Goal: Task Accomplishment & Management: Manage account settings

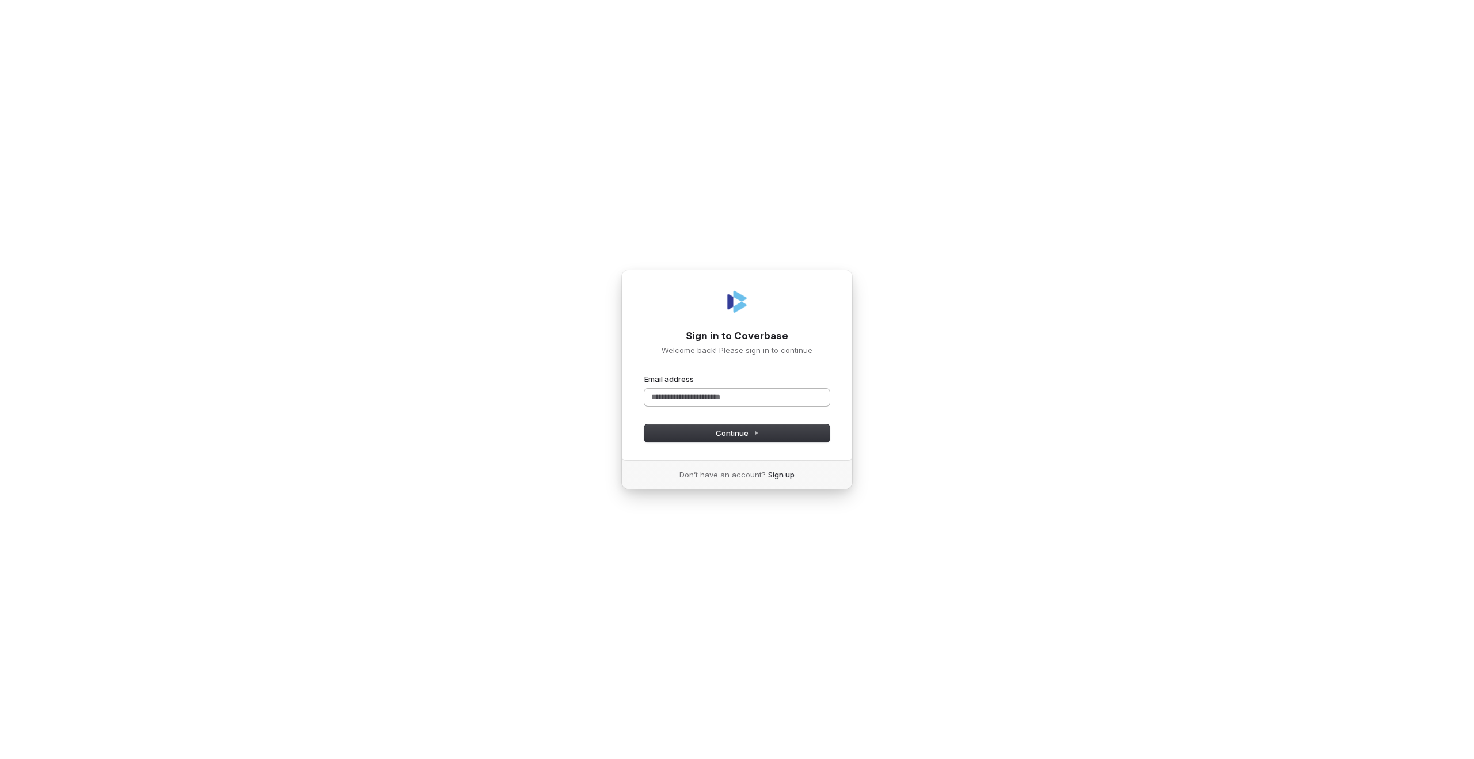
click at [682, 401] on input "Email address" at bounding box center [736, 397] width 185 height 17
type input "***"
click at [713, 439] on button "Continue" at bounding box center [736, 432] width 185 height 17
type input "**********"
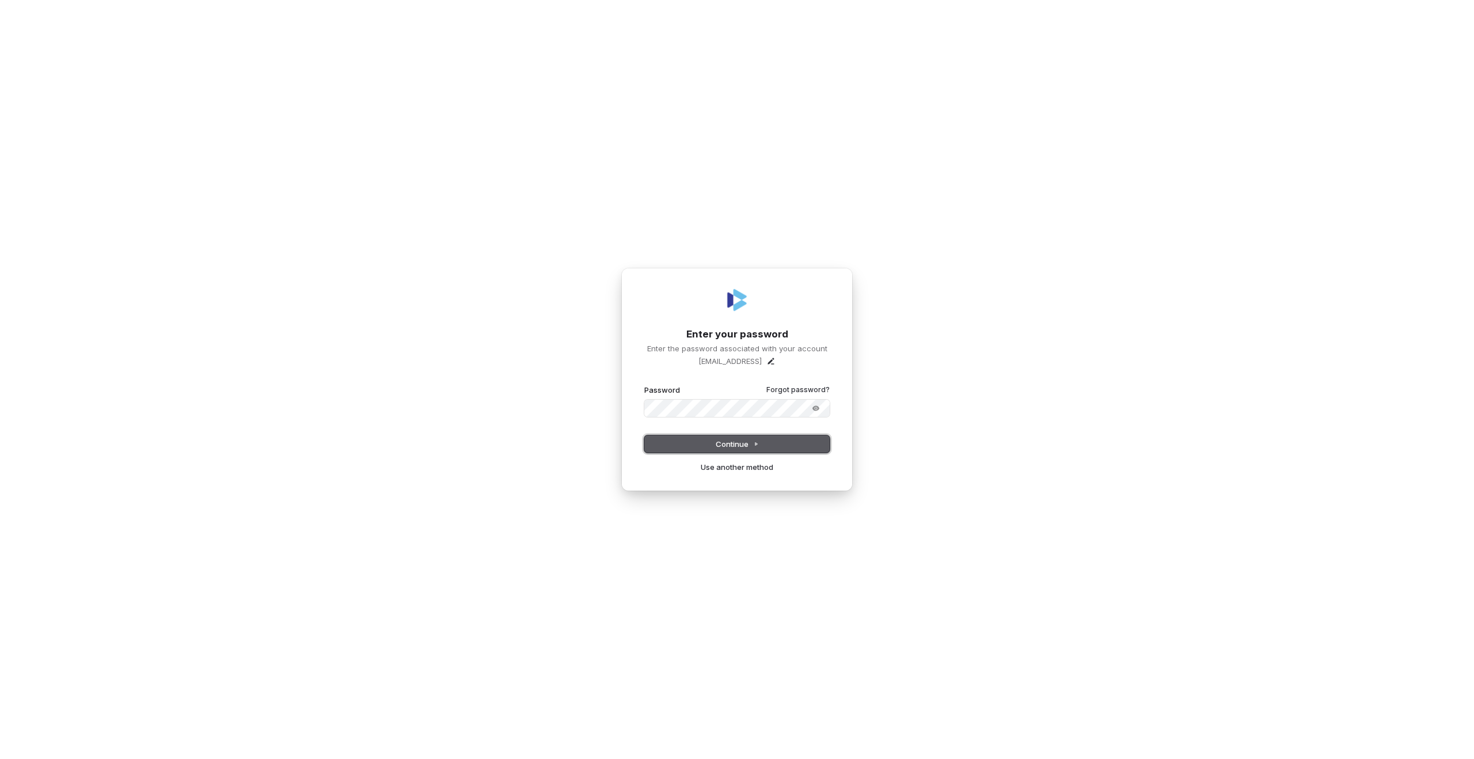
click at [702, 447] on button "Continue" at bounding box center [736, 443] width 185 height 17
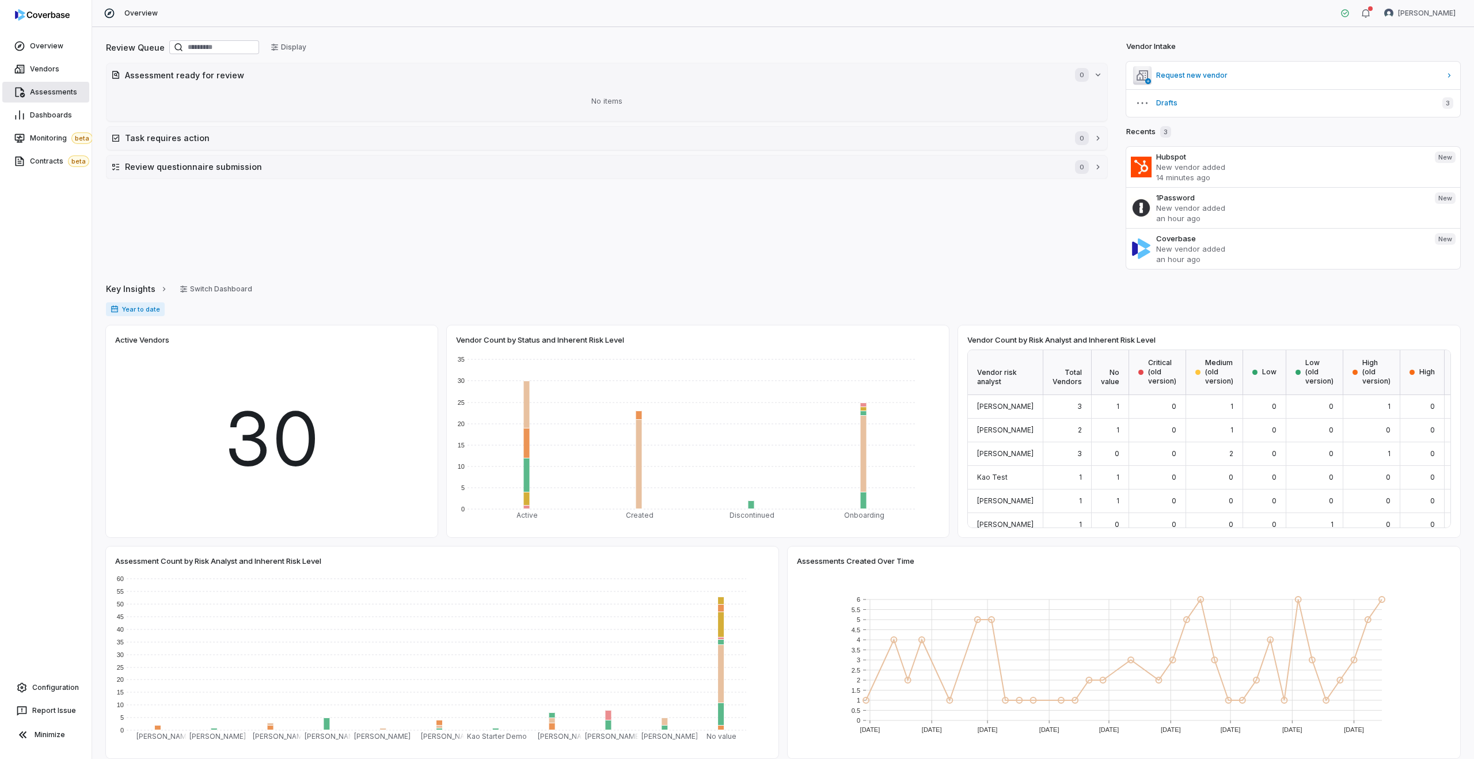
click at [49, 93] on span "Assessments" at bounding box center [53, 92] width 47 height 9
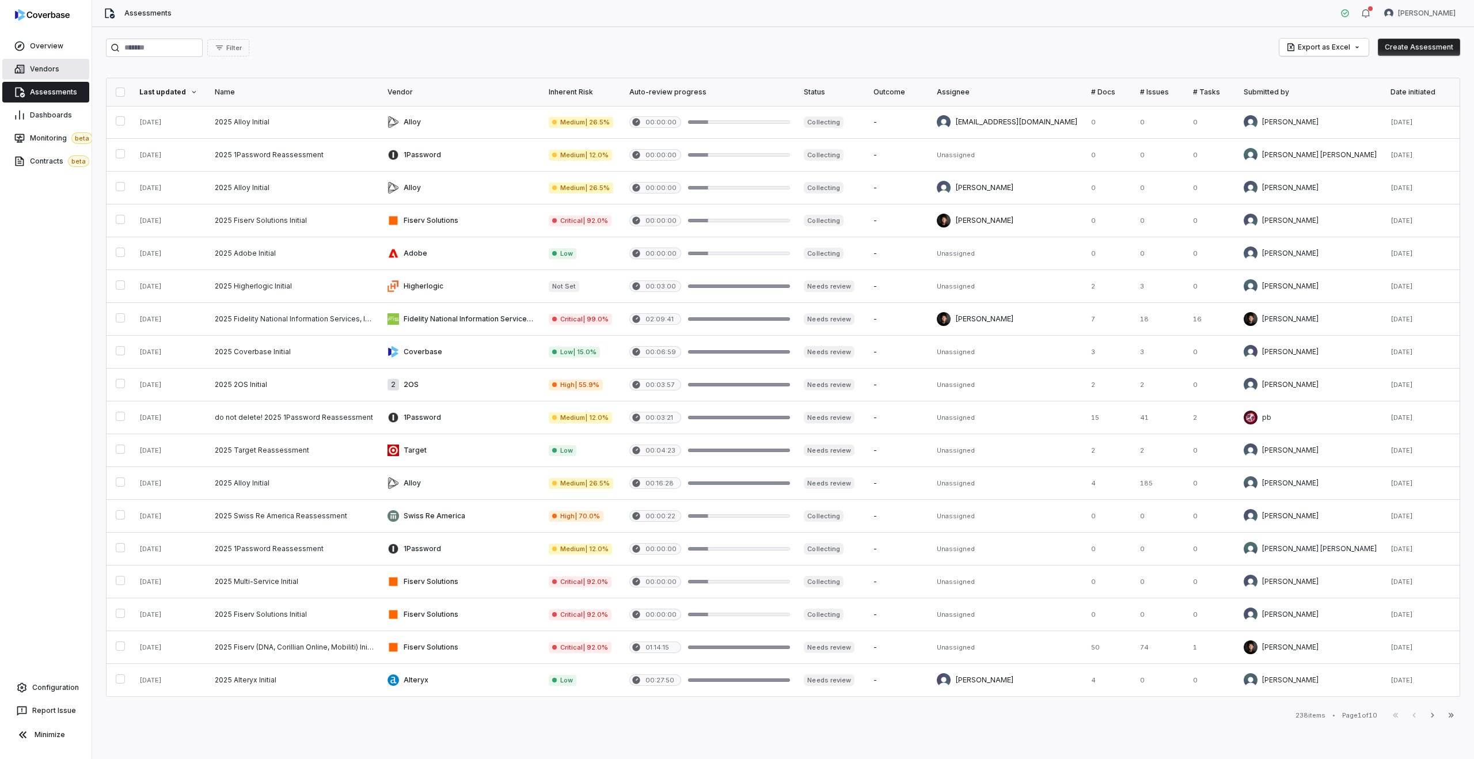
click at [50, 67] on span "Vendors" at bounding box center [44, 68] width 29 height 9
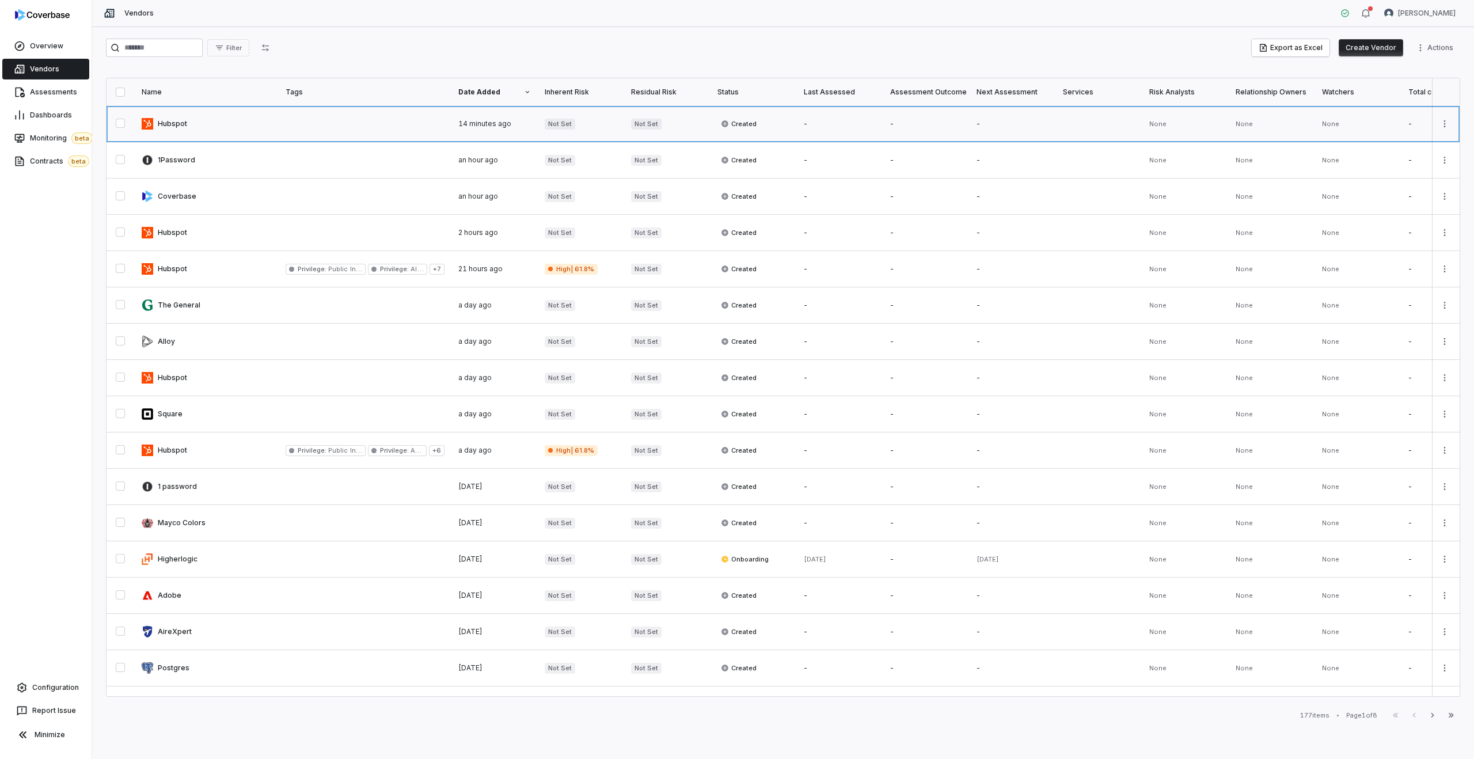
click at [292, 130] on link at bounding box center [365, 124] width 173 height 36
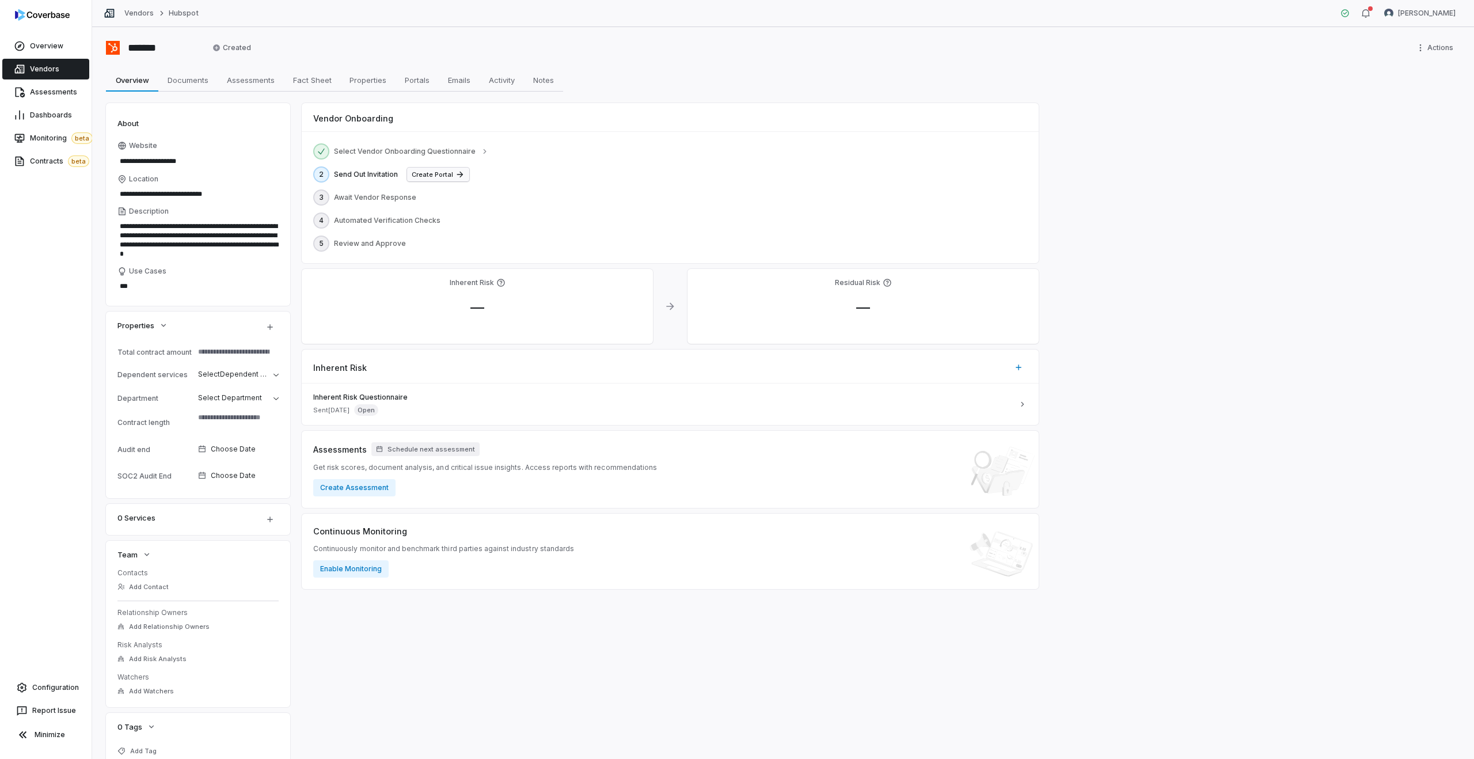
click at [432, 169] on button "Create Portal" at bounding box center [438, 175] width 62 height 14
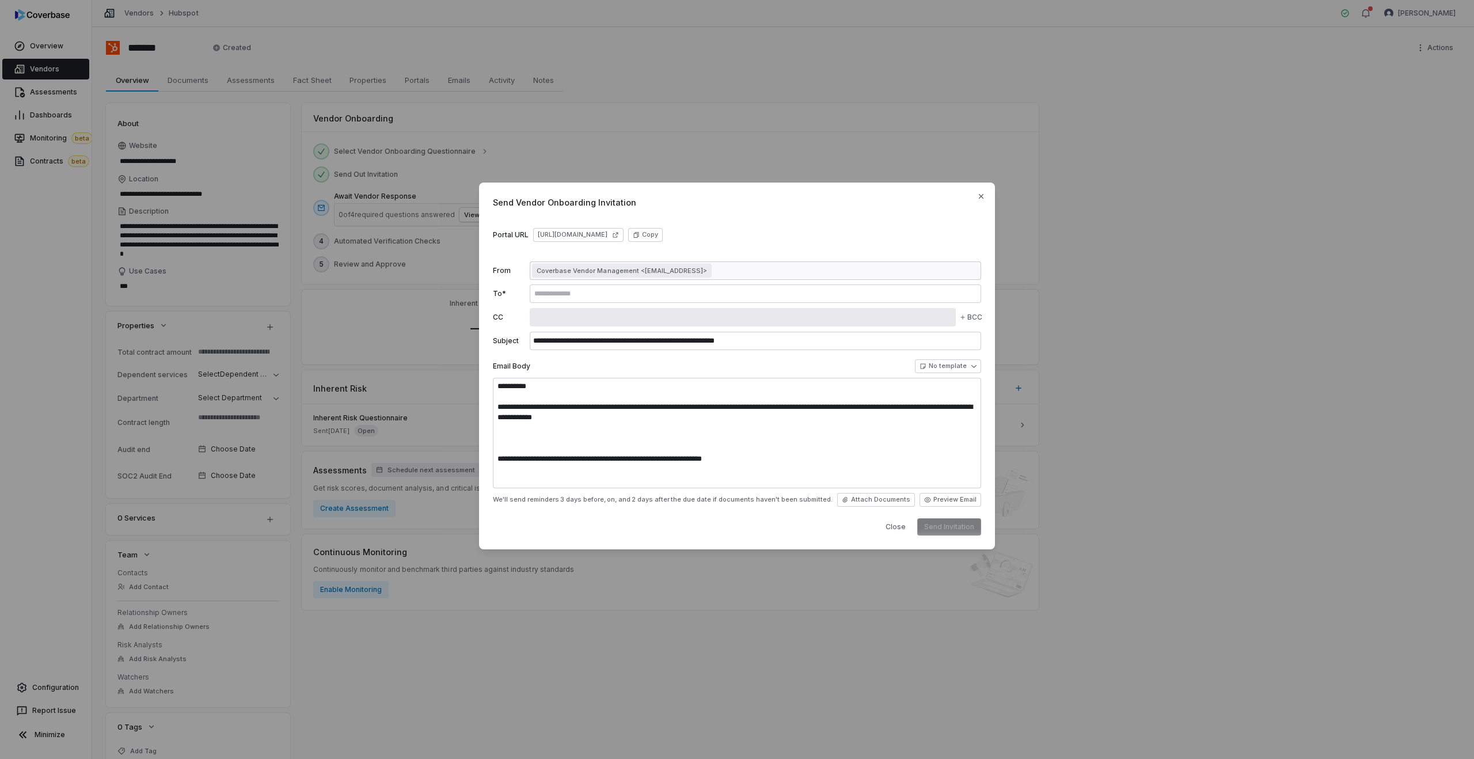
type textarea "**********"
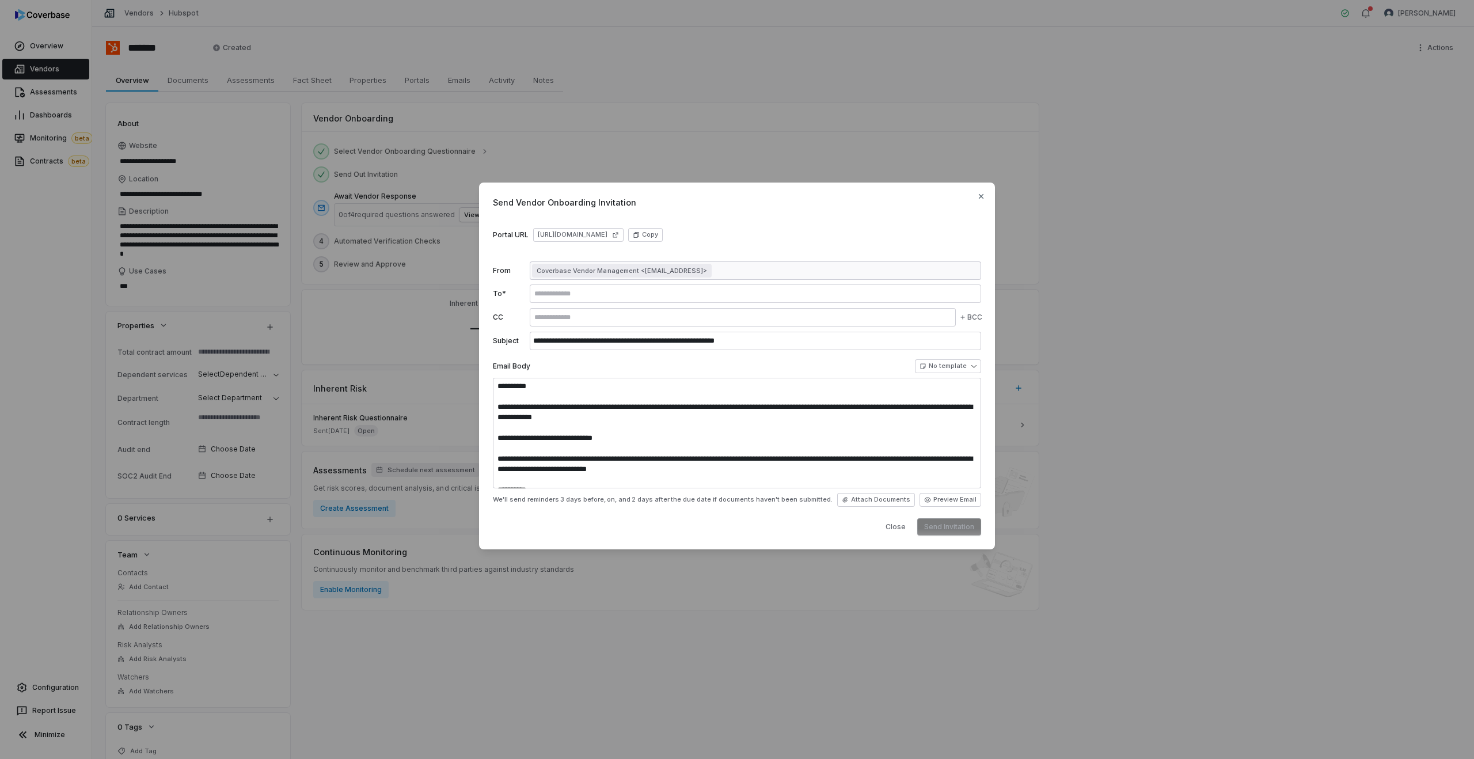
type textarea "**********"
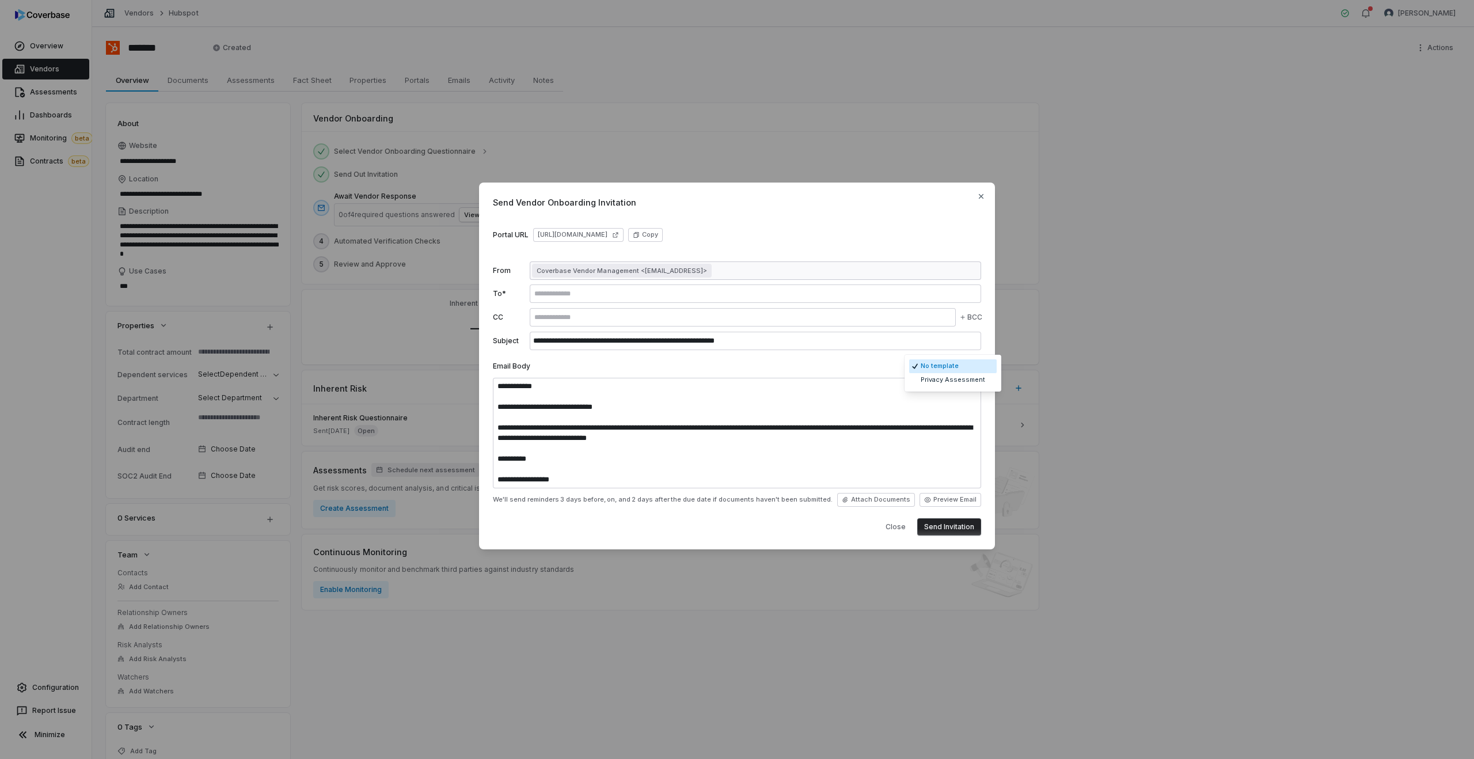
click at [951, 368] on body "**********" at bounding box center [737, 379] width 1474 height 759
click at [860, 360] on div "**********" at bounding box center [737, 379] width 1474 height 431
type textarea "*"
click at [561, 298] on div at bounding box center [755, 293] width 451 height 18
click at [554, 297] on input "text" at bounding box center [755, 293] width 447 height 9
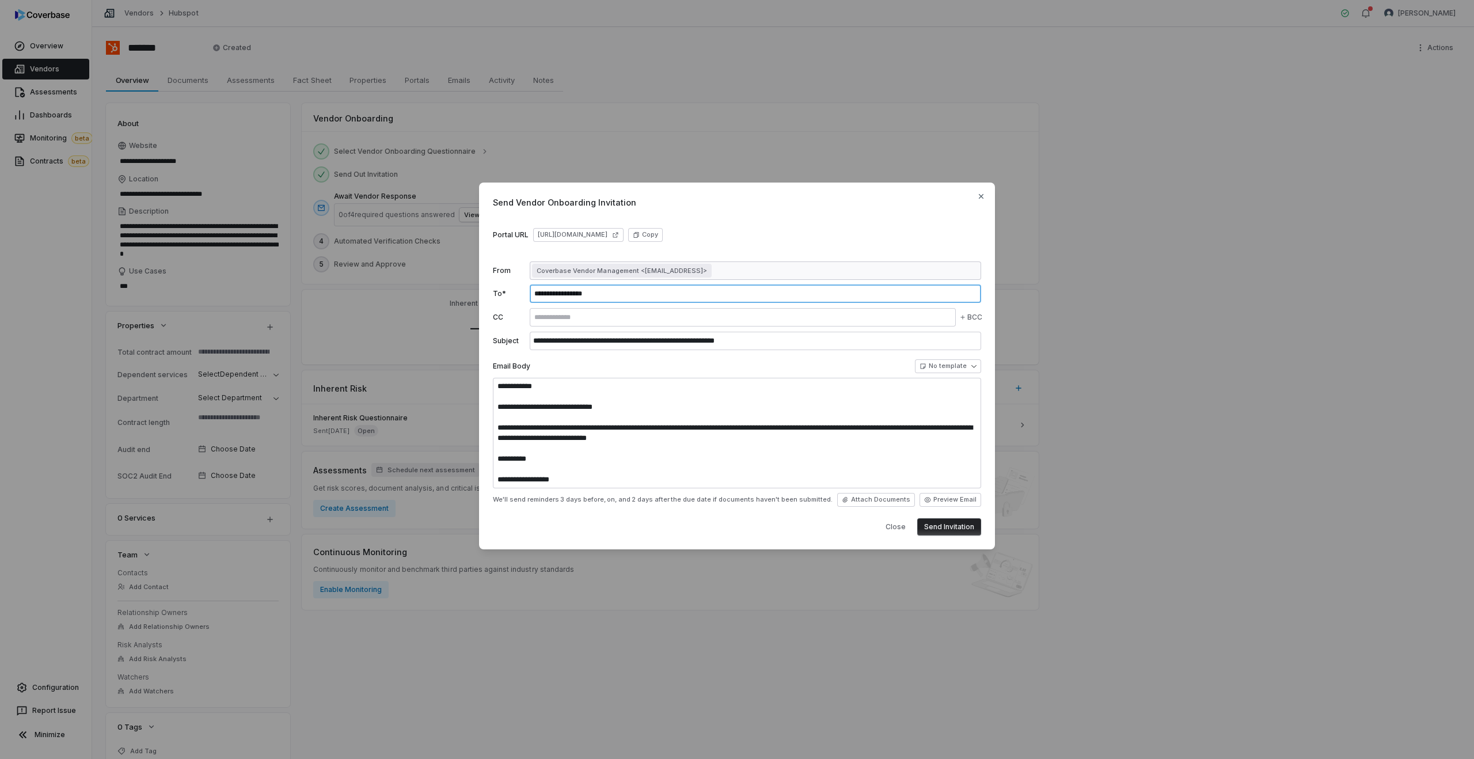
type input "**********"
click at [605, 437] on textarea "**********" at bounding box center [737, 433] width 488 height 111
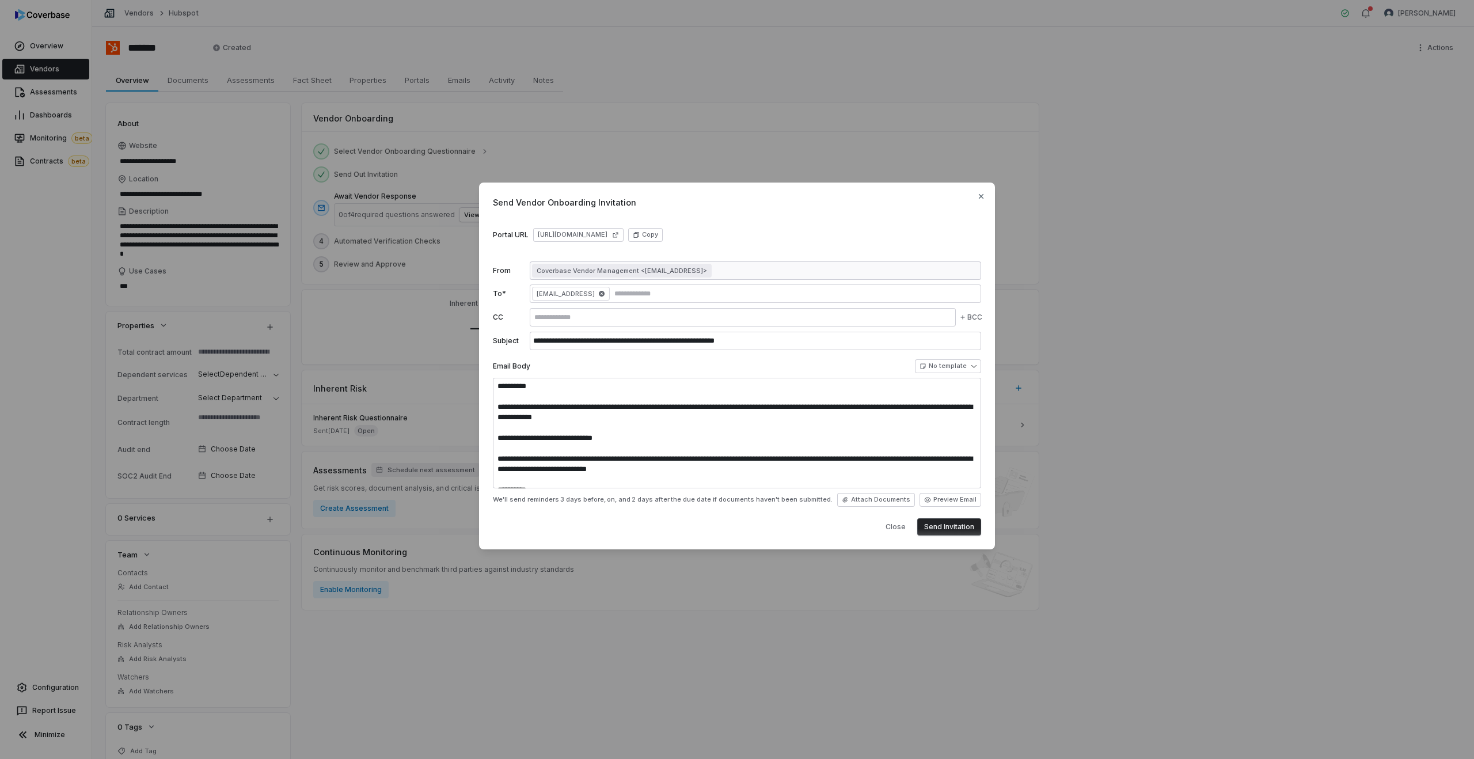
click at [955, 525] on button "Send Invitation" at bounding box center [949, 526] width 64 height 17
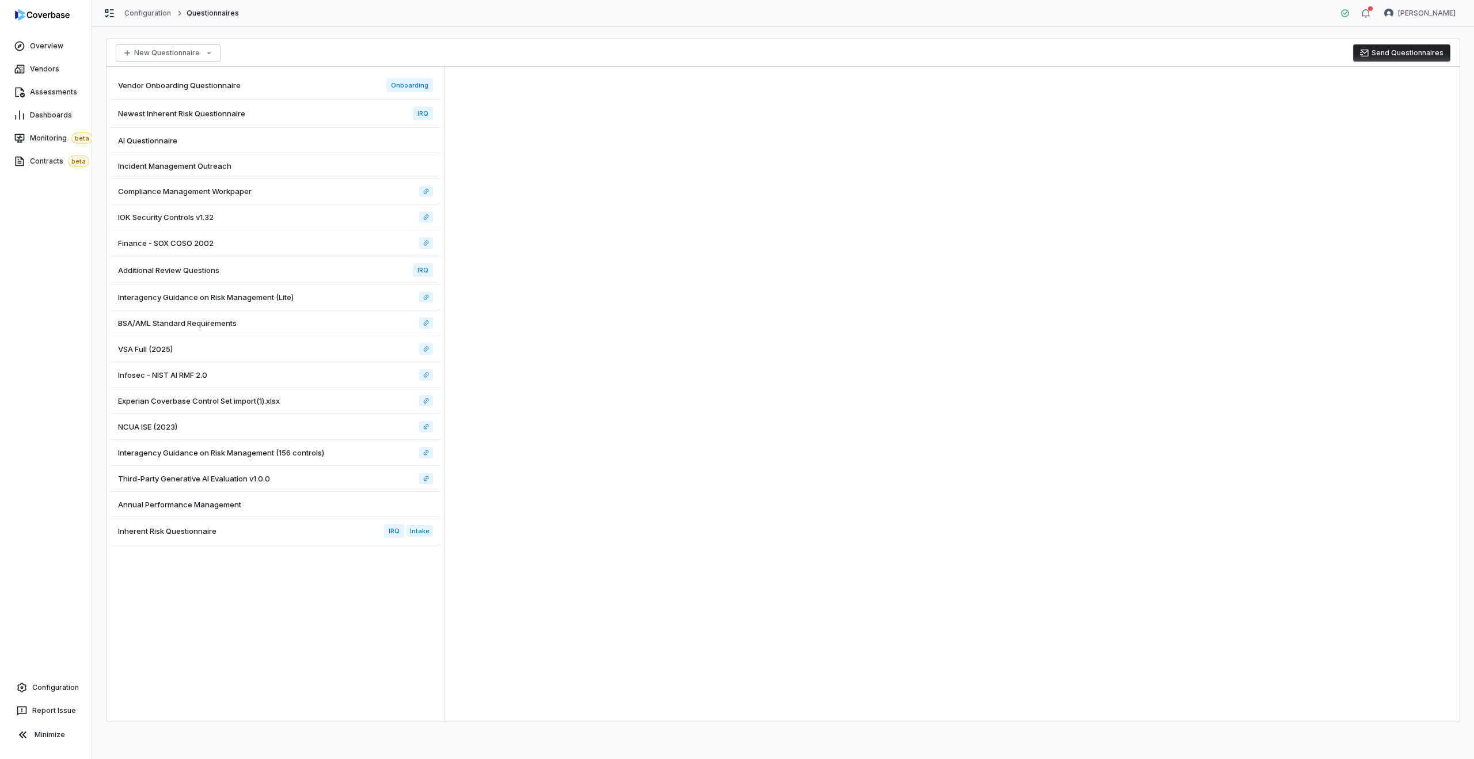
click at [235, 82] on span "Vendor Onboarding Questionnaire" at bounding box center [179, 85] width 123 height 10
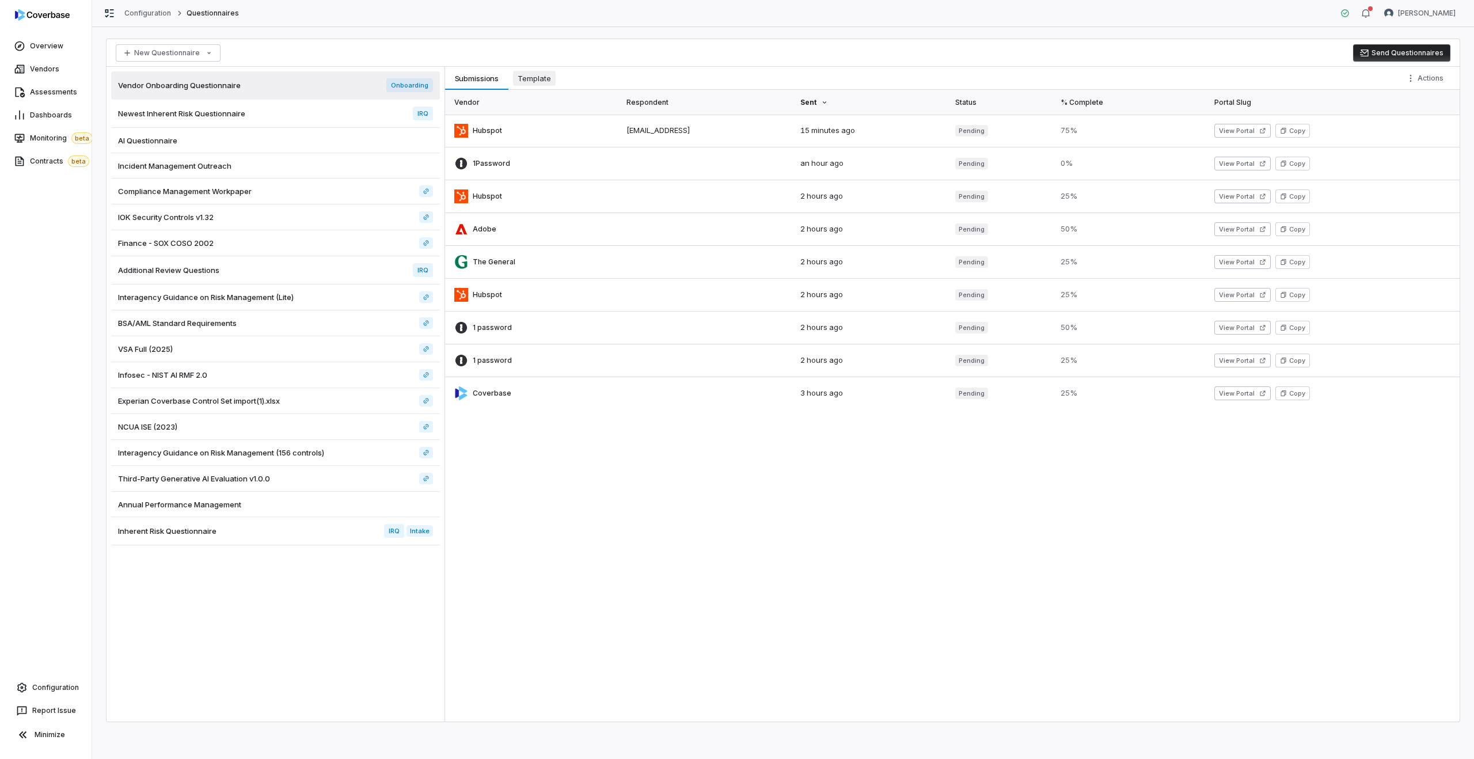
click at [538, 71] on span "Template" at bounding box center [534, 78] width 43 height 15
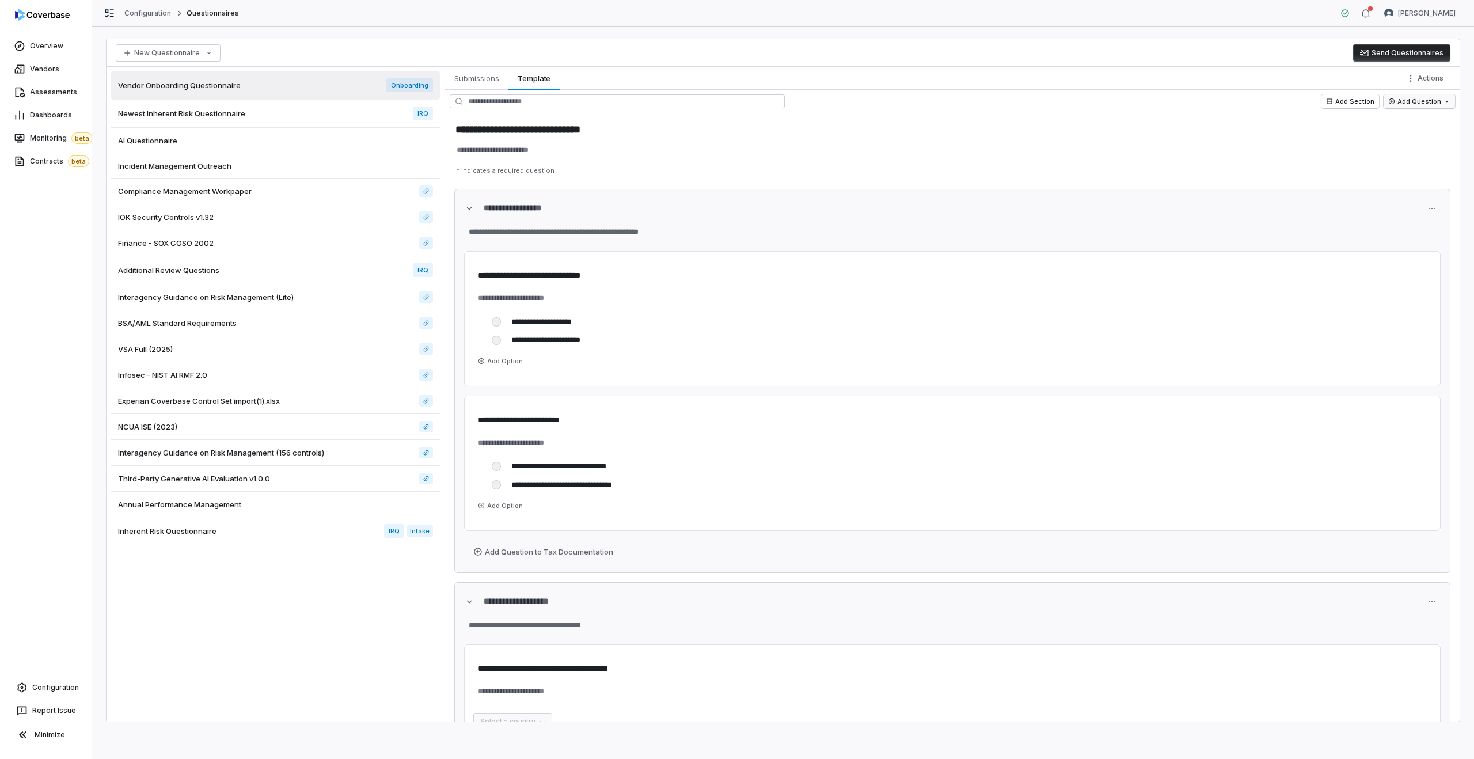
click at [1417, 106] on html "**********" at bounding box center [737, 379] width 1474 height 759
click at [1414, 79] on html "**********" at bounding box center [737, 379] width 1474 height 759
click at [1422, 79] on html "**********" at bounding box center [737, 379] width 1474 height 759
click at [1359, 102] on div "Configure Conditional Logic" at bounding box center [1383, 103] width 128 height 18
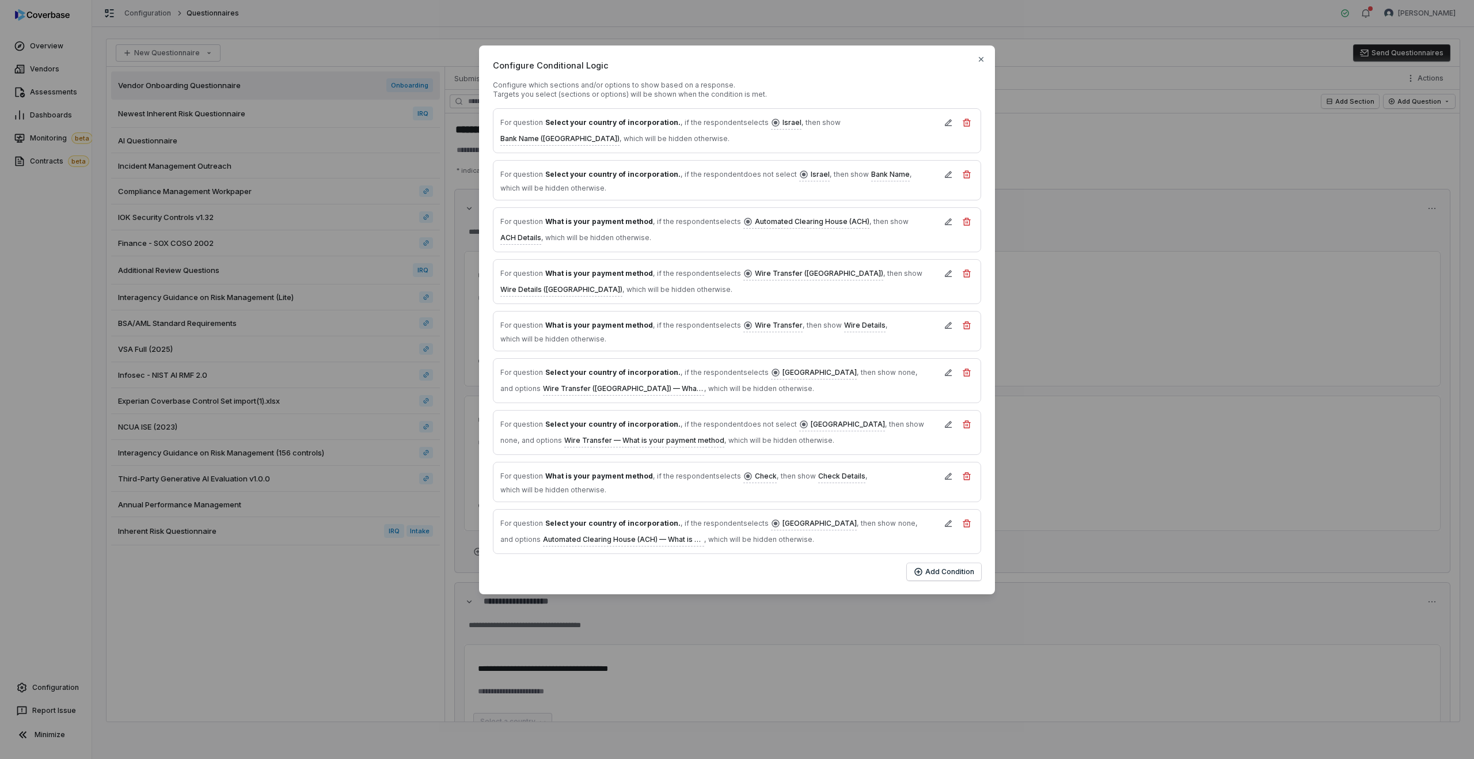
click at [1100, 360] on div "Configure Conditional Logic Configure which sections and/or options to show bas…" at bounding box center [737, 320] width 1474 height 640
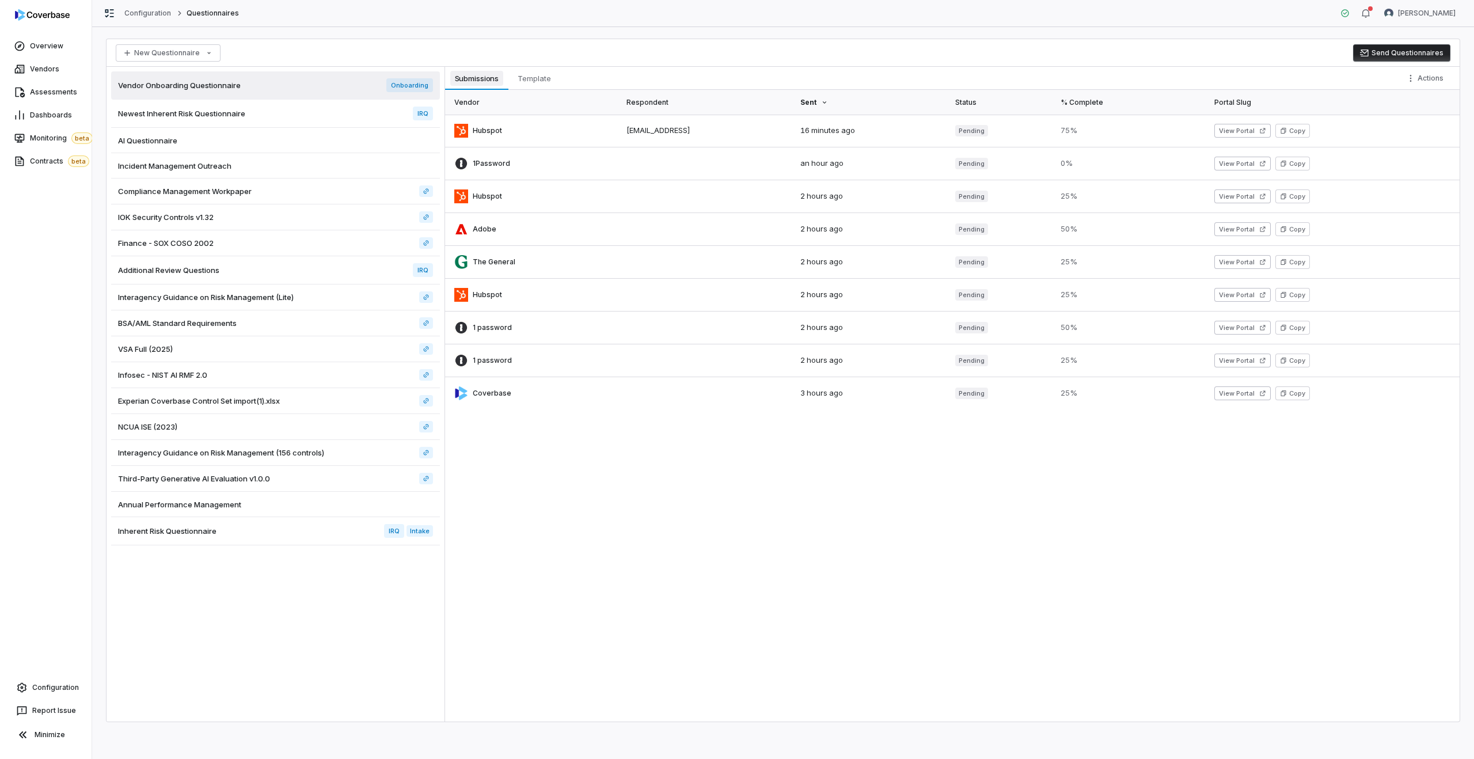
click at [493, 82] on span "Submissions" at bounding box center [477, 78] width 54 height 15
click at [584, 82] on div "Submissions Submissions Template Template Actions" at bounding box center [952, 78] width 1014 height 23
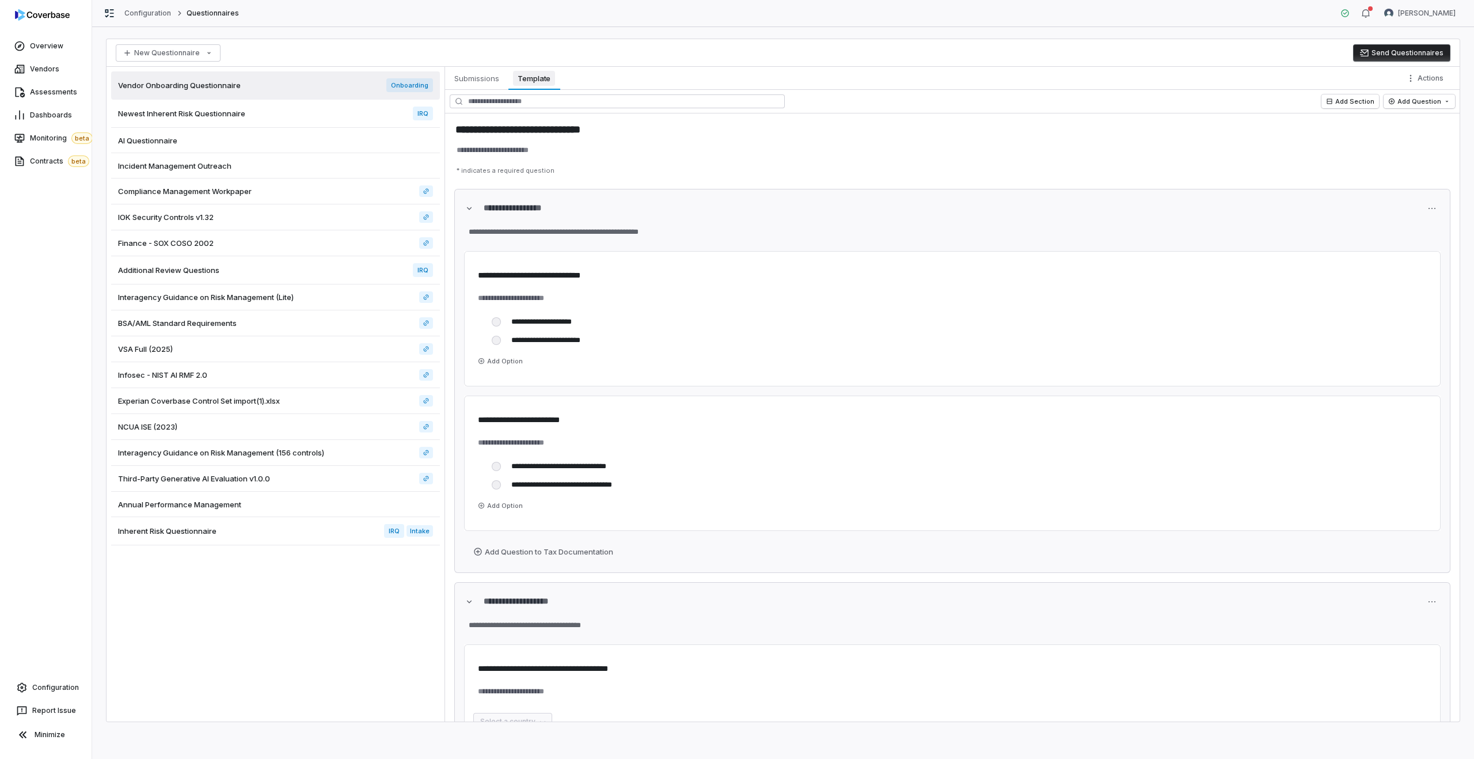
click at [550, 82] on span "Template" at bounding box center [534, 78] width 42 height 15
click at [1418, 59] on button "Send Questionnaires" at bounding box center [1401, 52] width 97 height 17
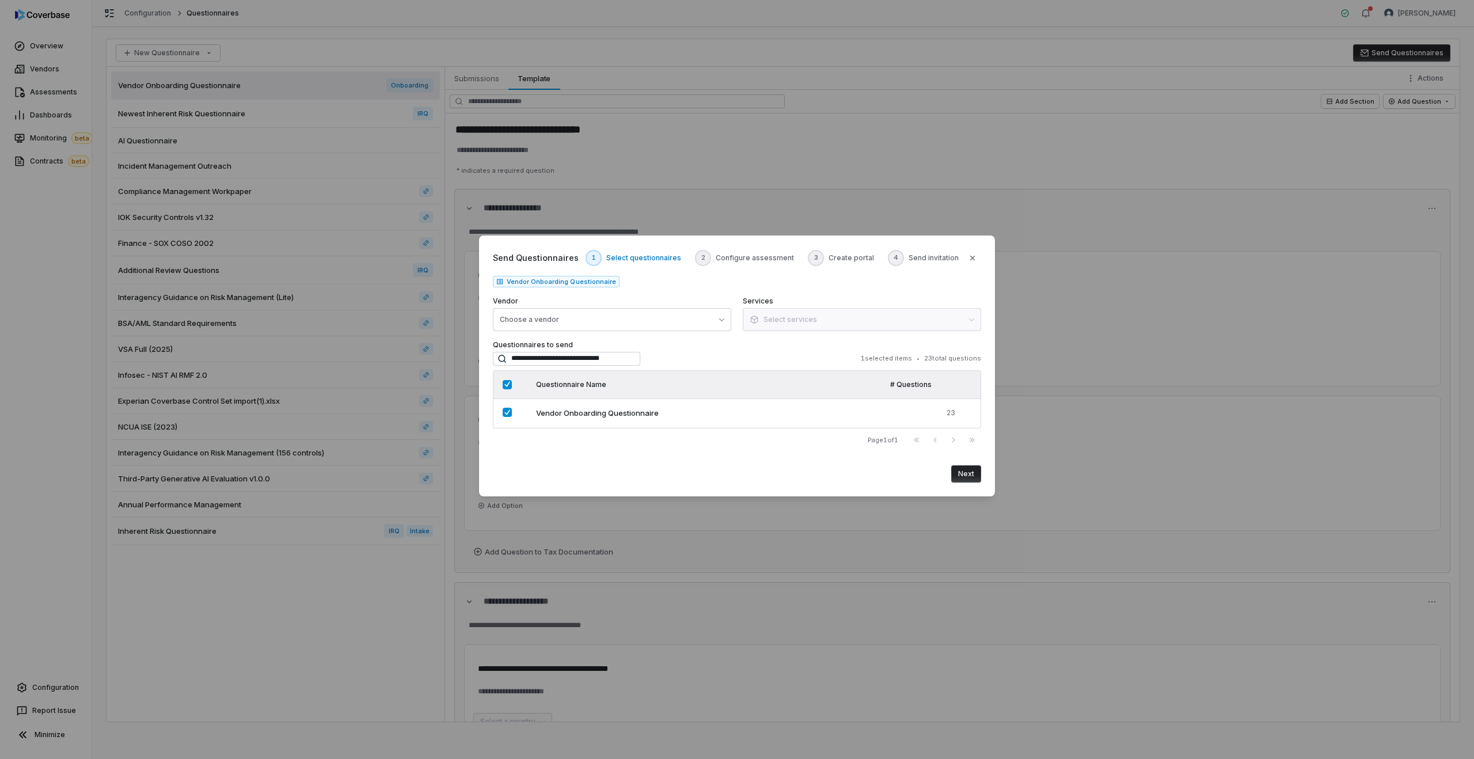
click at [655, 155] on body "**********" at bounding box center [737, 379] width 1474 height 759
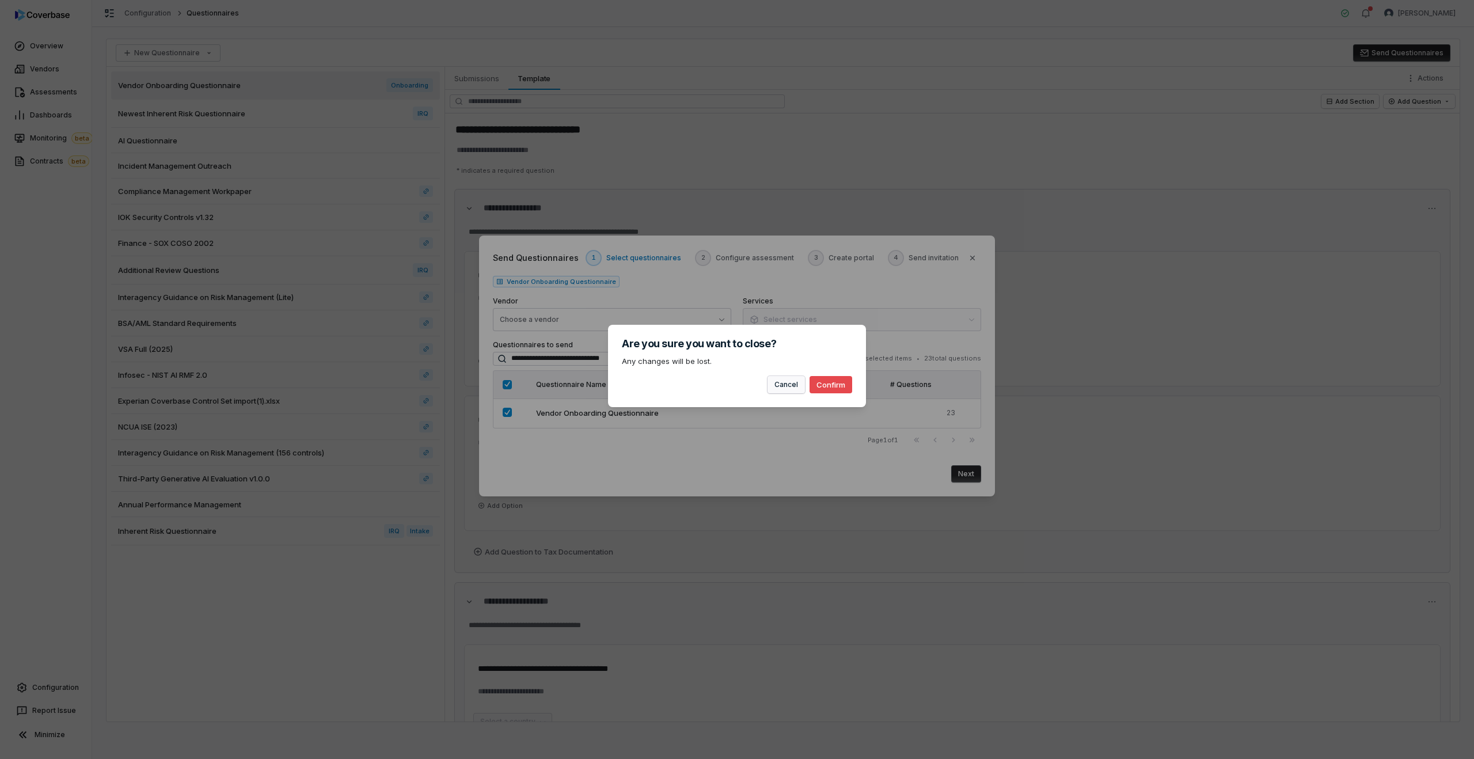
click at [802, 385] on button "Cancel" at bounding box center [785, 384] width 37 height 17
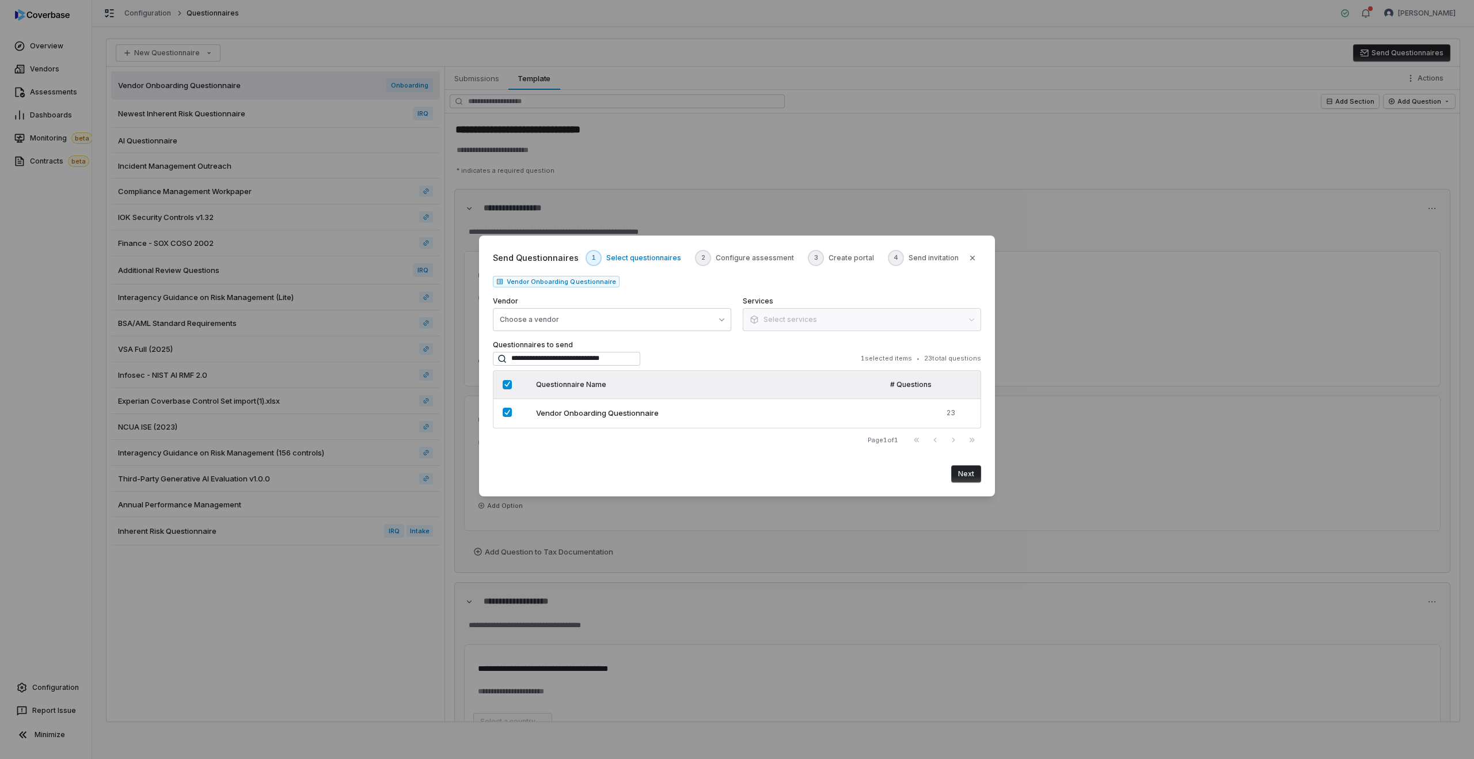
click at [1099, 433] on body "**********" at bounding box center [737, 379] width 1474 height 759
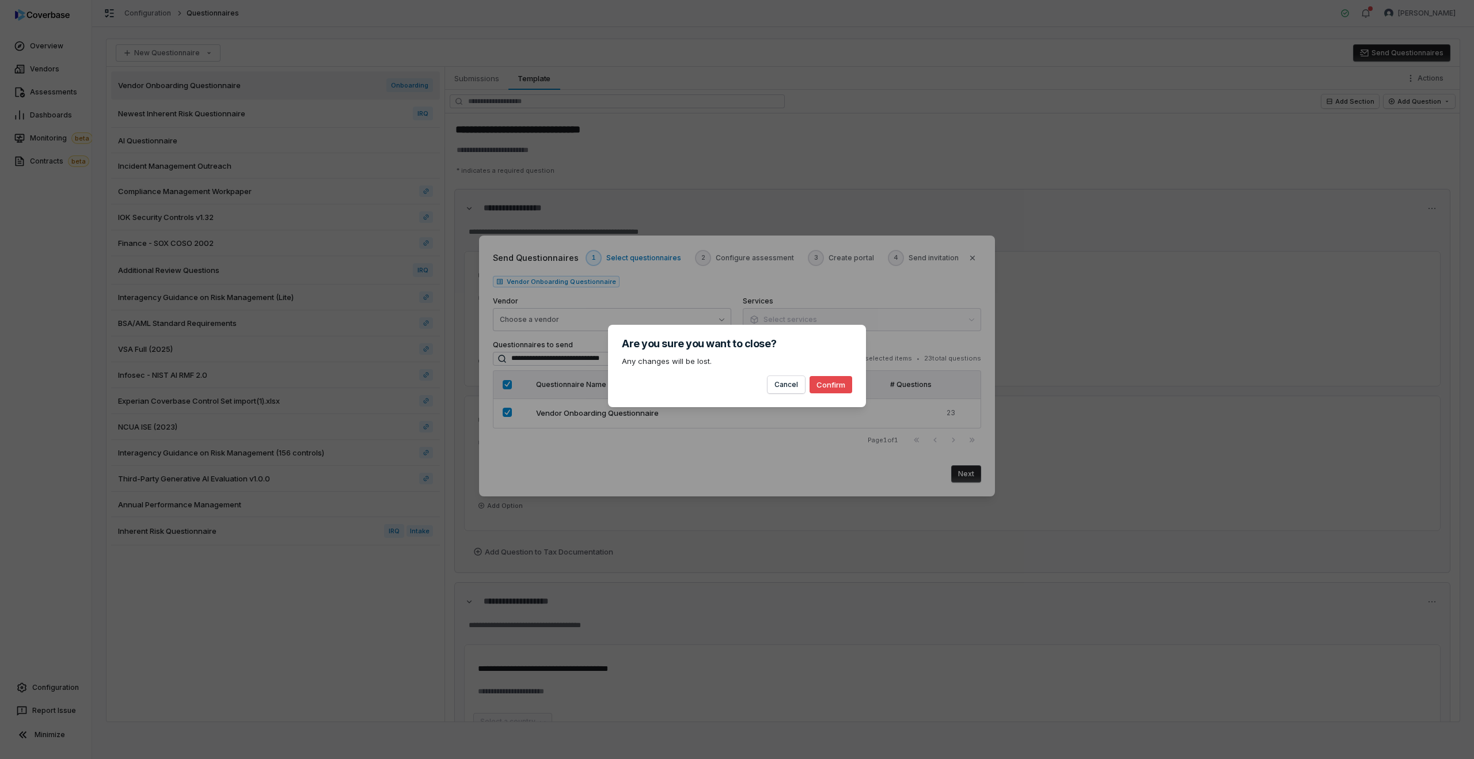
click at [824, 384] on button "Confirm" at bounding box center [831, 384] width 43 height 17
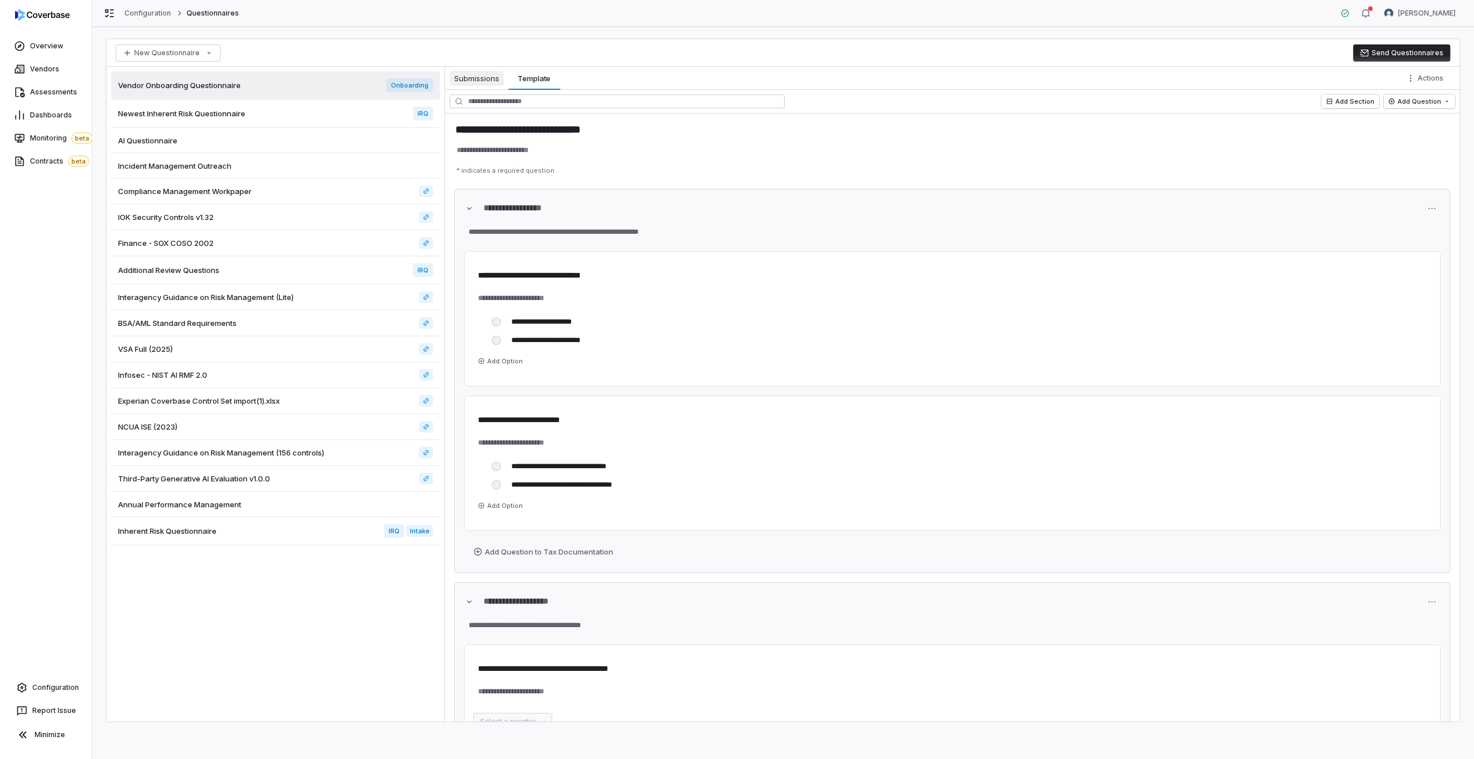
click at [478, 88] on button "Submissions Submissions" at bounding box center [476, 78] width 63 height 23
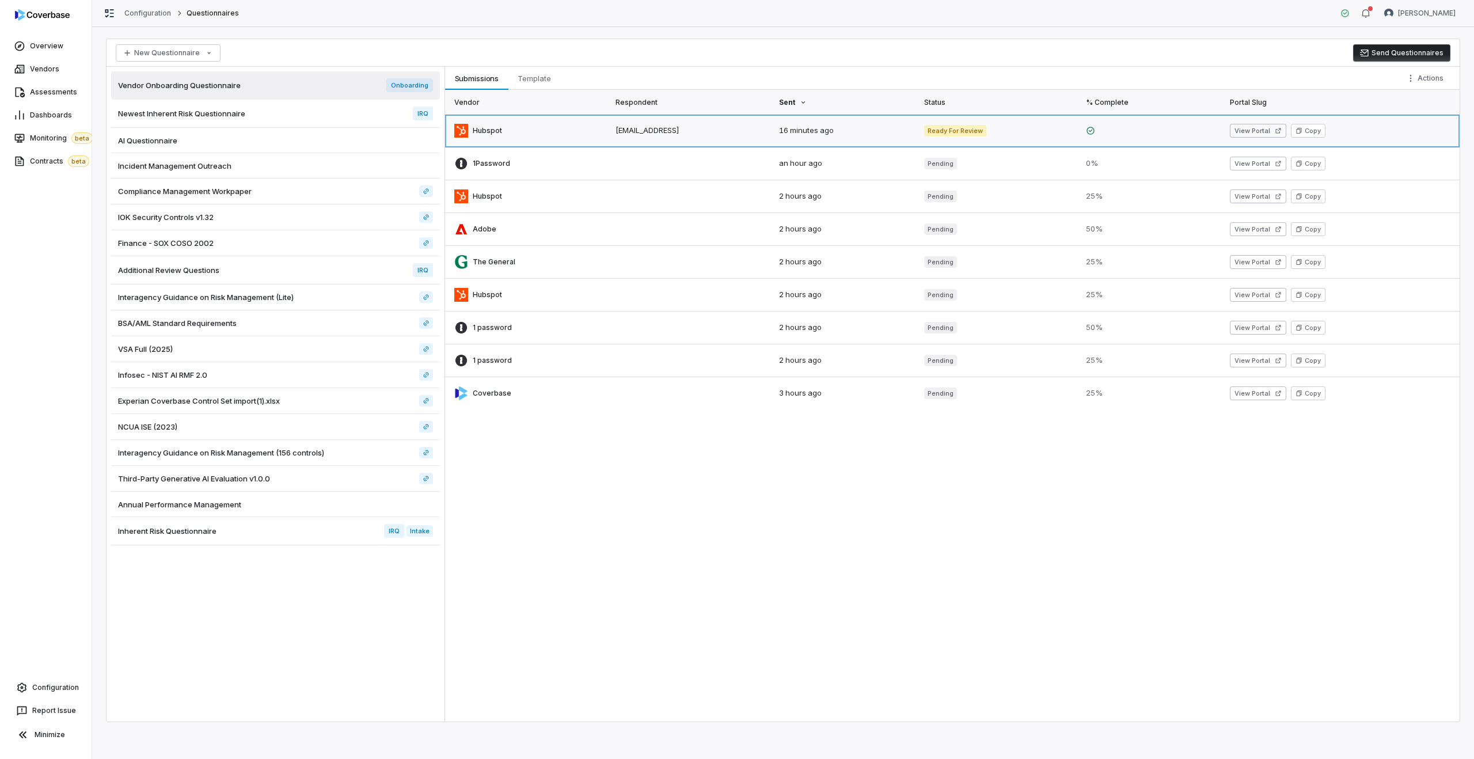
click at [491, 134] on link at bounding box center [527, 131] width 164 height 32
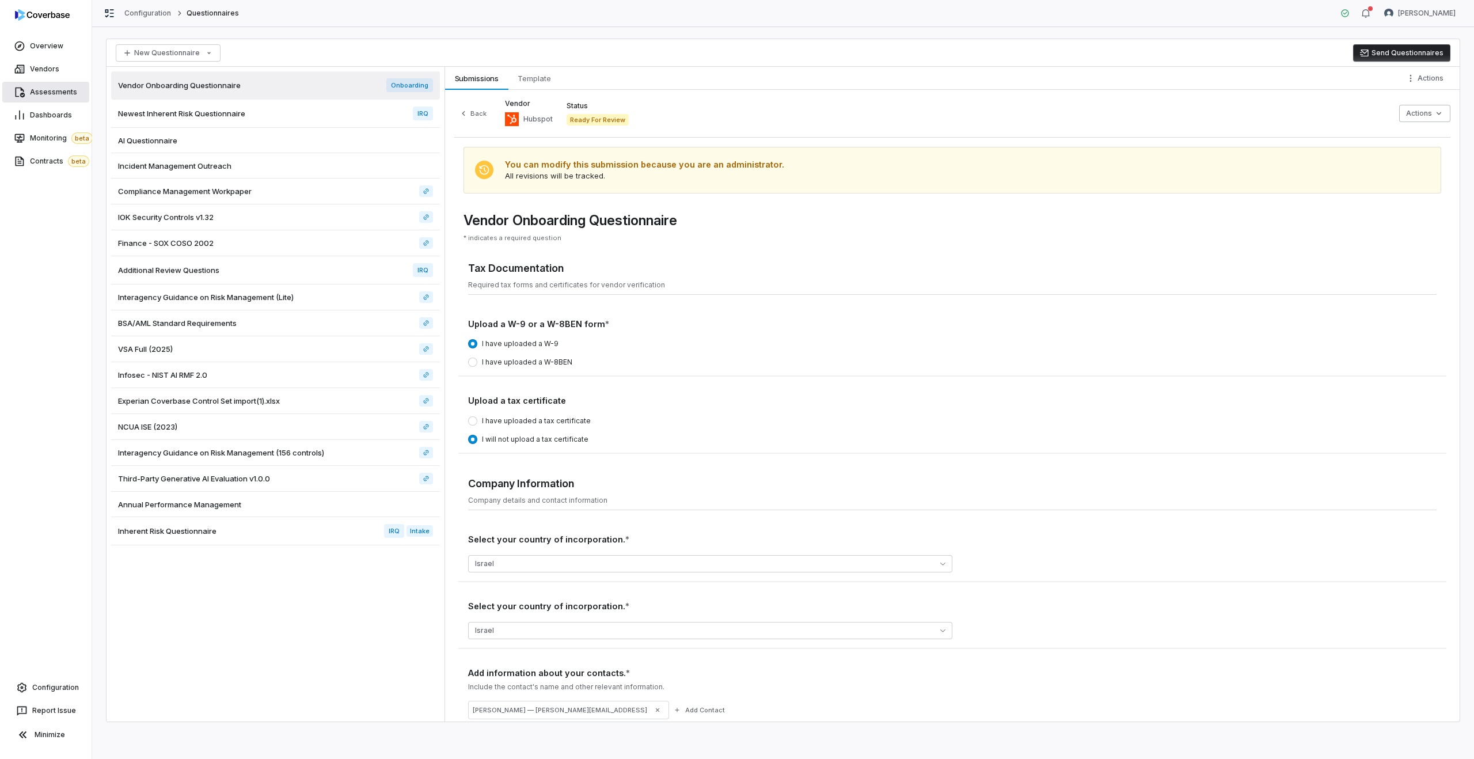
click at [33, 83] on link "Assessments" at bounding box center [45, 92] width 87 height 21
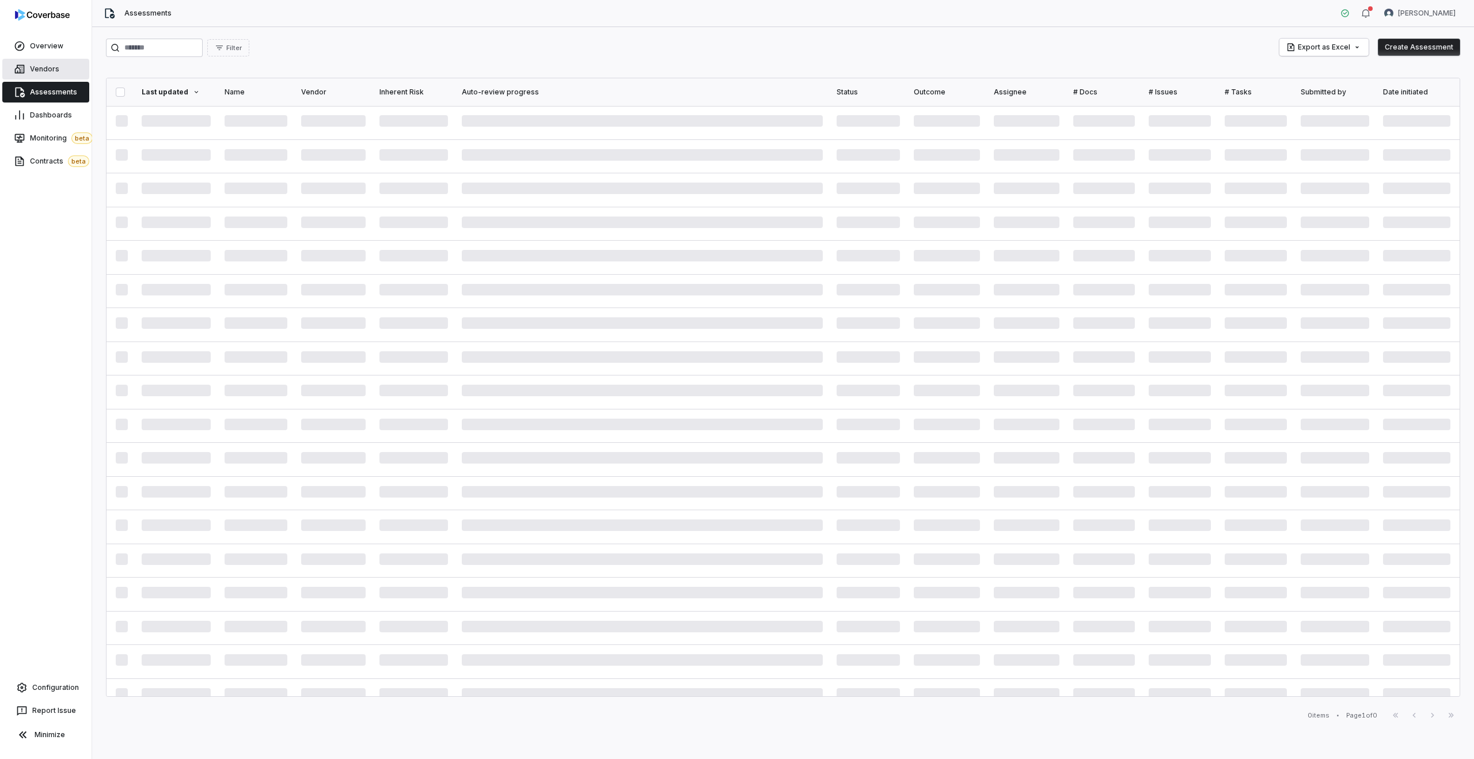
click at [35, 60] on link "Vendors" at bounding box center [45, 69] width 87 height 21
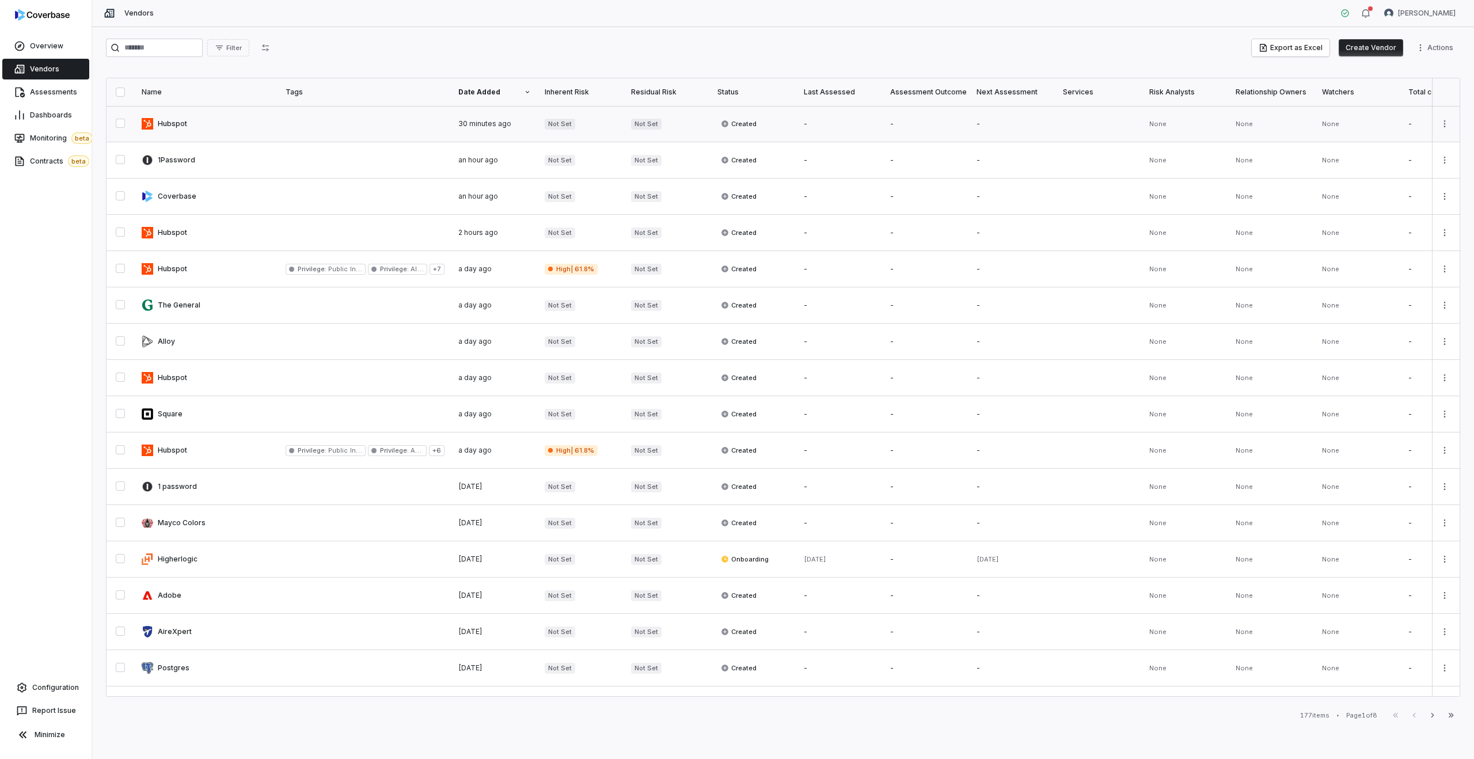
click at [222, 121] on link at bounding box center [207, 124] width 144 height 36
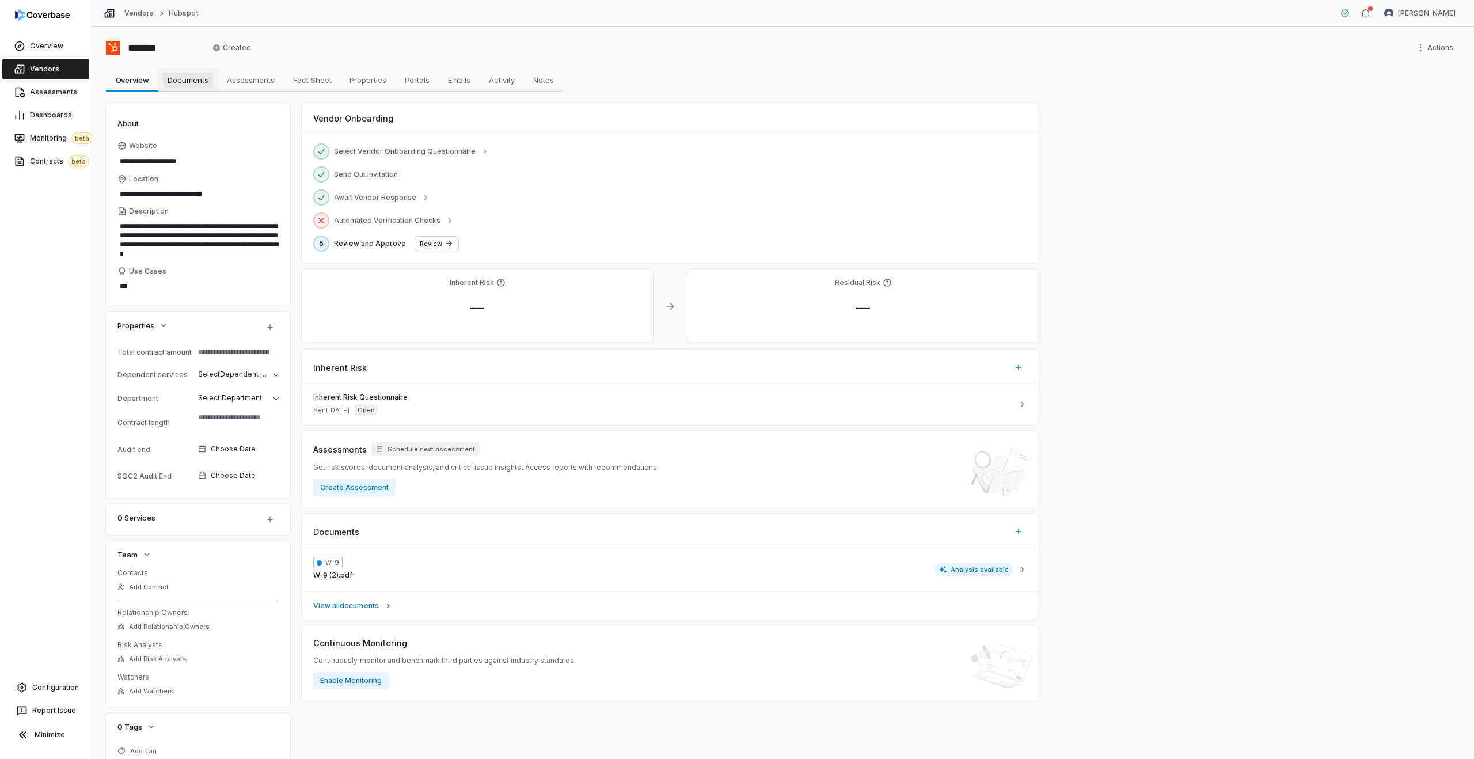
click at [185, 81] on span "Documents" at bounding box center [188, 80] width 50 height 15
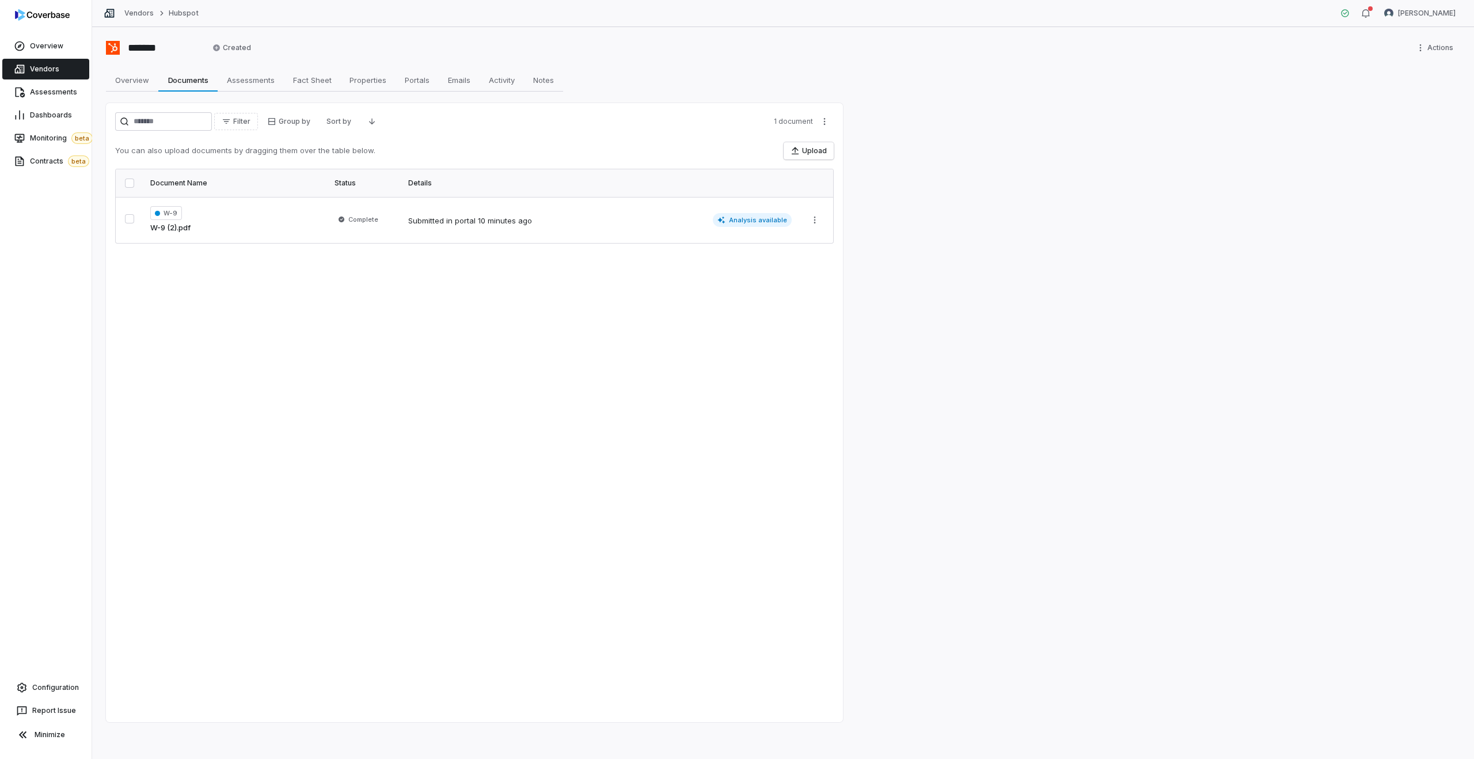
click at [252, 229] on div "W-9 W-9 (2).pdf" at bounding box center [235, 220] width 170 height 28
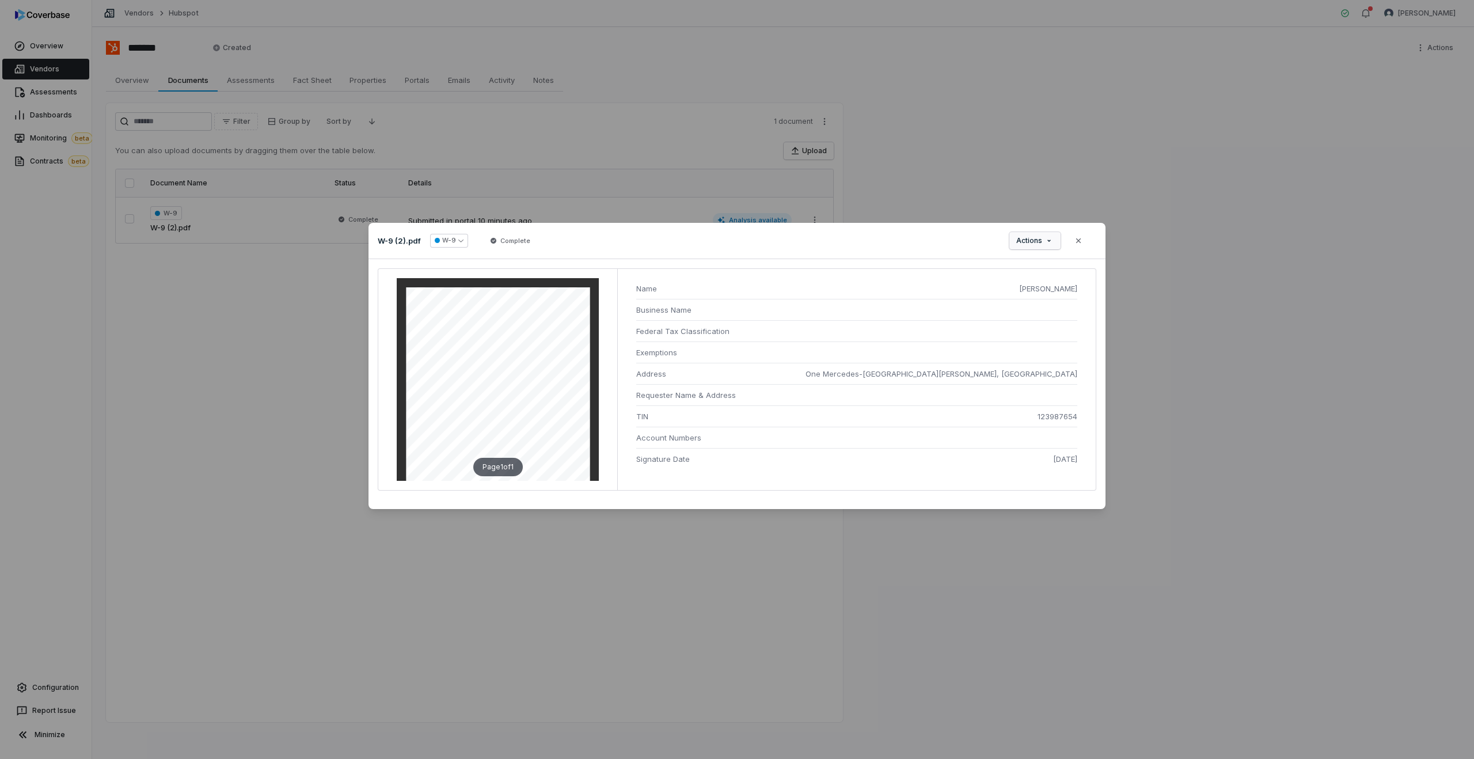
click at [1034, 238] on div "Document Preview W-9 (2).pdf W-9 Complete Actions Close Page 1 of 1 Name Lill J…" at bounding box center [737, 379] width 1474 height 350
click at [1044, 294] on div "Edit" at bounding box center [1077, 293] width 124 height 18
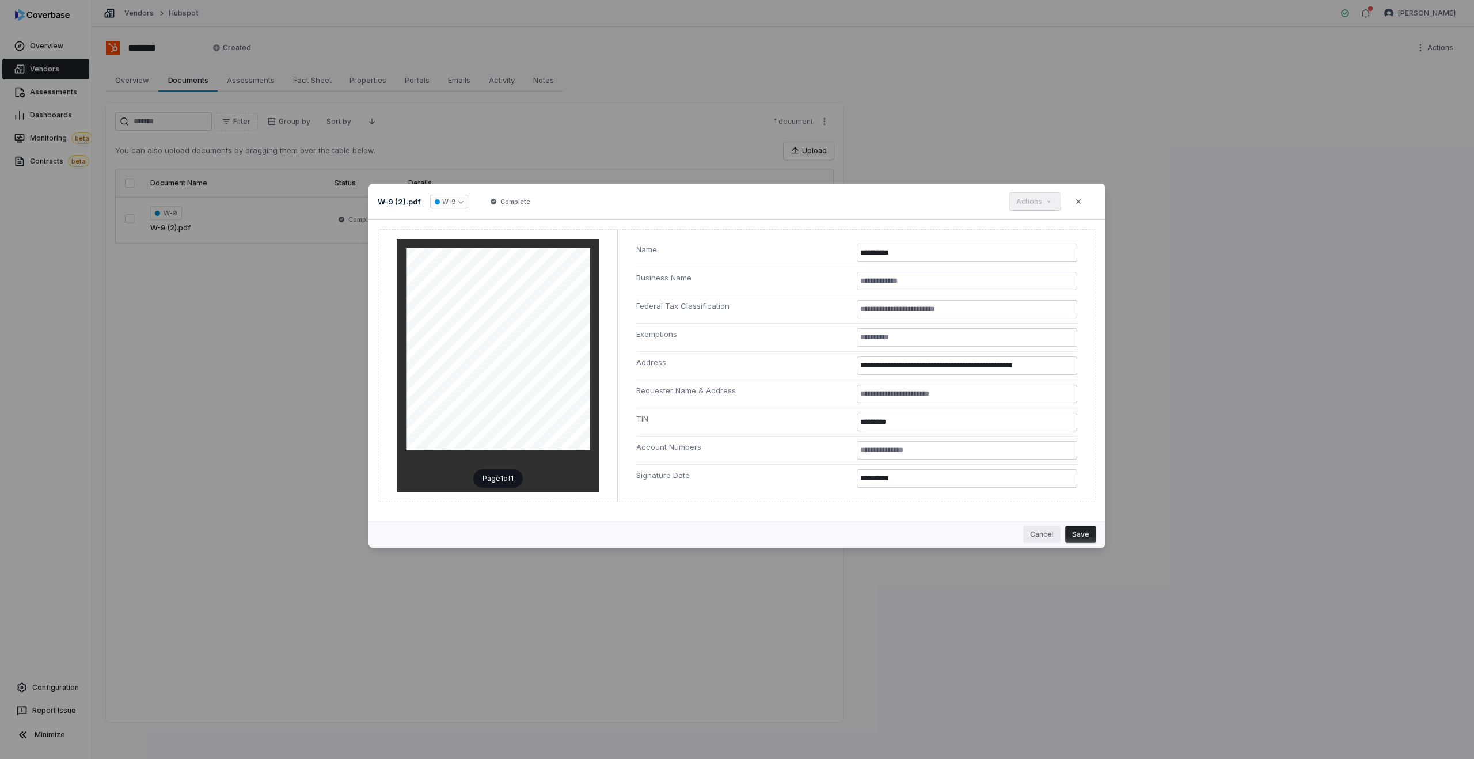
click at [1039, 533] on button "Cancel" at bounding box center [1041, 534] width 37 height 17
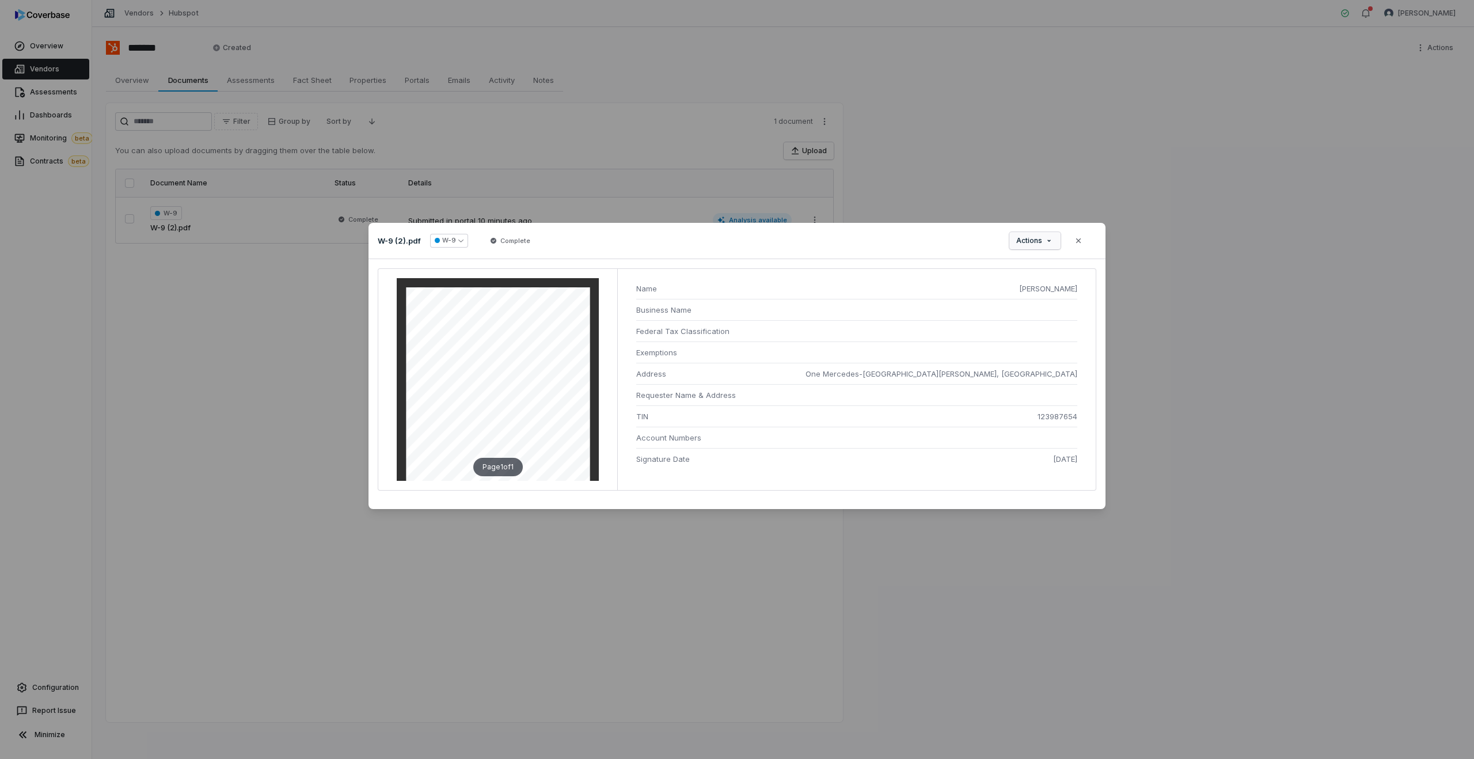
click at [1035, 241] on div "Document Preview W-9 (2).pdf W-9 Complete Actions Close Page 1 of 1 Name Lill J…" at bounding box center [737, 379] width 1474 height 350
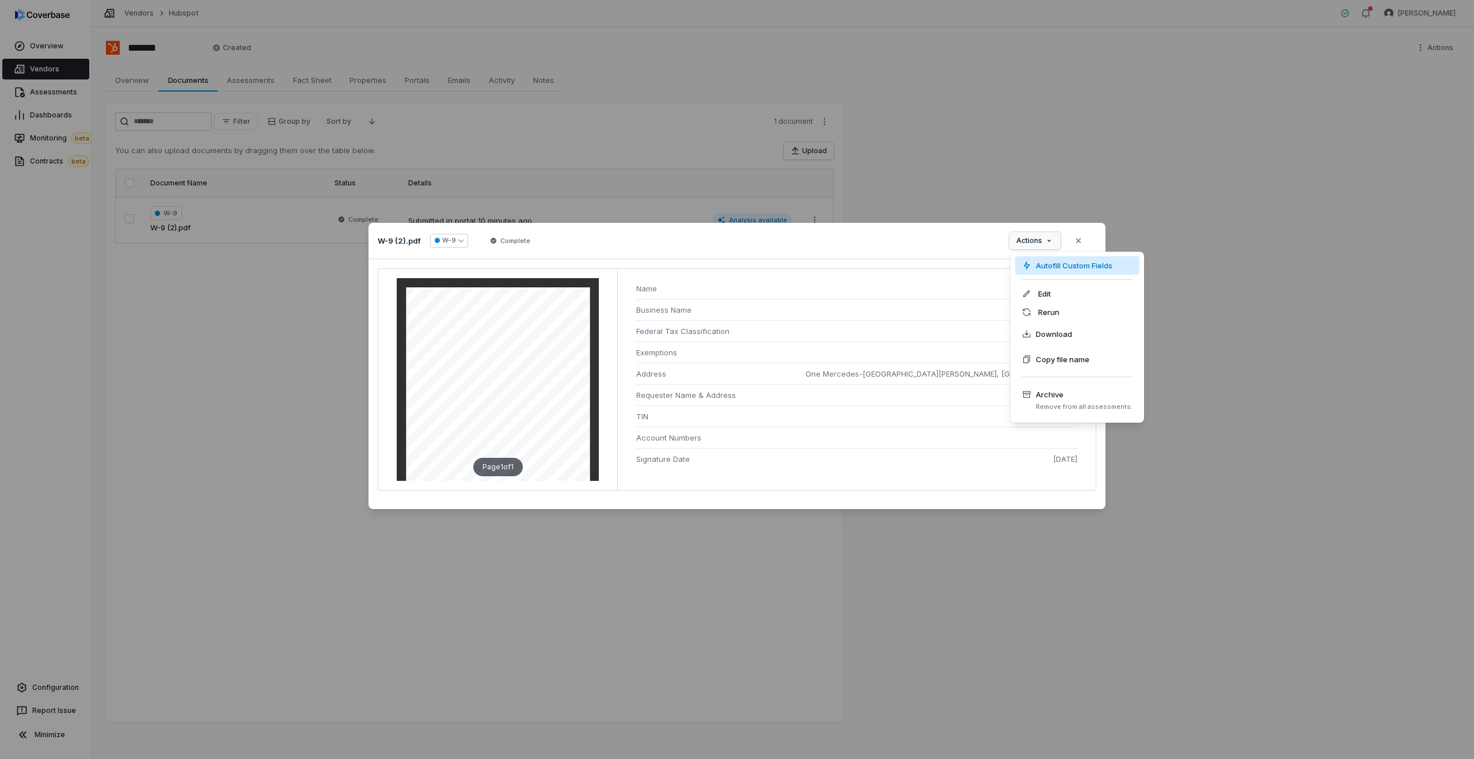
click at [1046, 268] on div "Autofill Custom Fields" at bounding box center [1077, 265] width 124 height 18
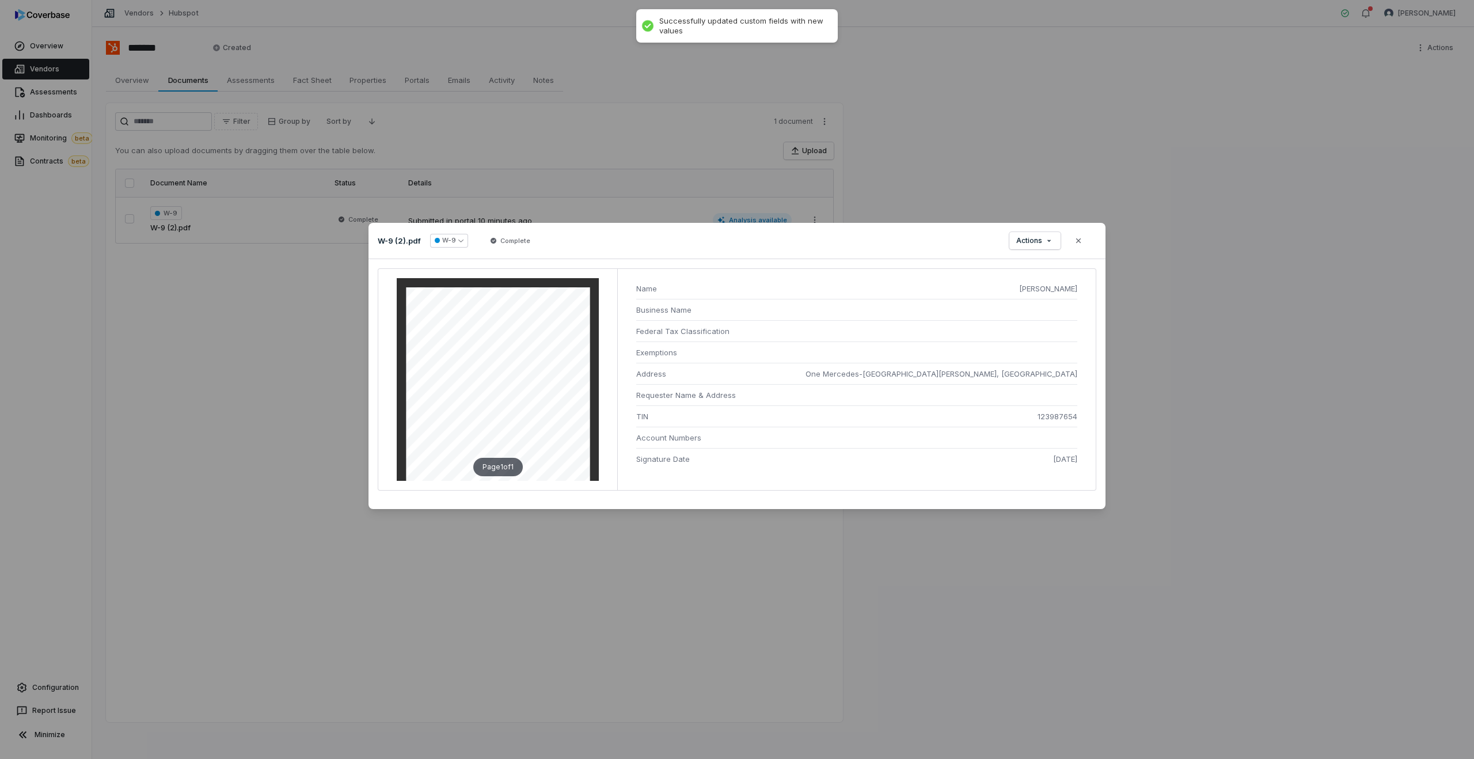
click at [911, 259] on div "Page 1 of 1 Name Lill Jiang Business Name Federal Tax Classification Exemptions…" at bounding box center [736, 384] width 737 height 250
click at [1078, 242] on icon "button" at bounding box center [1078, 240] width 9 height 9
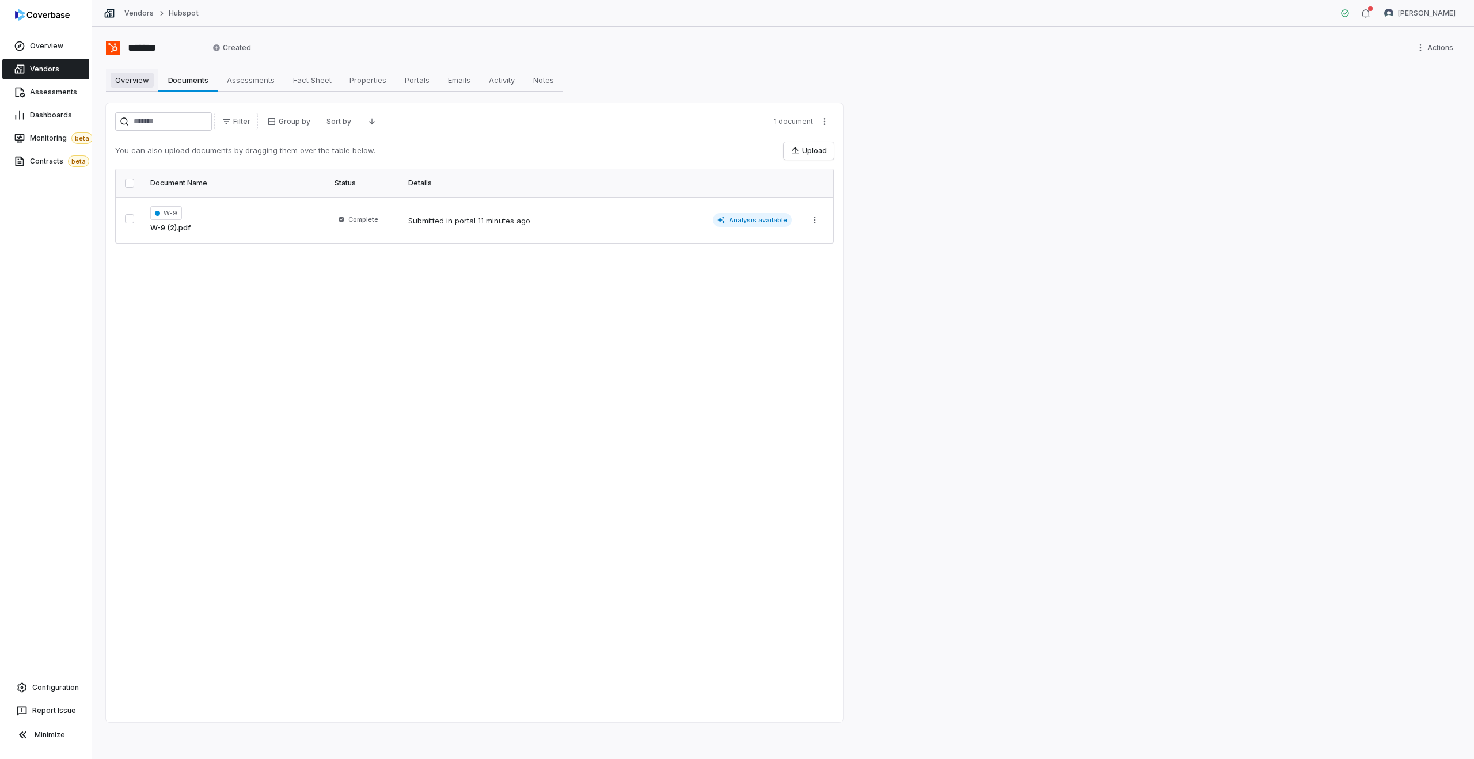
click at [138, 79] on span "Overview" at bounding box center [132, 80] width 43 height 15
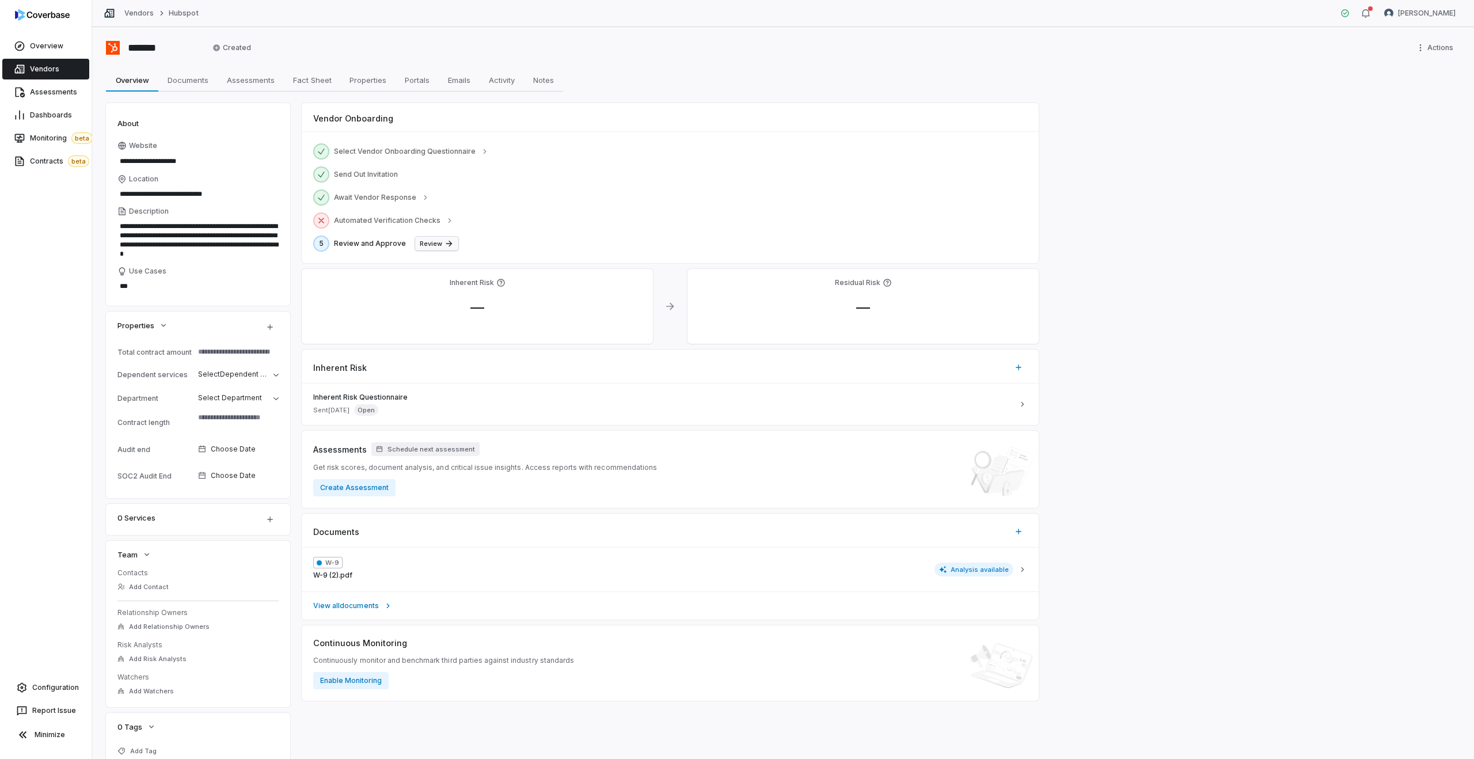
click at [432, 242] on button "Review" at bounding box center [436, 244] width 43 height 14
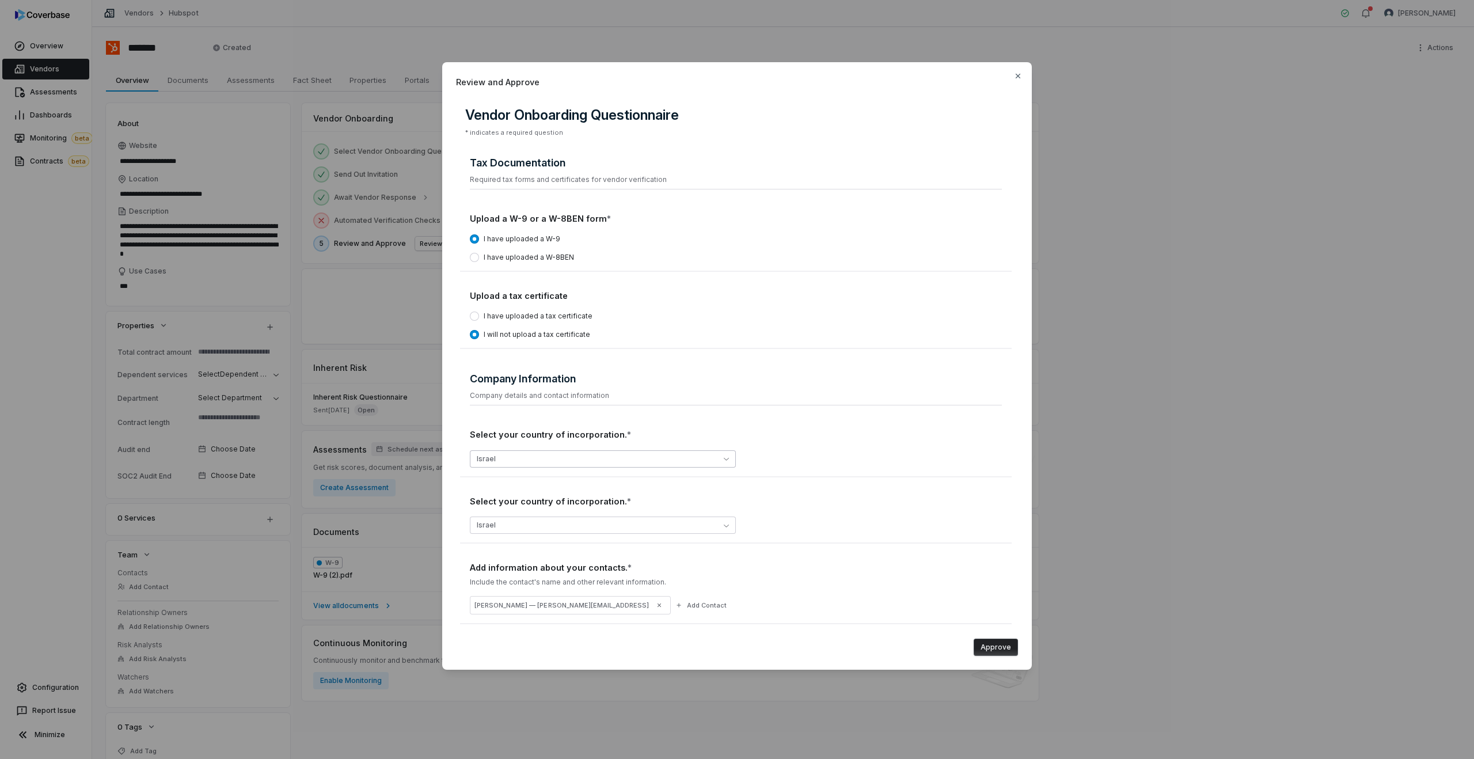
click at [534, 458] on button "Israel" at bounding box center [603, 458] width 266 height 17
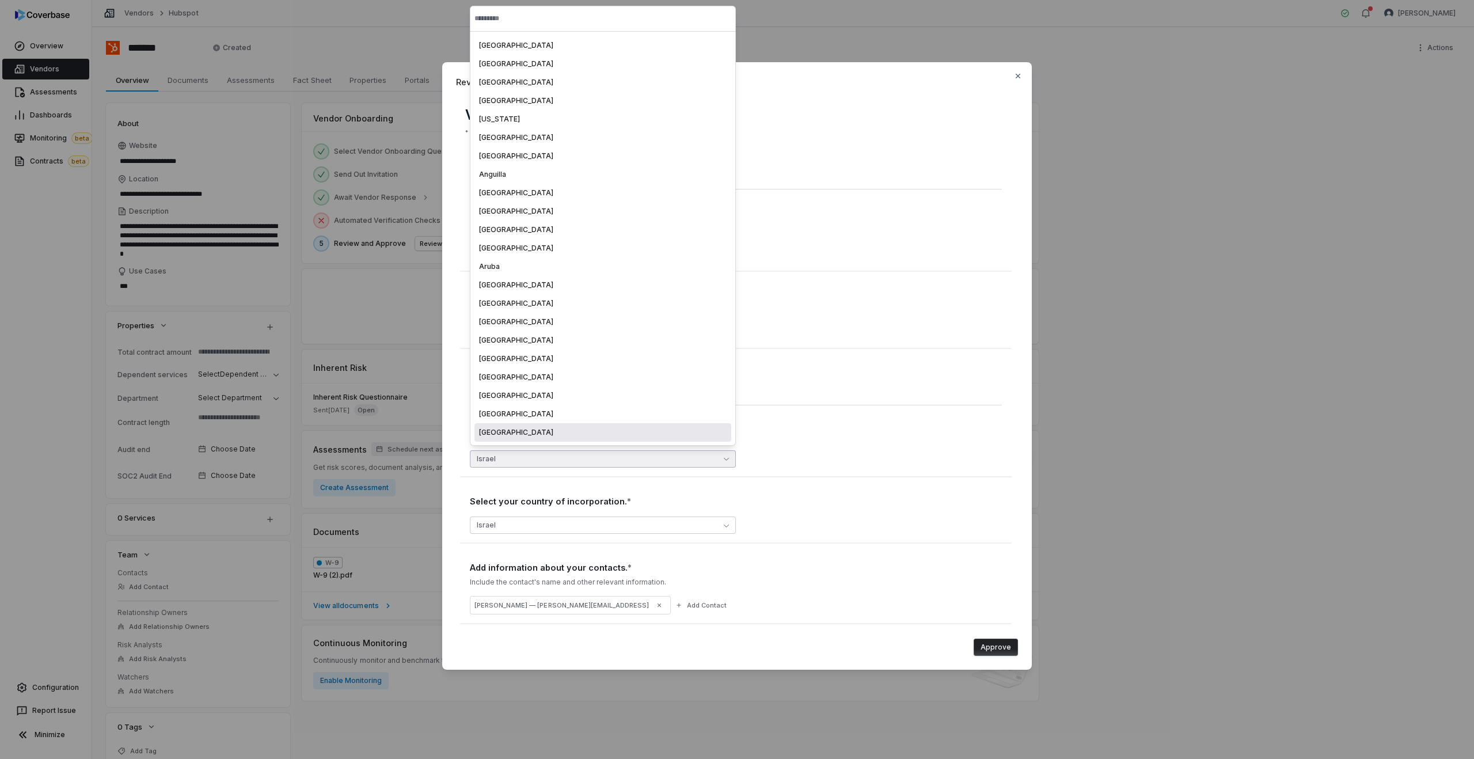
click at [778, 440] on div "Select your country of incorporation. *" at bounding box center [736, 434] width 532 height 13
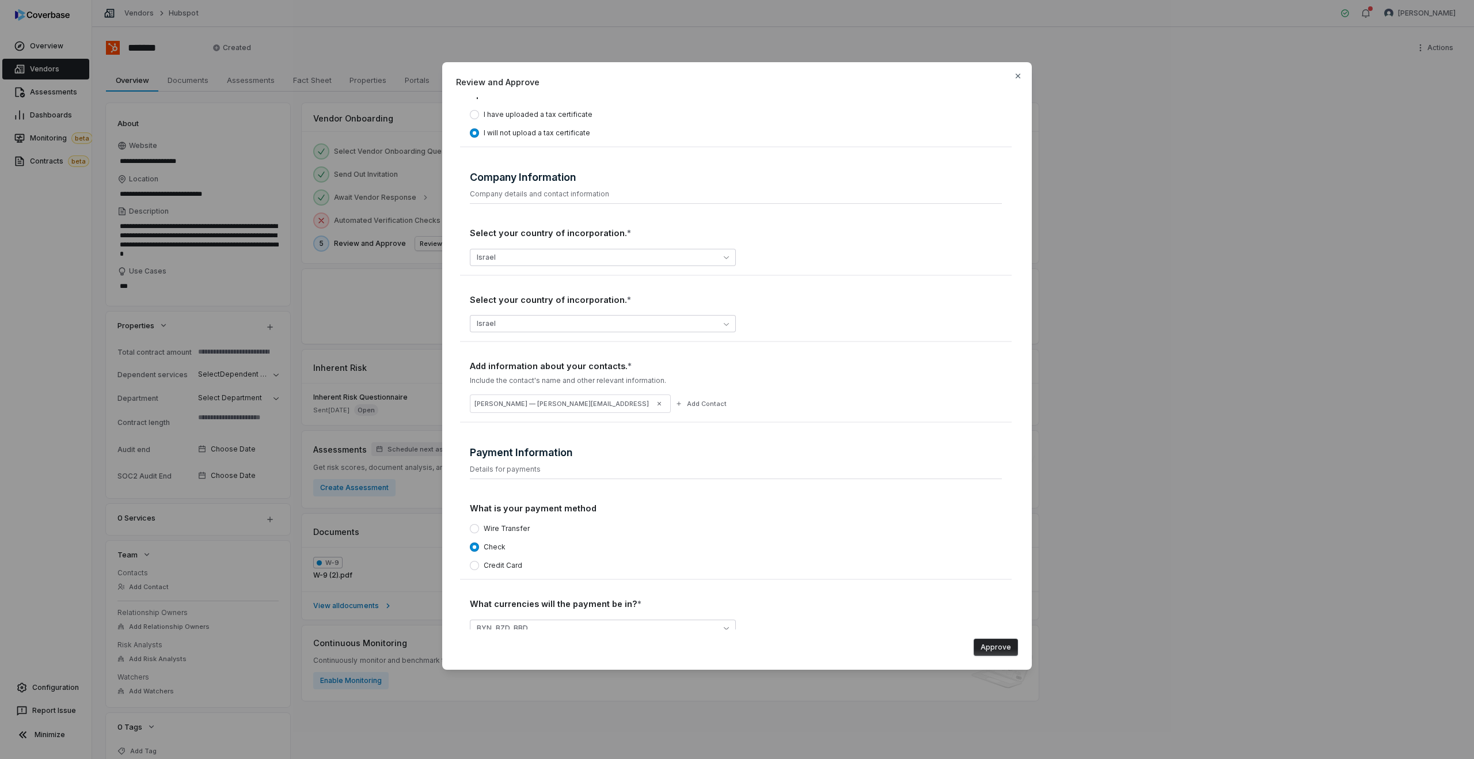
scroll to position [193, 0]
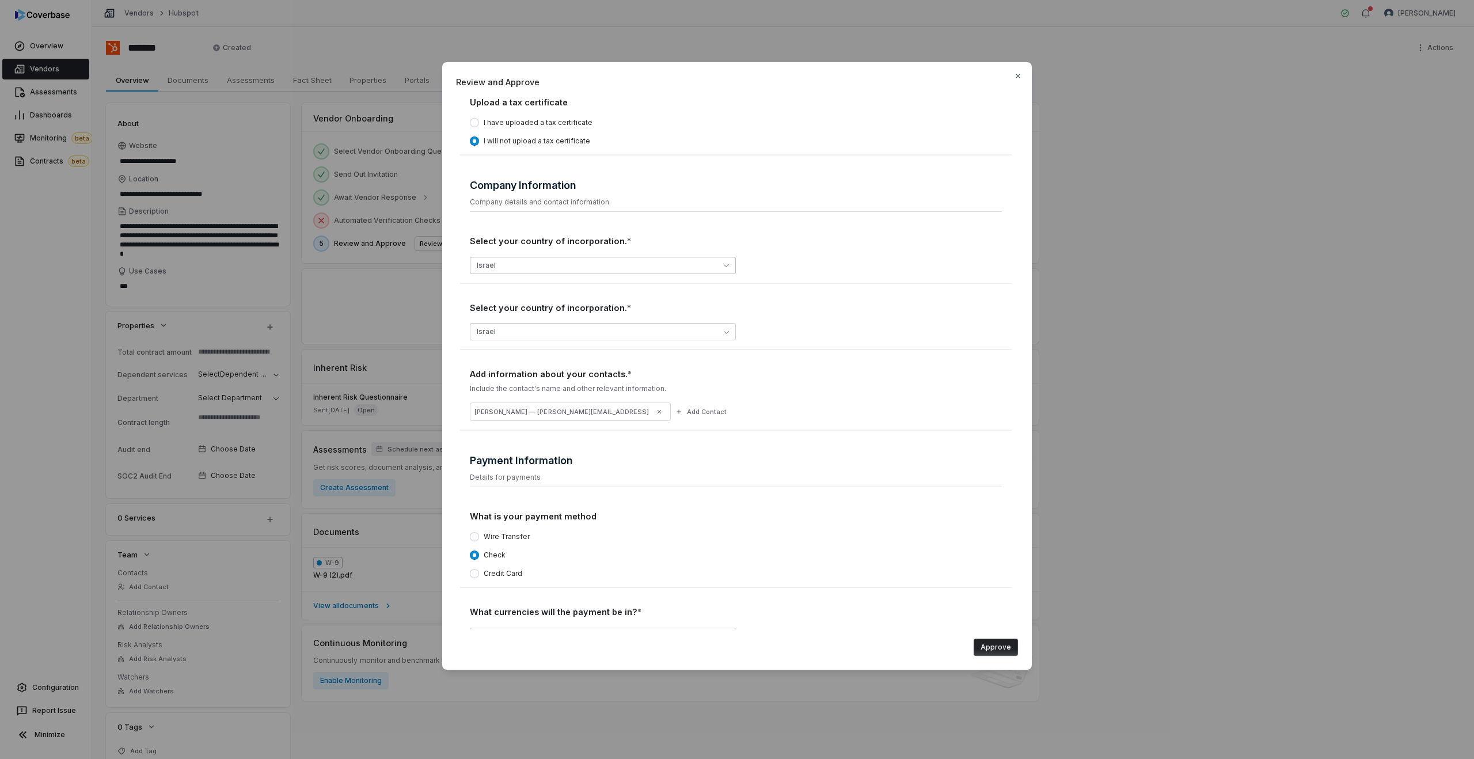
click at [534, 266] on button "Israel" at bounding box center [603, 265] width 266 height 17
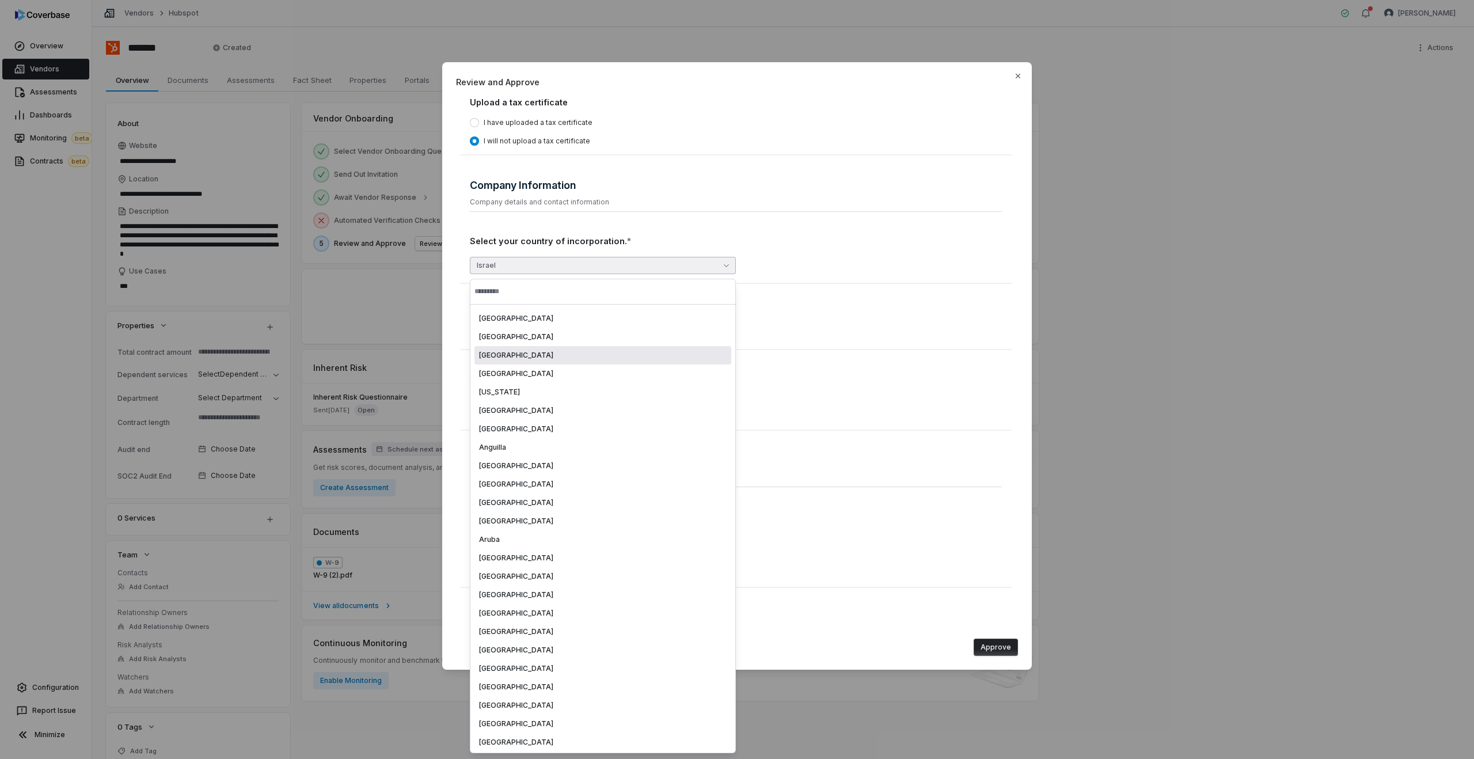
click at [509, 358] on div "Albania" at bounding box center [603, 355] width 248 height 9
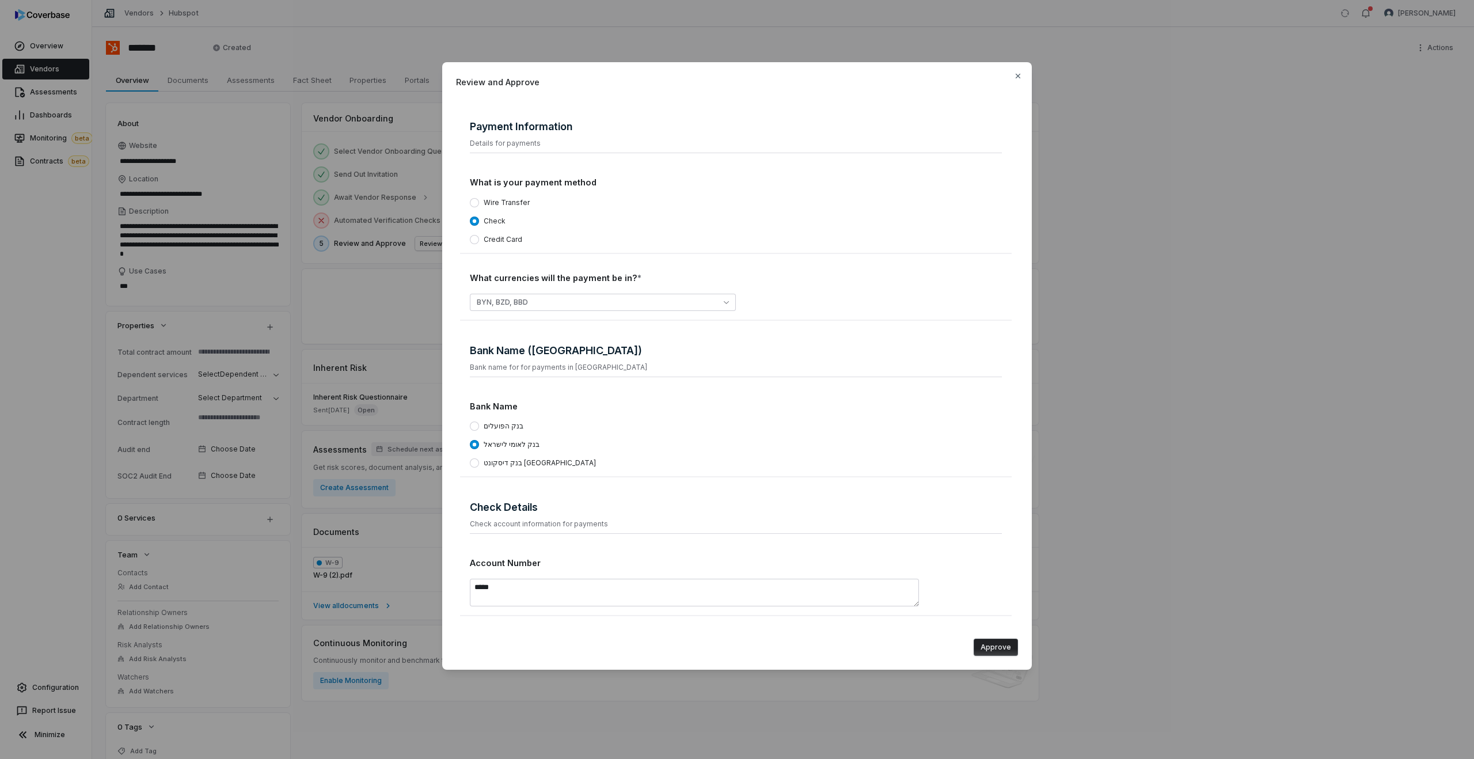
scroll to position [0, 0]
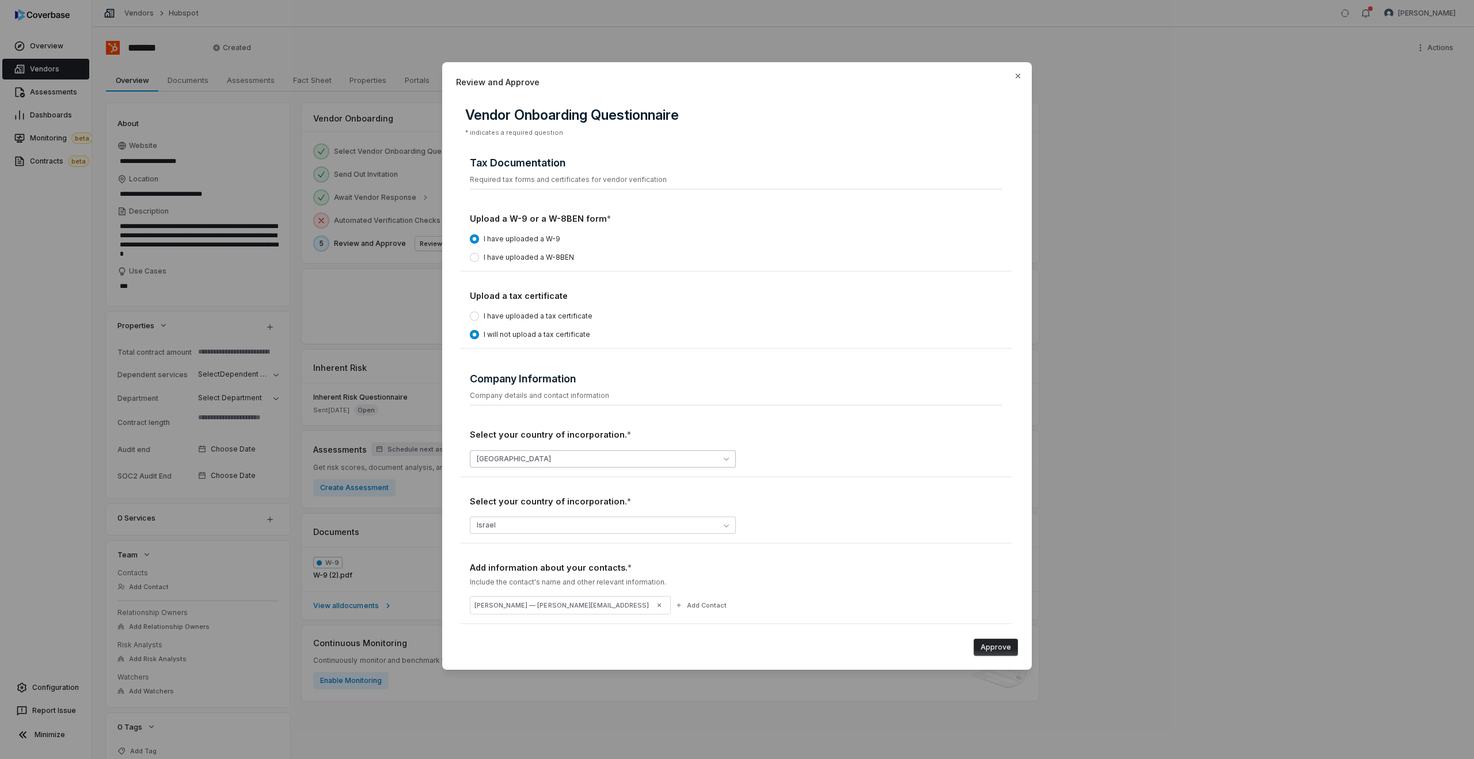
click at [501, 461] on button "Albania" at bounding box center [603, 458] width 266 height 17
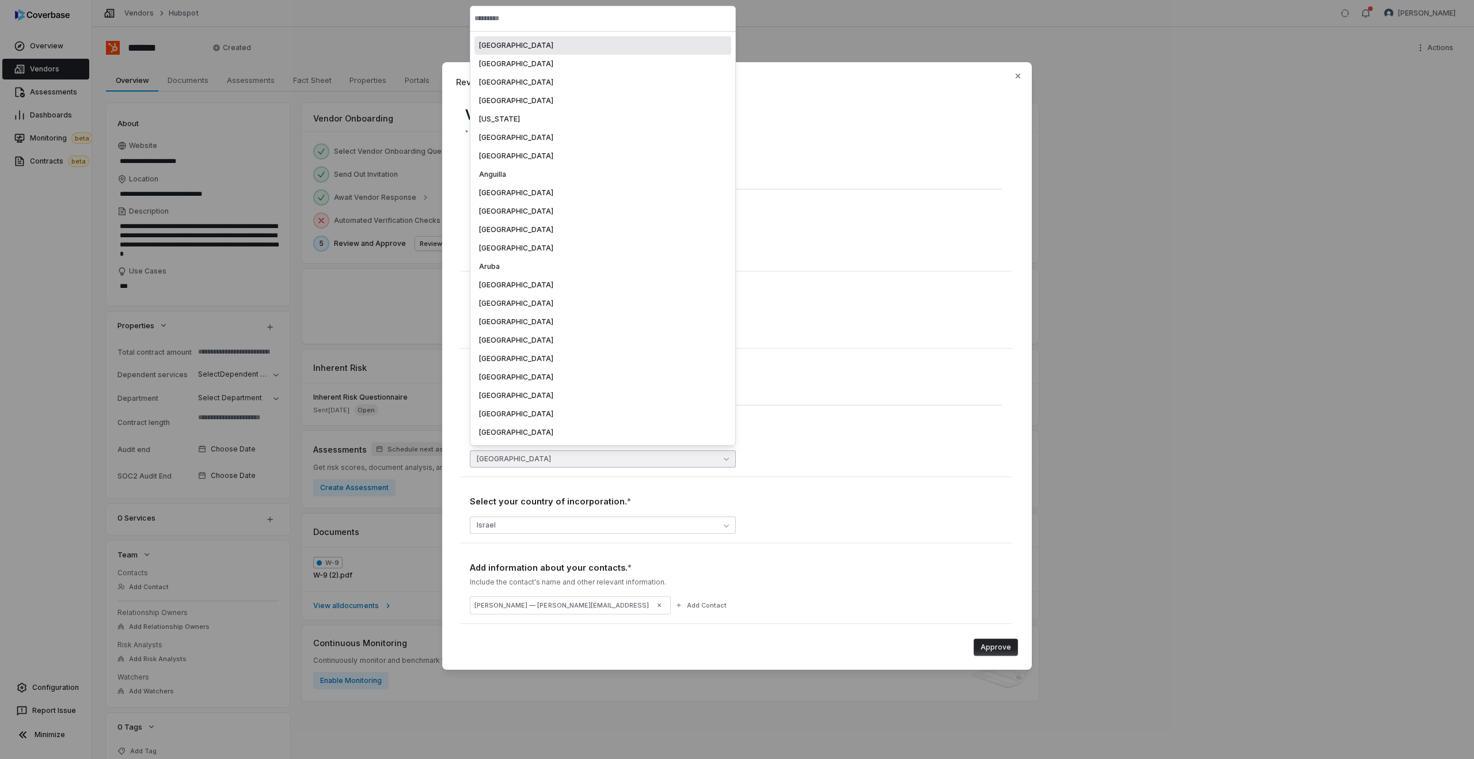
click at [518, 497] on div "Select your country of incorporation. *" at bounding box center [736, 501] width 532 height 13
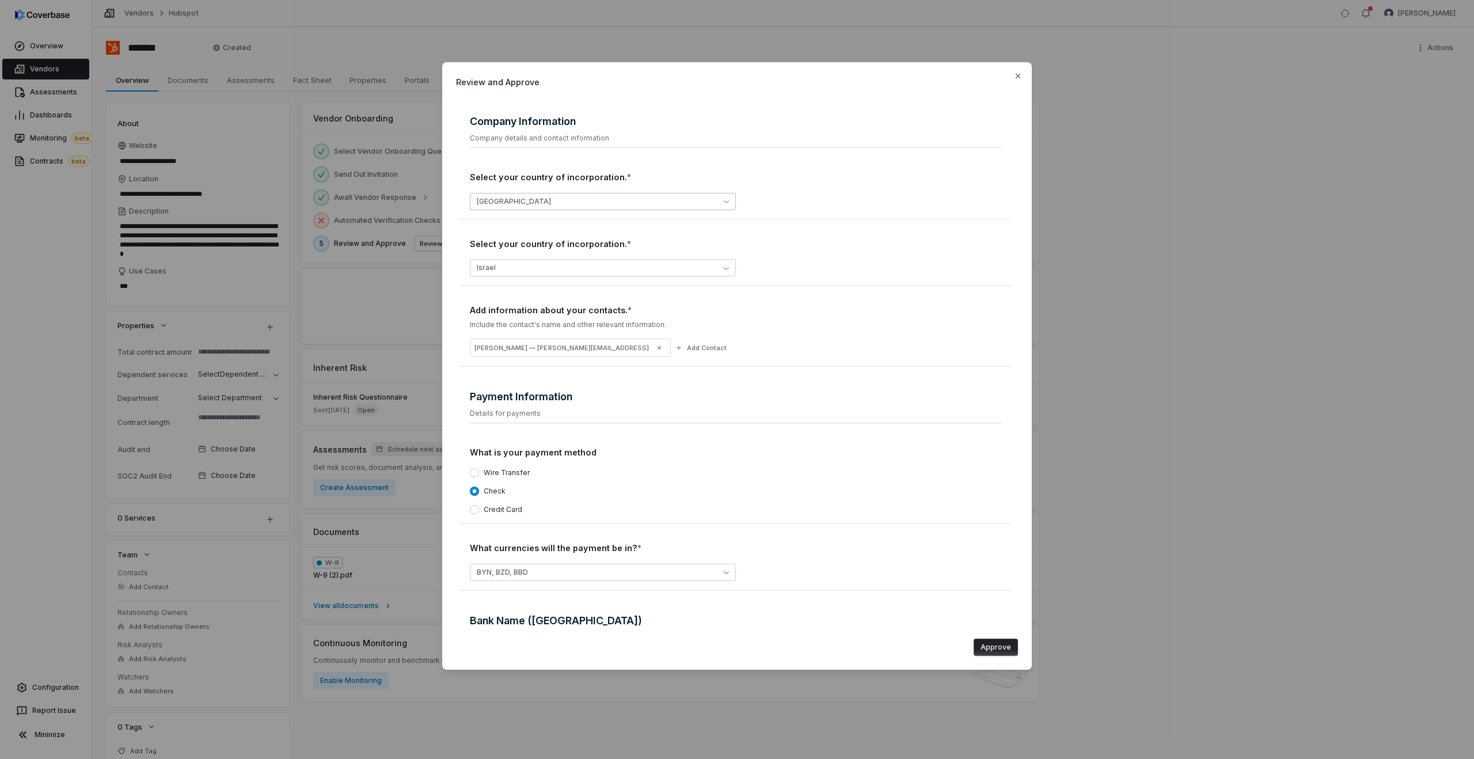
scroll to position [257, 0]
click at [478, 273] on button "Israel" at bounding box center [603, 268] width 266 height 17
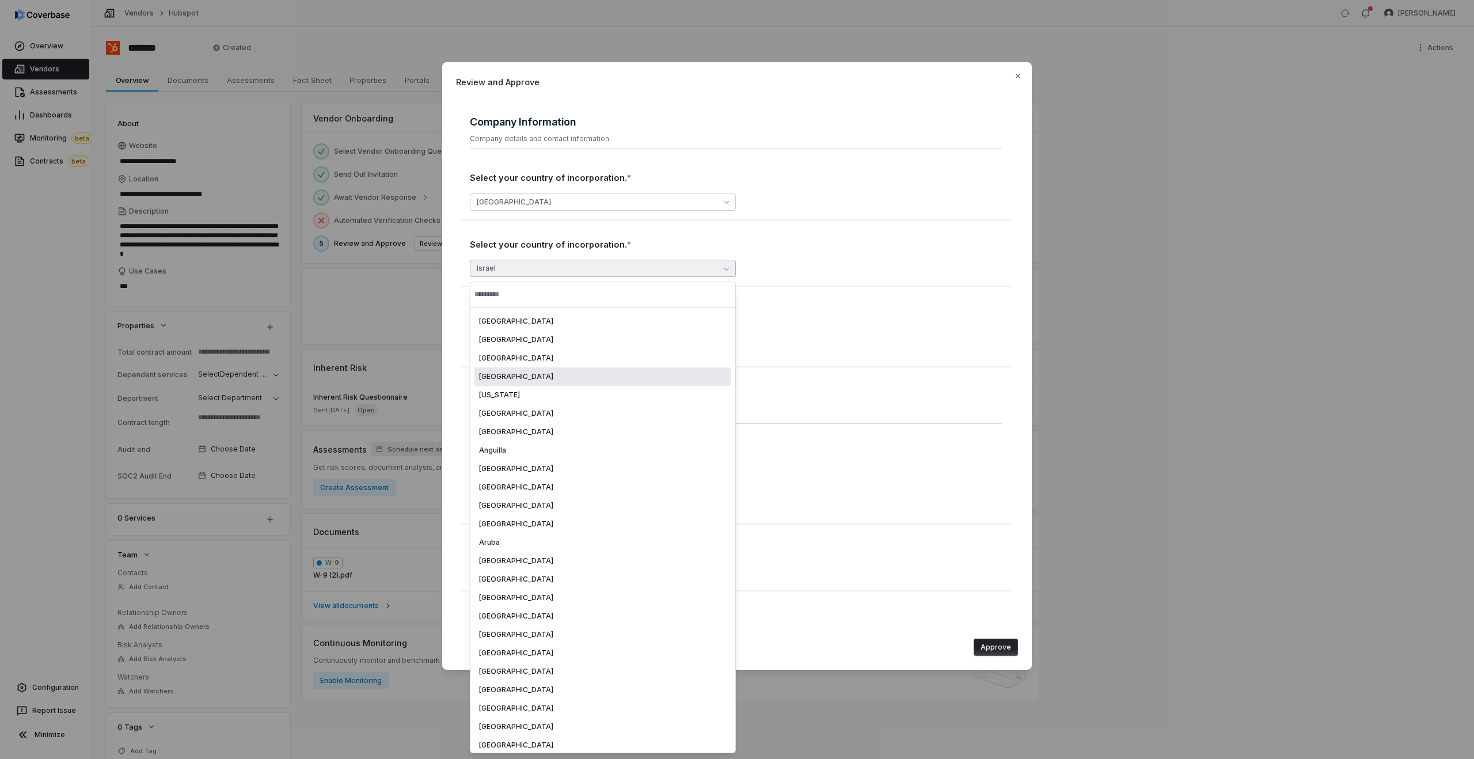
click at [508, 375] on div "Algeria" at bounding box center [603, 376] width 248 height 9
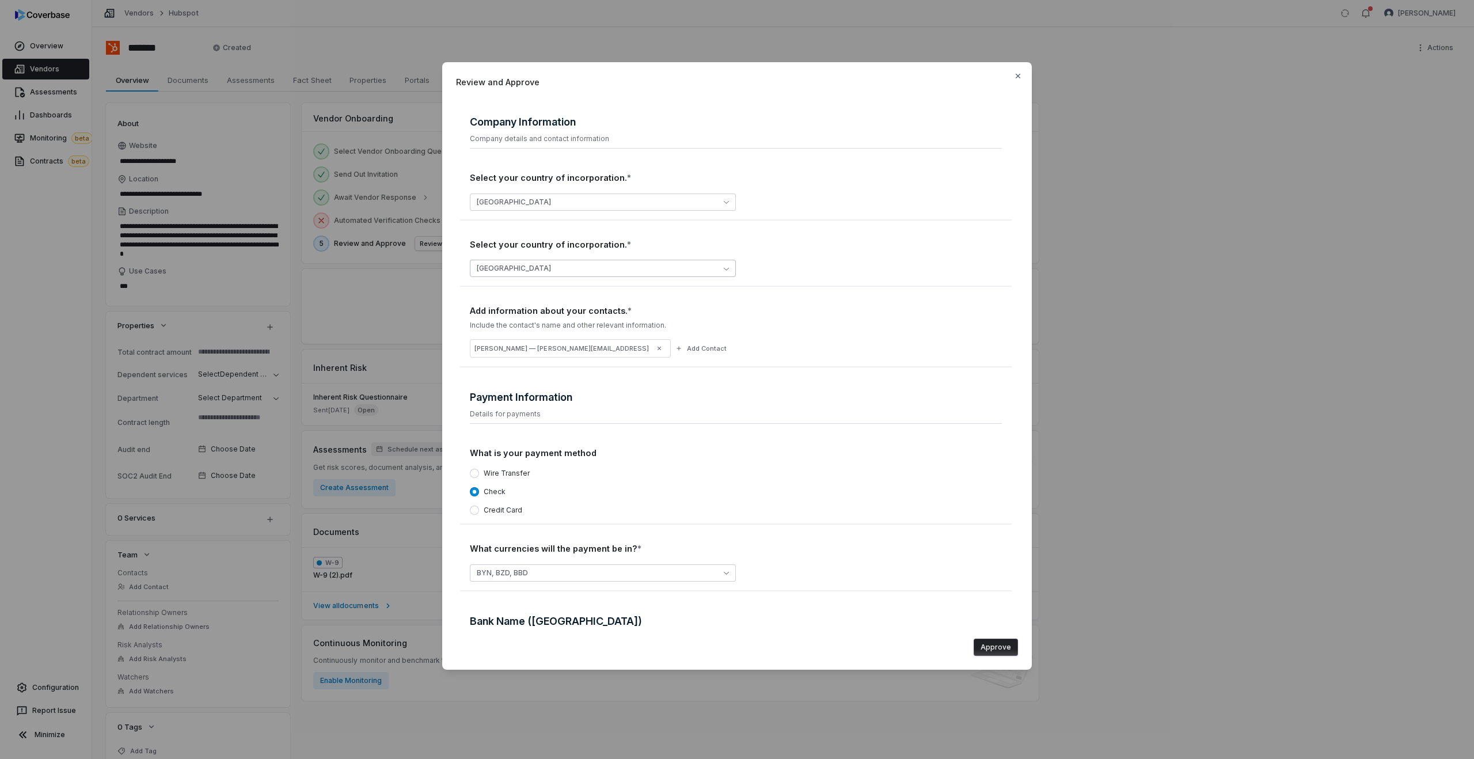
click at [516, 275] on button "Algeria" at bounding box center [603, 268] width 266 height 17
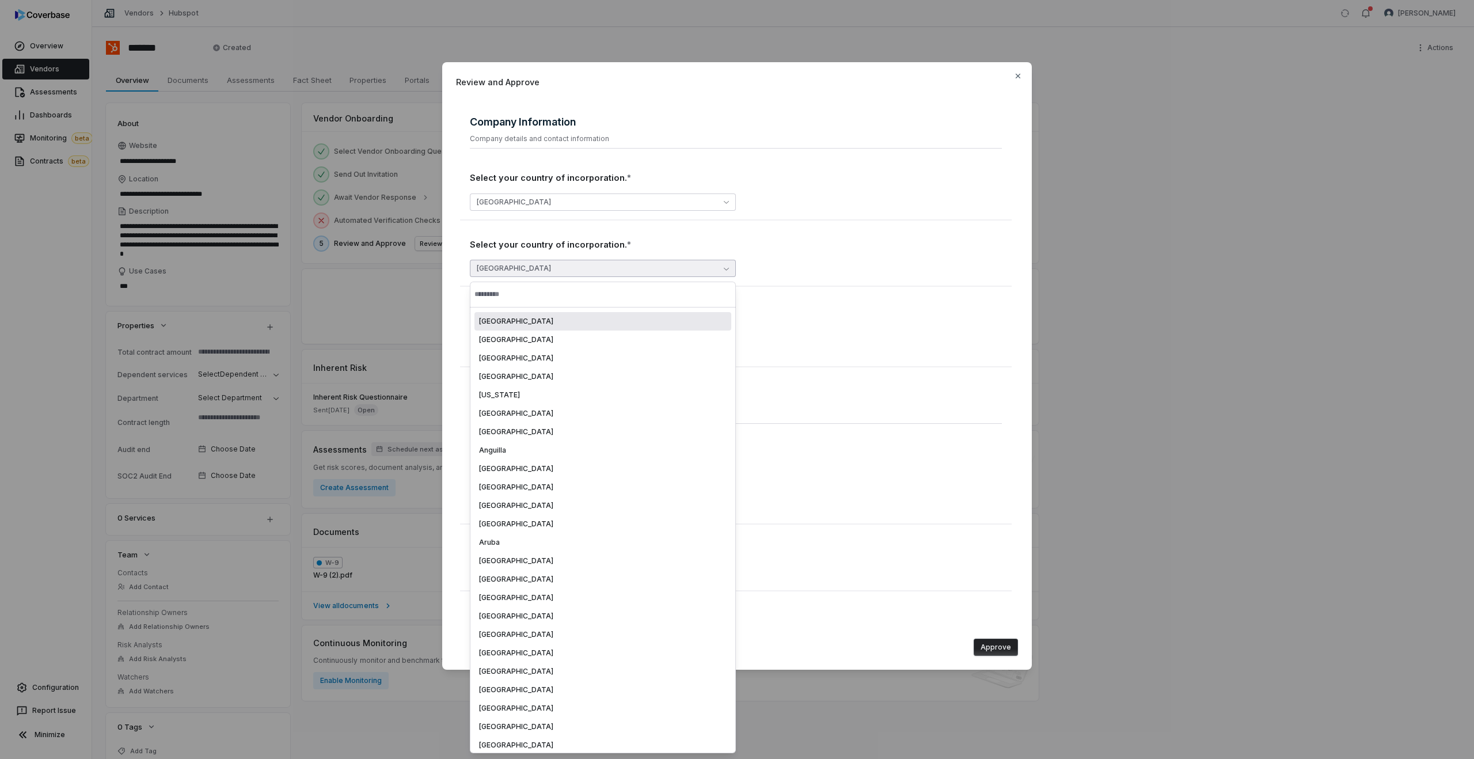
click at [770, 189] on div "Albania" at bounding box center [736, 202] width 532 height 36
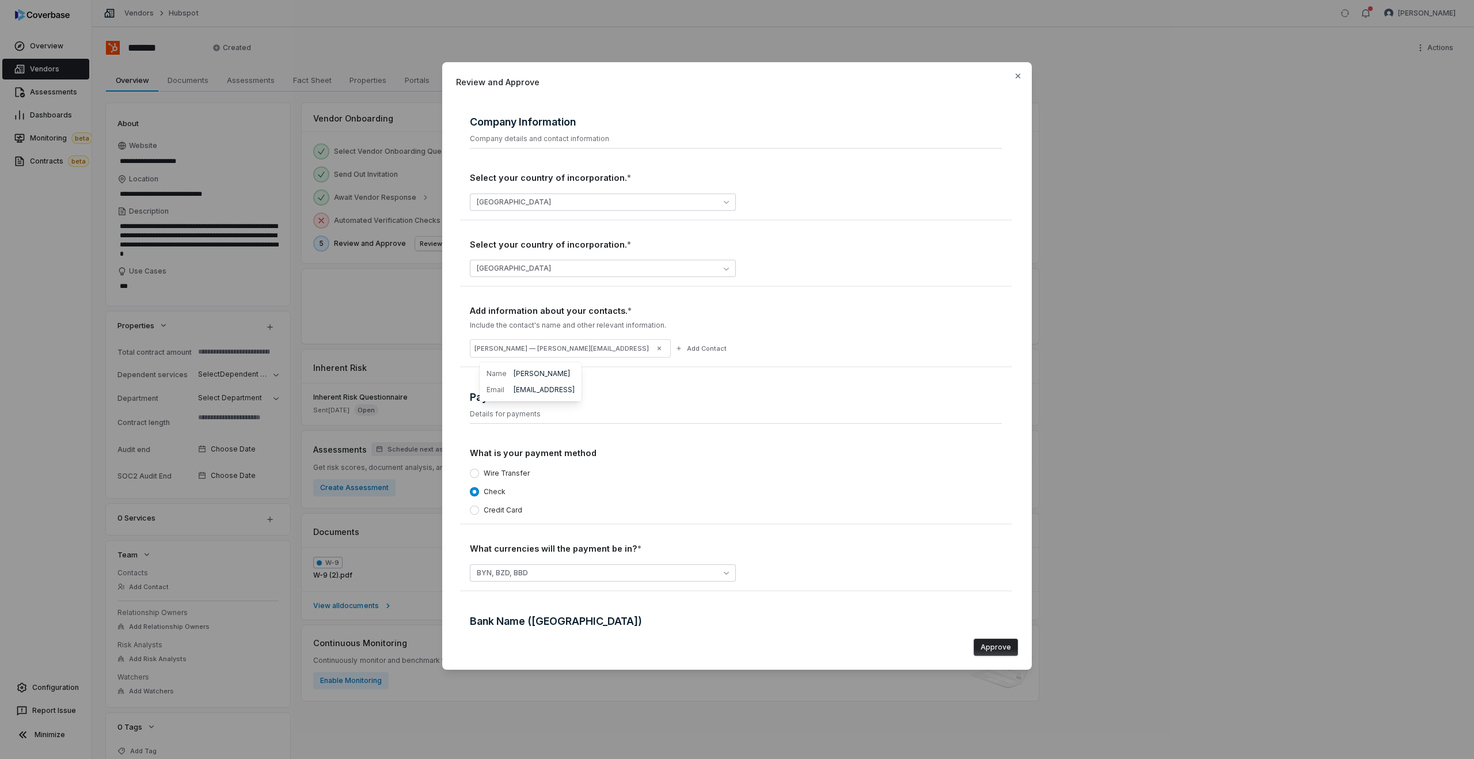
click at [530, 446] on div "Payment Information Details for payments What is your payment method Wire Trans…" at bounding box center [736, 488] width 532 height 206
click at [484, 475] on label "Wire Transfer" at bounding box center [507, 473] width 46 height 9
click at [479, 475] on button "Wire Transfer" at bounding box center [474, 473] width 9 height 9
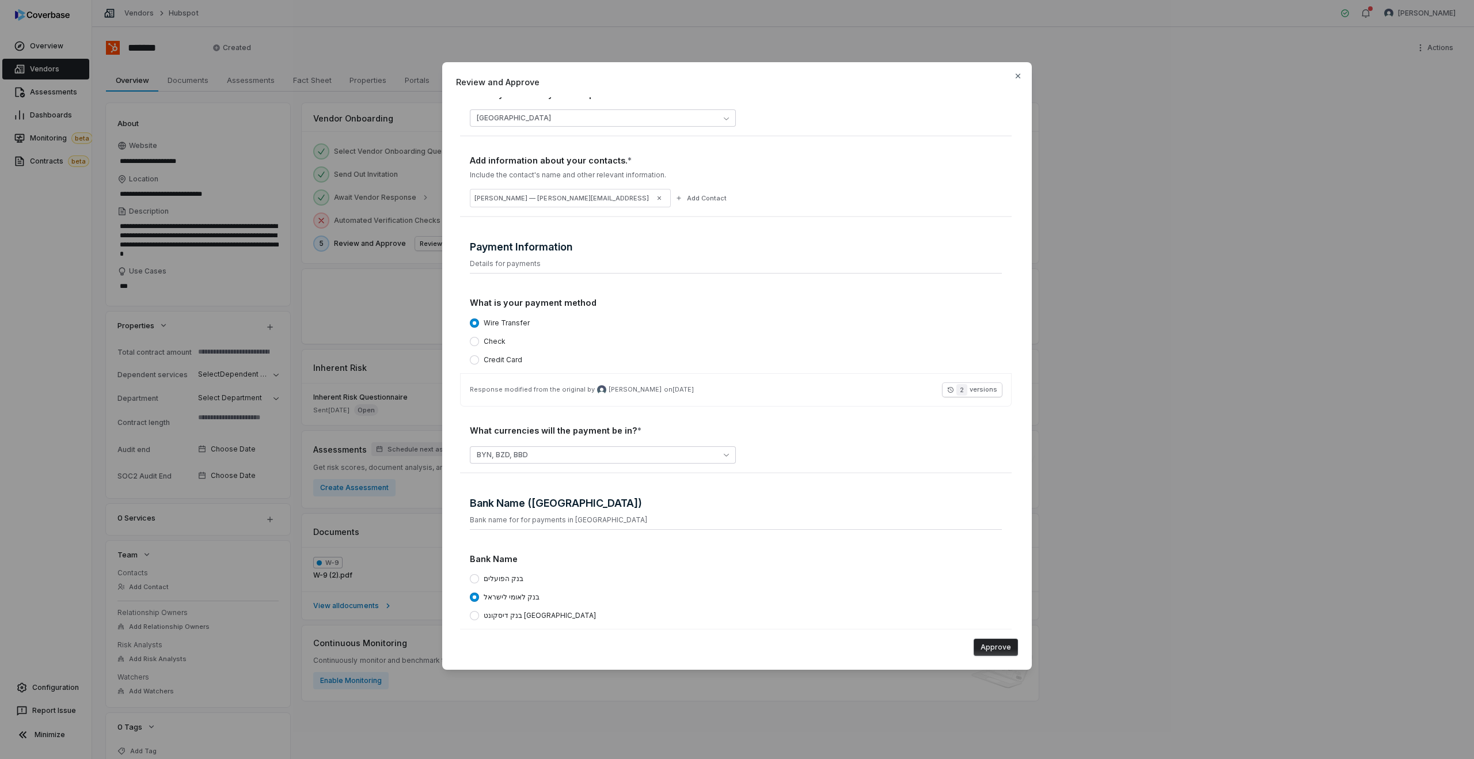
scroll to position [411, 0]
click at [959, 385] on span "2" at bounding box center [961, 386] width 11 height 12
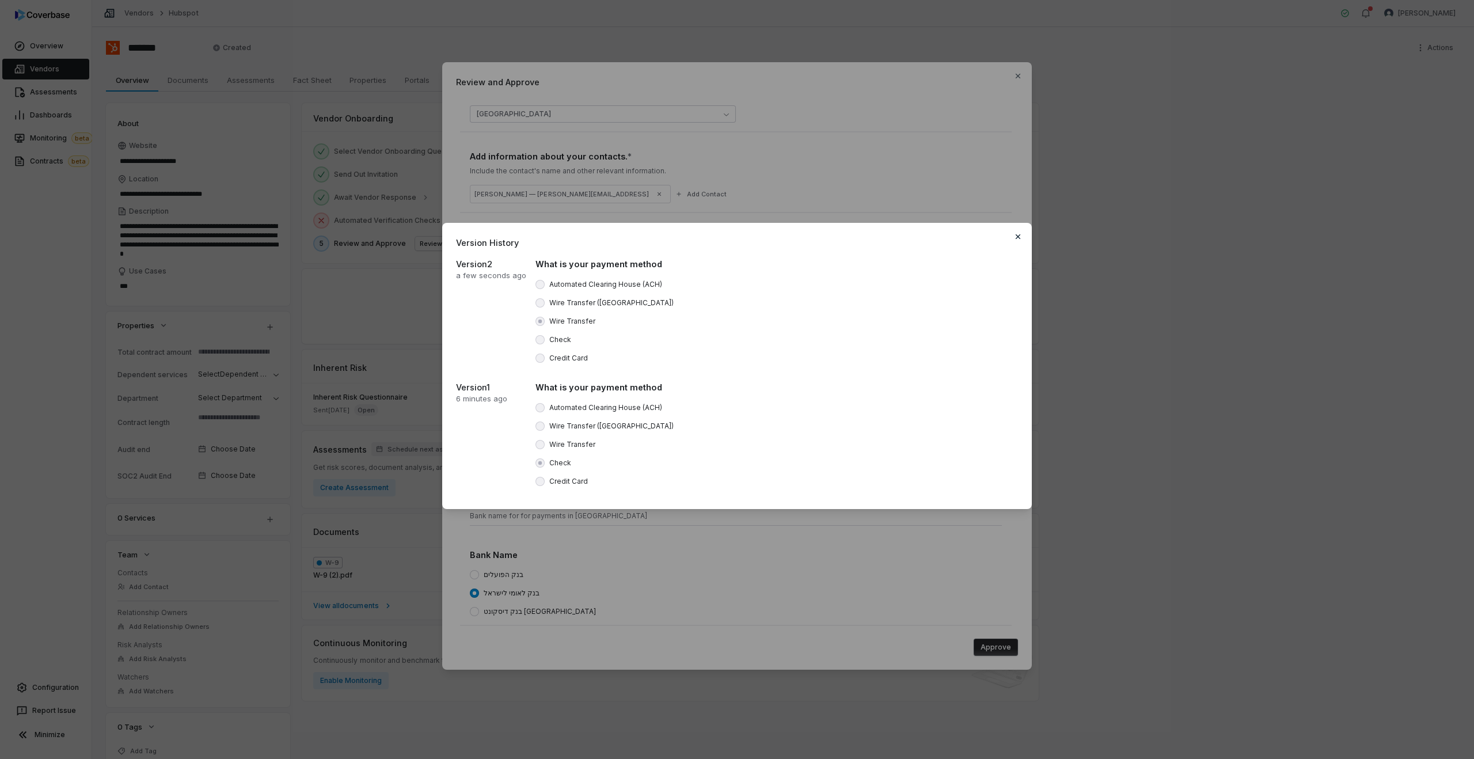
click at [1016, 237] on icon "button" at bounding box center [1017, 236] width 9 height 9
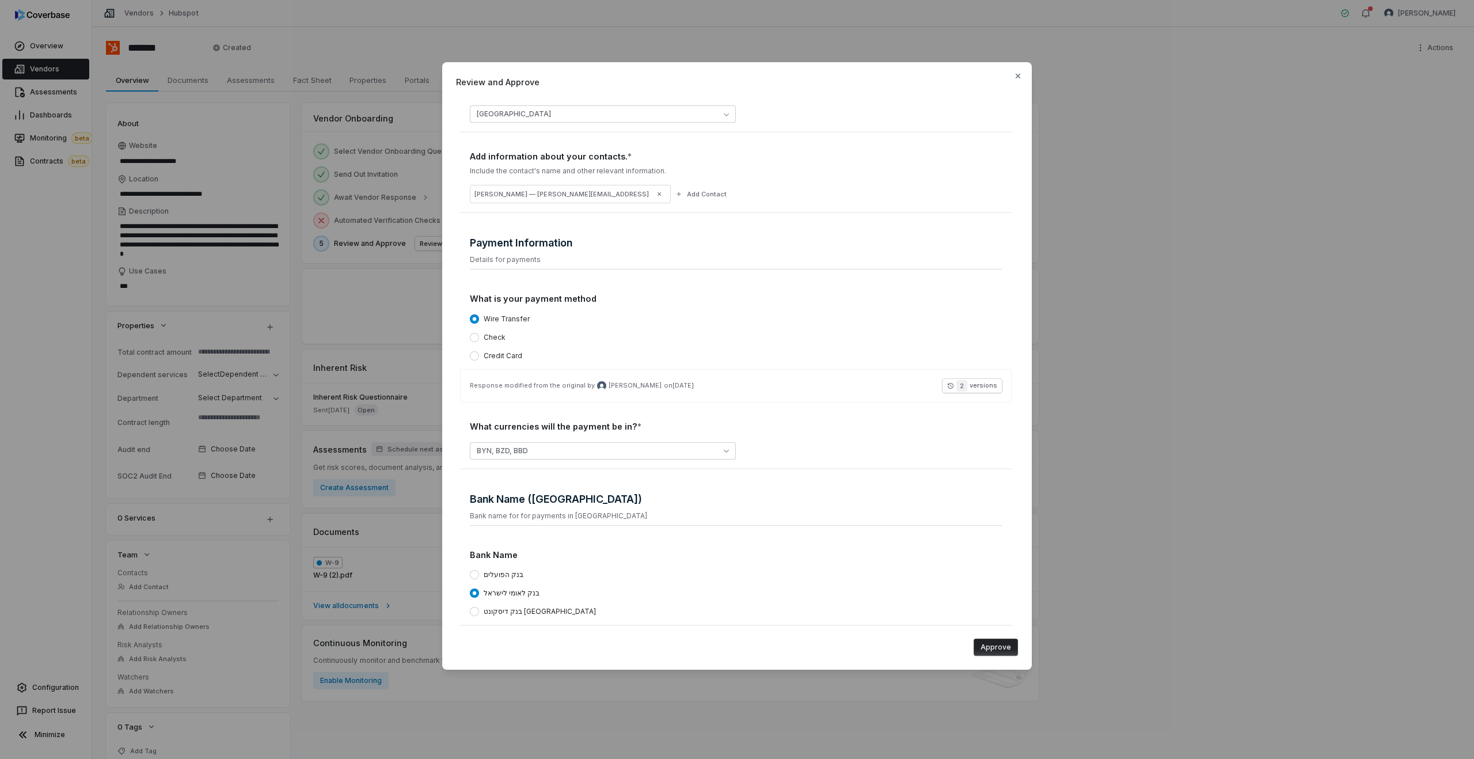
click at [1001, 655] on button "Approve" at bounding box center [996, 647] width 44 height 17
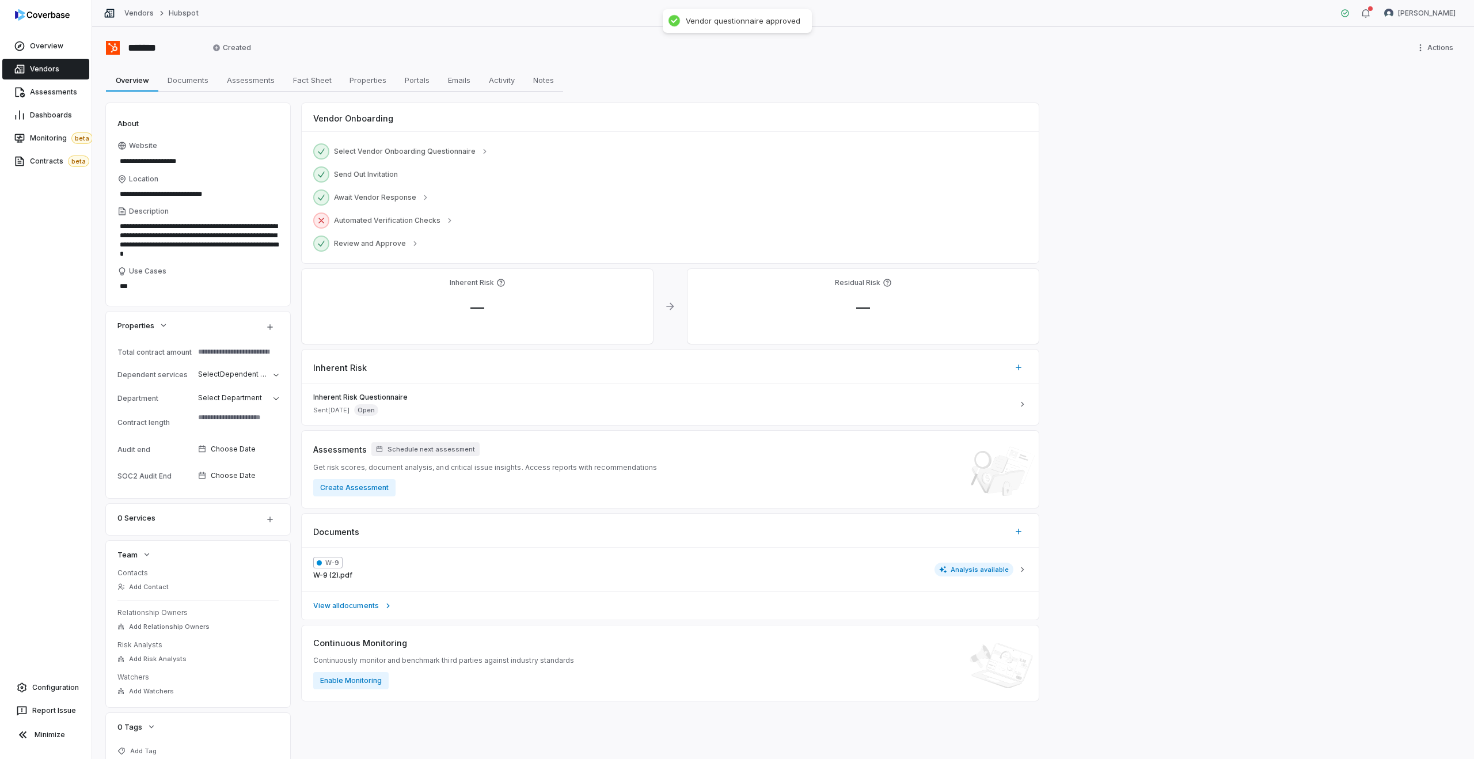
click at [34, 74] on link "Vendors" at bounding box center [45, 69] width 87 height 21
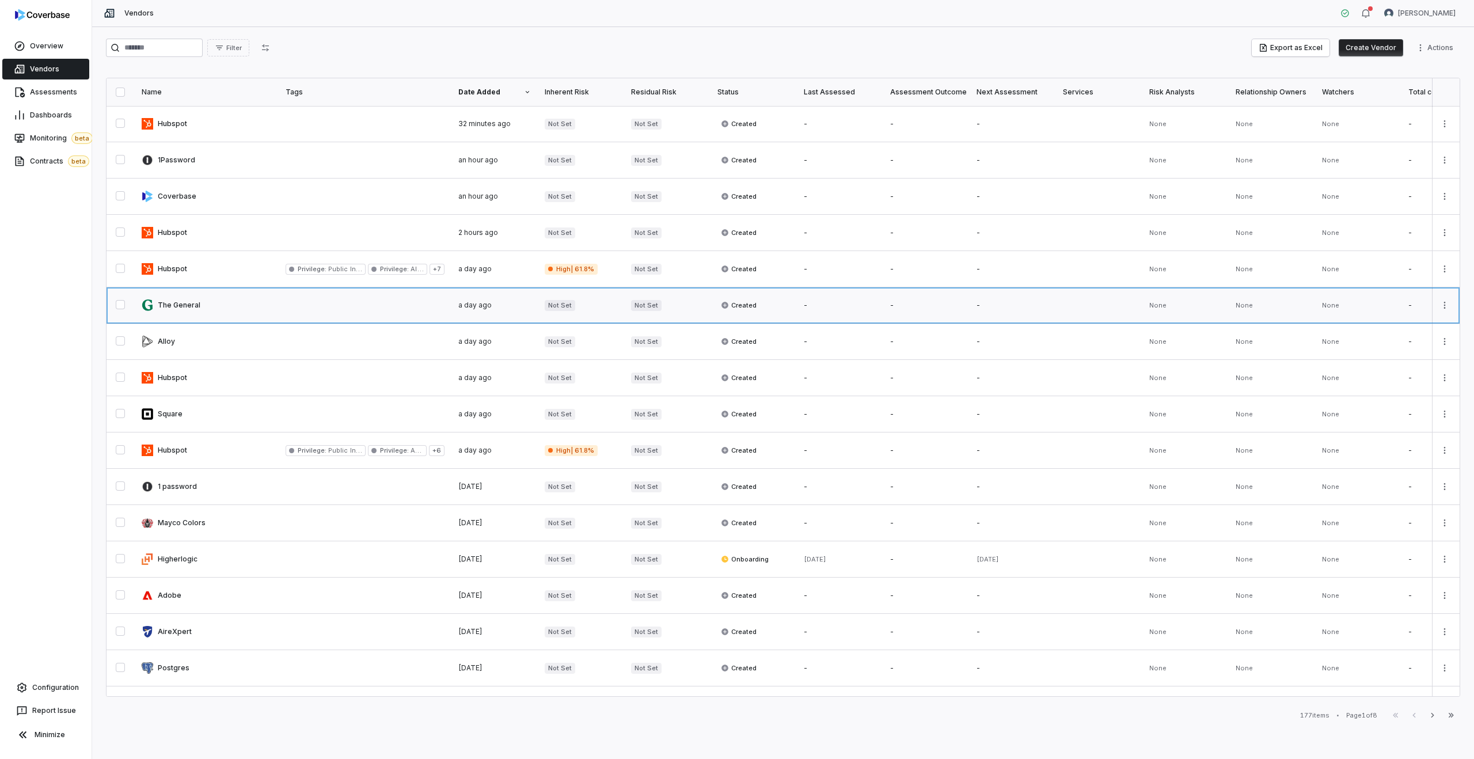
click at [218, 306] on link at bounding box center [207, 305] width 144 height 36
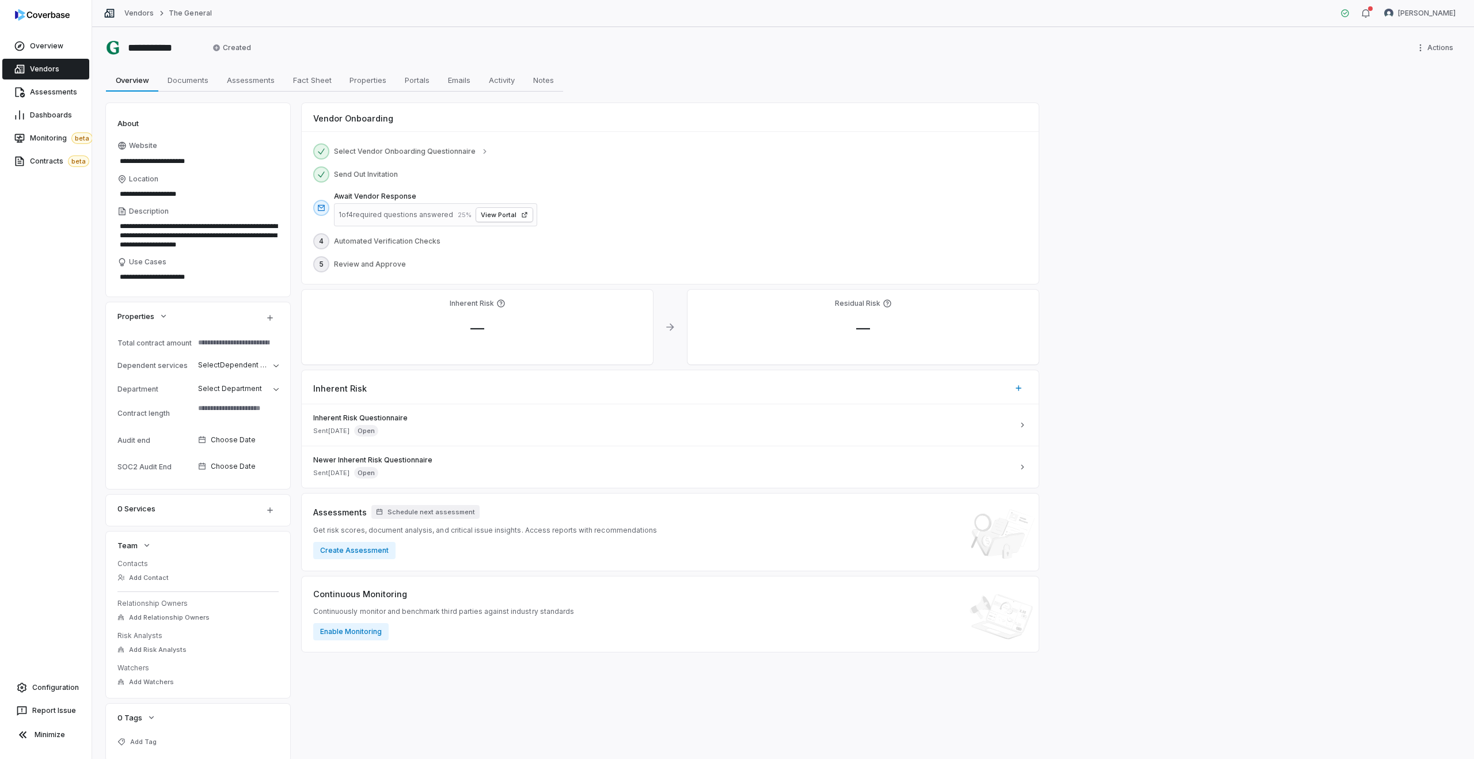
click at [43, 69] on span "Vendors" at bounding box center [44, 68] width 29 height 9
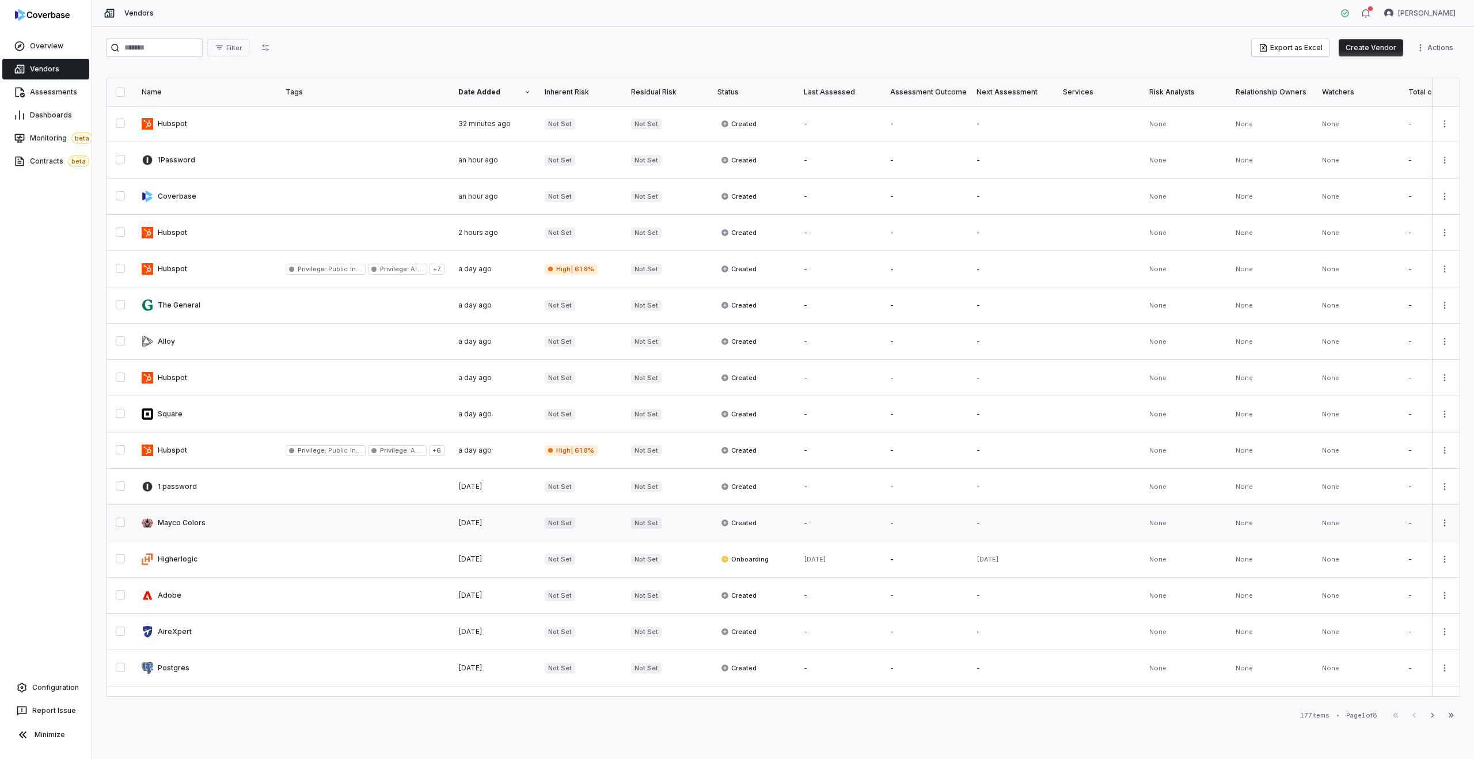
scroll to position [316, 0]
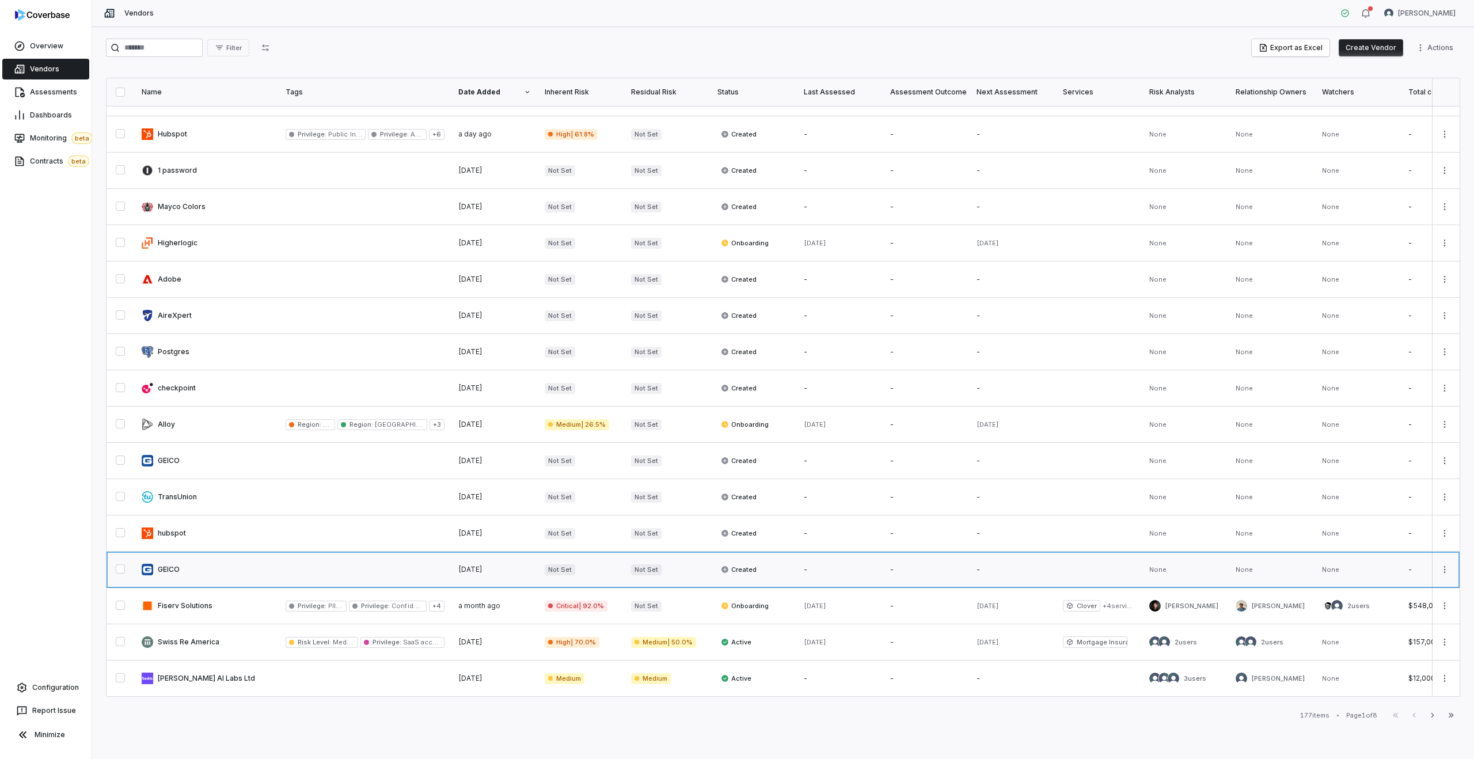
click at [253, 567] on link at bounding box center [207, 570] width 144 height 36
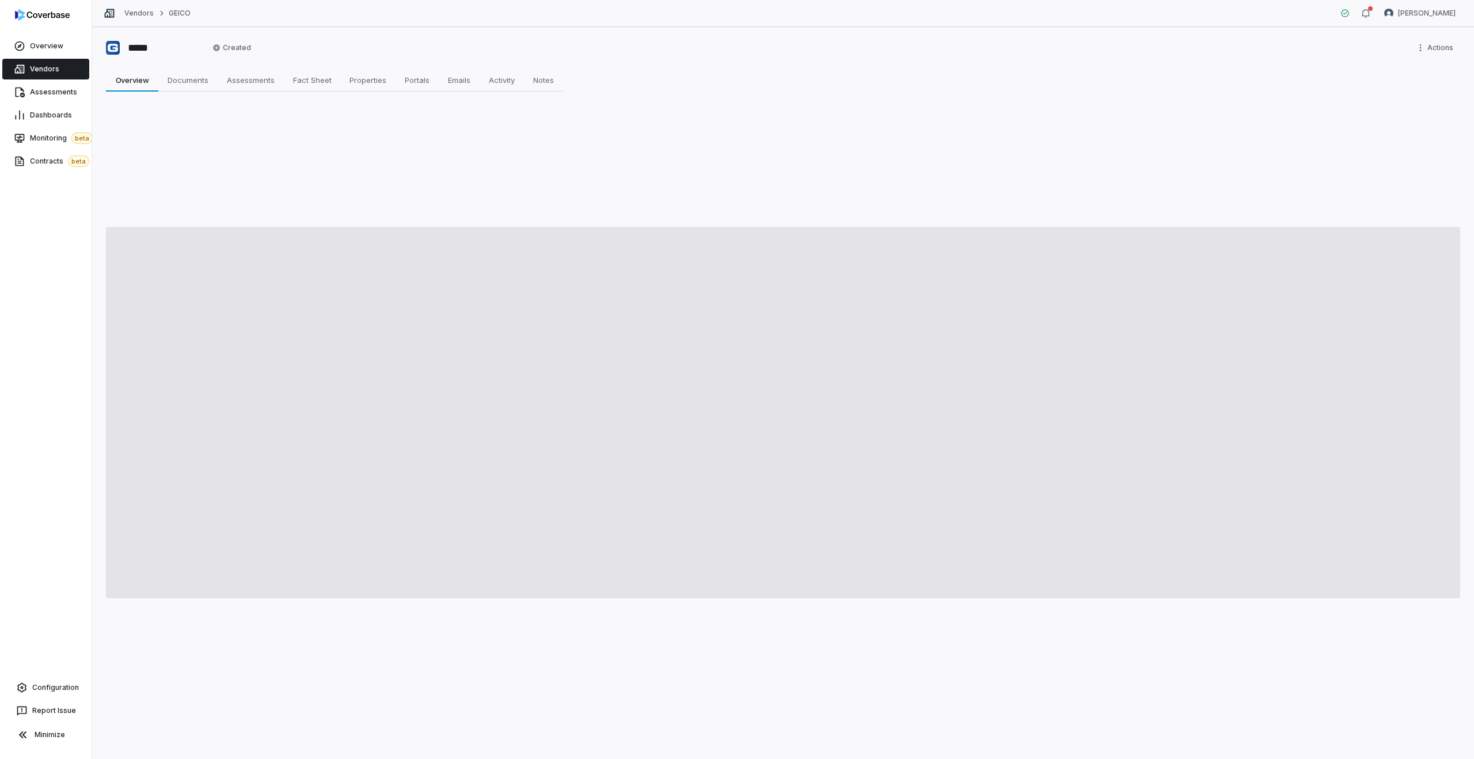
type textarea "*"
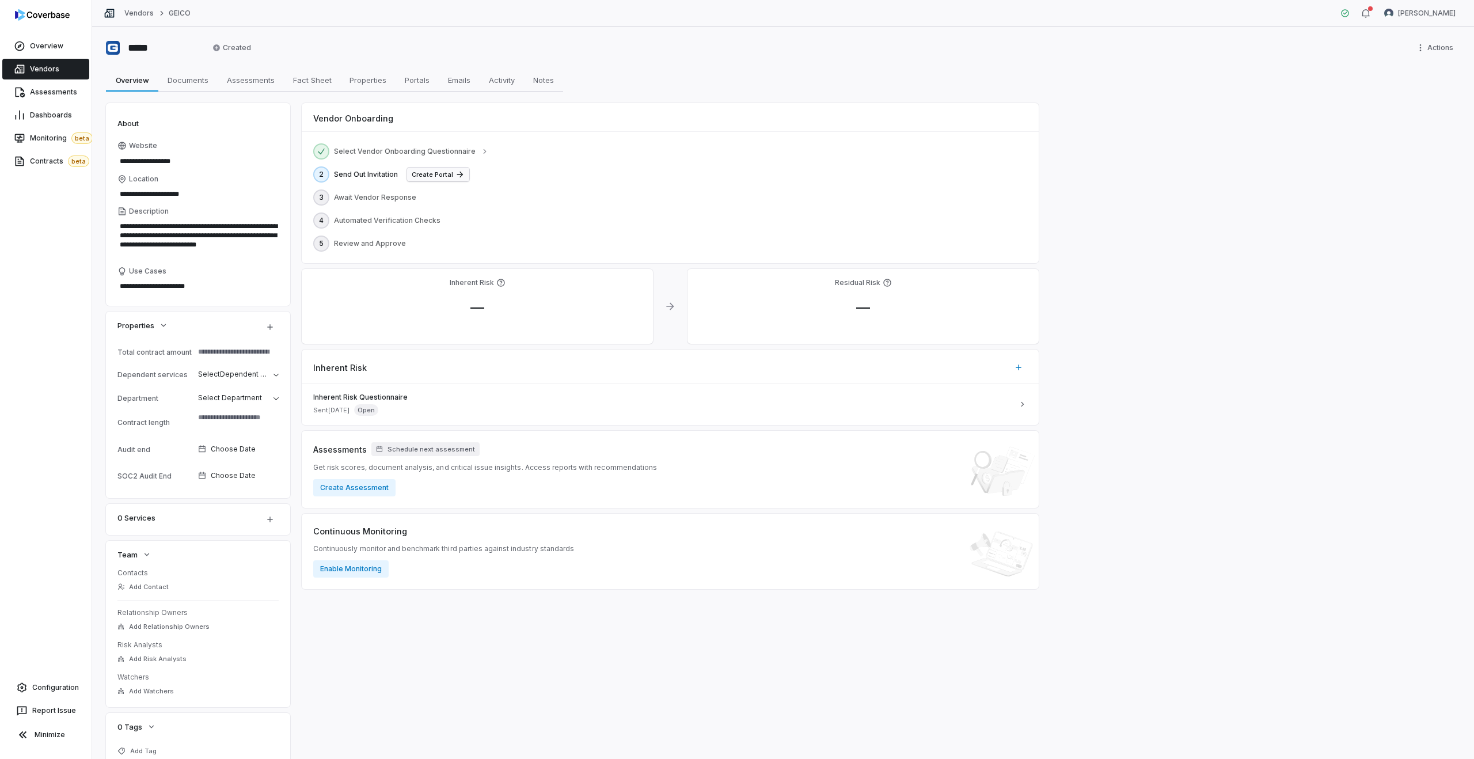
click at [434, 177] on button "Create Portal" at bounding box center [438, 175] width 62 height 14
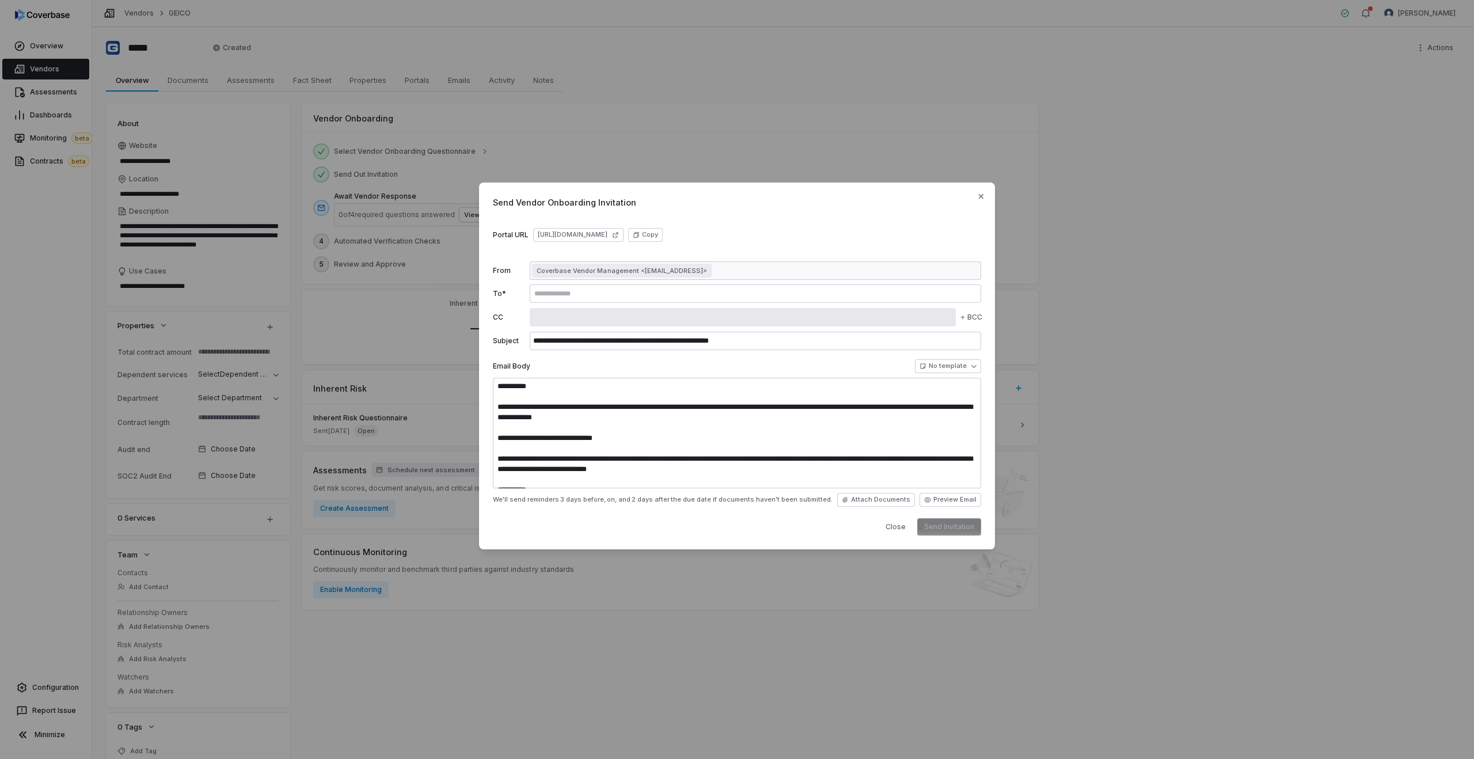
type textarea "**********"
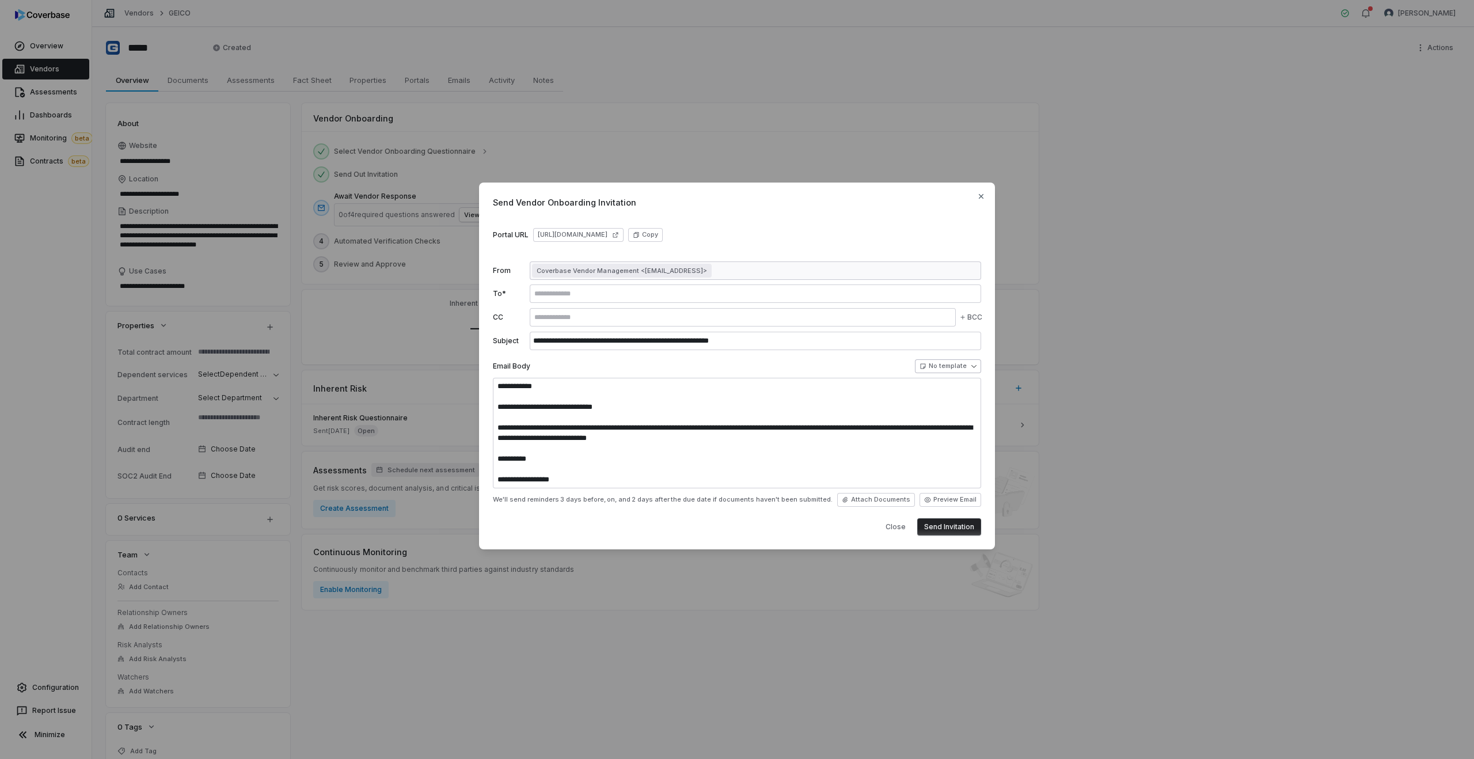
click at [954, 365] on body "**********" at bounding box center [737, 379] width 1474 height 759
click at [831, 368] on div "**********" at bounding box center [737, 379] width 1474 height 431
click at [858, 457] on textarea "**********" at bounding box center [737, 433] width 488 height 111
type textarea "*"
click at [944, 523] on button "Send Invitation" at bounding box center [949, 526] width 64 height 17
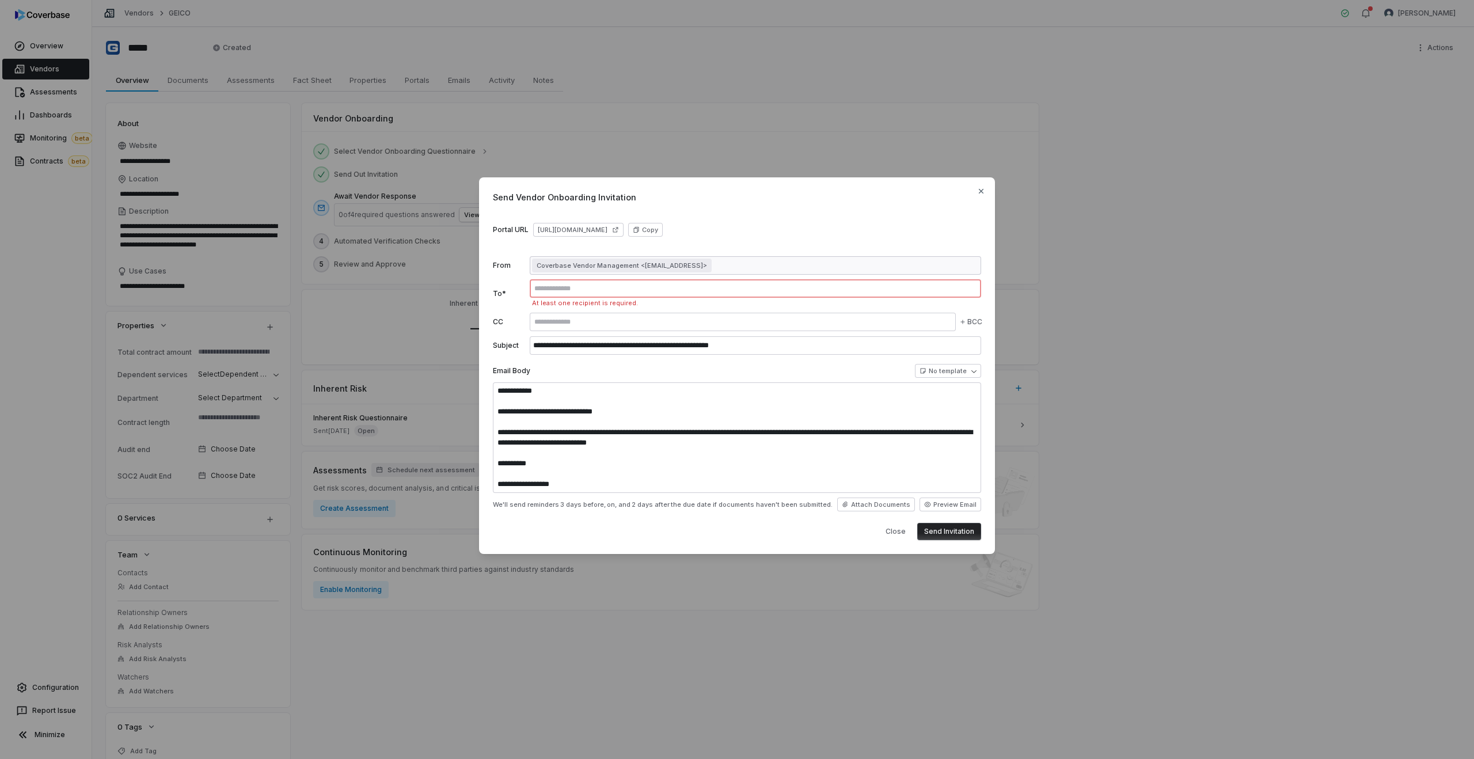
click at [556, 289] on input "text" at bounding box center [755, 288] width 447 height 9
type input "**********"
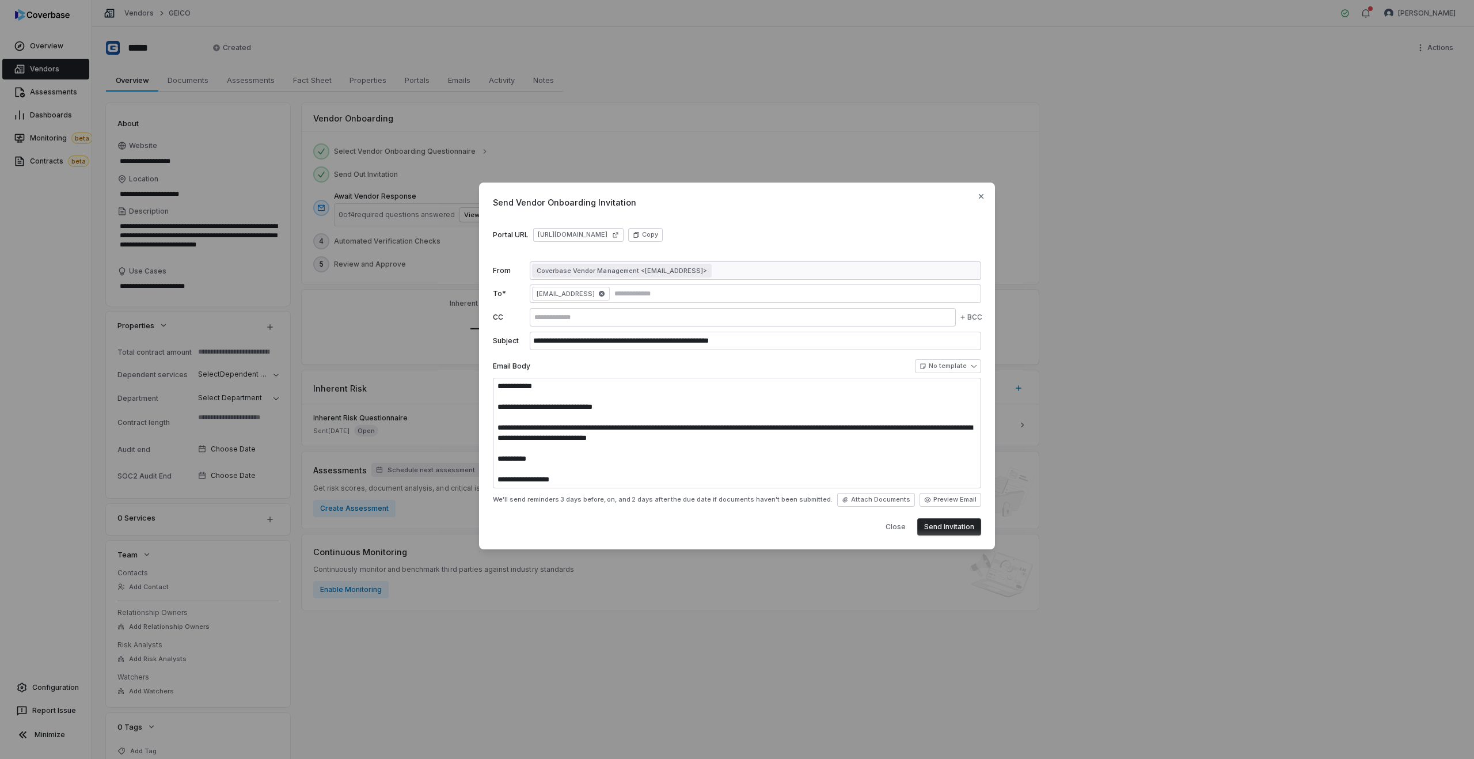
click at [934, 533] on button "Send Invitation" at bounding box center [949, 526] width 64 height 17
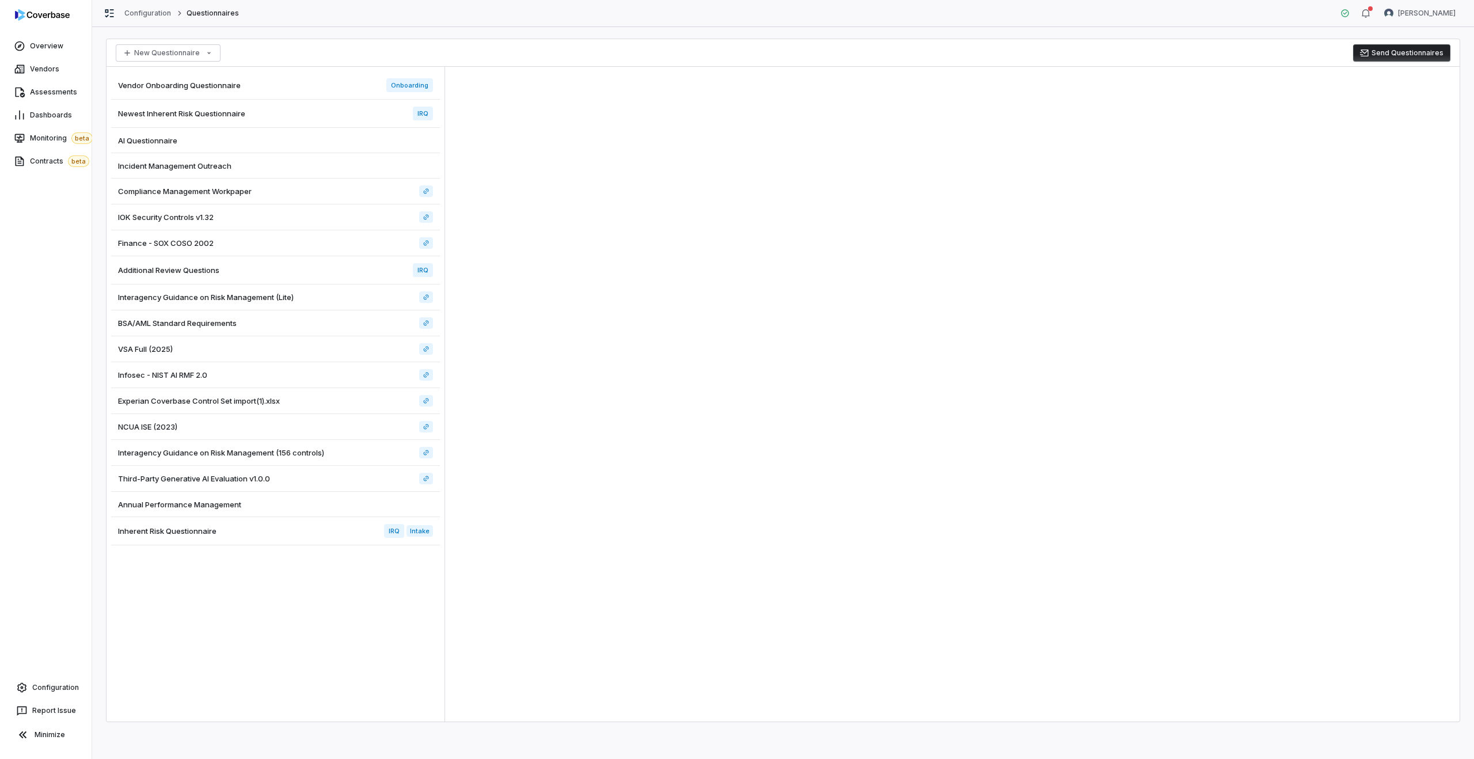
click at [242, 83] on div "Vendor Onboarding Questionnaire Onboarding" at bounding box center [275, 85] width 329 height 28
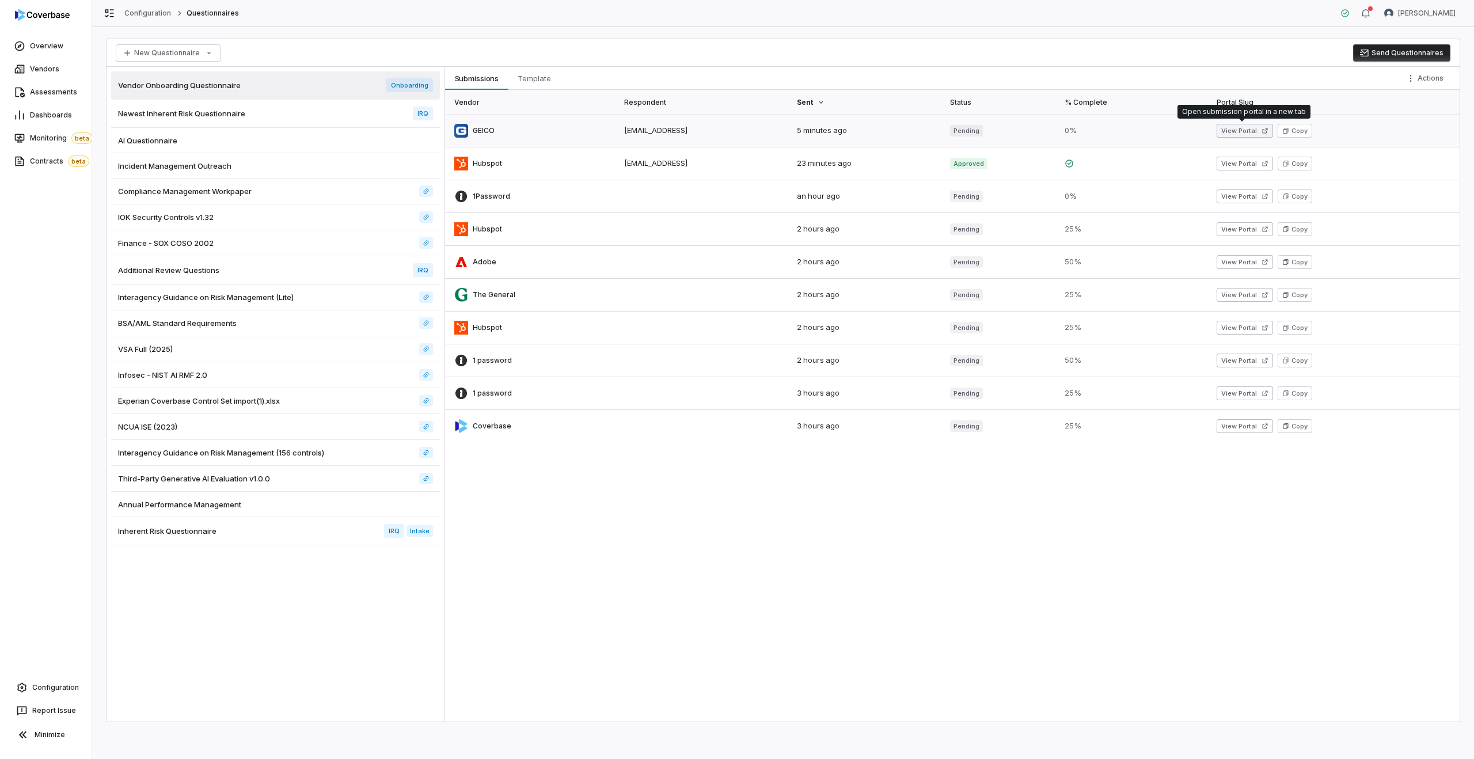
click at [1255, 130] on button "View Portal" at bounding box center [1245, 131] width 56 height 14
click at [36, 72] on span "Vendors" at bounding box center [44, 68] width 29 height 9
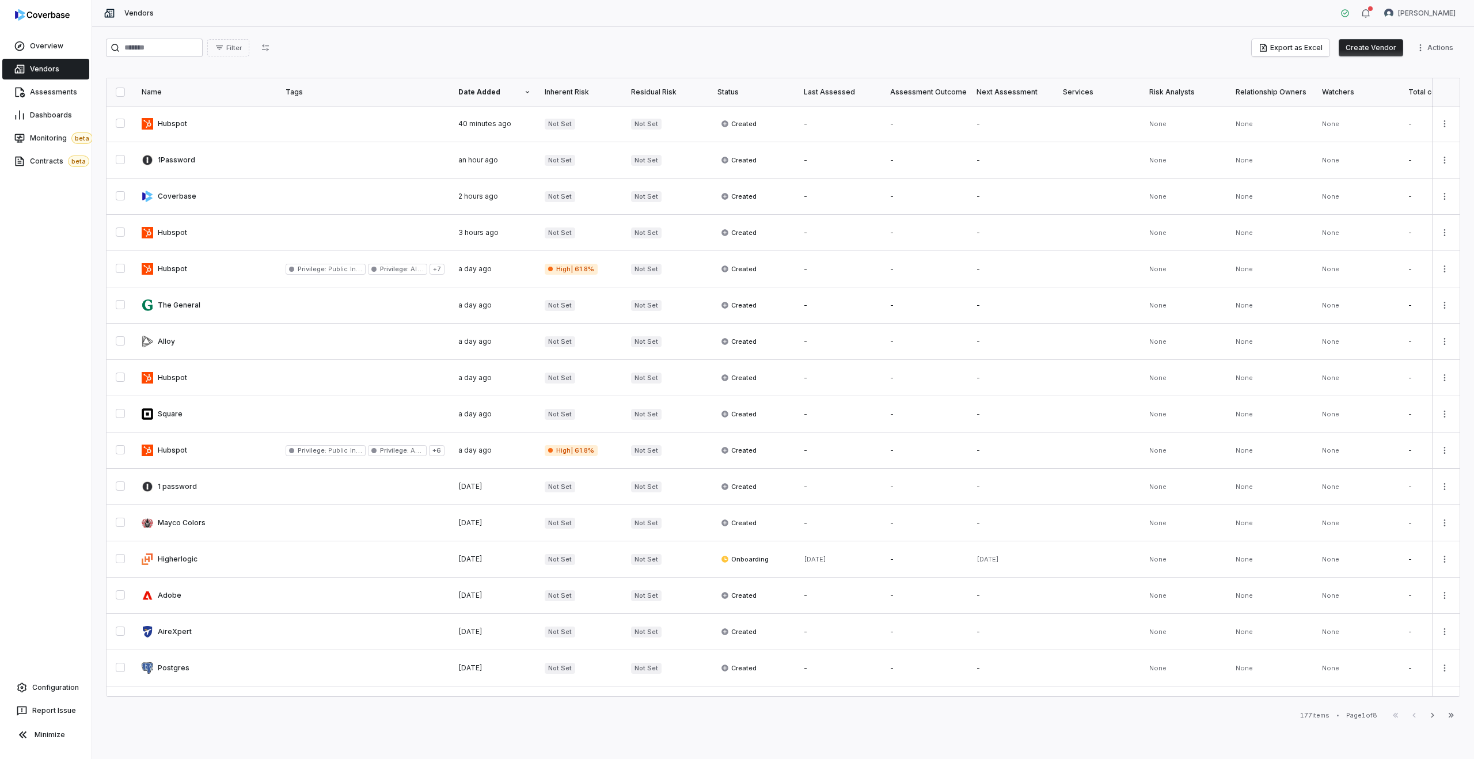
scroll to position [316, 0]
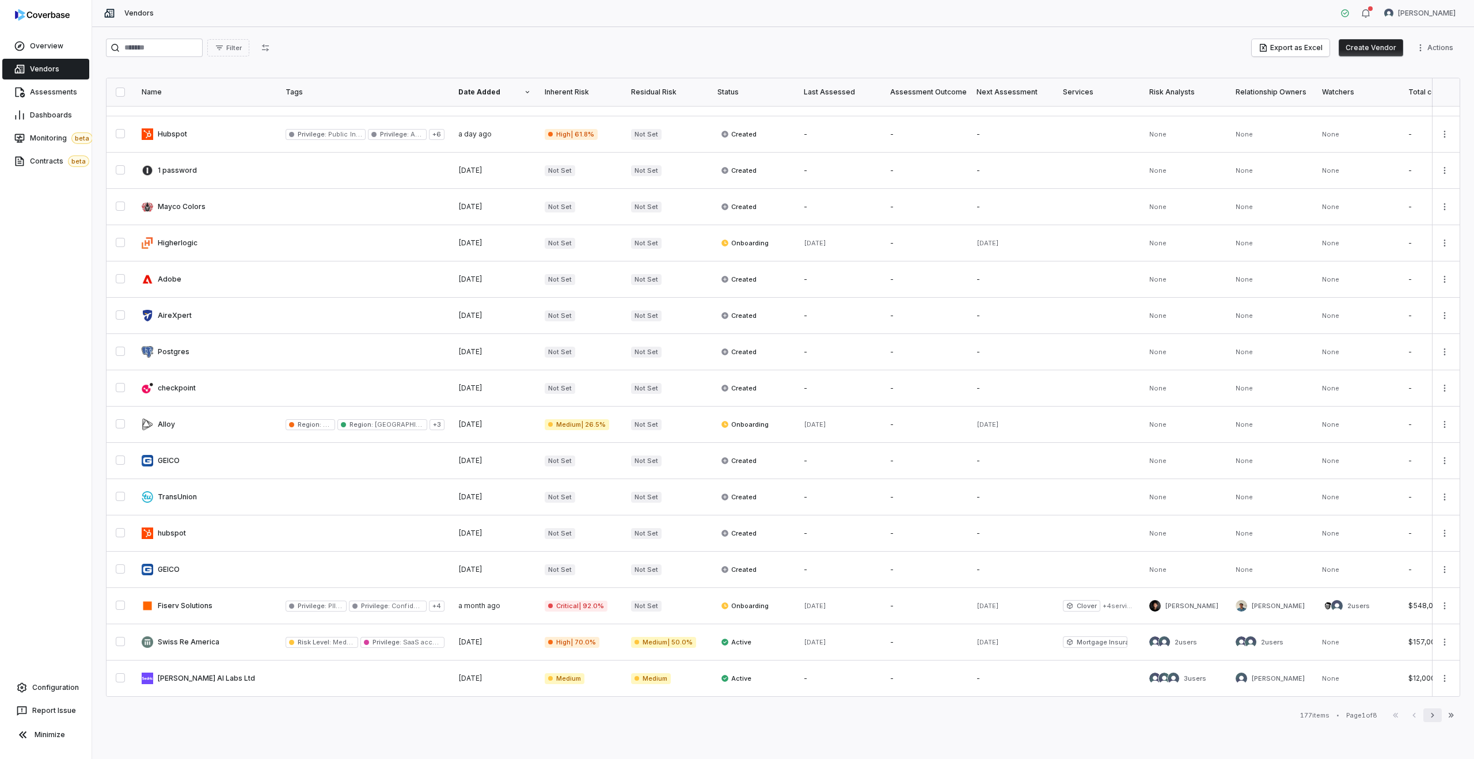
click at [1433, 713] on icon "button" at bounding box center [1432, 714] width 9 height 9
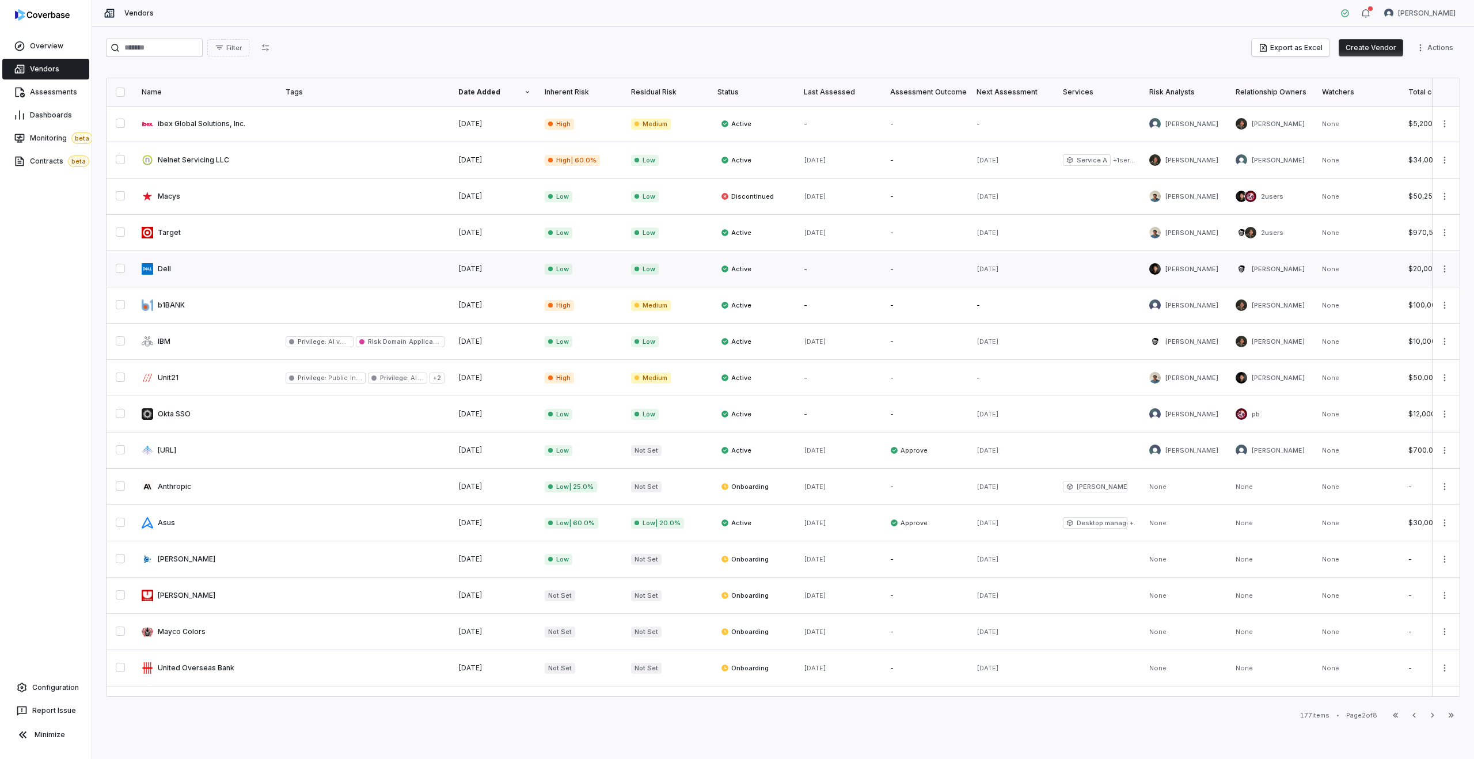
click at [245, 264] on link at bounding box center [207, 269] width 144 height 36
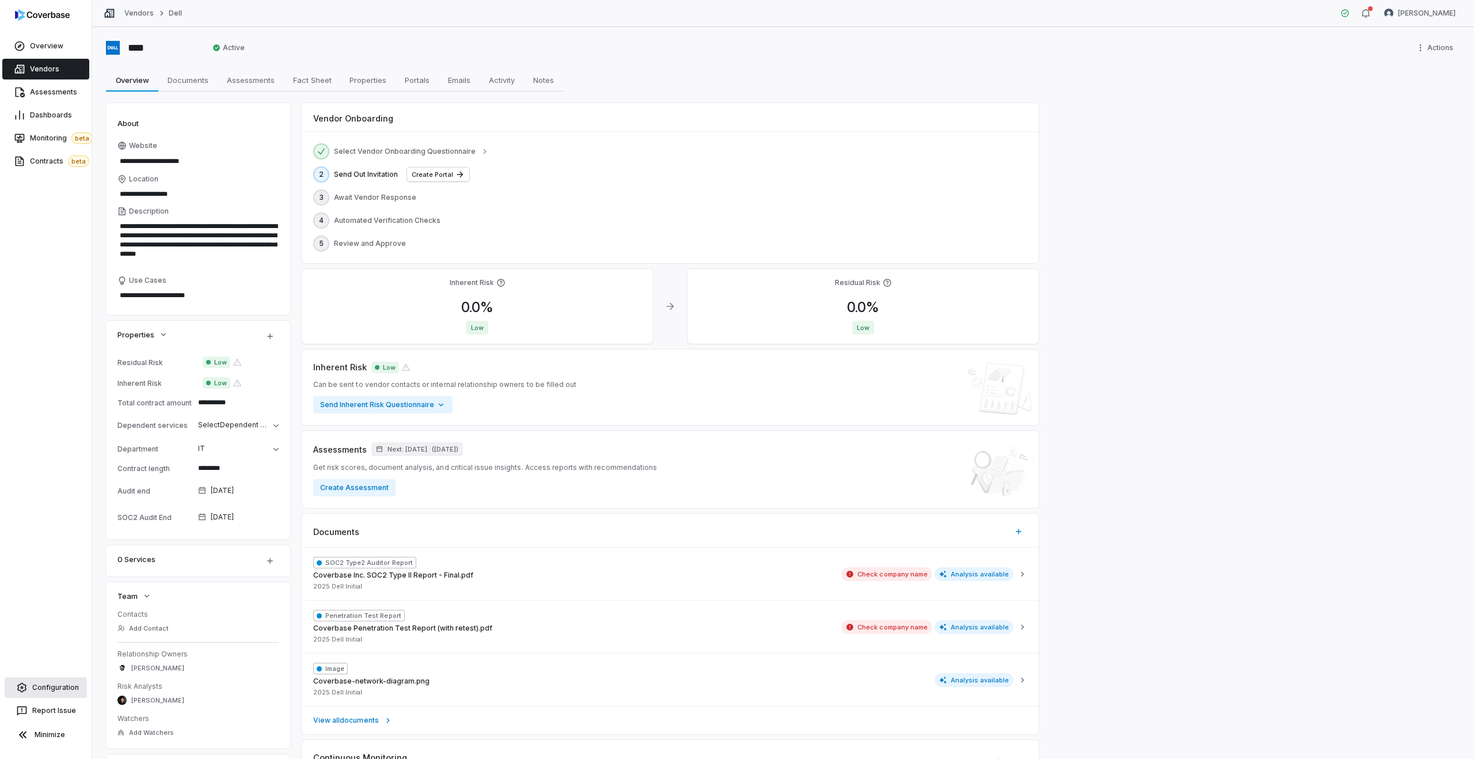
click at [51, 691] on span "Configuration" at bounding box center [55, 687] width 47 height 9
click at [417, 175] on button "Create Portal" at bounding box center [438, 175] width 62 height 14
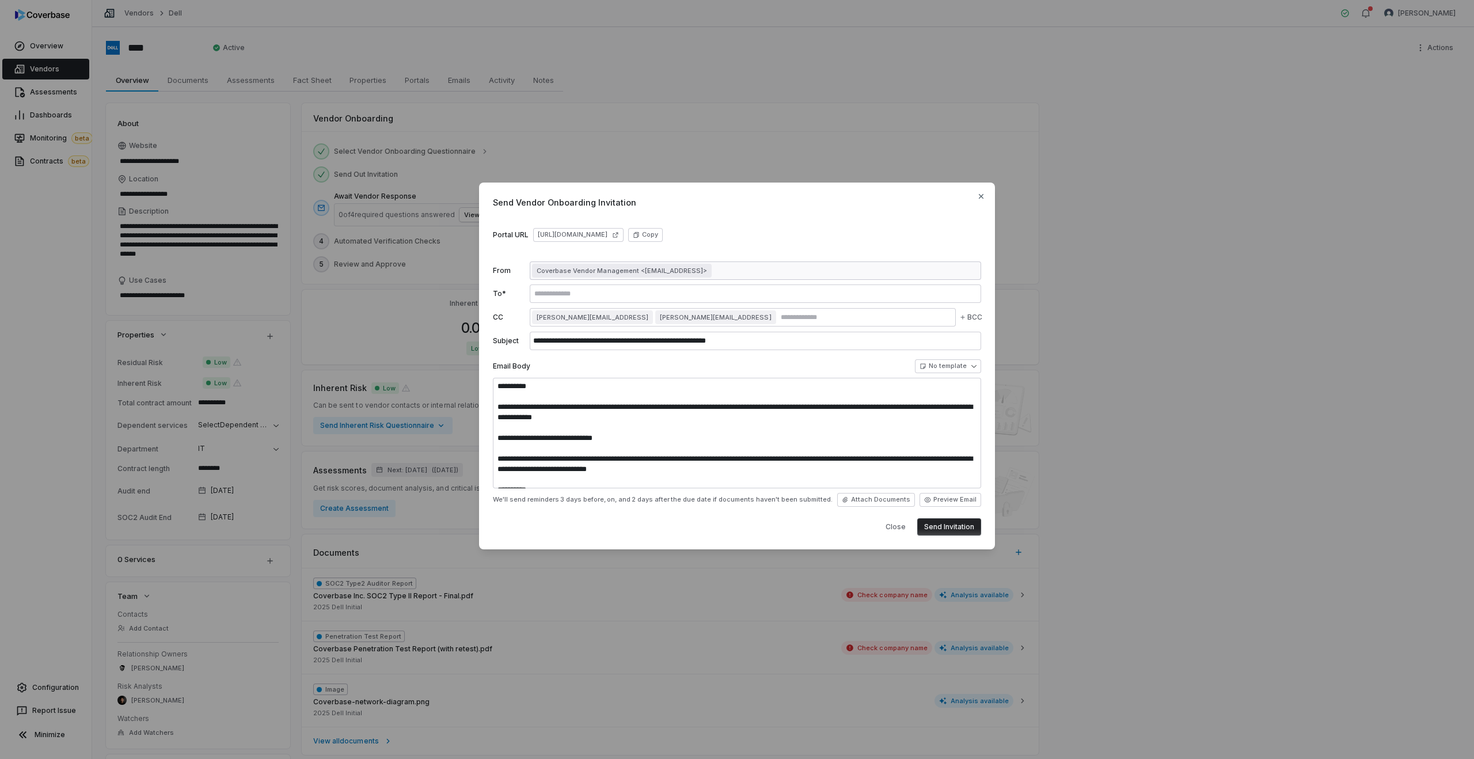
scroll to position [31, 0]
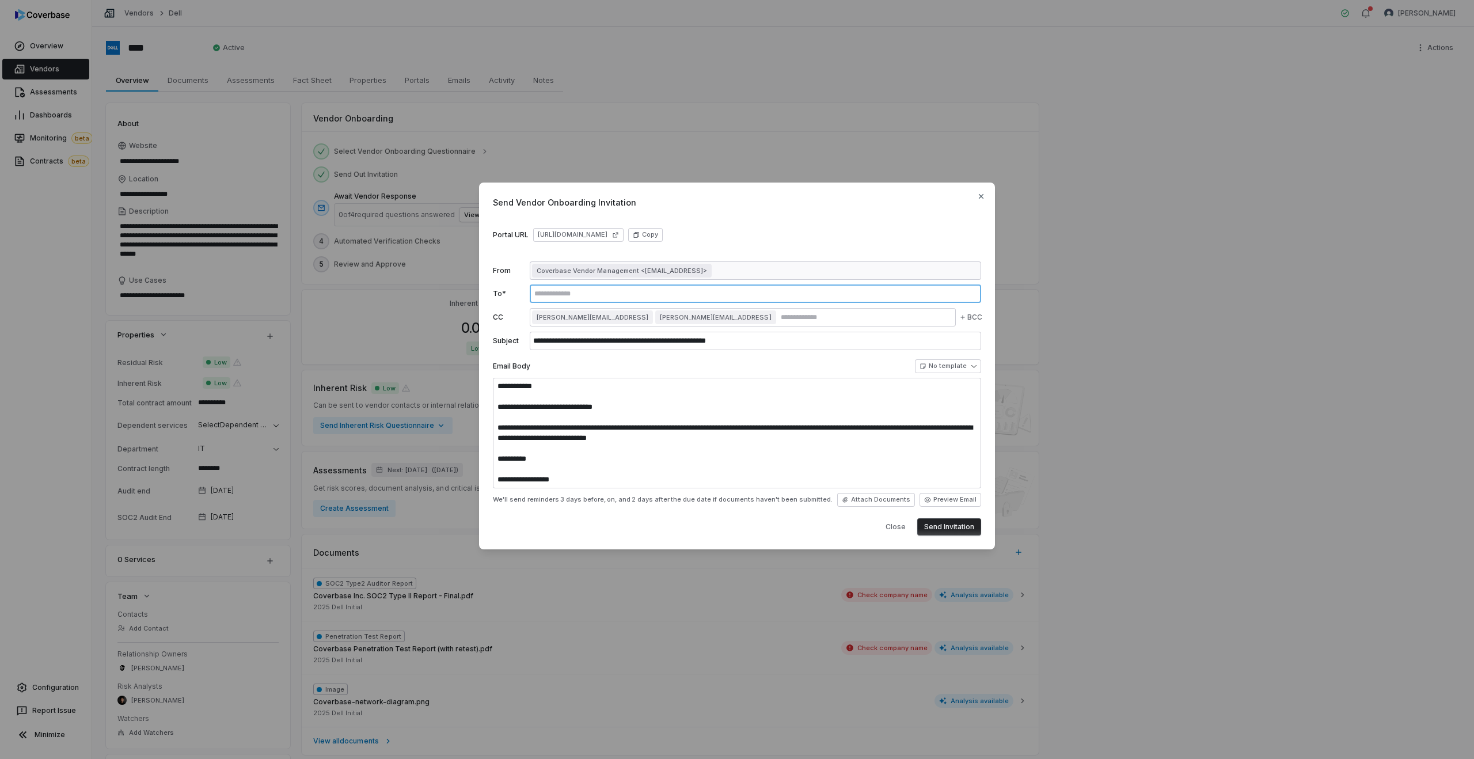
click at [547, 291] on input "text" at bounding box center [755, 293] width 447 height 9
click at [584, 314] on span "clarence@coverbase.ai" at bounding box center [593, 317] width 112 height 9
click at [560, 295] on input "text" at bounding box center [755, 293] width 447 height 9
click at [778, 321] on input "text" at bounding box center [865, 317] width 175 height 9
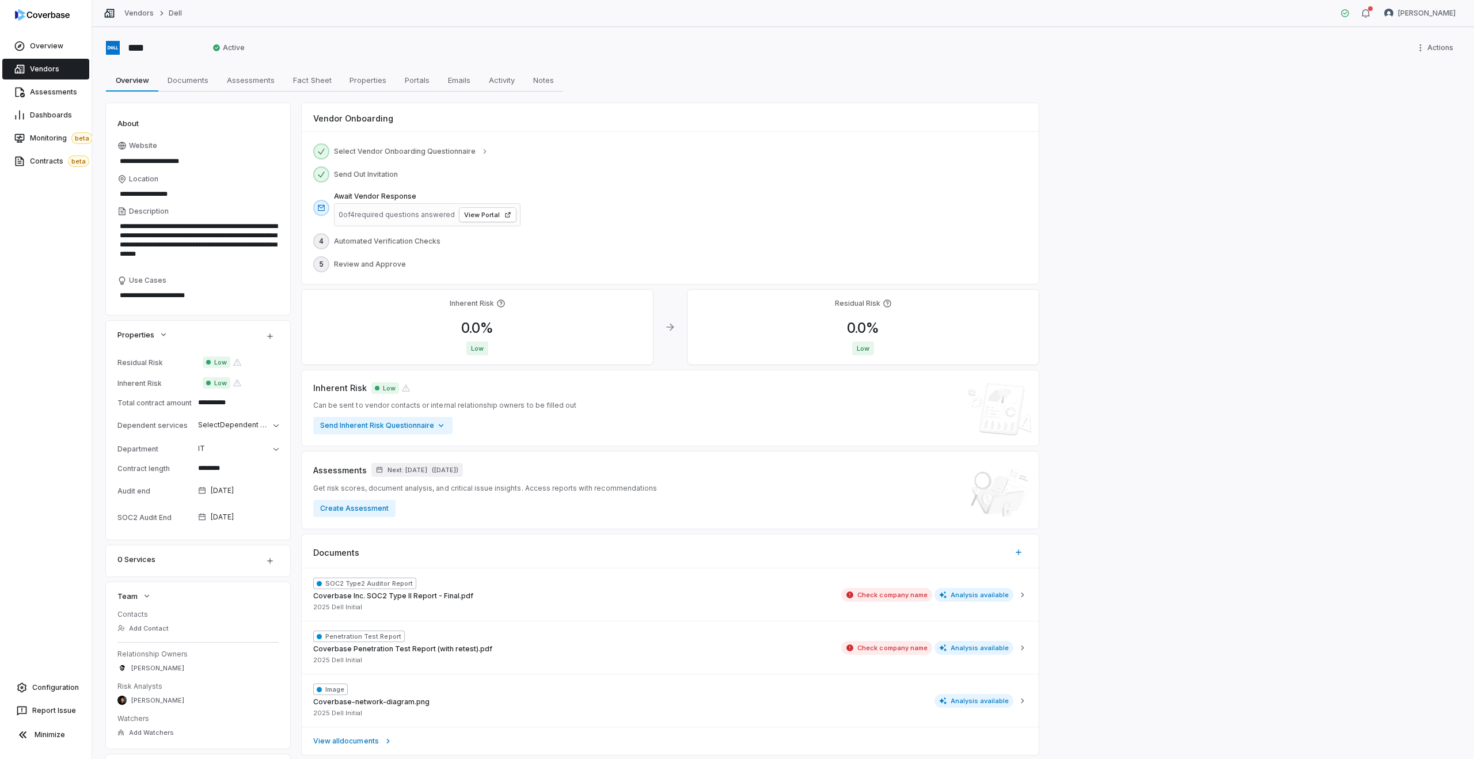
click at [51, 69] on span "Vendors" at bounding box center [44, 68] width 29 height 9
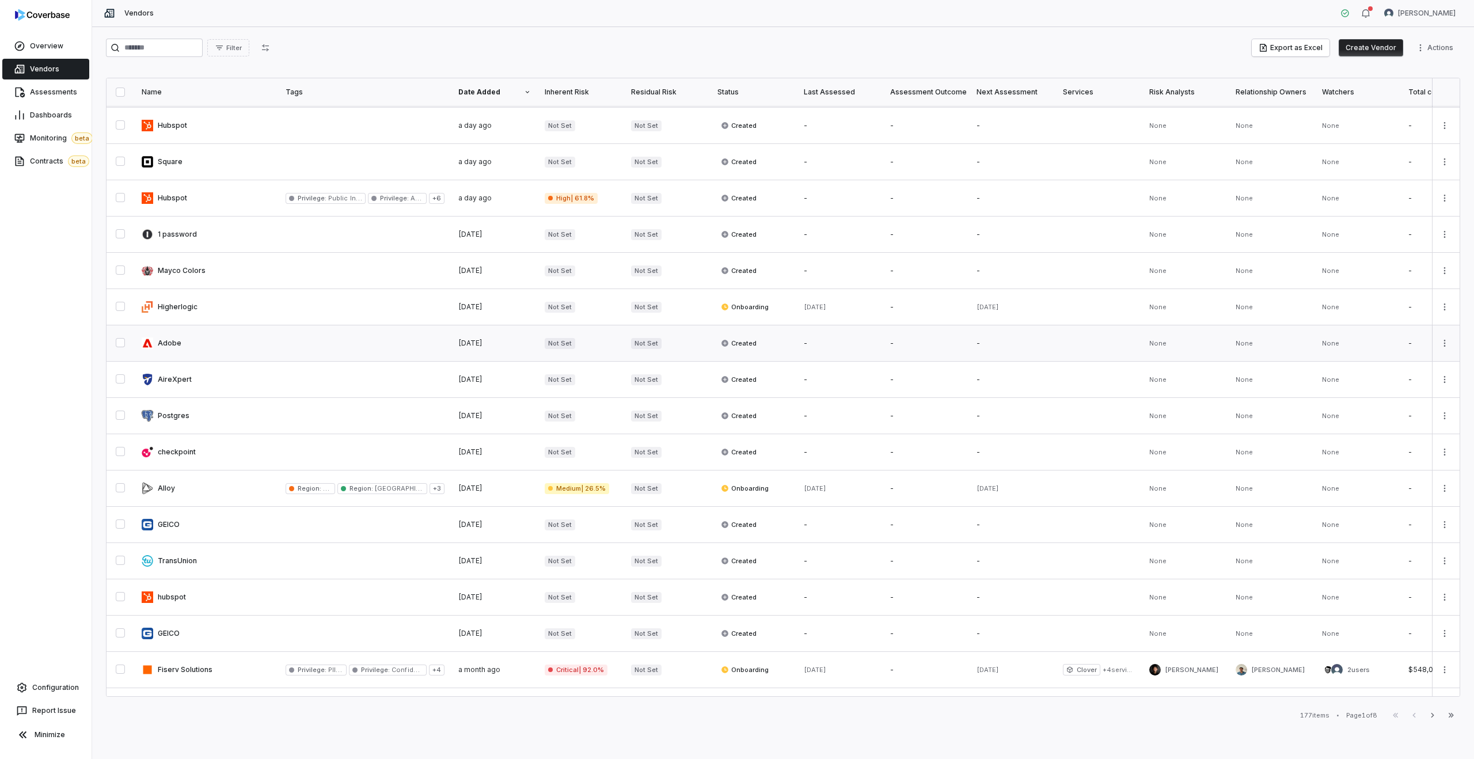
scroll to position [316, 0]
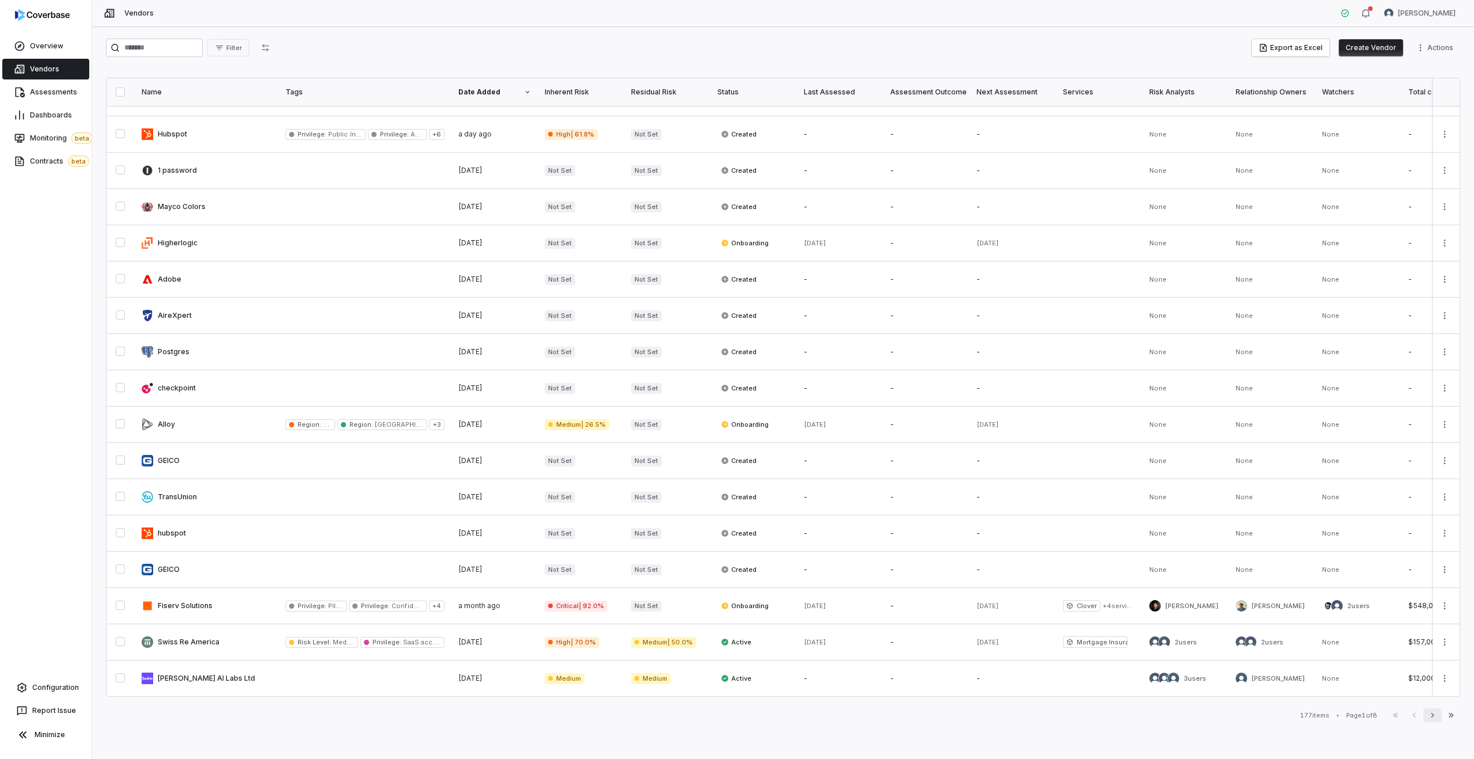
click at [1434, 714] on icon "button" at bounding box center [1432, 714] width 9 height 9
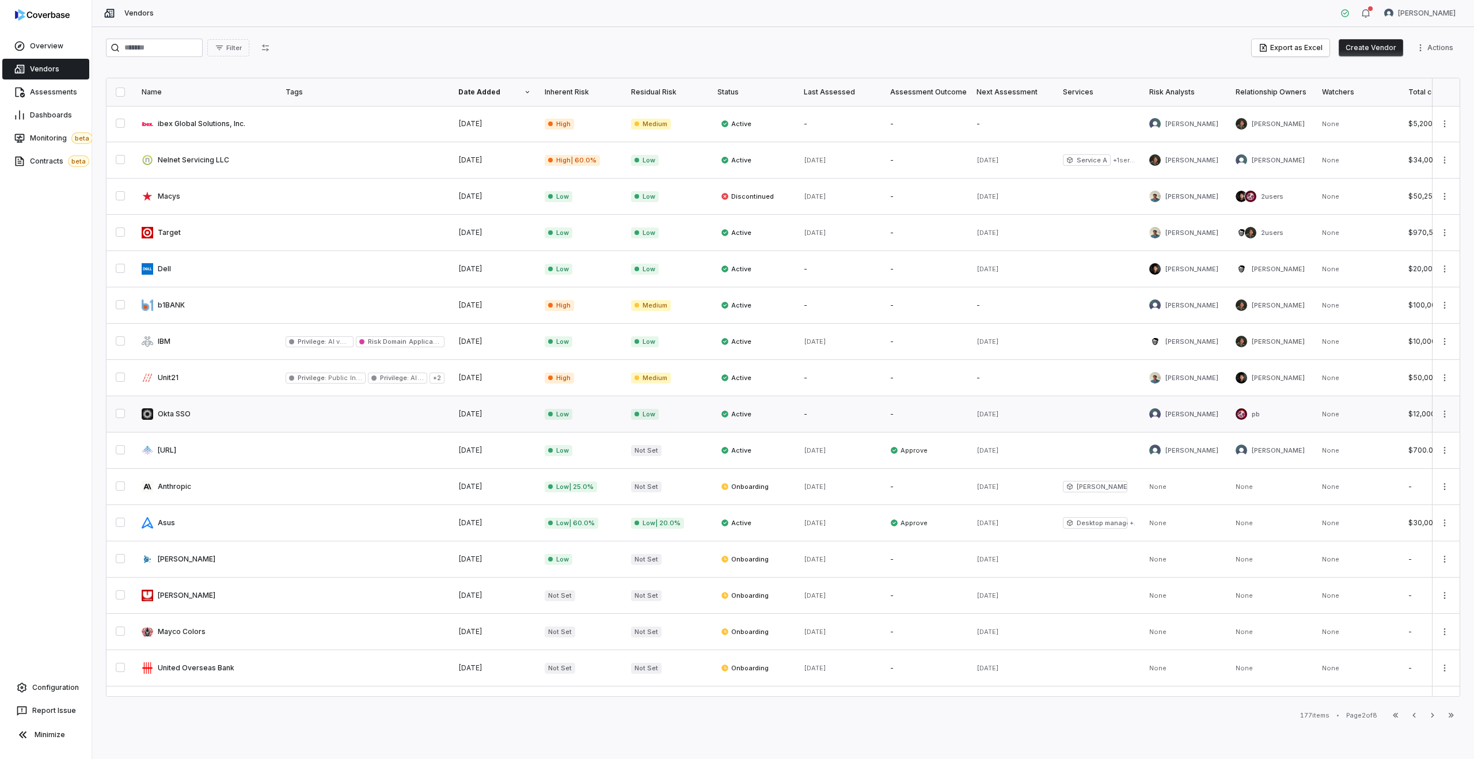
click at [305, 417] on link at bounding box center [365, 414] width 173 height 36
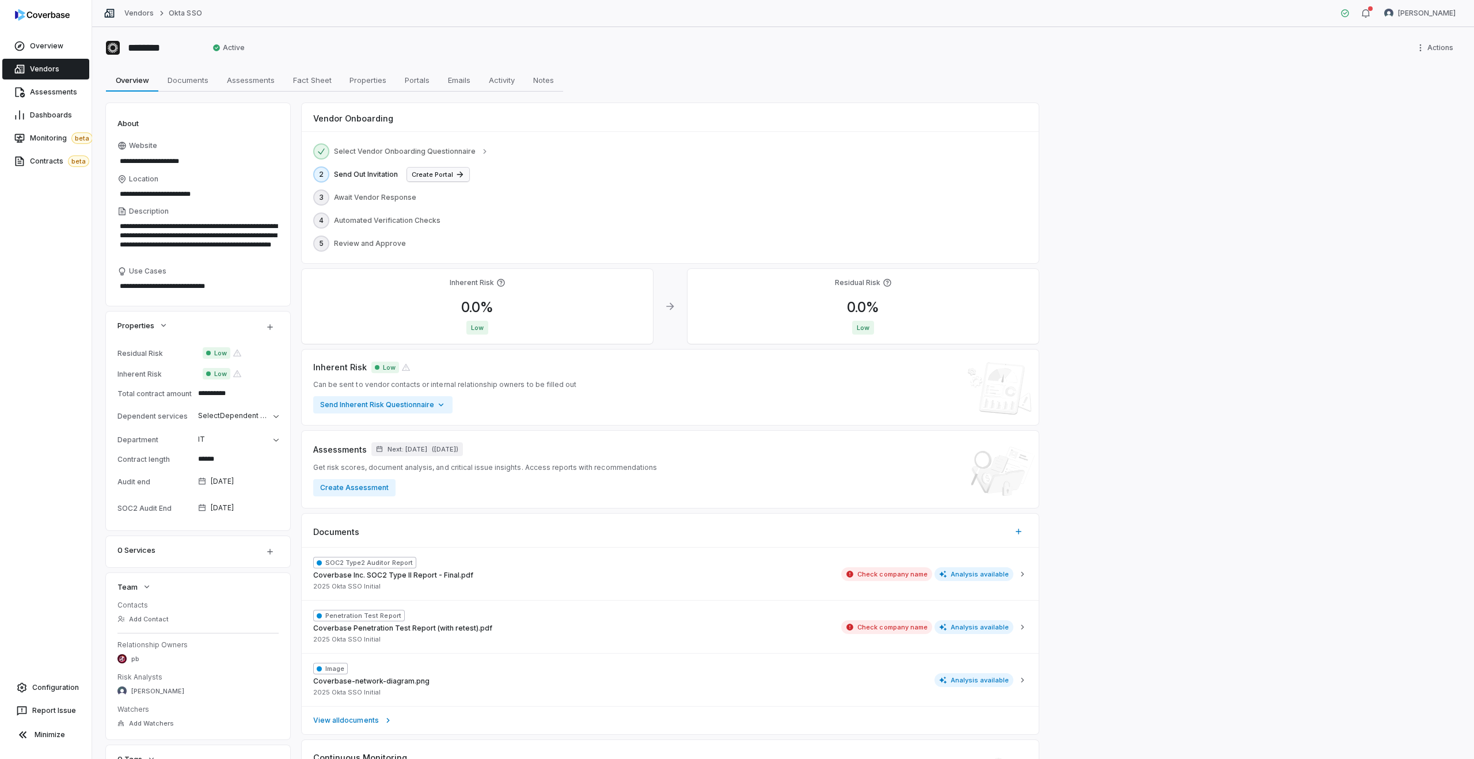
click at [430, 176] on button "Create Portal" at bounding box center [438, 175] width 62 height 14
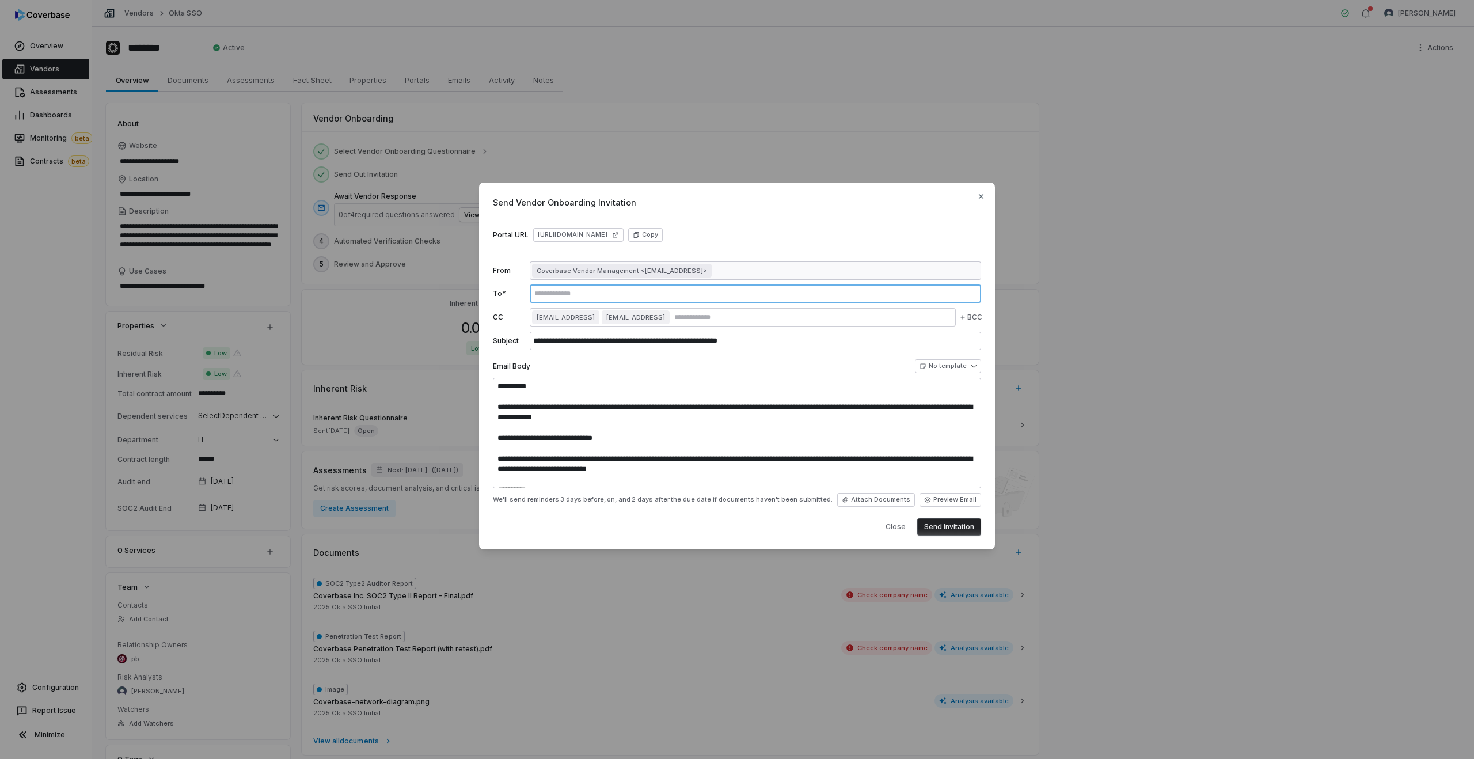
click at [560, 291] on input "text" at bounding box center [755, 293] width 447 height 9
click at [589, 317] on span "hailey@coverbase.ai" at bounding box center [566, 317] width 58 height 9
click at [560, 282] on form "**********" at bounding box center [737, 398] width 488 height 274
click at [547, 300] on div at bounding box center [755, 293] width 451 height 18
click at [545, 298] on input "text" at bounding box center [755, 293] width 447 height 9
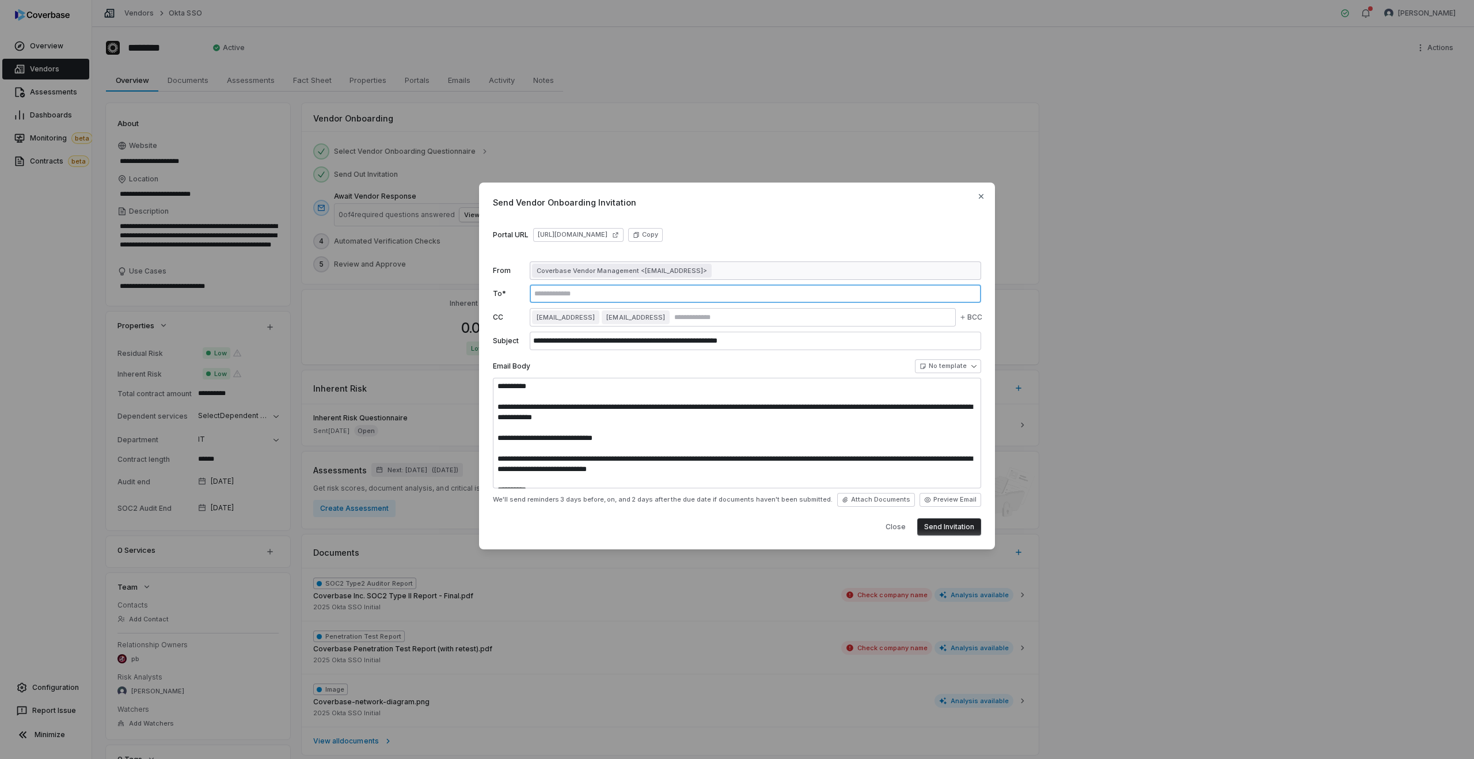
type textarea "*"
type input "****"
type input "**********"
click at [617, 406] on textarea "**********" at bounding box center [737, 433] width 488 height 111
click at [941, 530] on button "Send Invitation" at bounding box center [949, 526] width 64 height 17
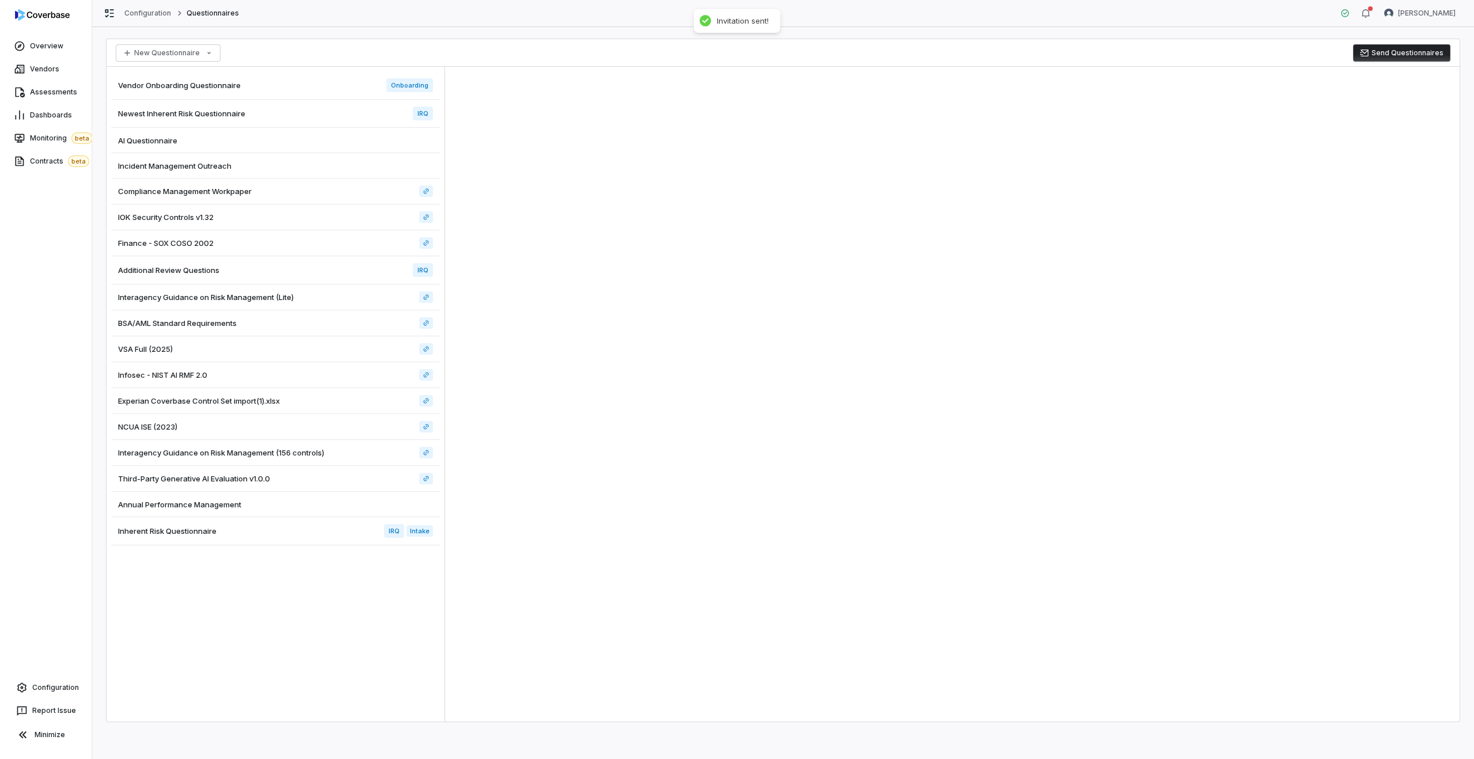
click at [557, 116] on div at bounding box center [952, 394] width 1014 height 655
click at [316, 78] on div "Vendor Onboarding Questionnaire Onboarding" at bounding box center [275, 85] width 329 height 28
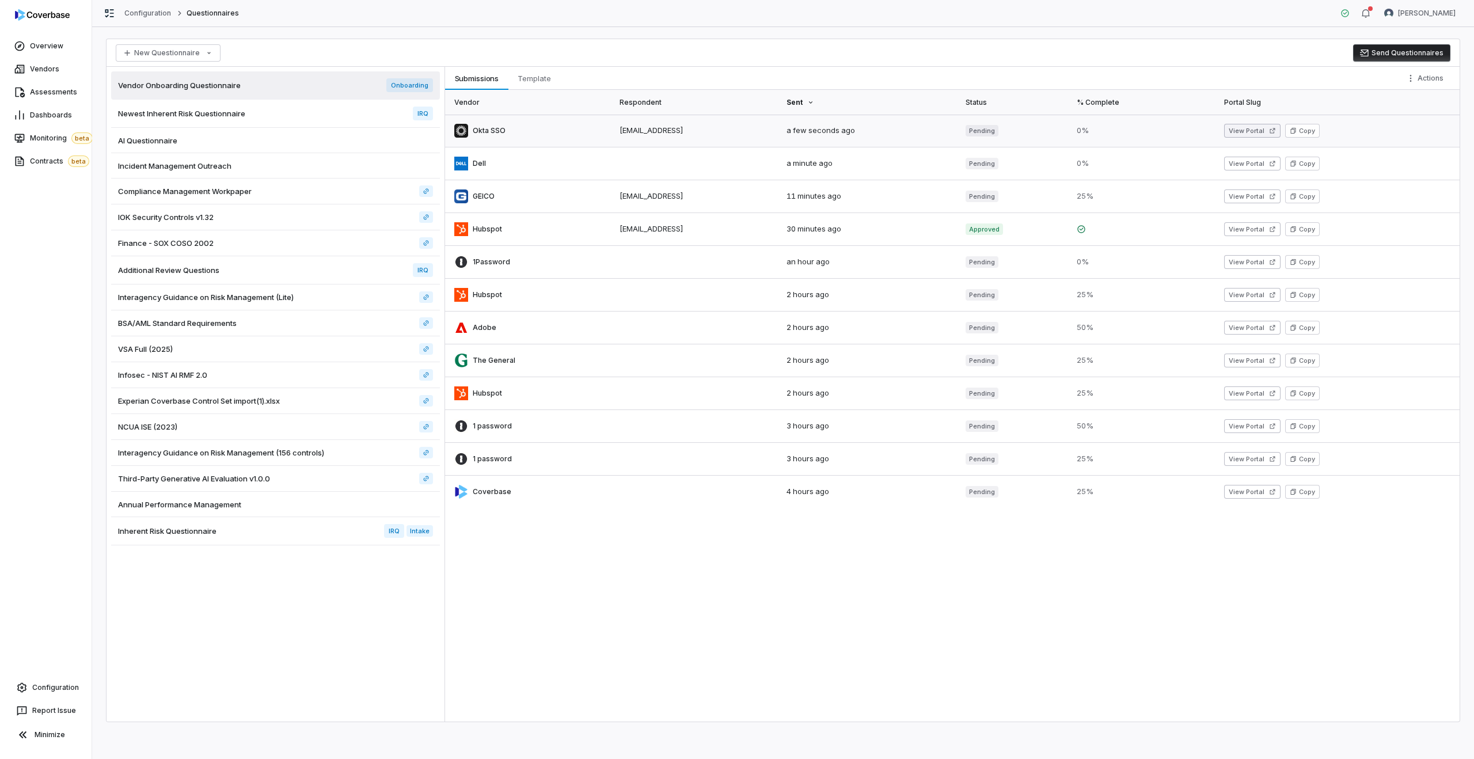
click at [1244, 124] on button "View Portal" at bounding box center [1252, 131] width 56 height 14
click at [1403, 51] on button "Send Questionnaires" at bounding box center [1401, 52] width 97 height 17
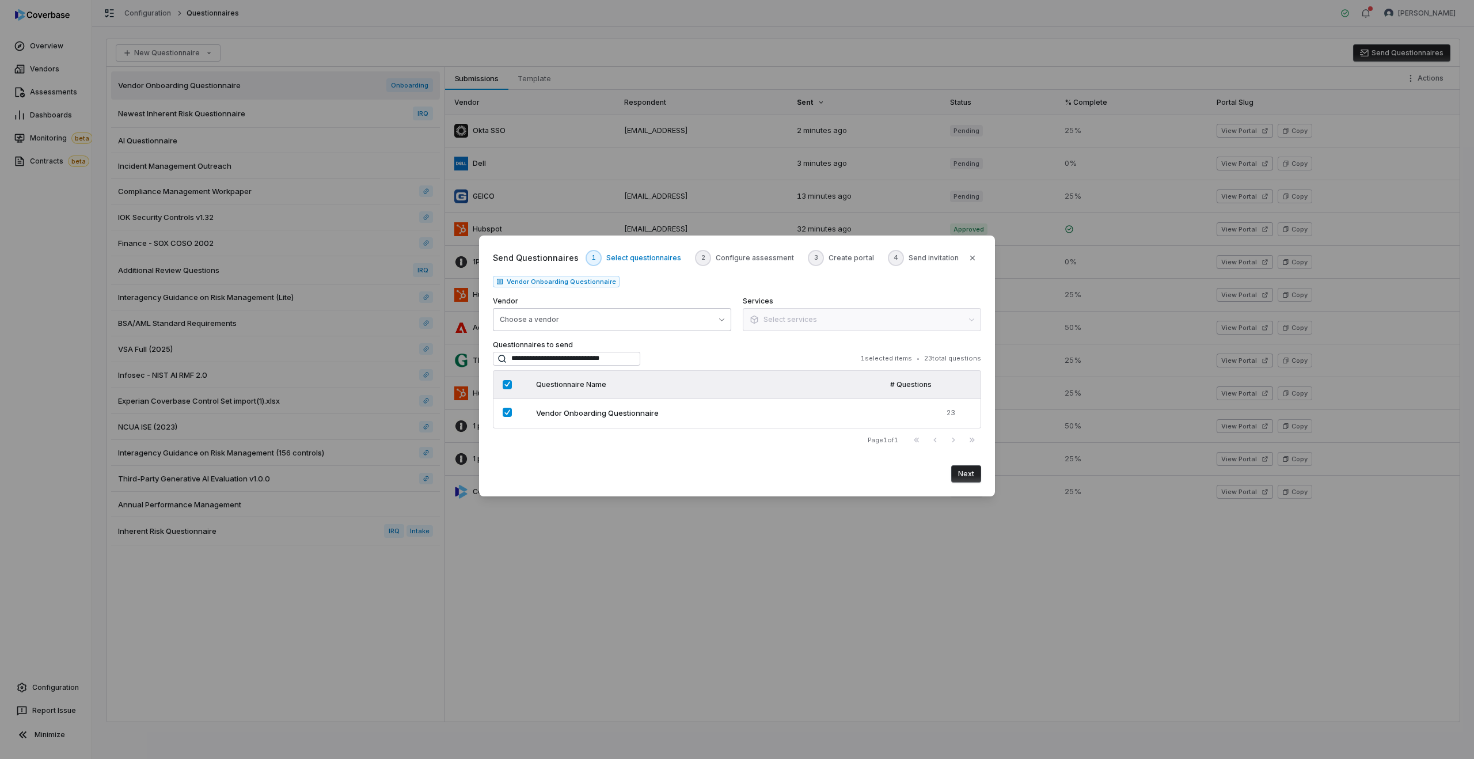
click at [566, 323] on button "Choose a vendor" at bounding box center [612, 319] width 238 height 23
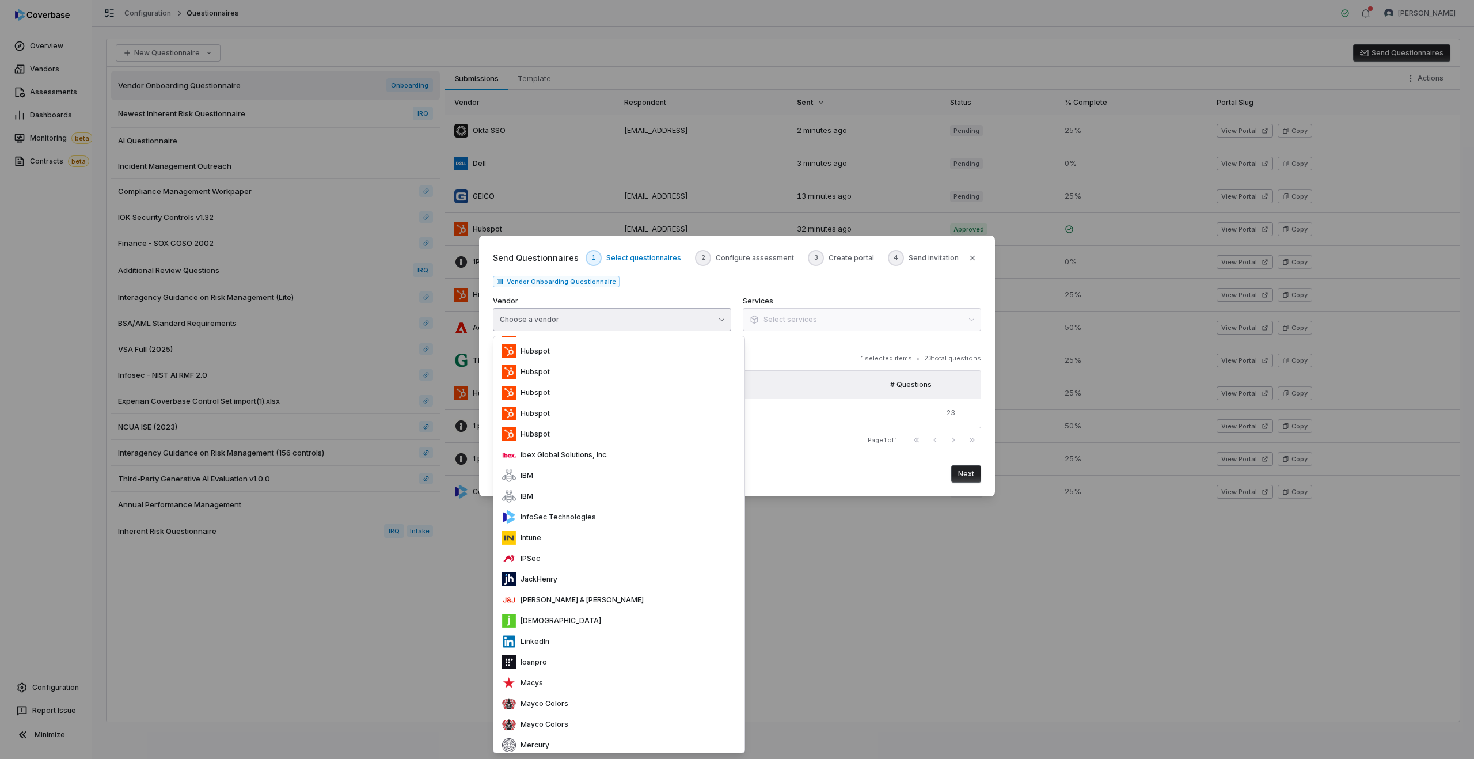
scroll to position [2093, 0]
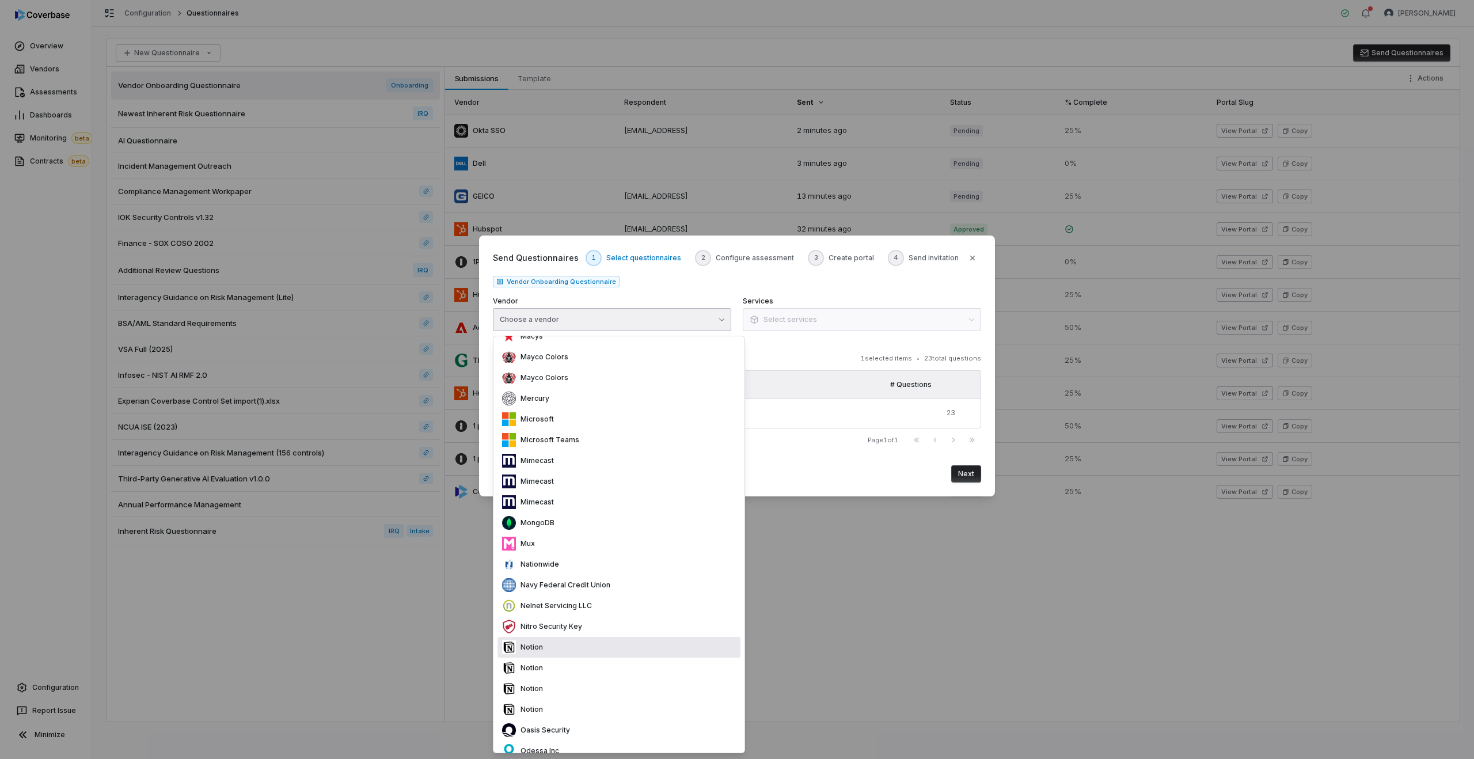
click at [529, 645] on p "Notion" at bounding box center [529, 647] width 27 height 9
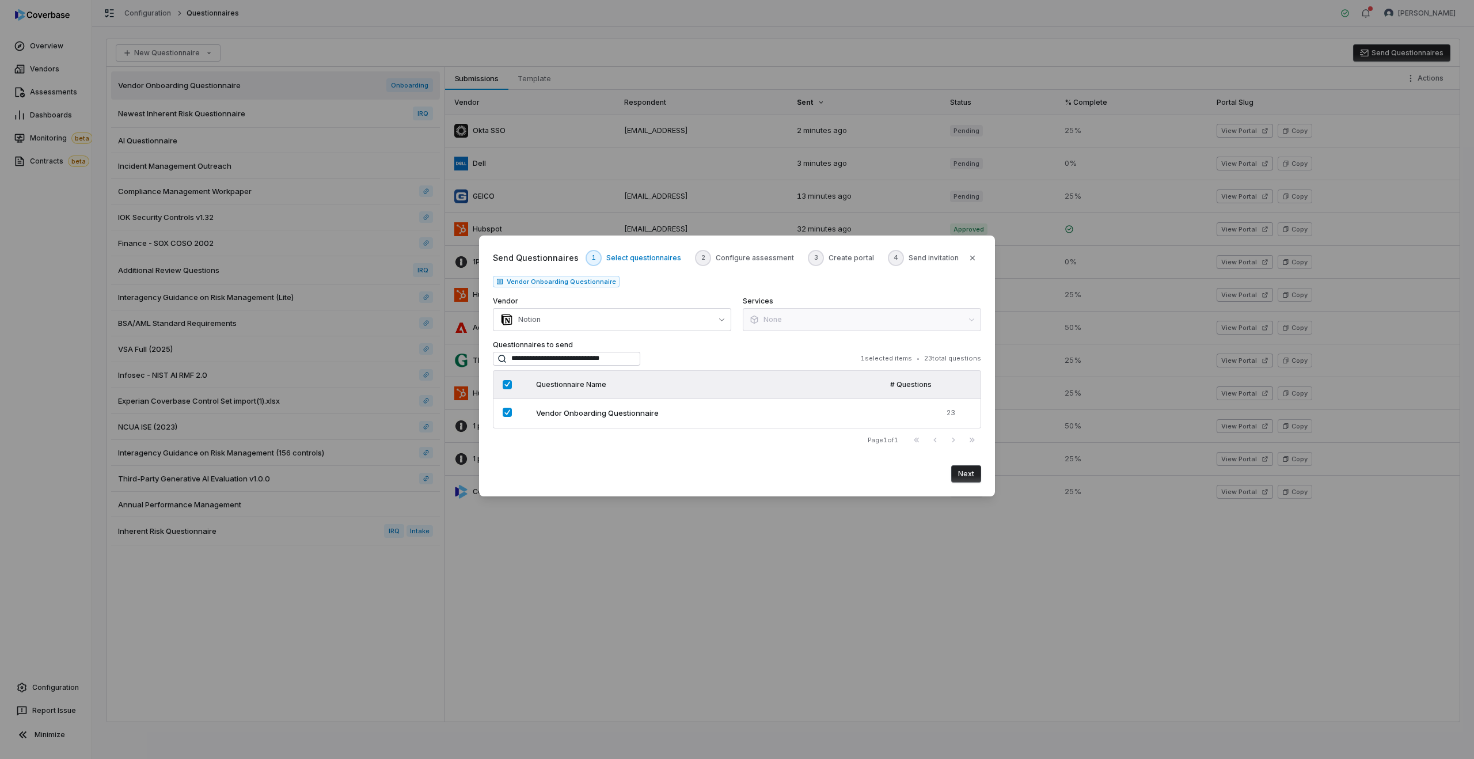
click at [962, 473] on button "Next" at bounding box center [966, 473] width 30 height 17
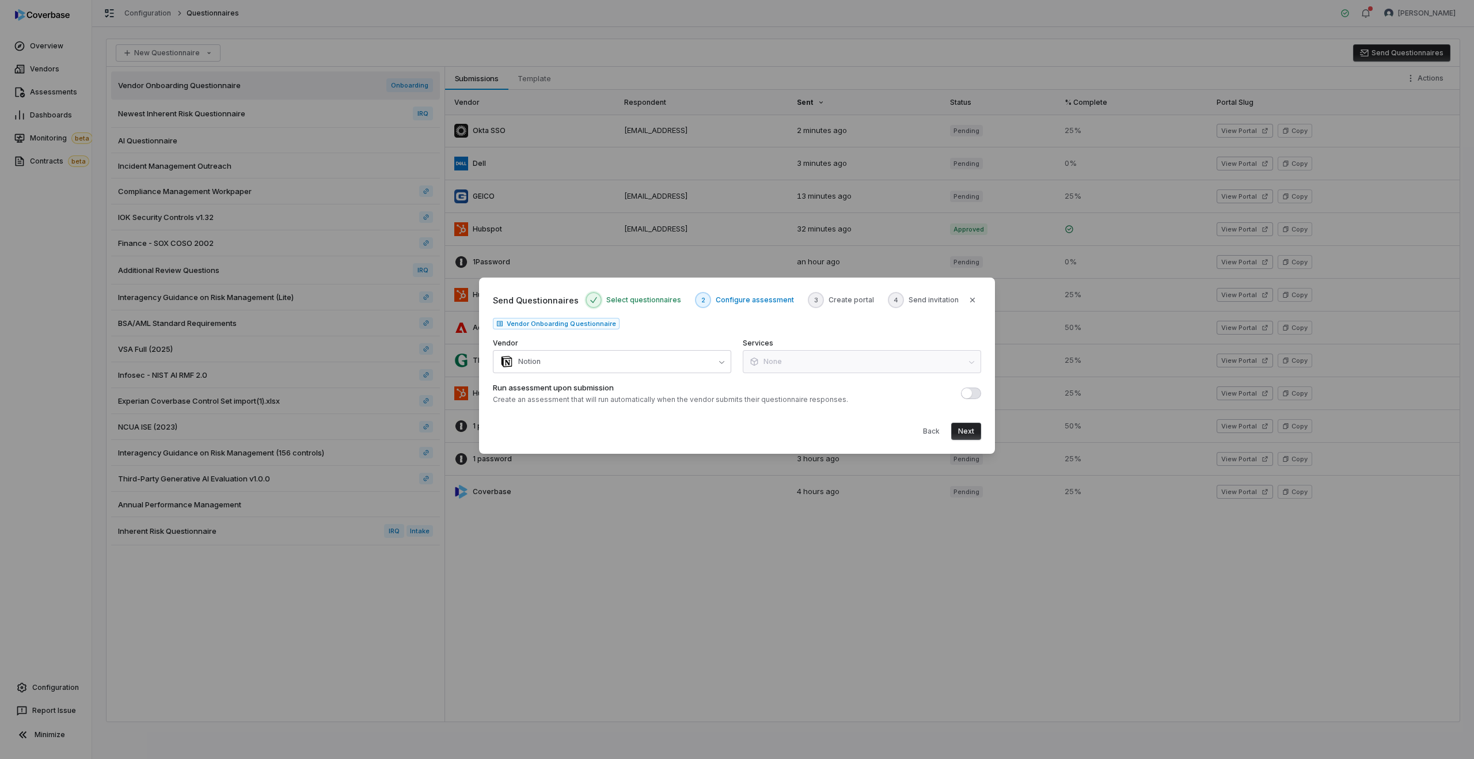
click at [972, 434] on button "Next" at bounding box center [966, 431] width 30 height 17
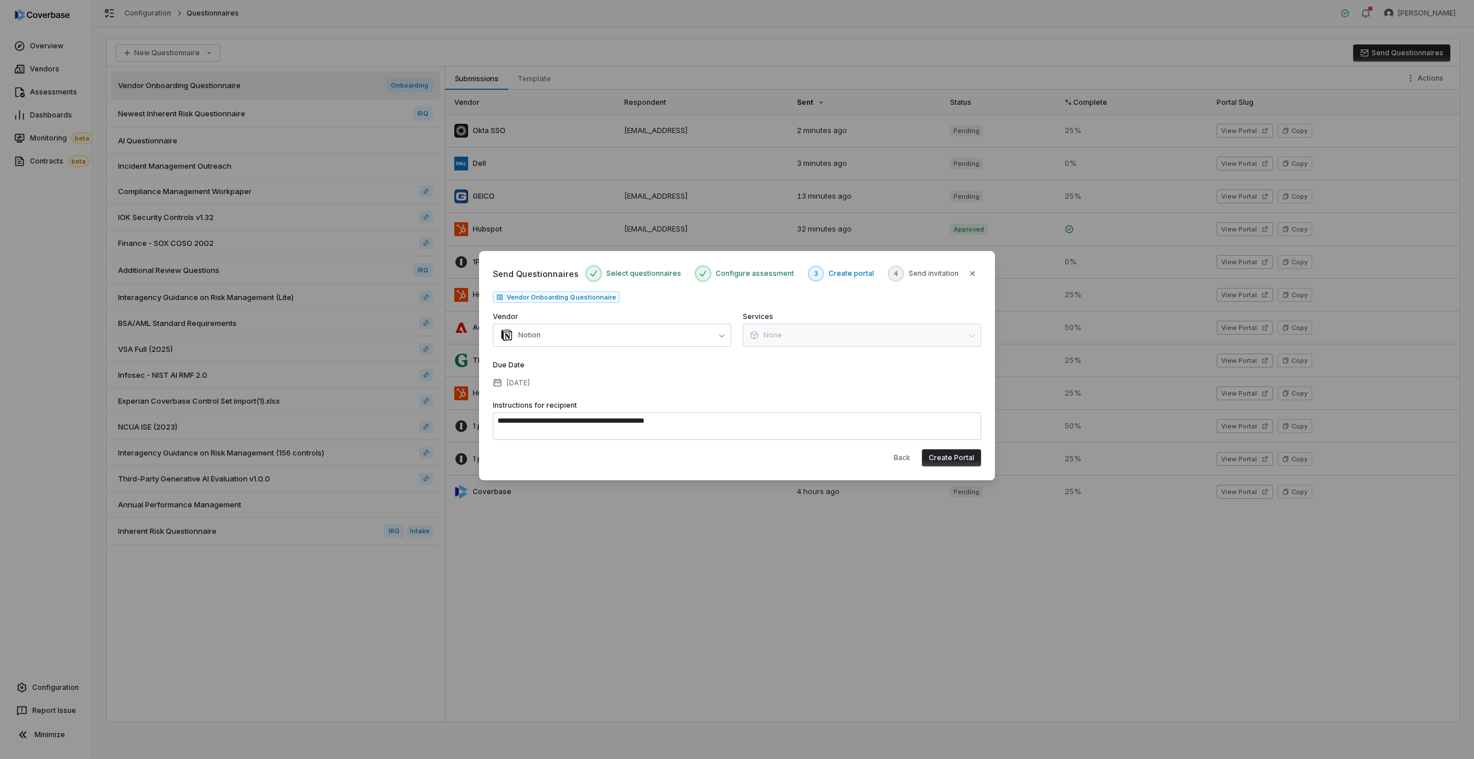
click at [960, 457] on button "Create Portal" at bounding box center [951, 457] width 59 height 17
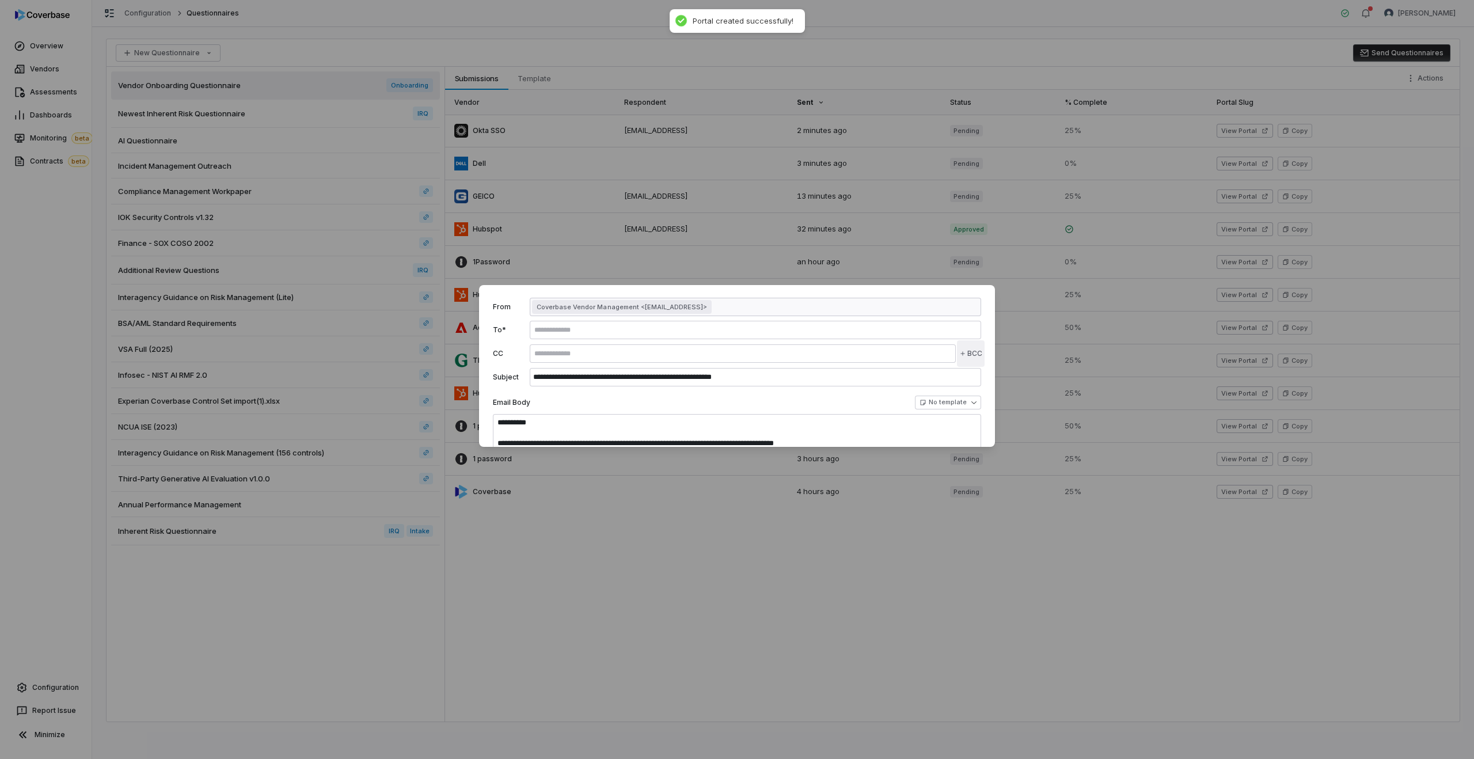
scroll to position [0, 0]
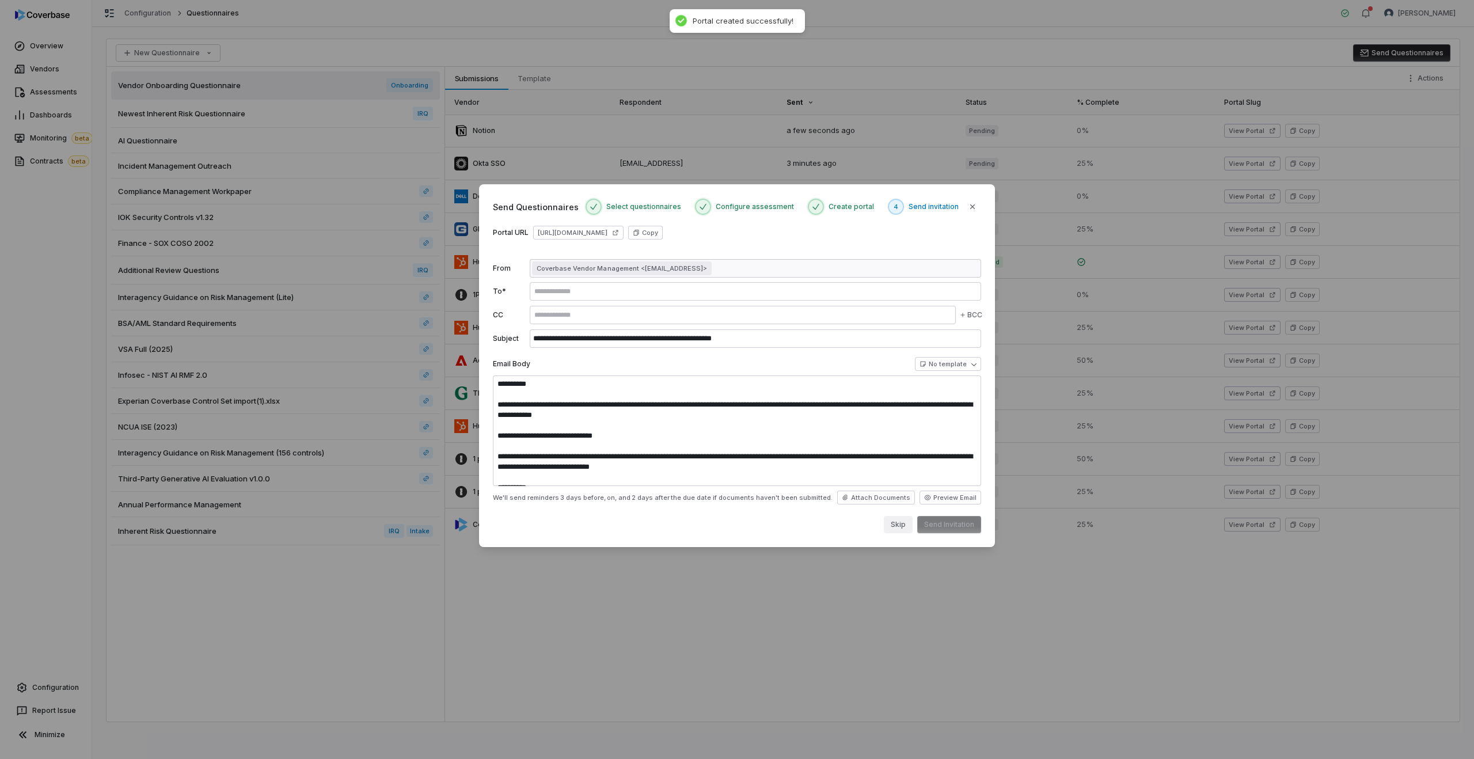
type textarea "**********"
click at [897, 526] on button "Skip" at bounding box center [898, 524] width 29 height 17
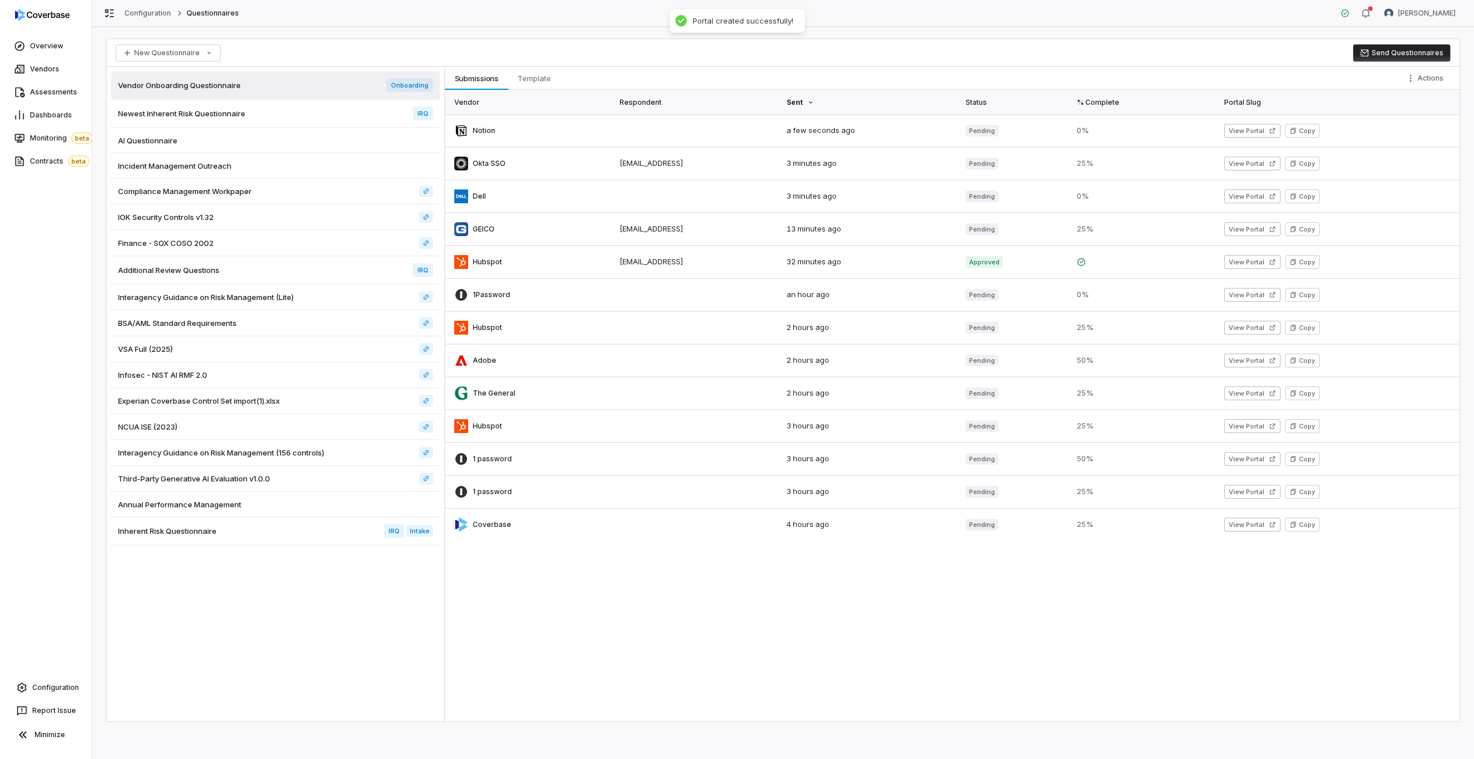
click at [1410, 51] on button "Send Questionnaires" at bounding box center [1401, 52] width 97 height 17
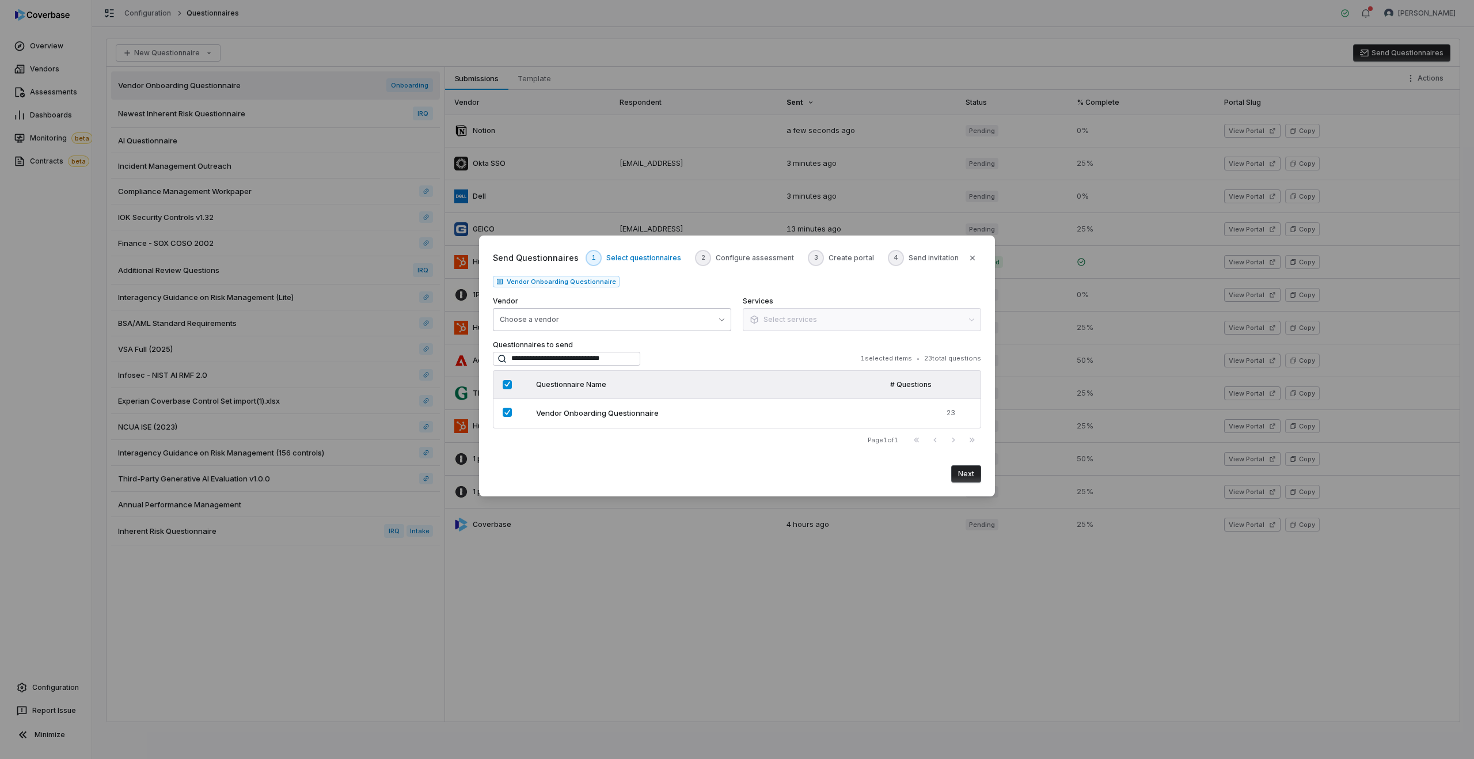
click at [560, 324] on button "Choose a vendor" at bounding box center [612, 319] width 238 height 23
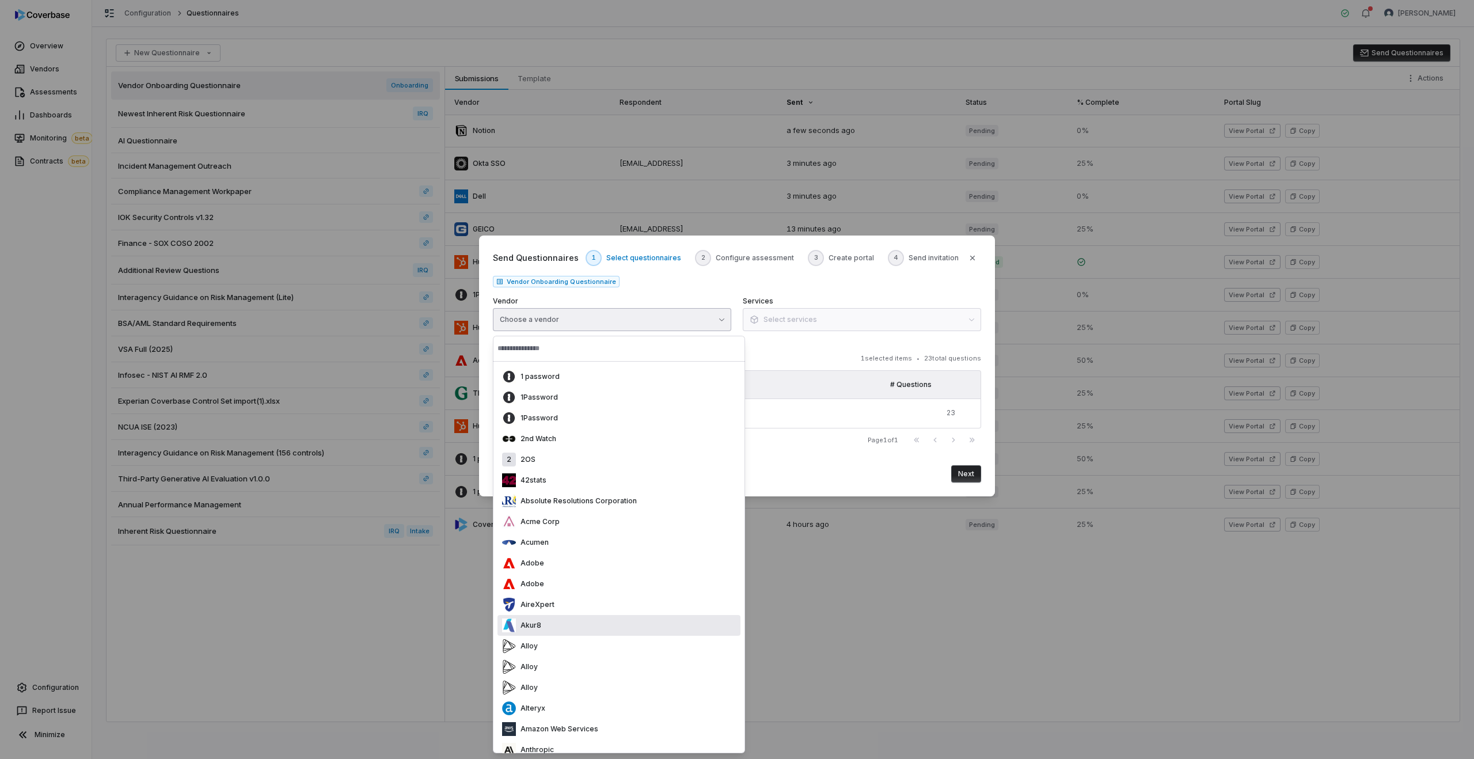
click at [567, 630] on div "Akur8" at bounding box center [618, 625] width 243 height 21
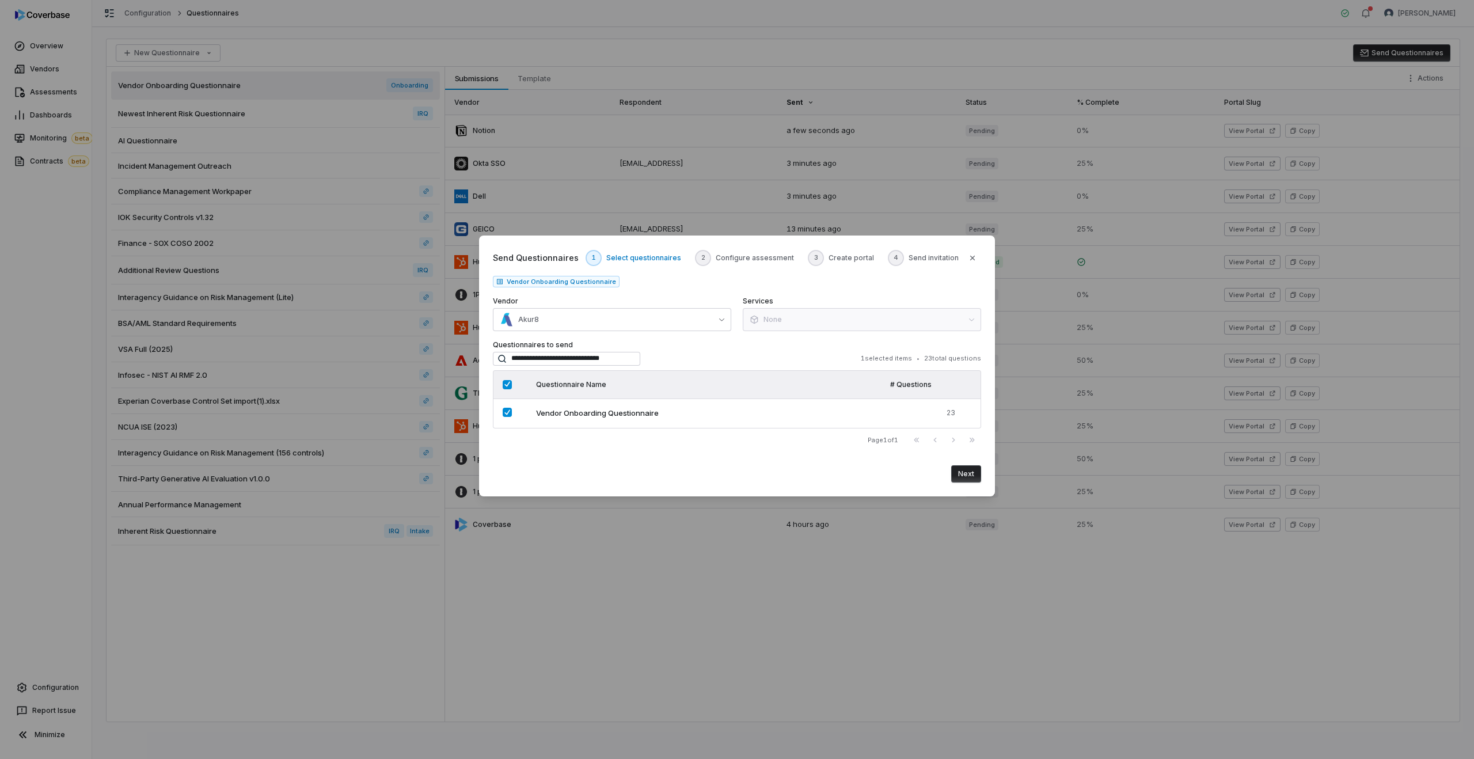
click at [969, 476] on button "Next" at bounding box center [966, 473] width 30 height 17
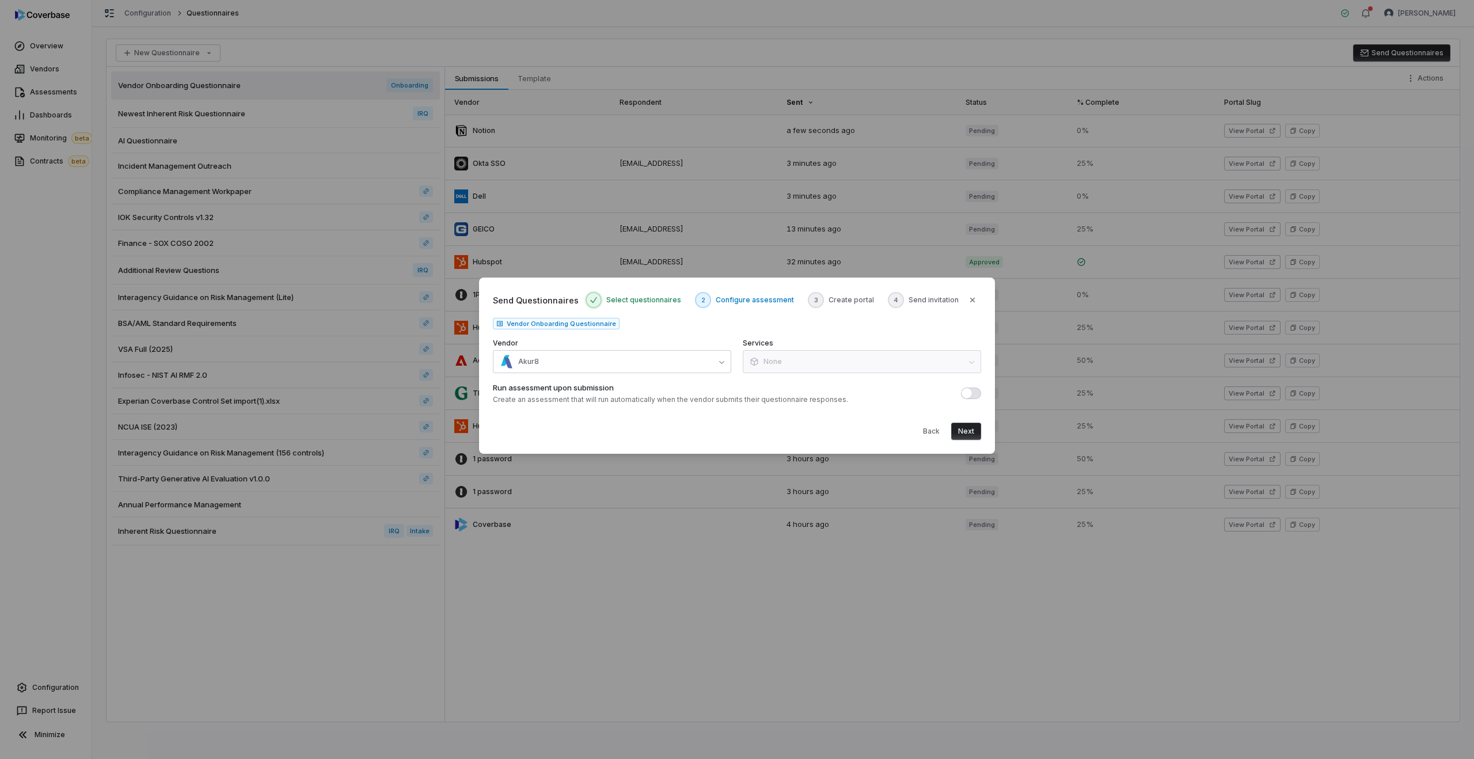
click at [967, 430] on button "Next" at bounding box center [966, 431] width 30 height 17
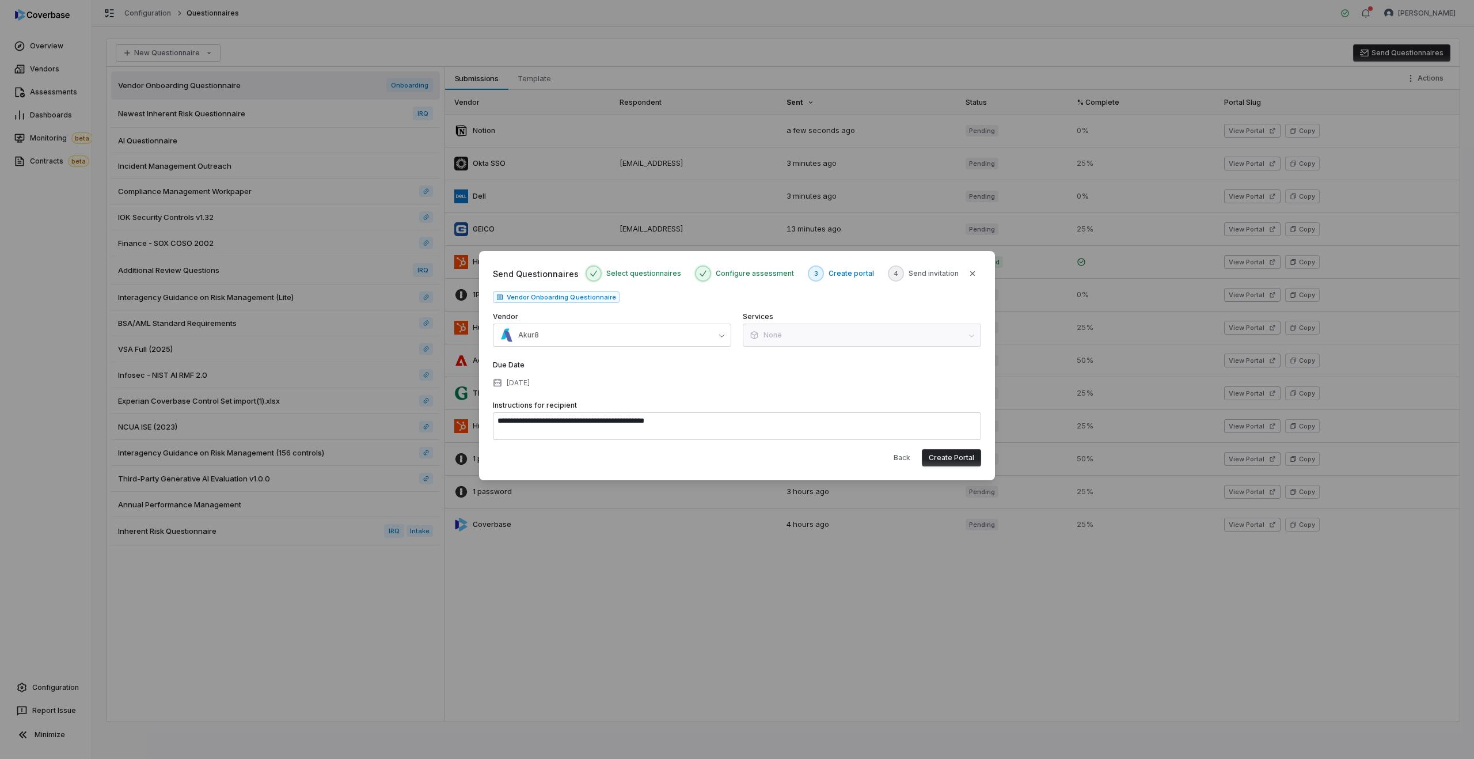
click at [950, 462] on button "Create Portal" at bounding box center [951, 457] width 59 height 17
click at [879, 387] on div "Due Date Sep 25, 2025" at bounding box center [737, 375] width 488 height 31
click at [972, 270] on icon "button" at bounding box center [972, 273] width 9 height 9
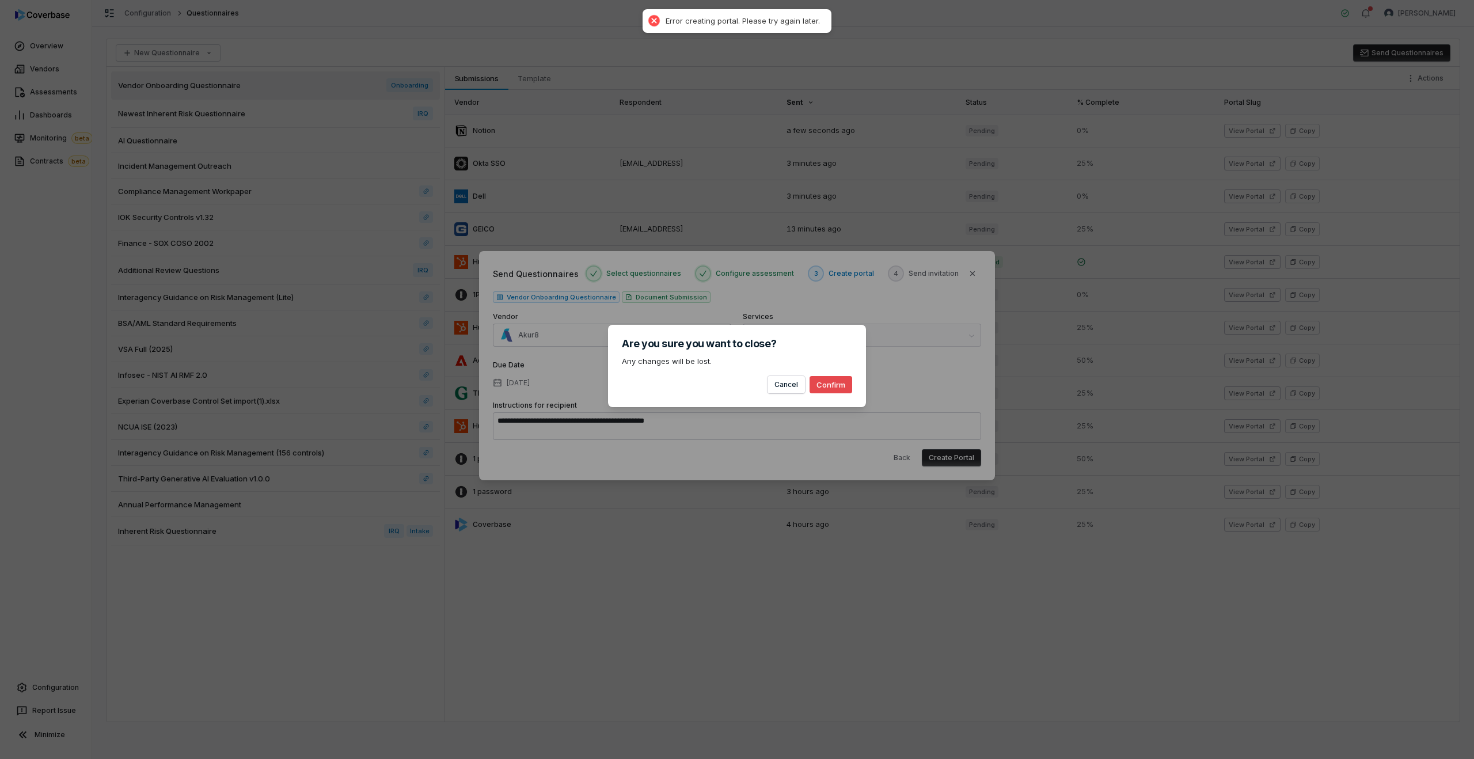
click at [821, 383] on button "Confirm" at bounding box center [831, 384] width 43 height 17
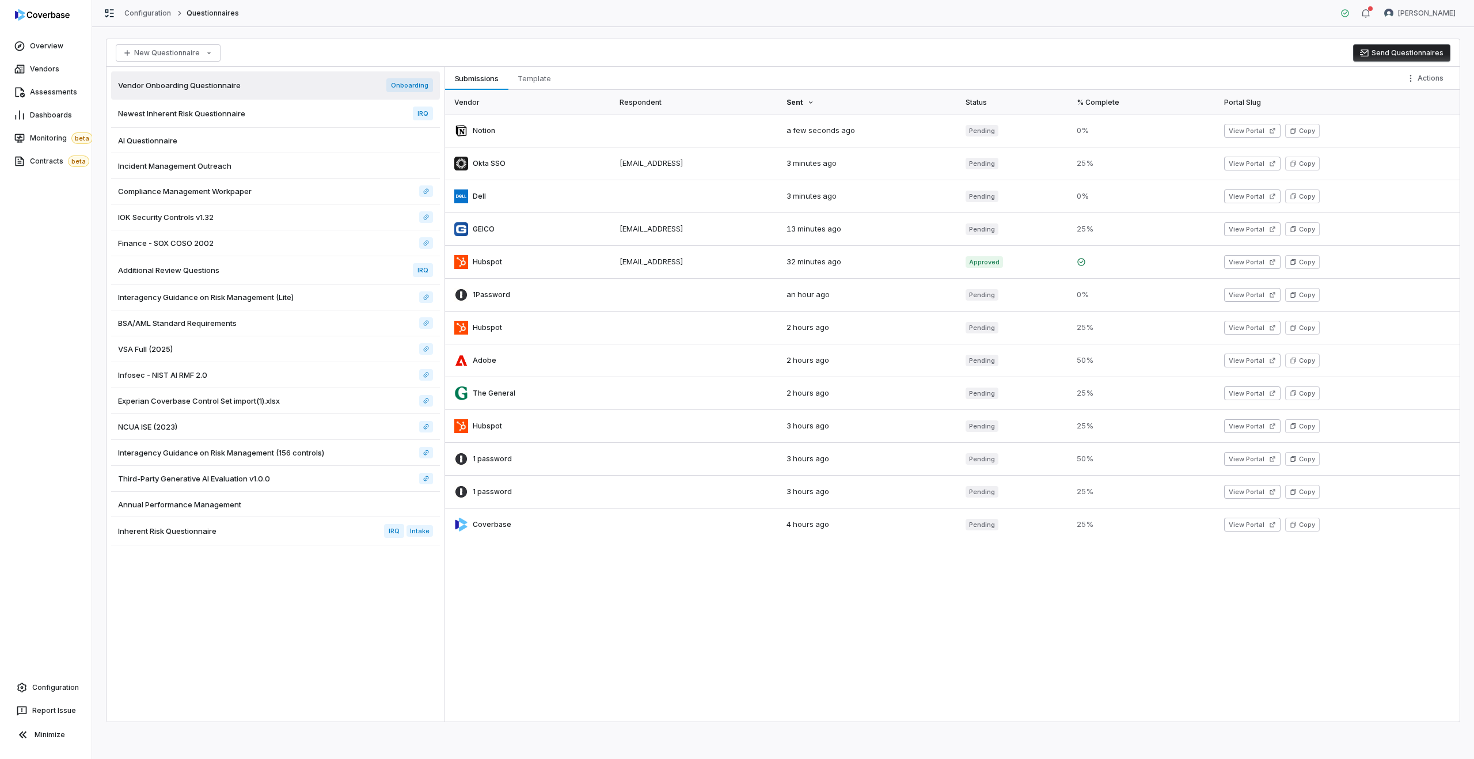
click at [1404, 57] on button "Send Questionnaires" at bounding box center [1401, 52] width 97 height 17
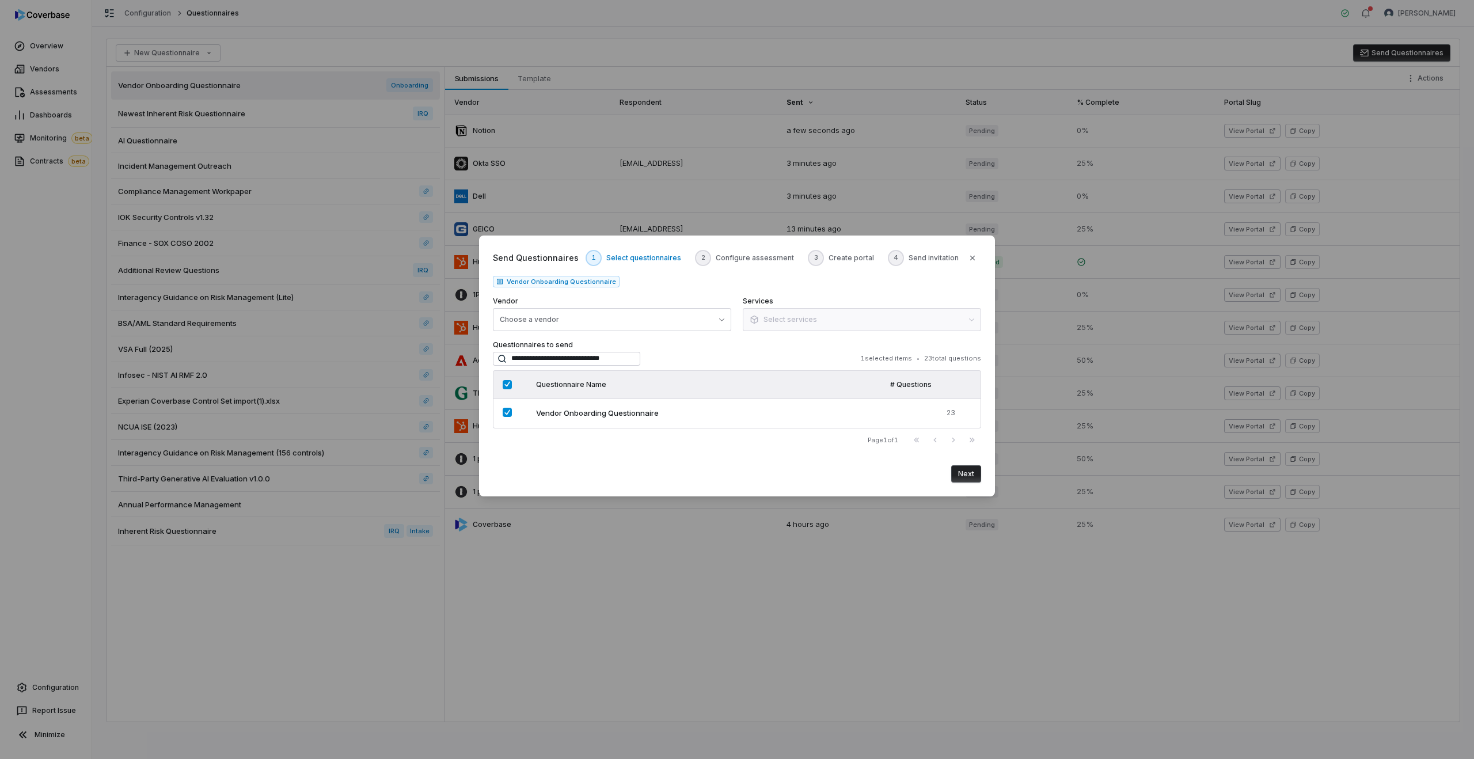
click at [609, 333] on div "**********" at bounding box center [737, 366] width 488 height 234
click at [586, 322] on button "Choose a vendor" at bounding box center [612, 319] width 238 height 23
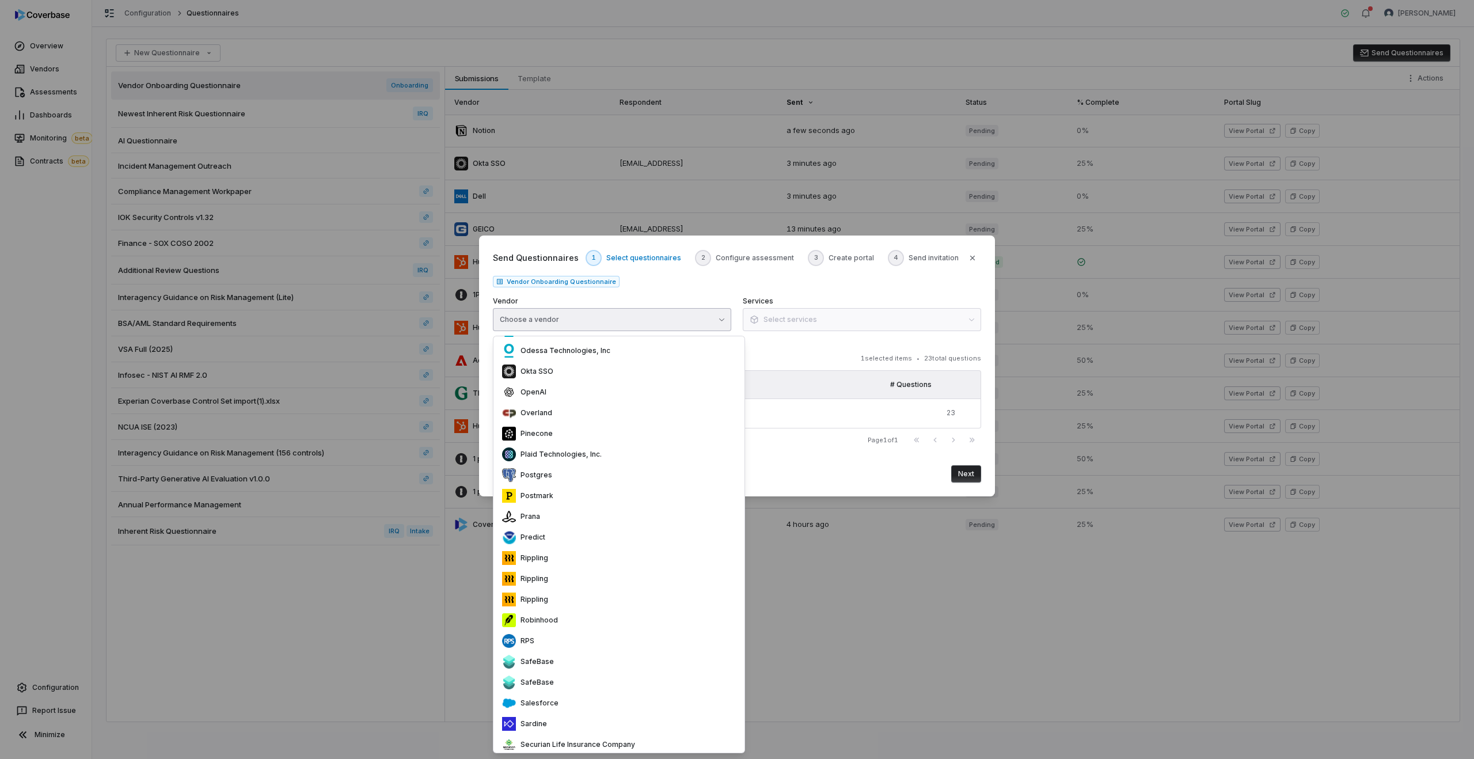
scroll to position [3286, 0]
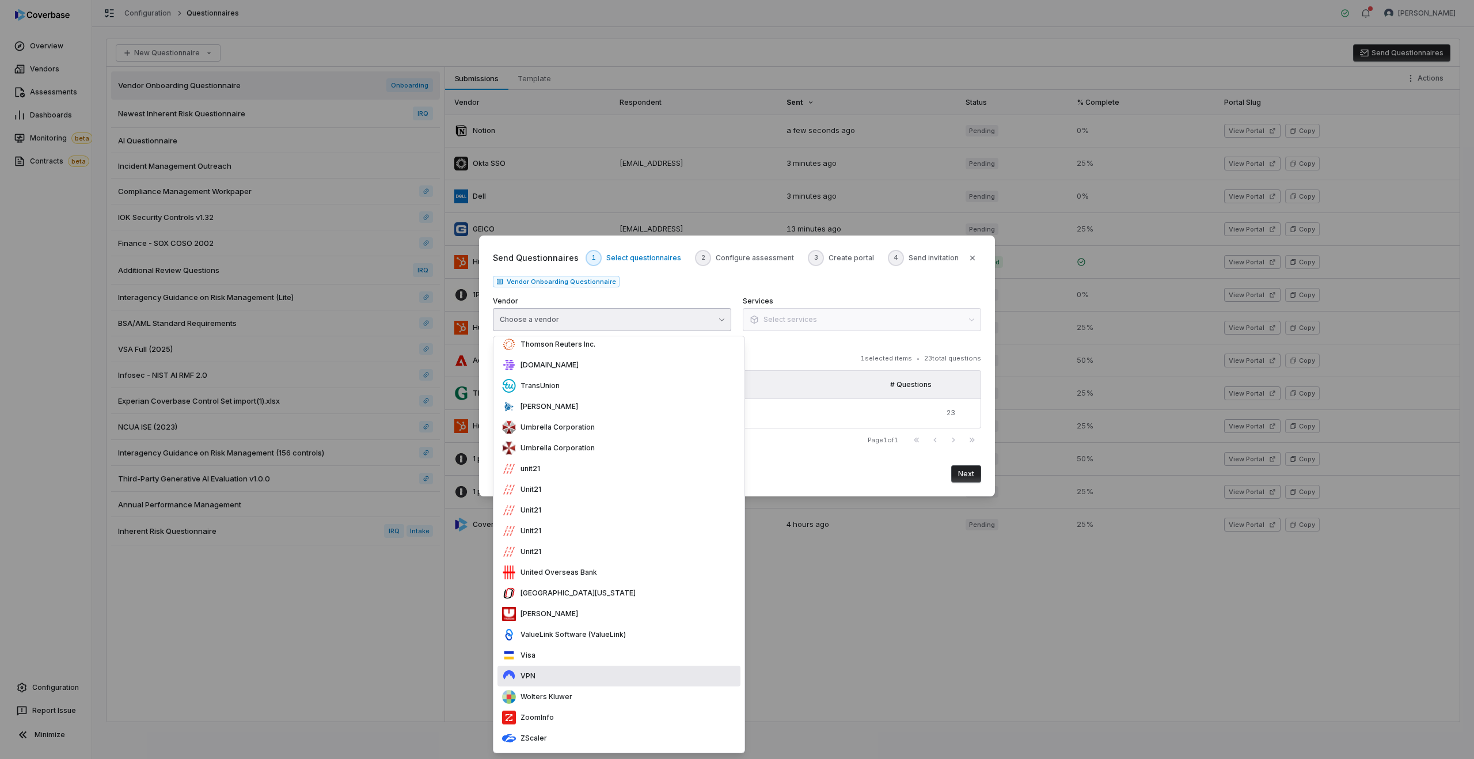
click at [576, 679] on div "VPN" at bounding box center [618, 676] width 243 height 21
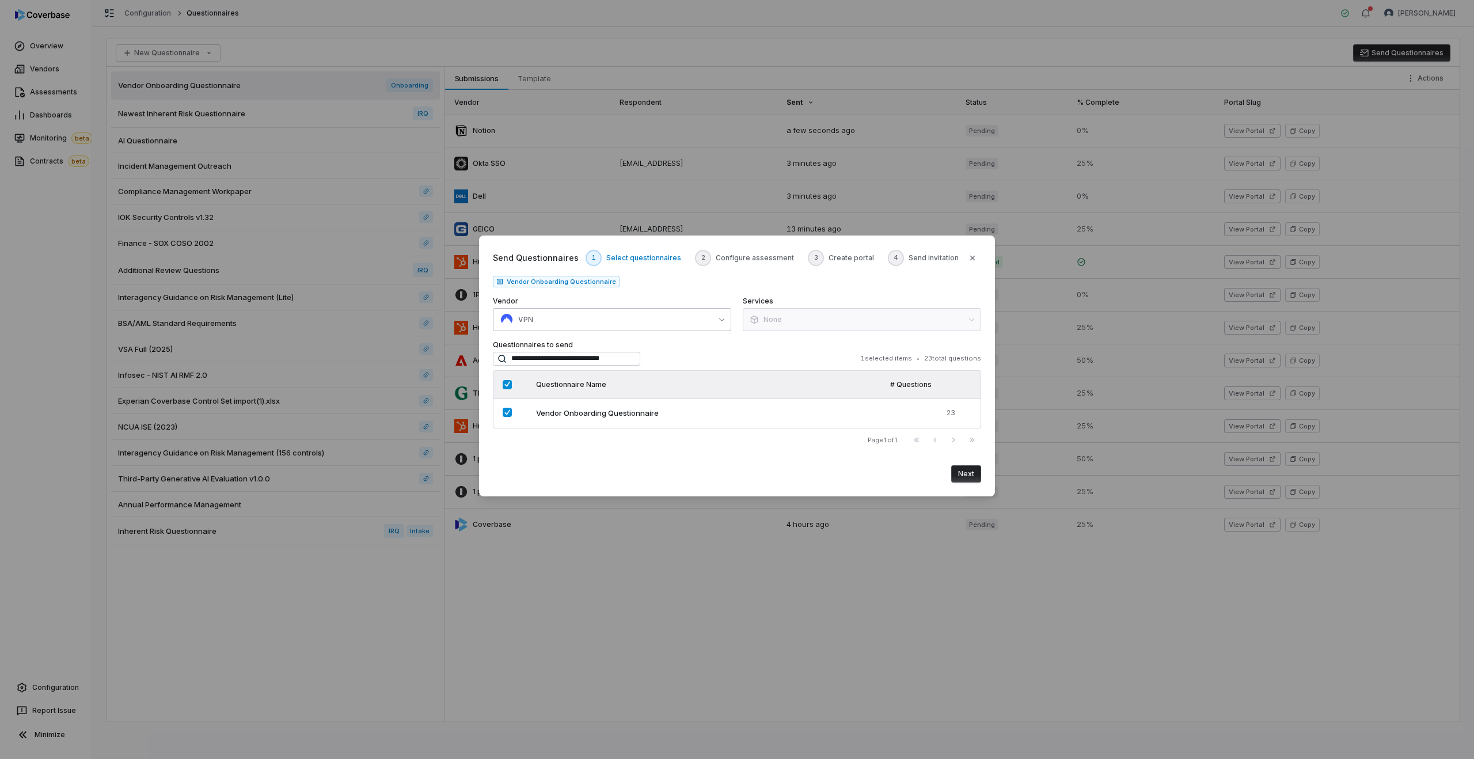
click at [600, 311] on button "VPN" at bounding box center [612, 319] width 238 height 23
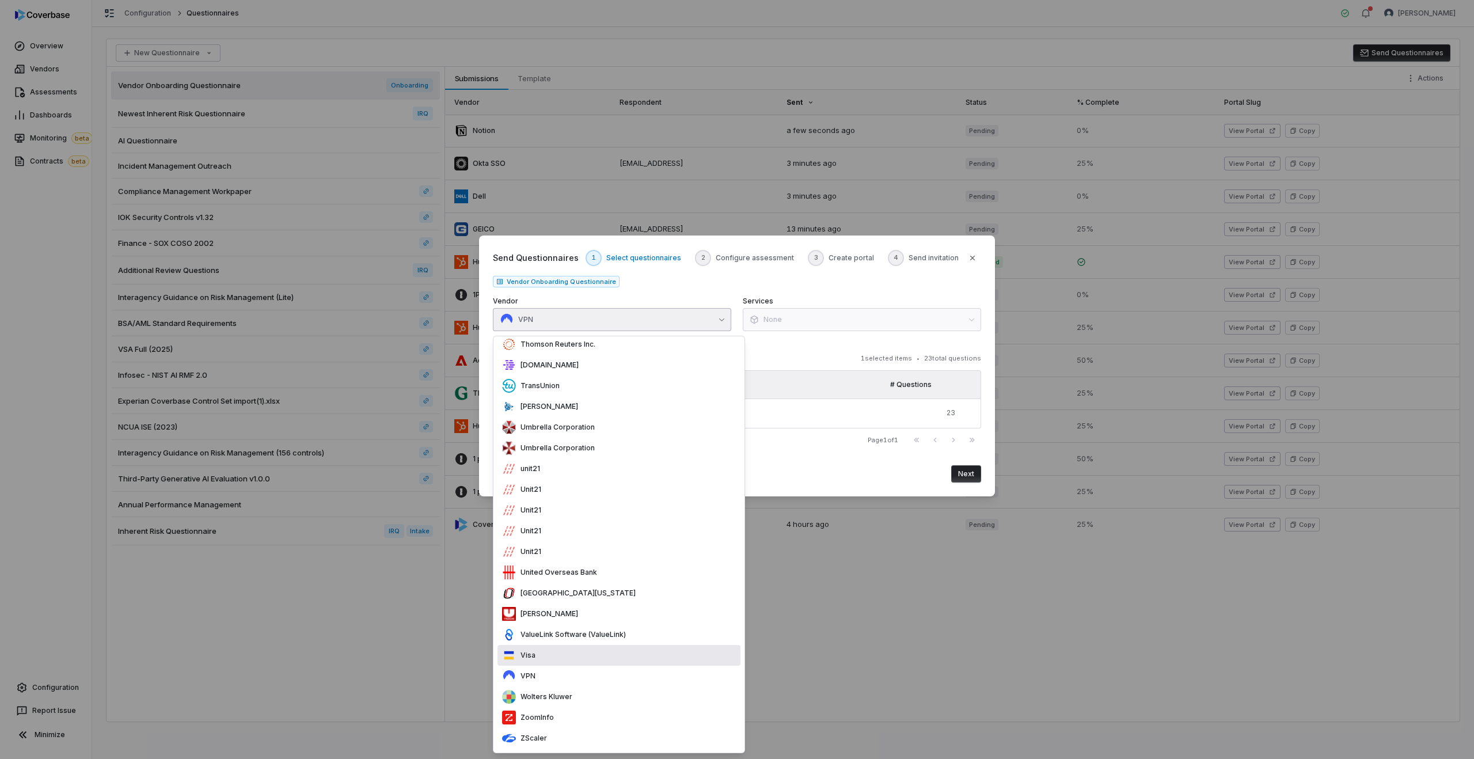
click at [541, 652] on div "Visa" at bounding box center [618, 655] width 243 height 21
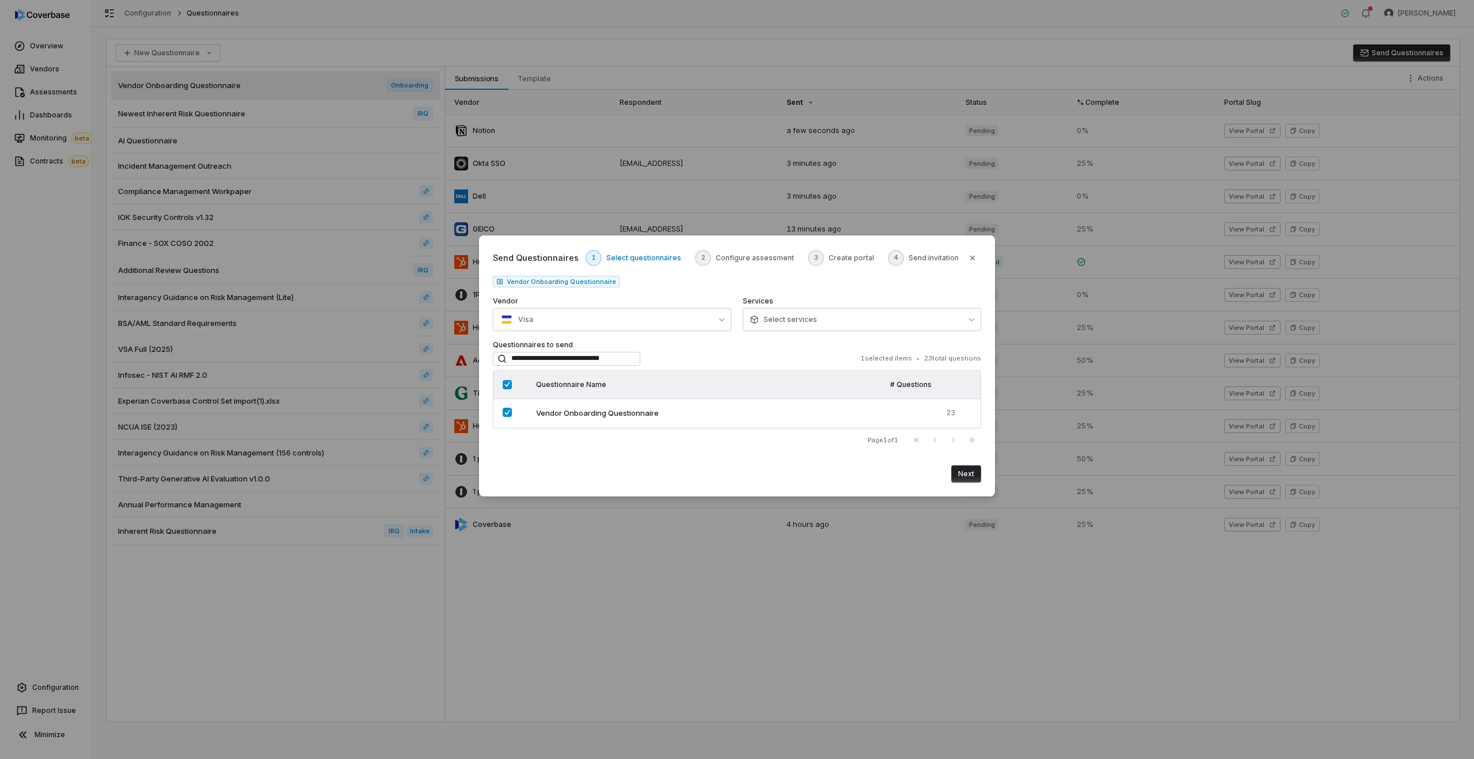
click at [966, 474] on button "Next" at bounding box center [966, 473] width 30 height 17
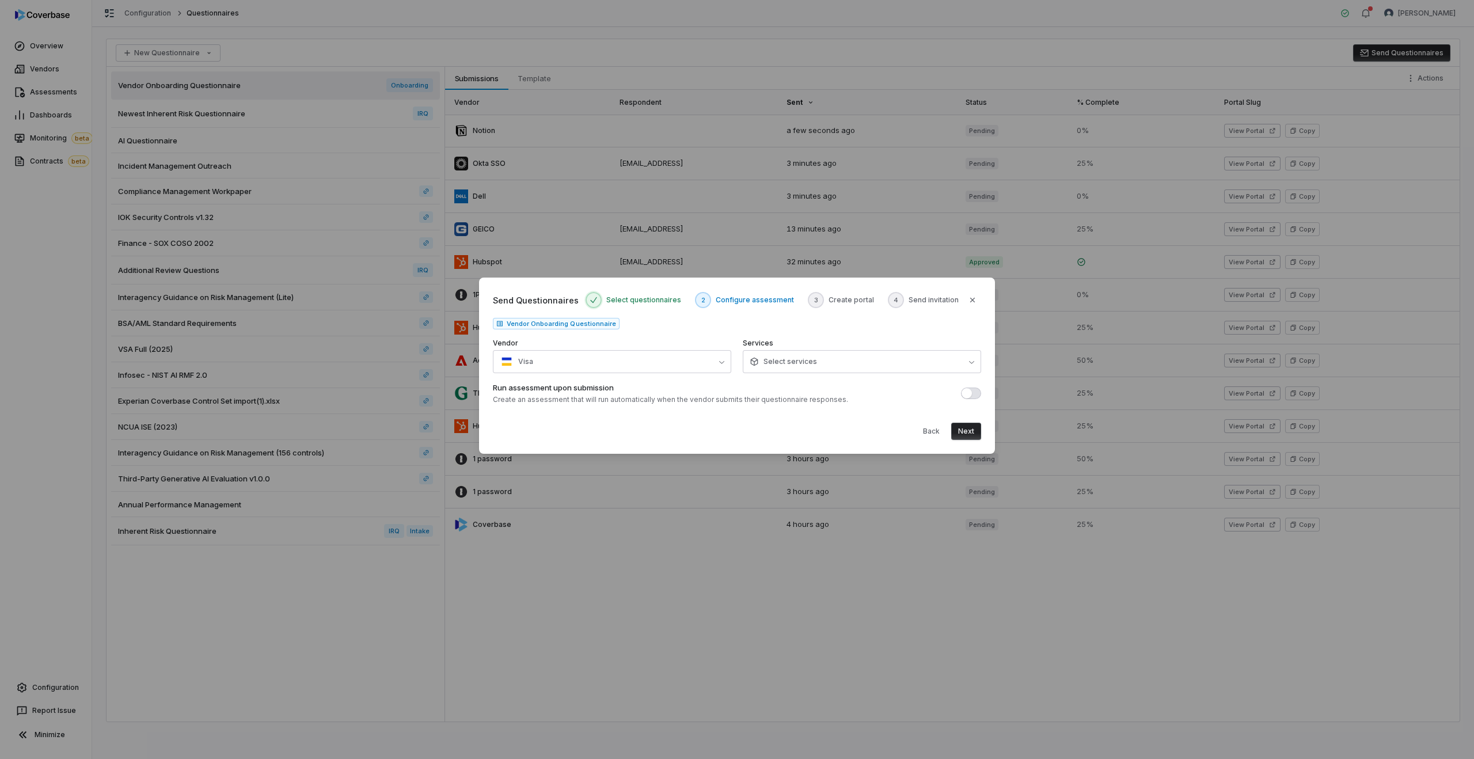
click at [966, 435] on button "Next" at bounding box center [966, 431] width 30 height 17
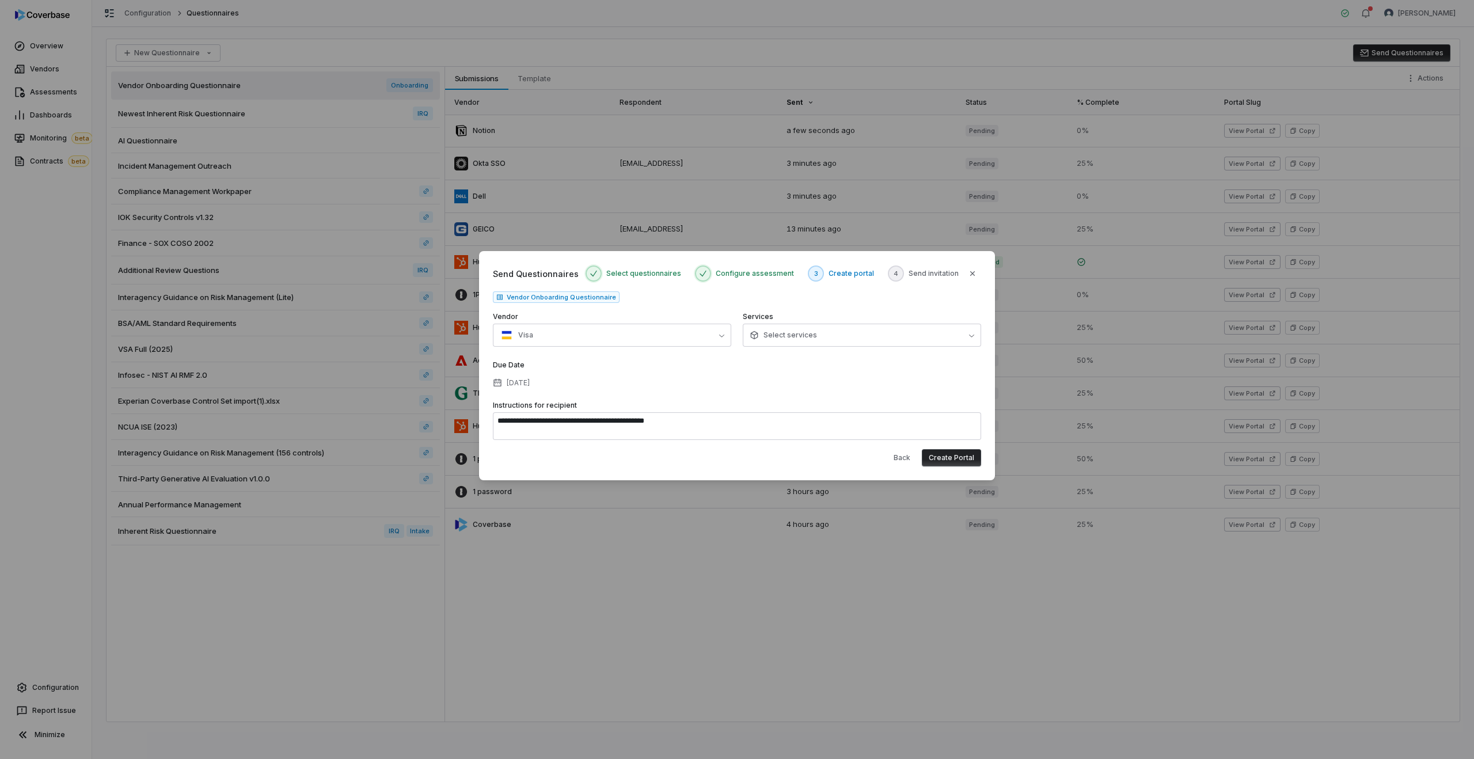
click at [947, 456] on button "Create Portal" at bounding box center [951, 457] width 59 height 17
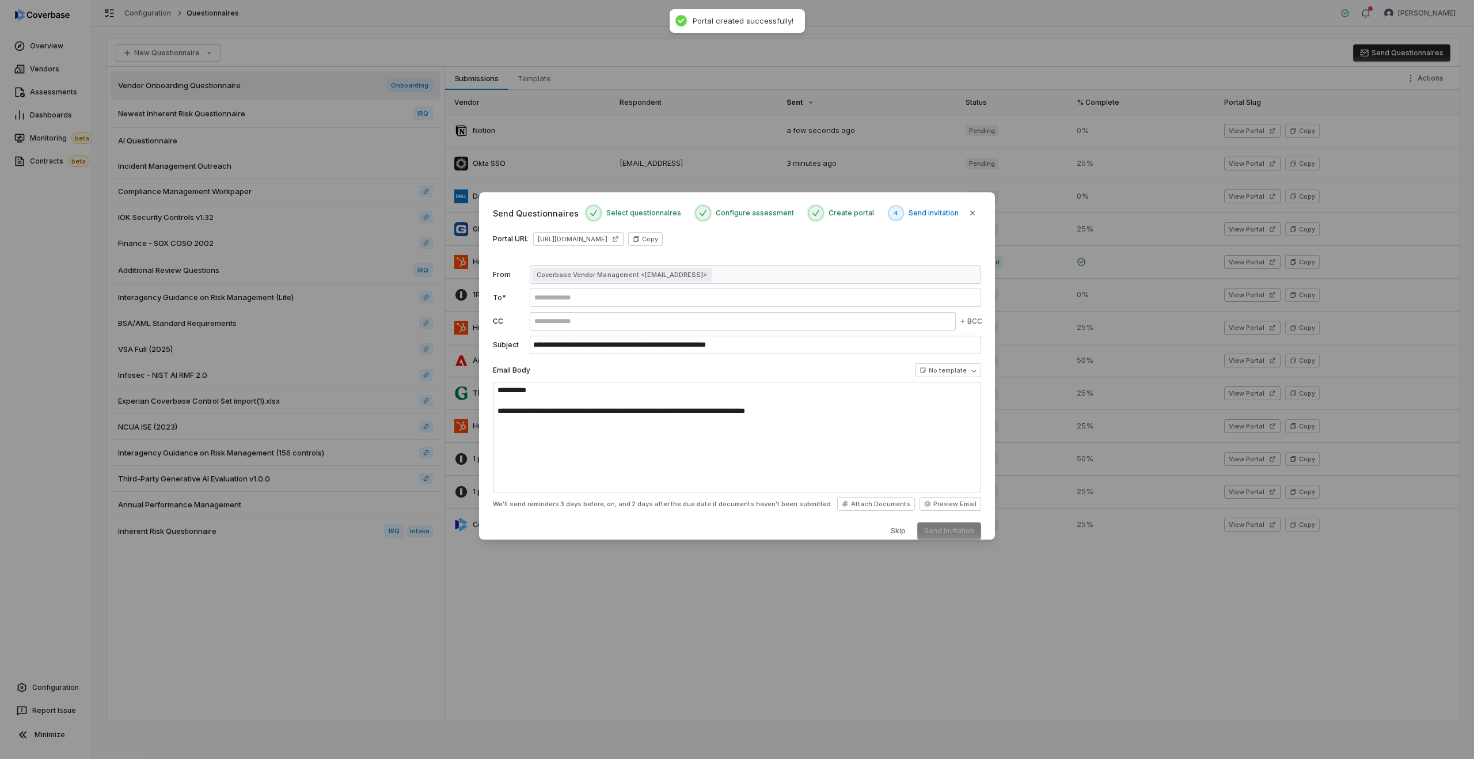
scroll to position [0, 0]
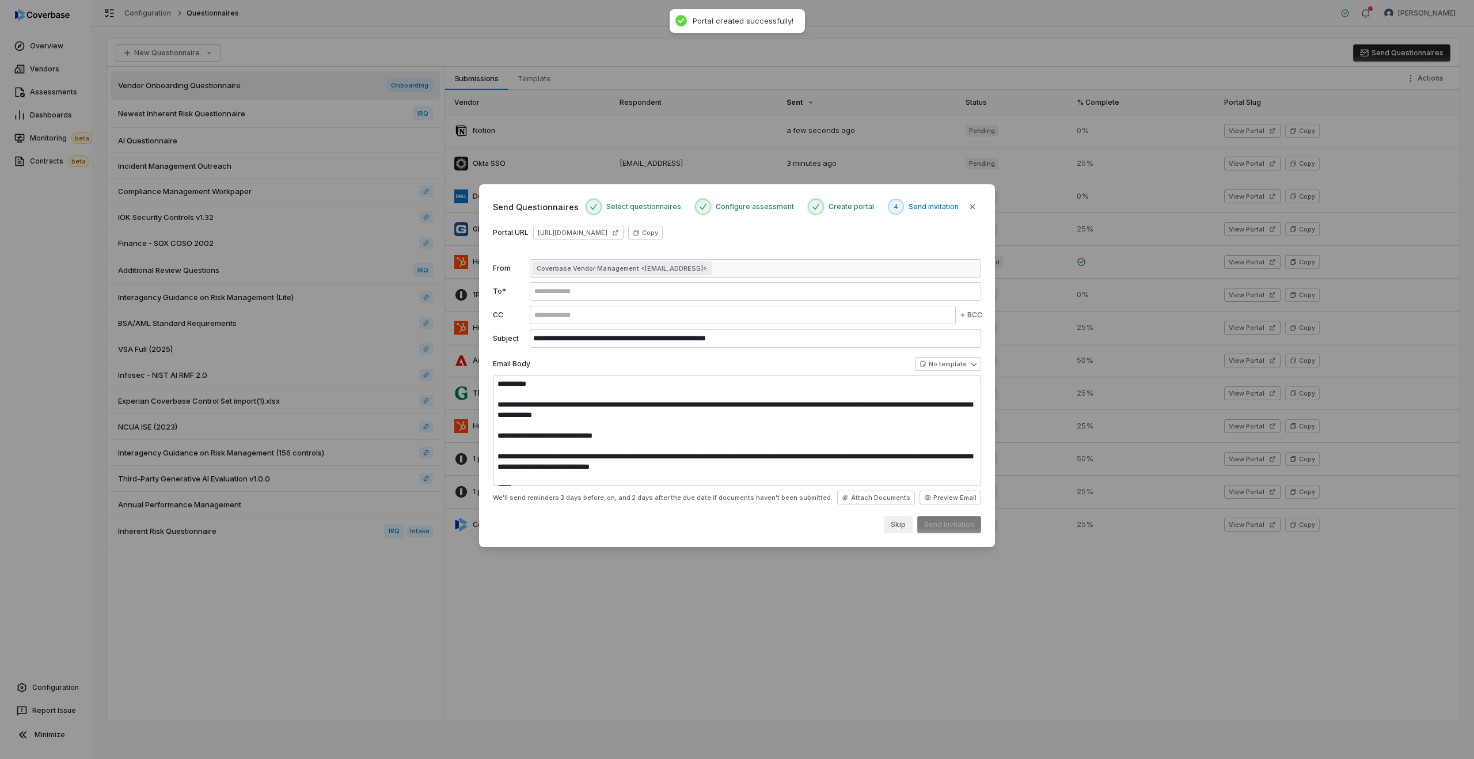
type textarea "**********"
click at [904, 522] on button "Skip" at bounding box center [898, 524] width 29 height 17
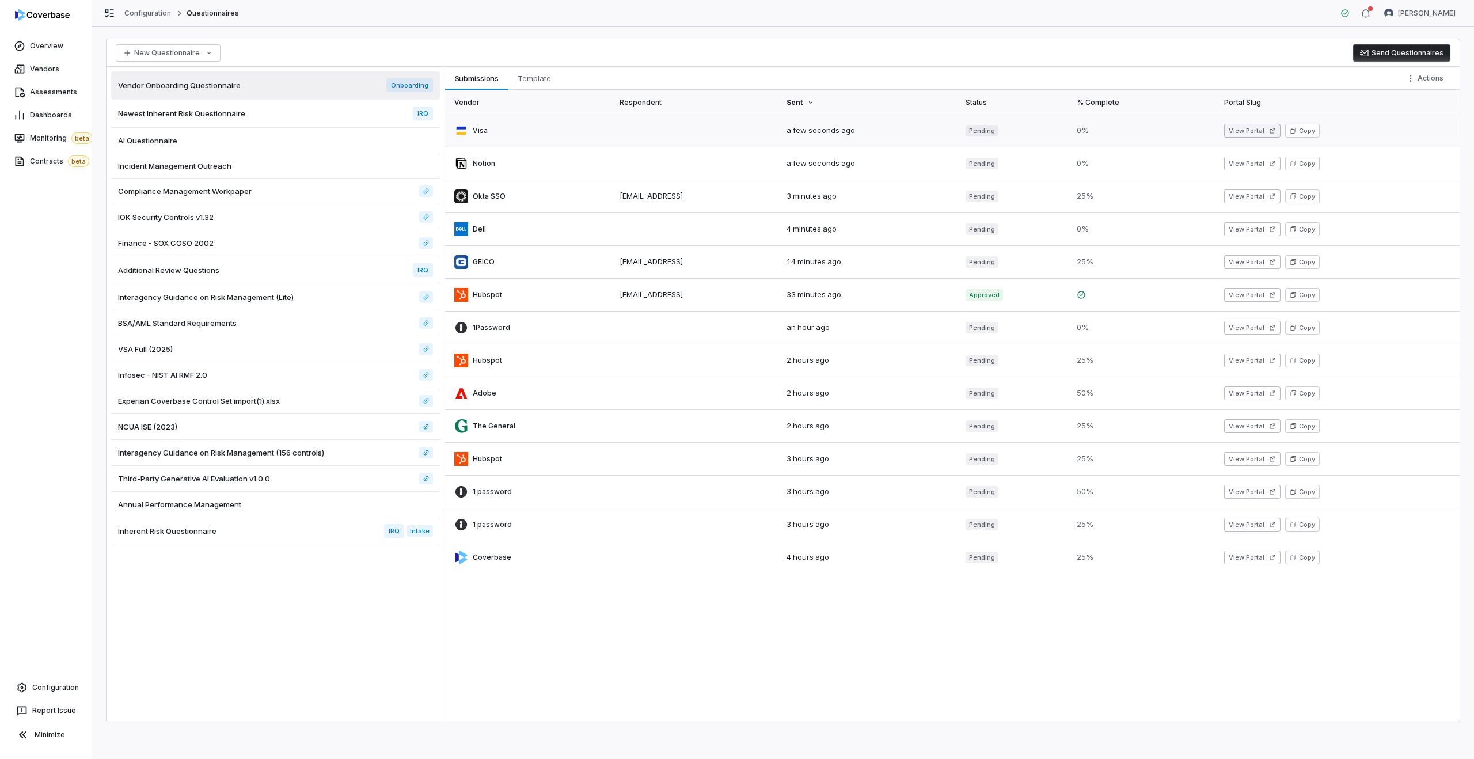
click at [1242, 131] on button "View Portal" at bounding box center [1252, 131] width 56 height 14
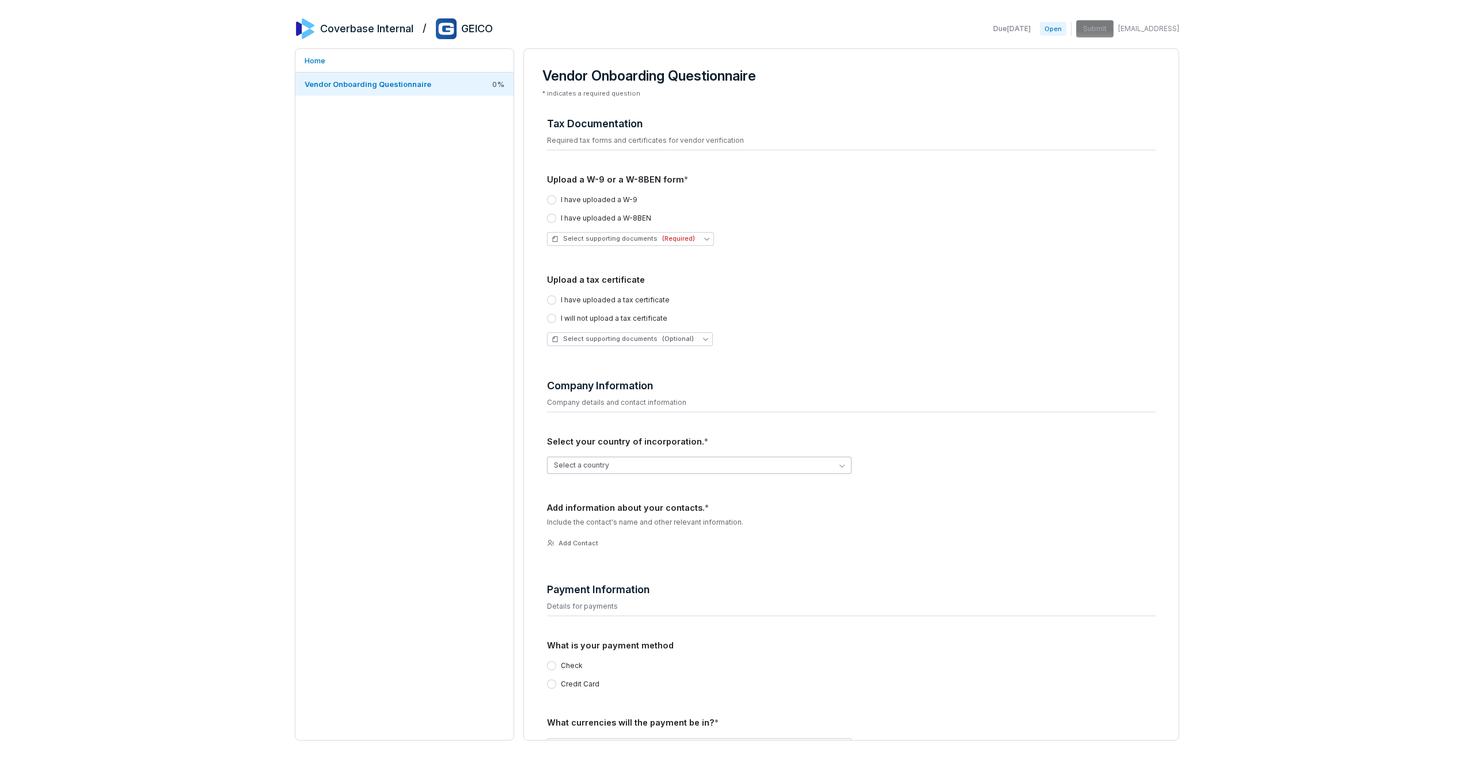
click at [606, 463] on button "Select a country" at bounding box center [699, 465] width 305 height 17
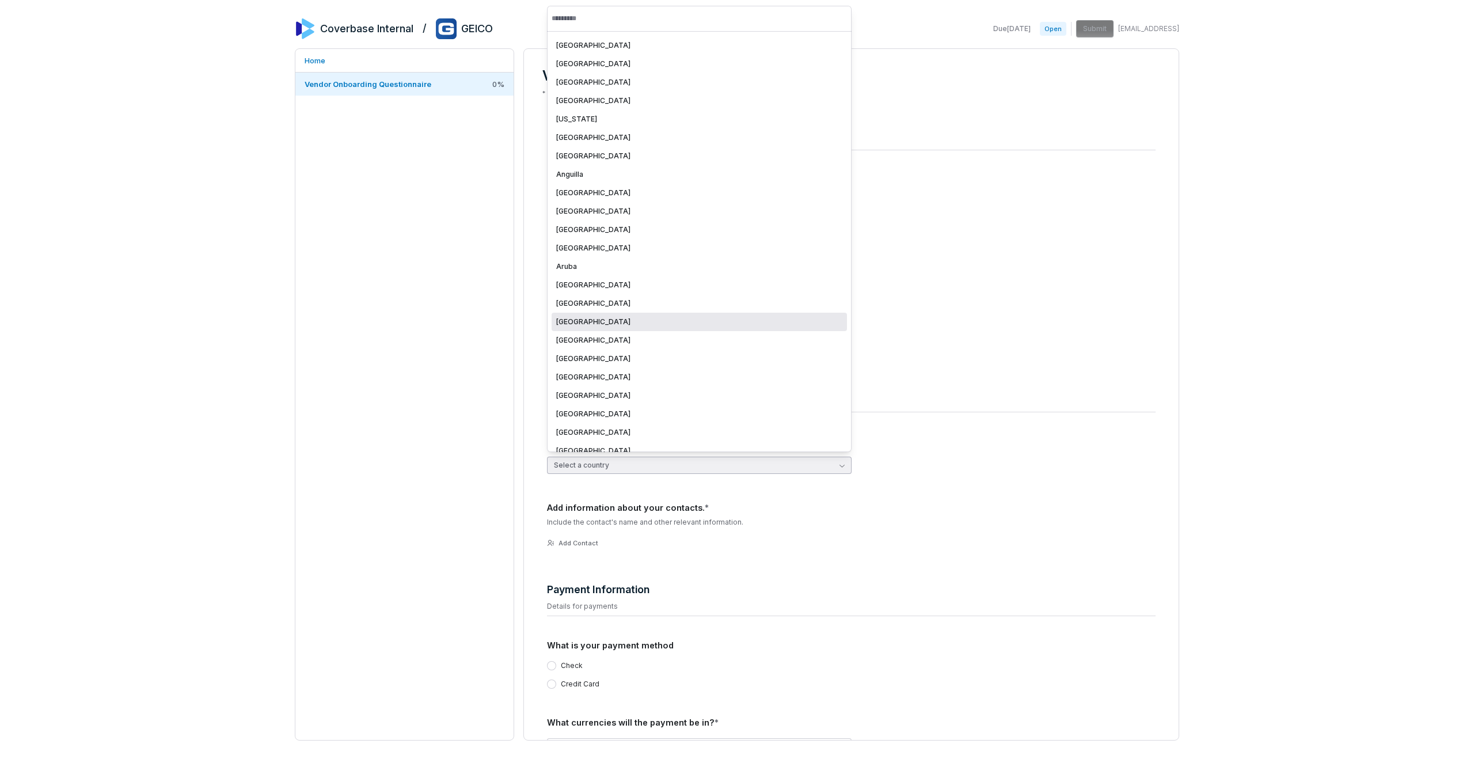
click at [596, 328] on div "Azerbaijan" at bounding box center [699, 322] width 295 height 18
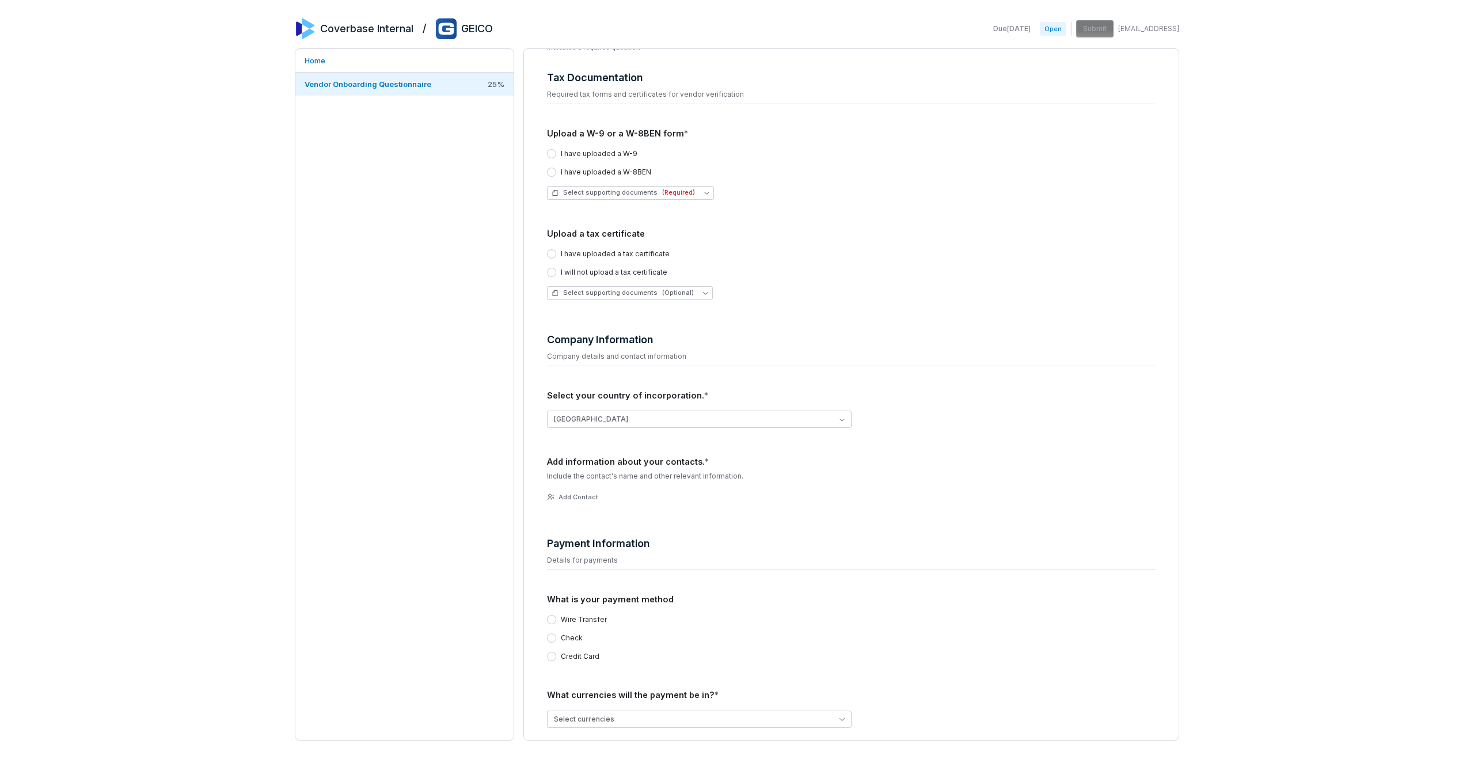
scroll to position [204, 0]
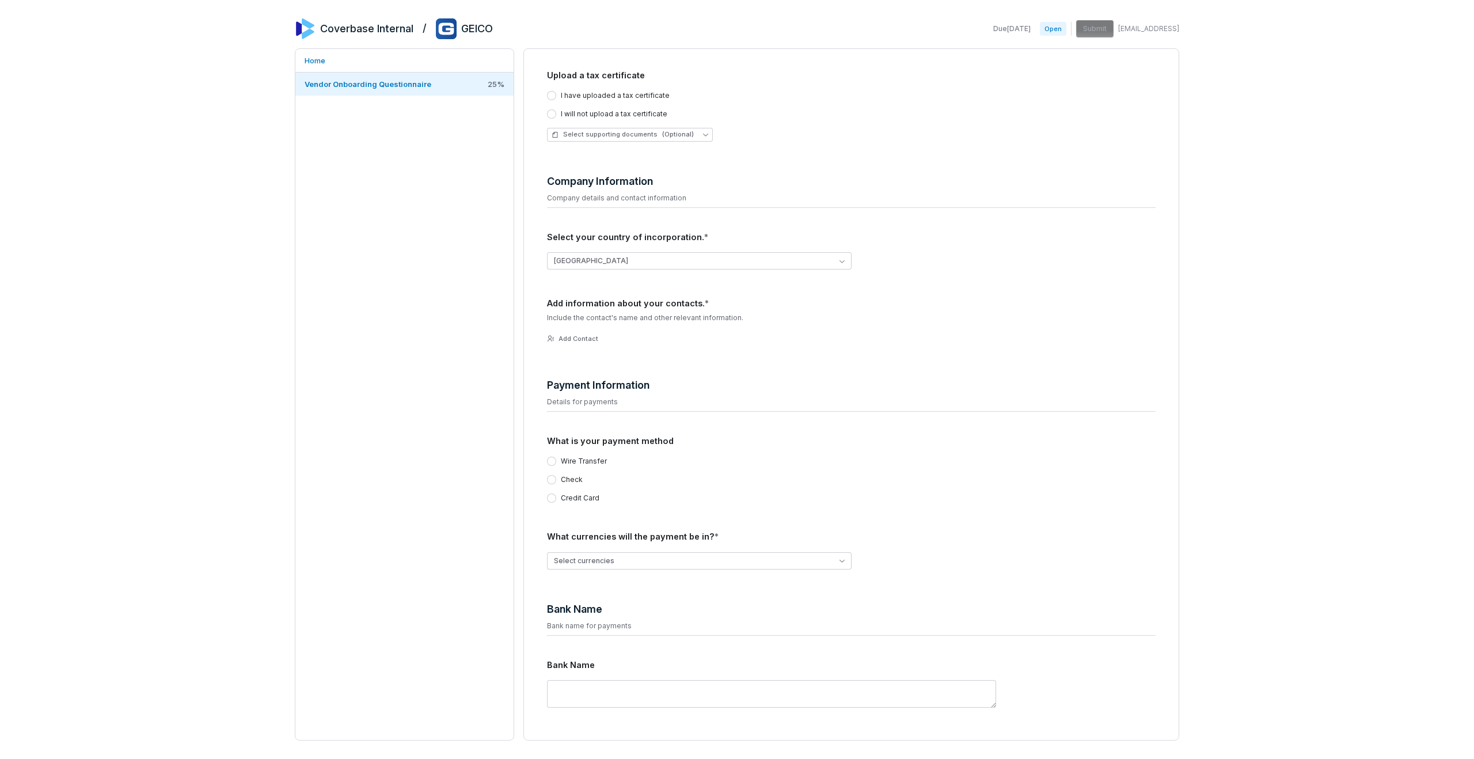
click at [601, 629] on p "Bank name for payments" at bounding box center [851, 625] width 609 height 9
click at [592, 690] on textarea at bounding box center [771, 694] width 449 height 28
click at [592, 267] on button "[GEOGRAPHIC_DATA]" at bounding box center [699, 260] width 305 height 17
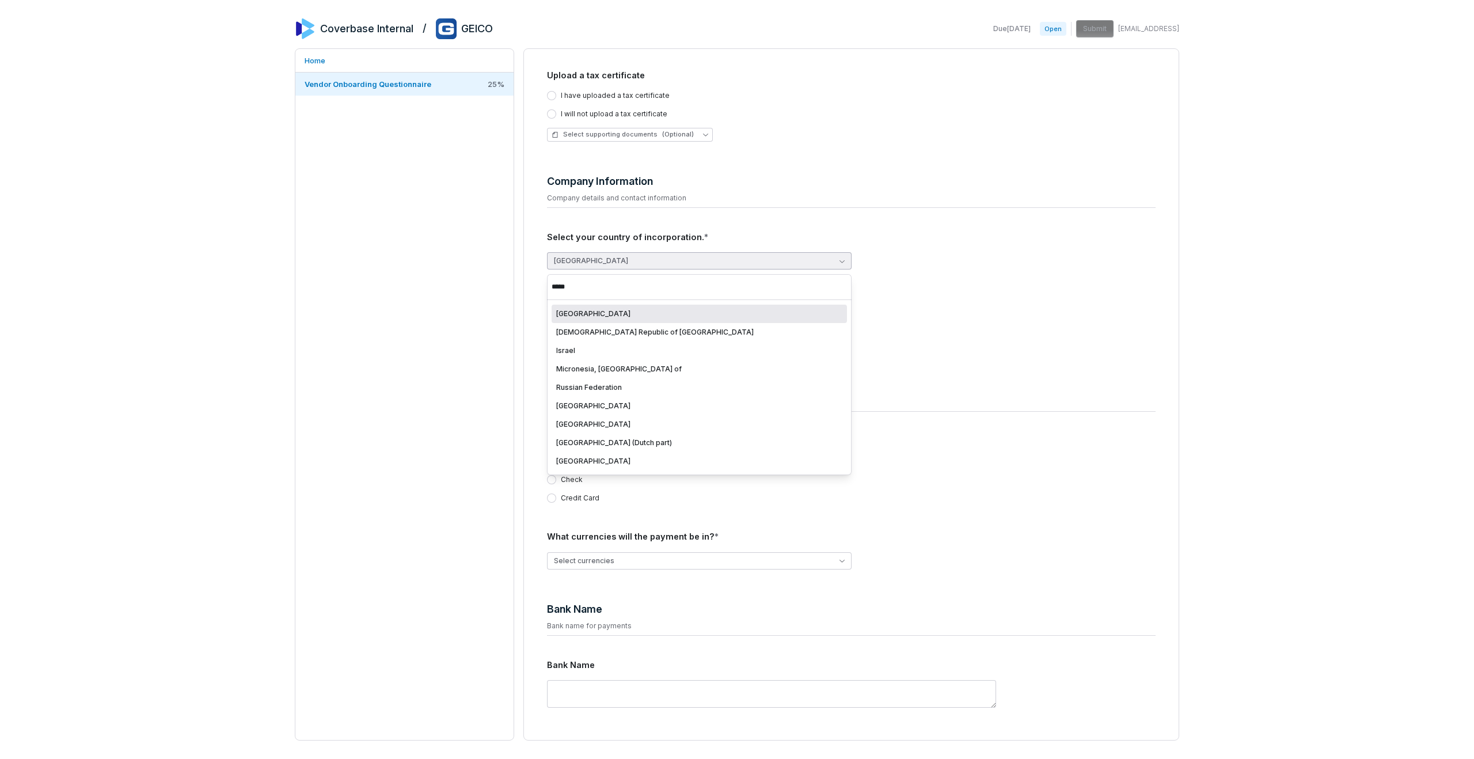
type input "******"
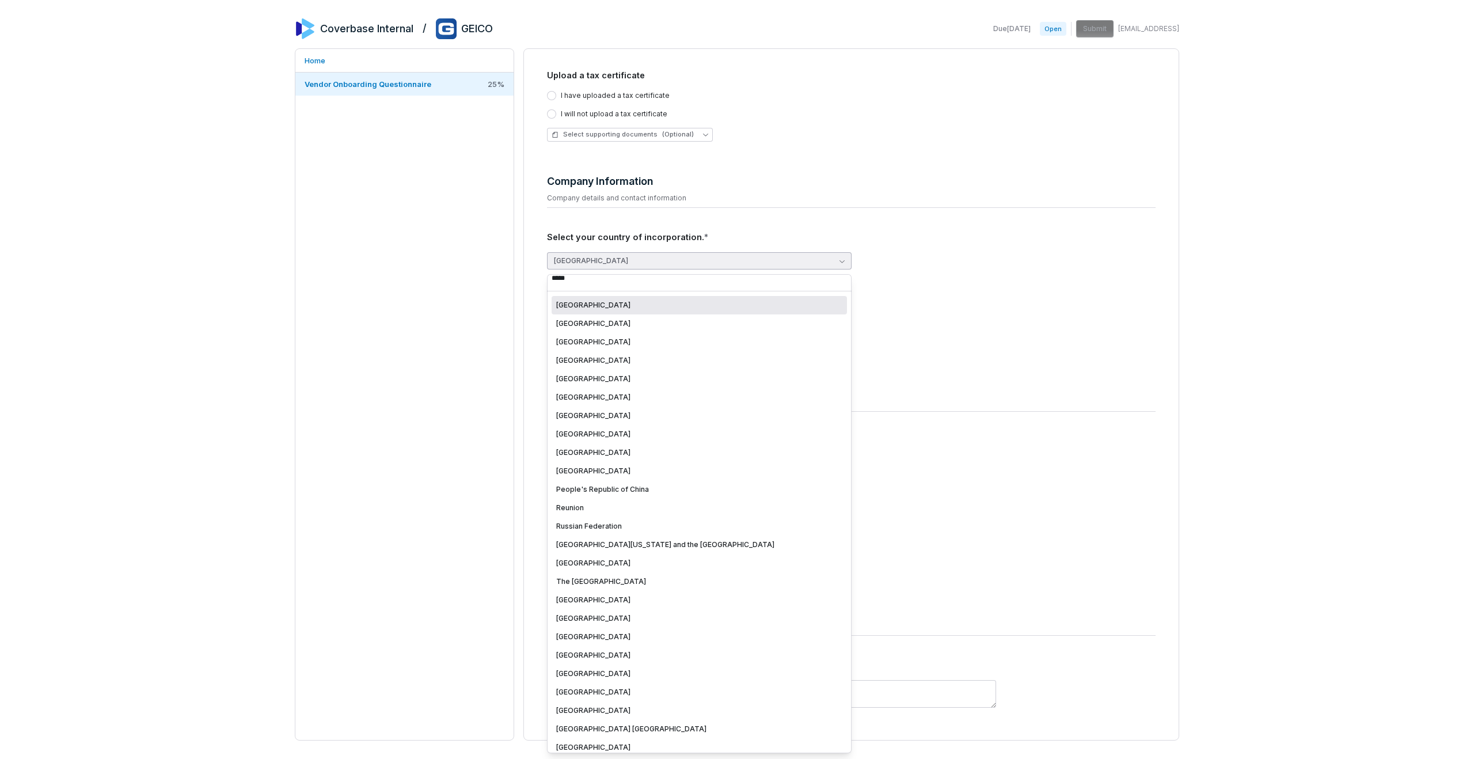
scroll to position [0, 0]
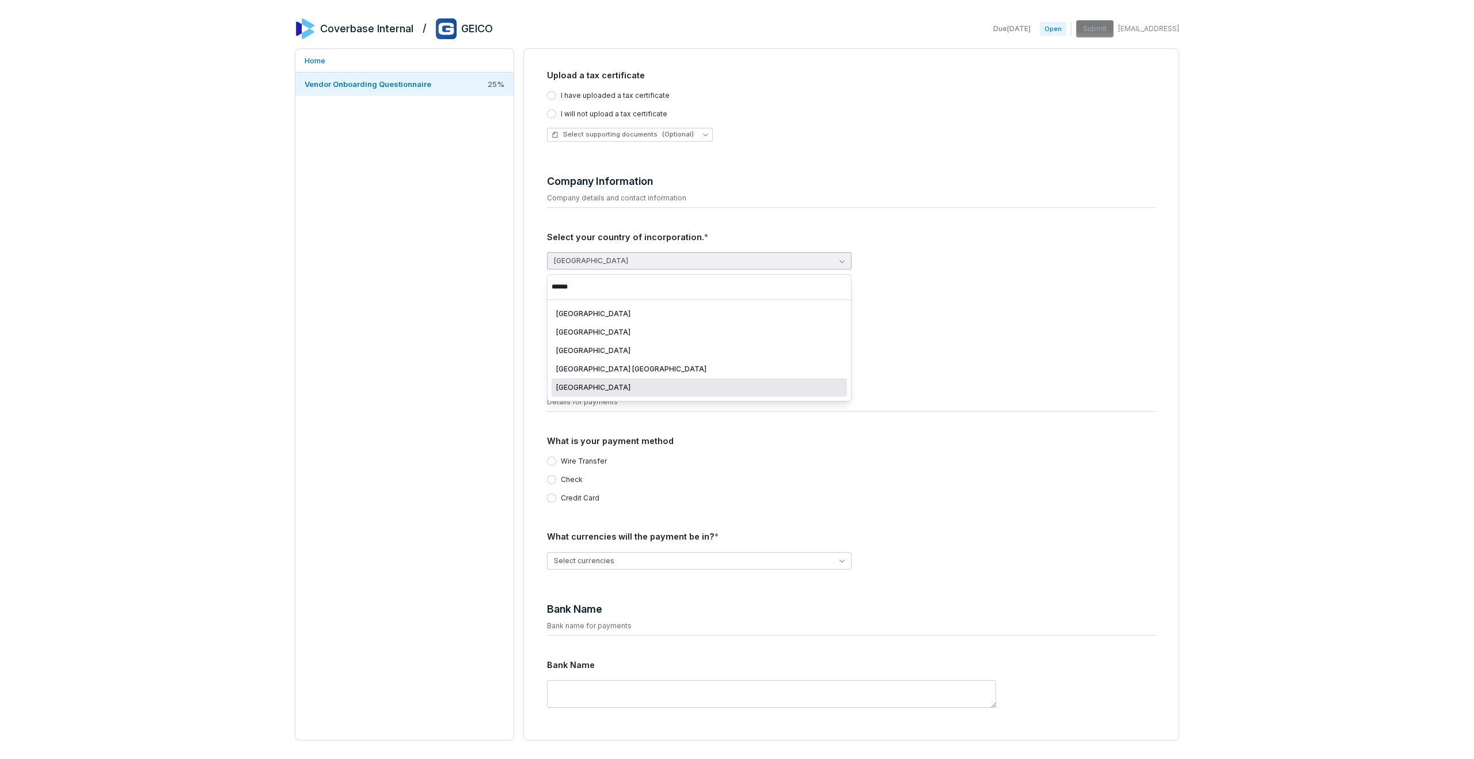
type input "******"
click at [610, 388] on div "[GEOGRAPHIC_DATA]" at bounding box center [699, 387] width 286 height 9
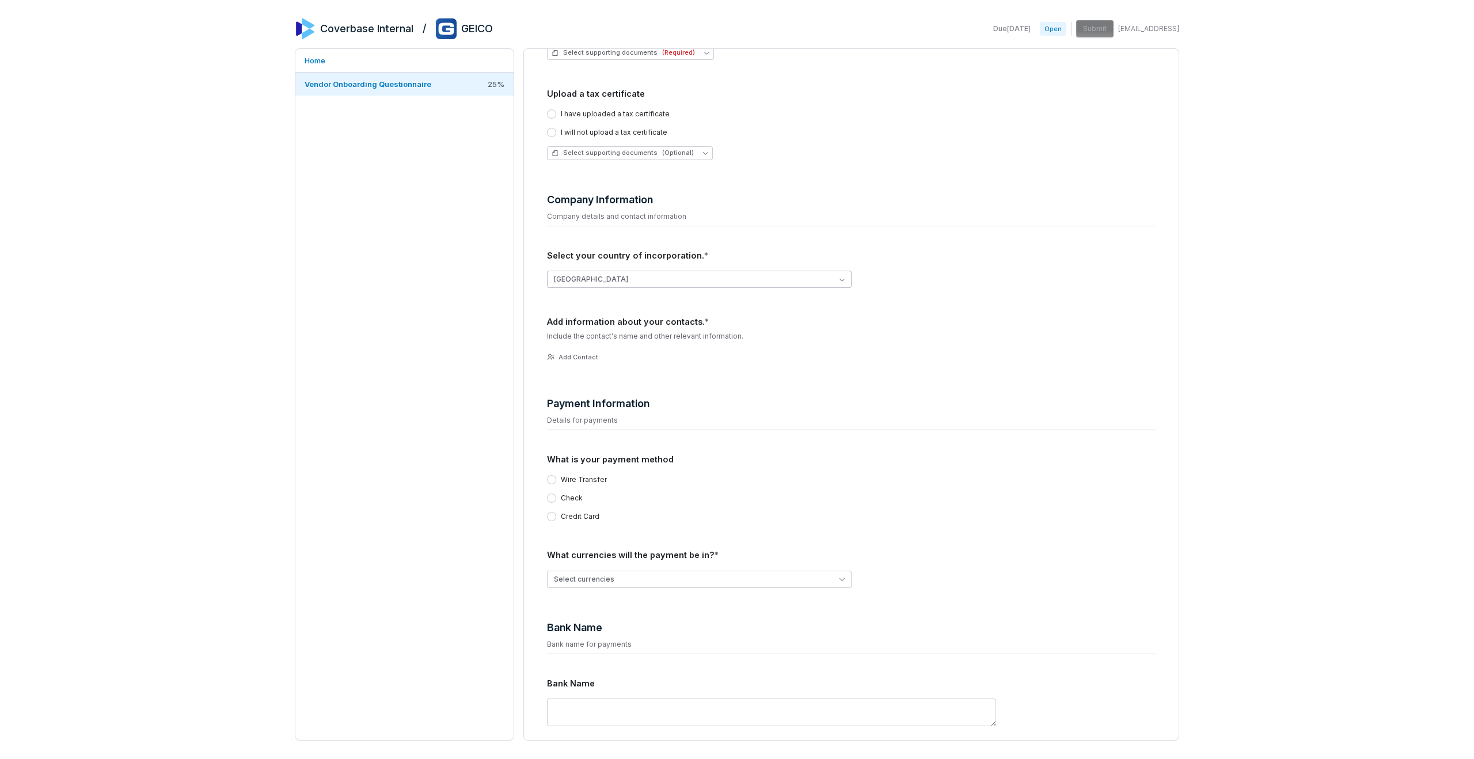
scroll to position [204, 0]
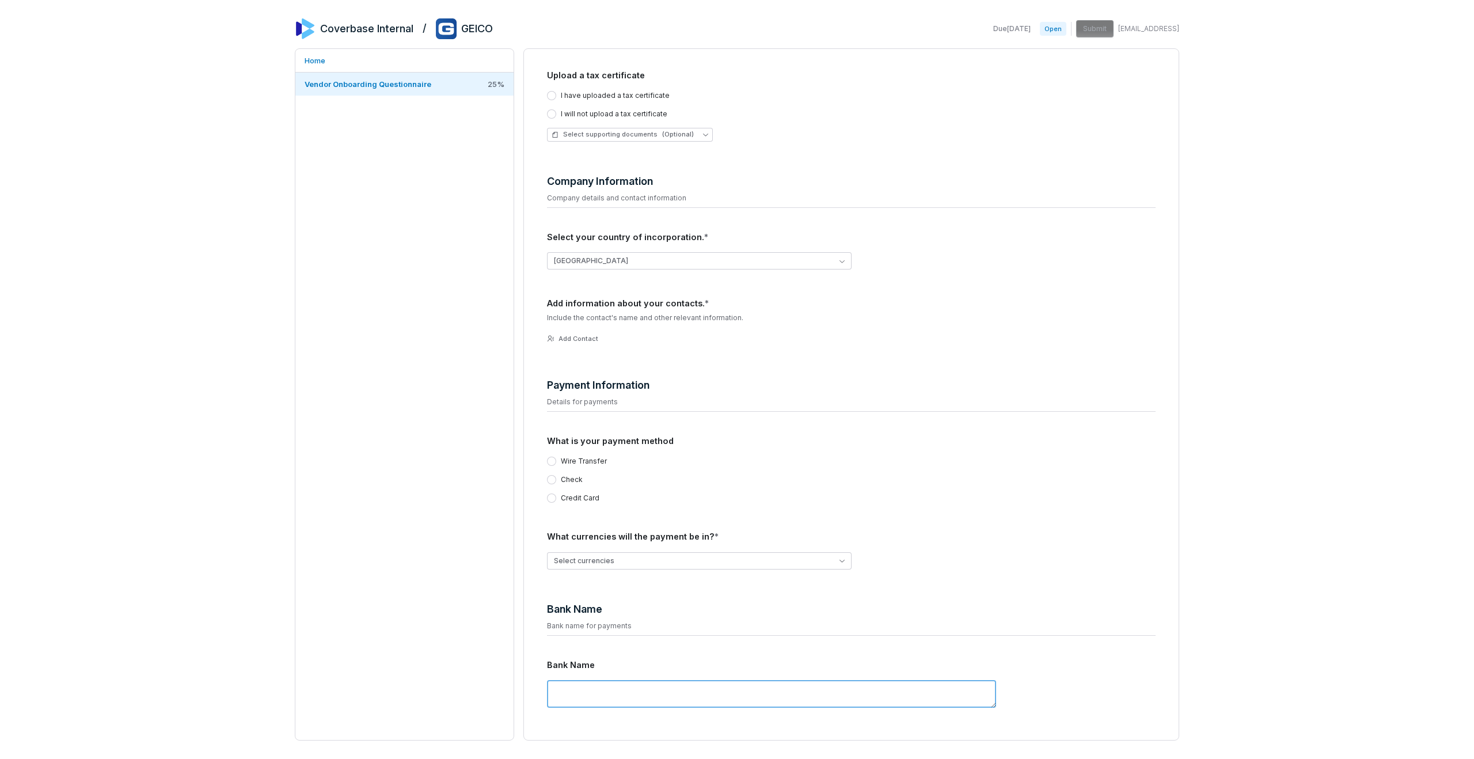
click at [574, 686] on textarea at bounding box center [771, 694] width 449 height 28
click at [632, 701] on textarea "****" at bounding box center [771, 694] width 449 height 28
type textarea "****"
click at [713, 610] on h4 "Bank Name" at bounding box center [851, 609] width 609 height 15
click at [583, 464] on label "Wire Transfer" at bounding box center [584, 461] width 46 height 9
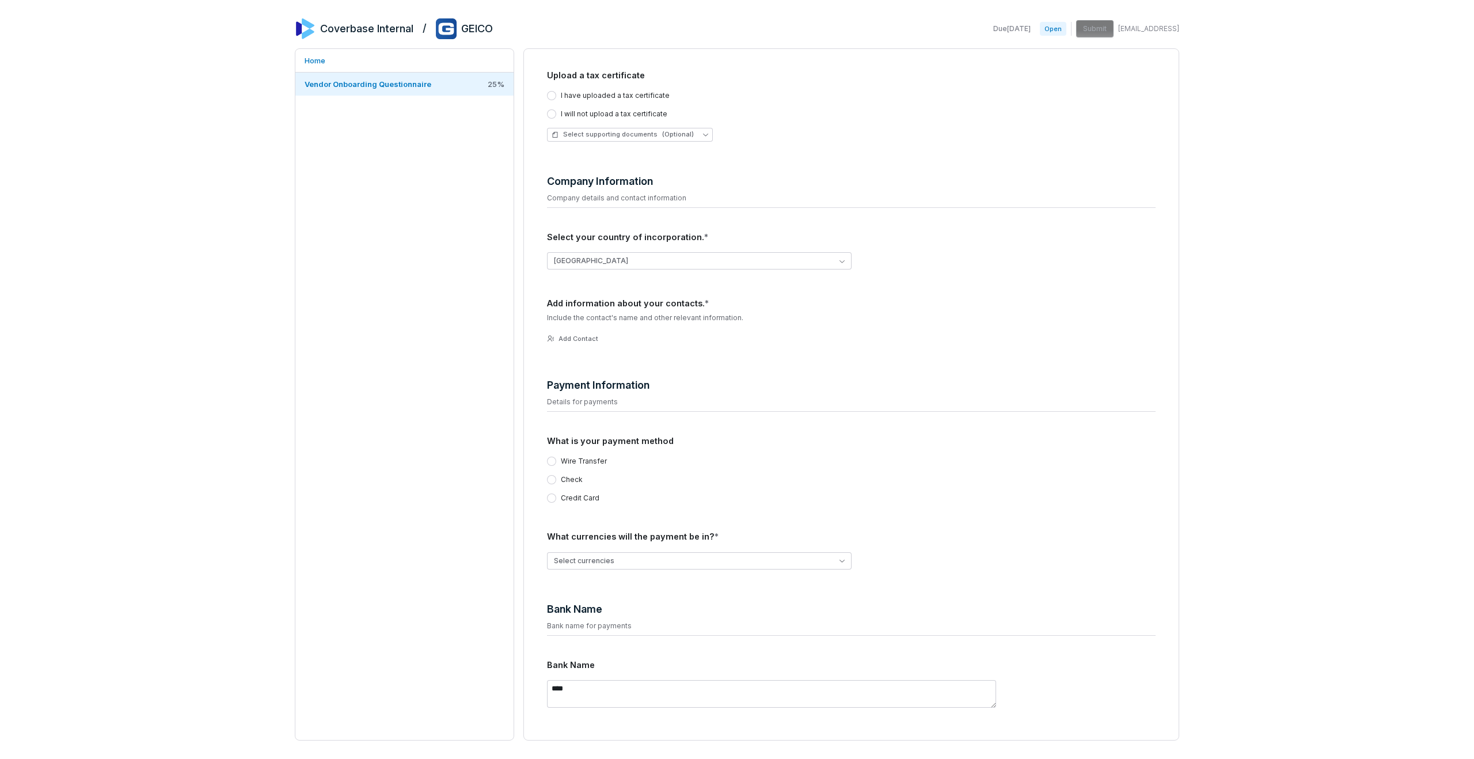
click at [556, 464] on button "Wire Transfer" at bounding box center [551, 461] width 9 height 9
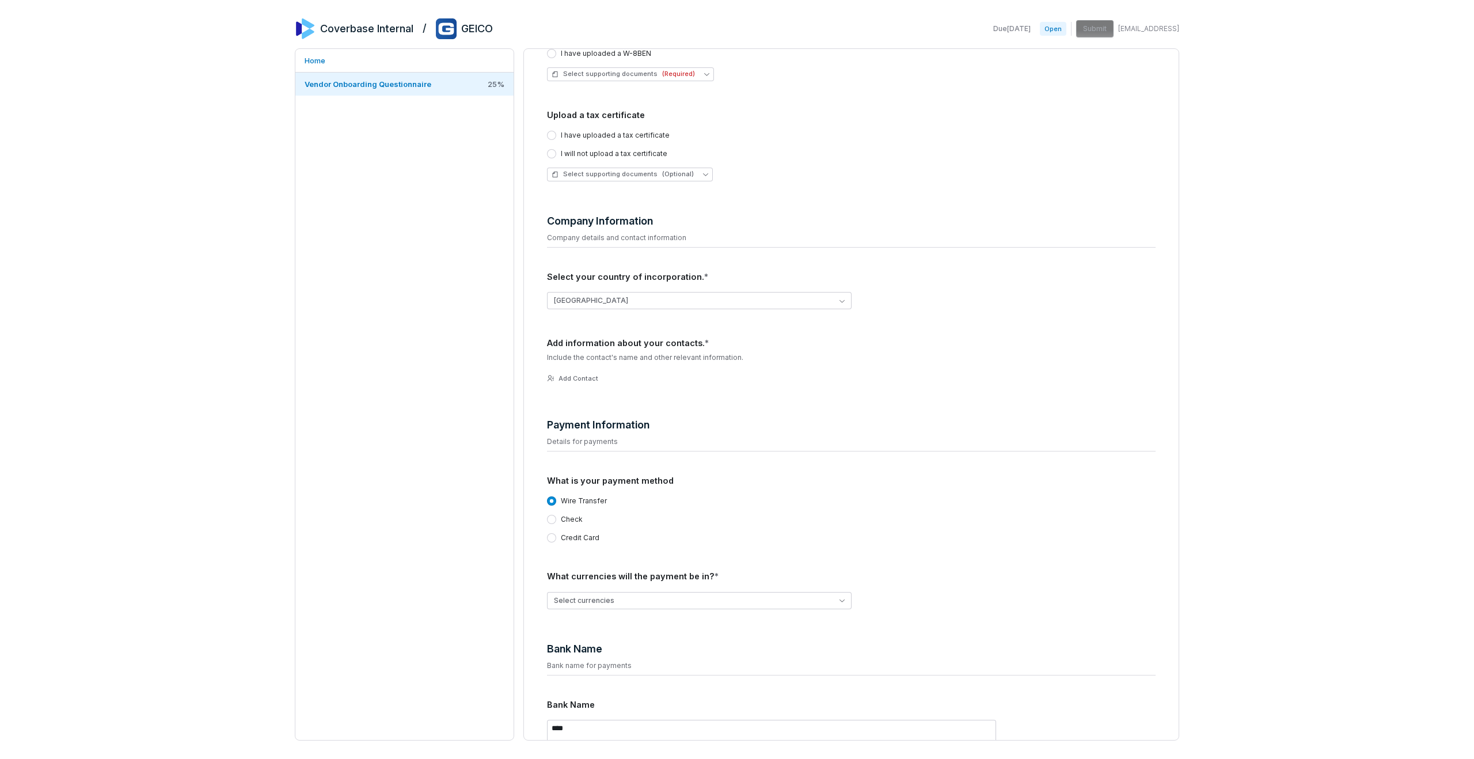
scroll to position [161, 0]
click at [609, 307] on button "[GEOGRAPHIC_DATA]" at bounding box center [699, 304] width 305 height 17
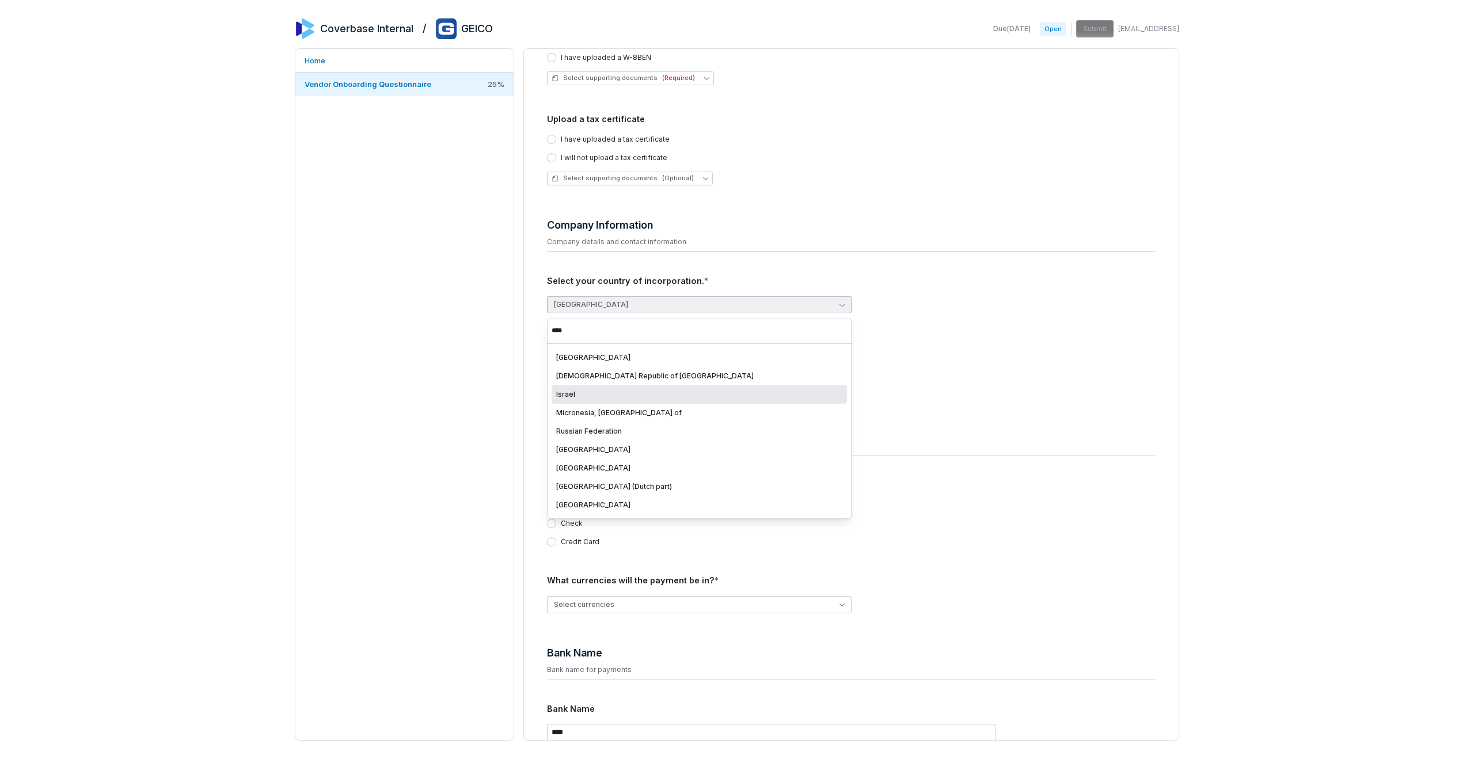
type input "****"
click at [575, 397] on div "Israel" at bounding box center [699, 394] width 286 height 9
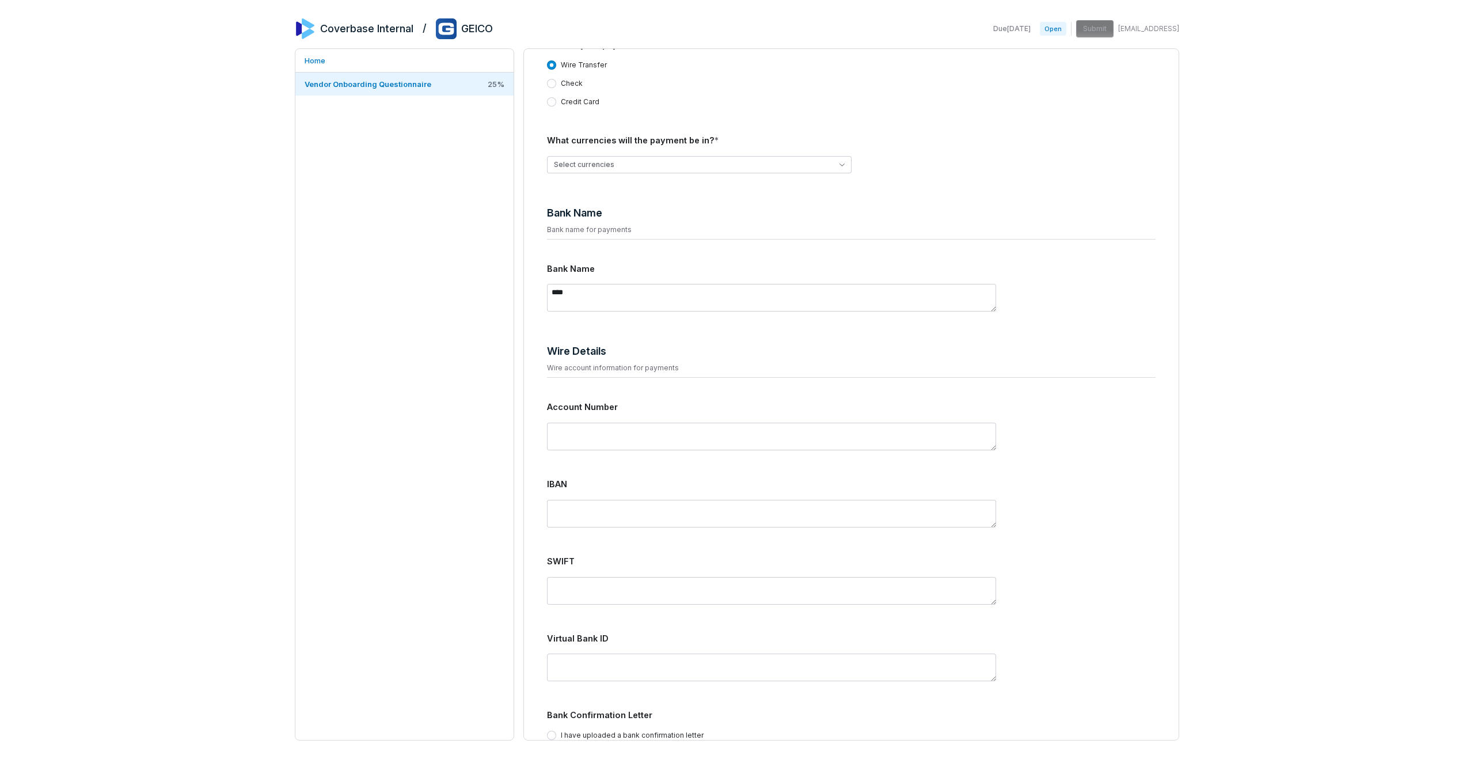
scroll to position [600, 0]
click at [585, 258] on div "Bank Name Bank name for payments Bank Name ****" at bounding box center [851, 262] width 609 height 120
click at [595, 302] on textarea "****" at bounding box center [771, 298] width 449 height 28
click at [565, 273] on div "Bank Name" at bounding box center [851, 269] width 609 height 13
click at [640, 266] on div "Bank Name" at bounding box center [851, 269] width 609 height 13
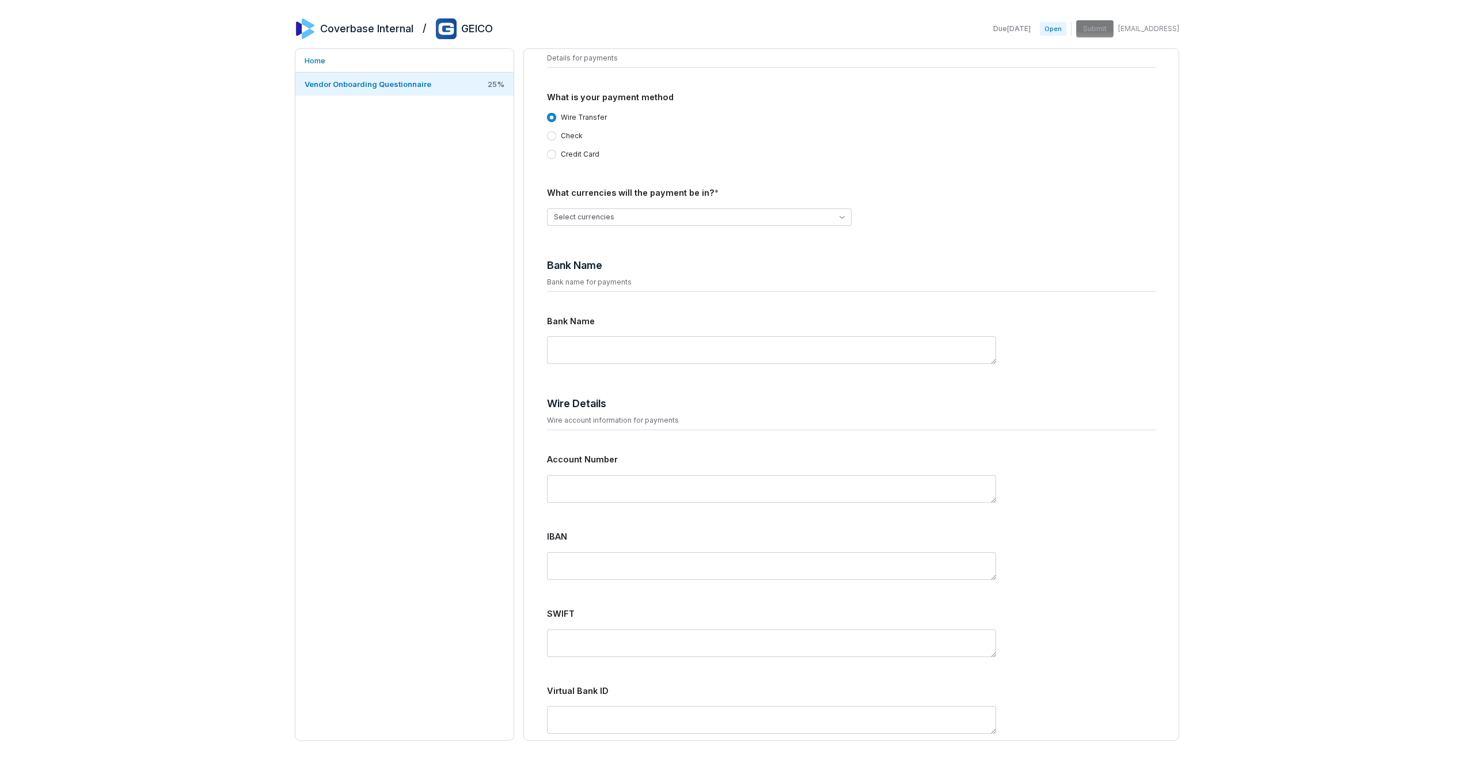
scroll to position [468, 0]
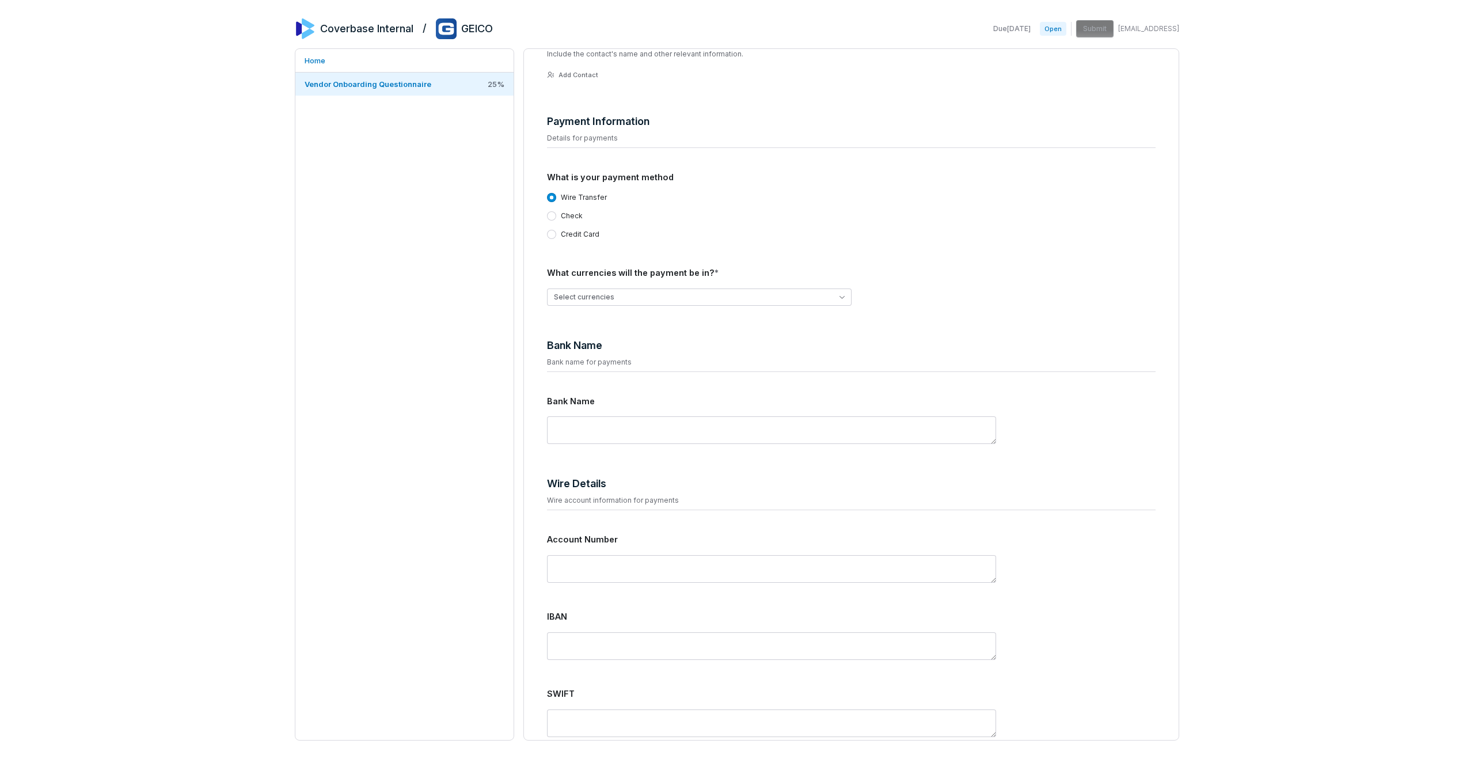
click at [626, 383] on div "Bank Name Bank name for payments Bank Name" at bounding box center [851, 393] width 609 height 120
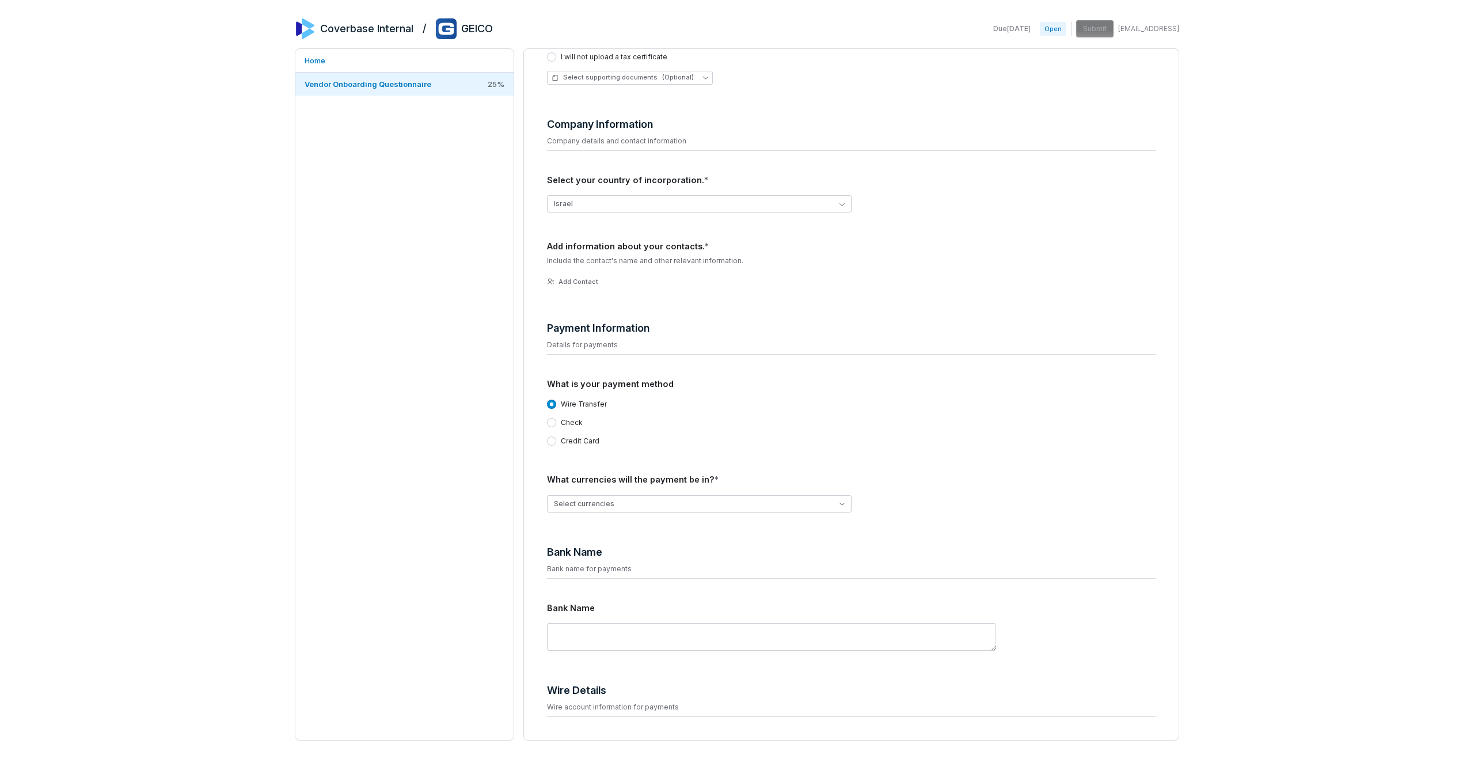
scroll to position [261, 0]
click at [586, 204] on button "Israel" at bounding box center [699, 203] width 305 height 17
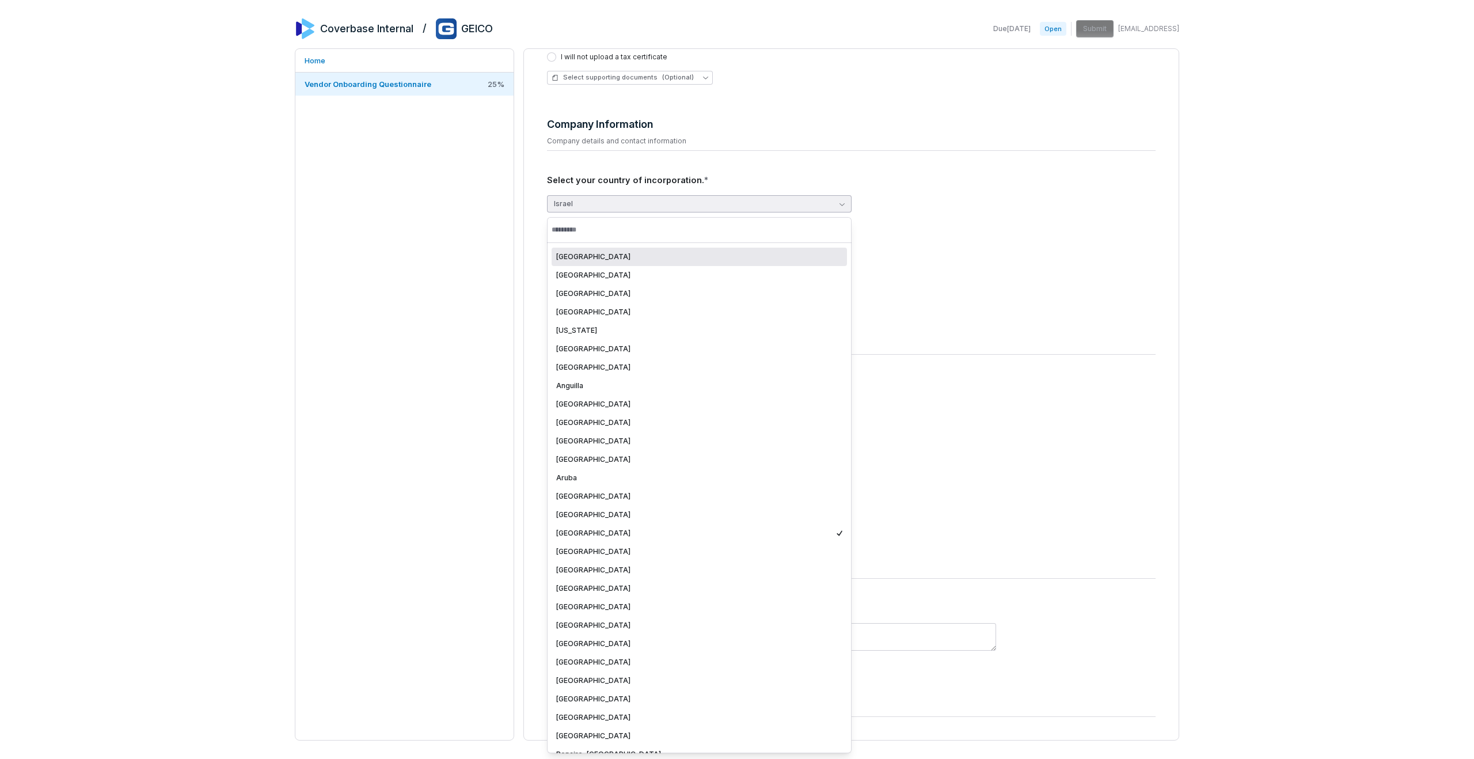
click at [556, 201] on button "Israel" at bounding box center [699, 203] width 305 height 17
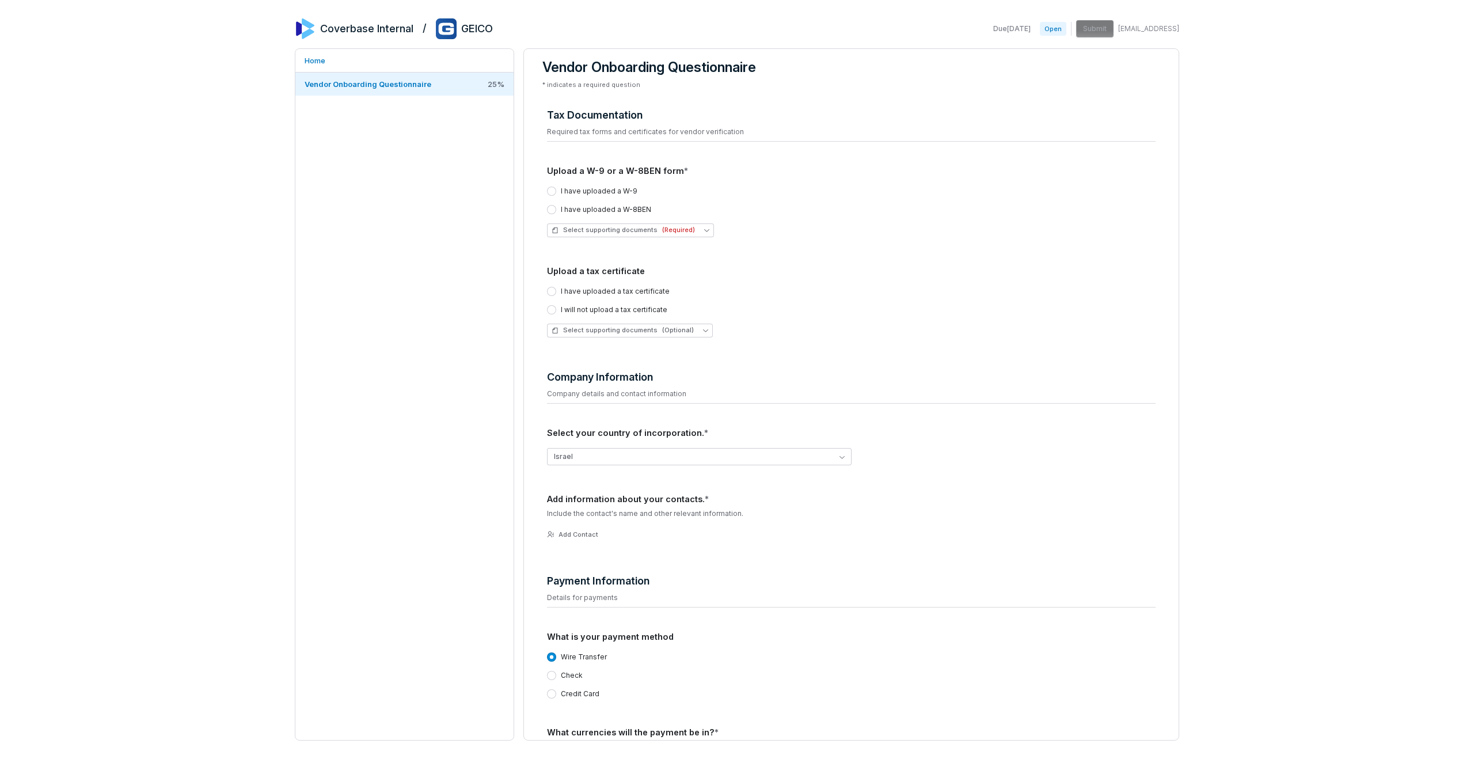
scroll to position [4, 0]
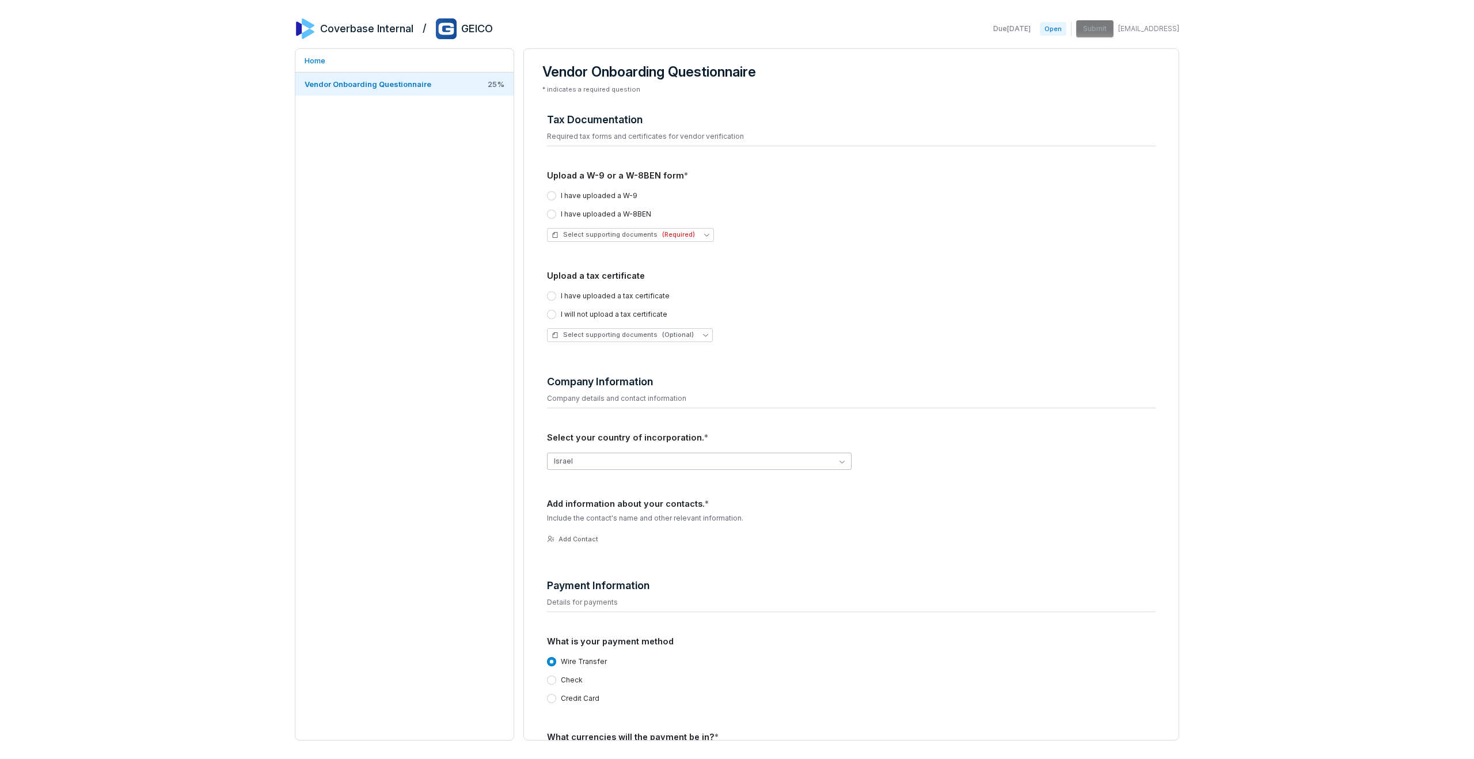
click at [570, 466] on button "Israel" at bounding box center [699, 461] width 305 height 17
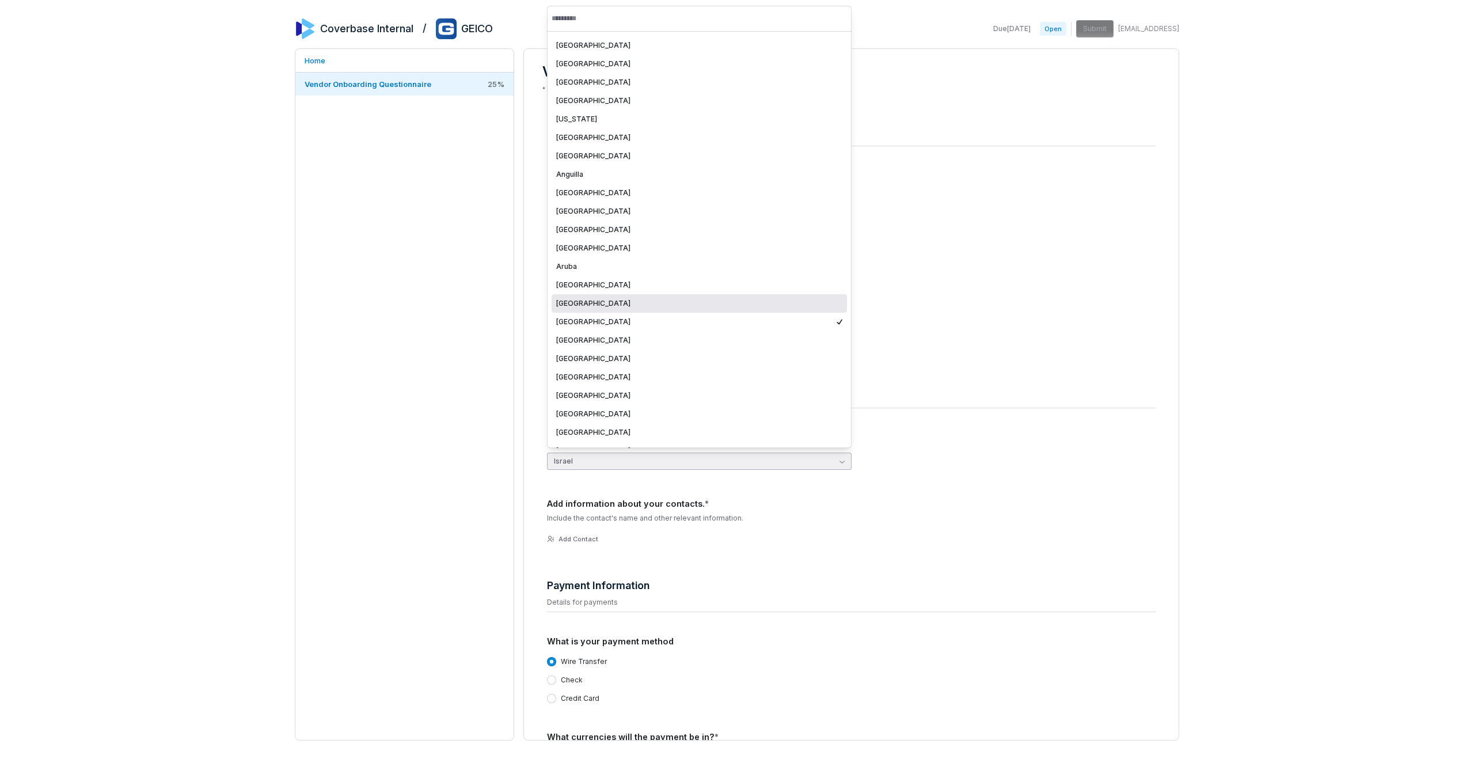
click at [394, 347] on div "Home Vendor Onboarding Questionnaire 25 %" at bounding box center [404, 394] width 219 height 692
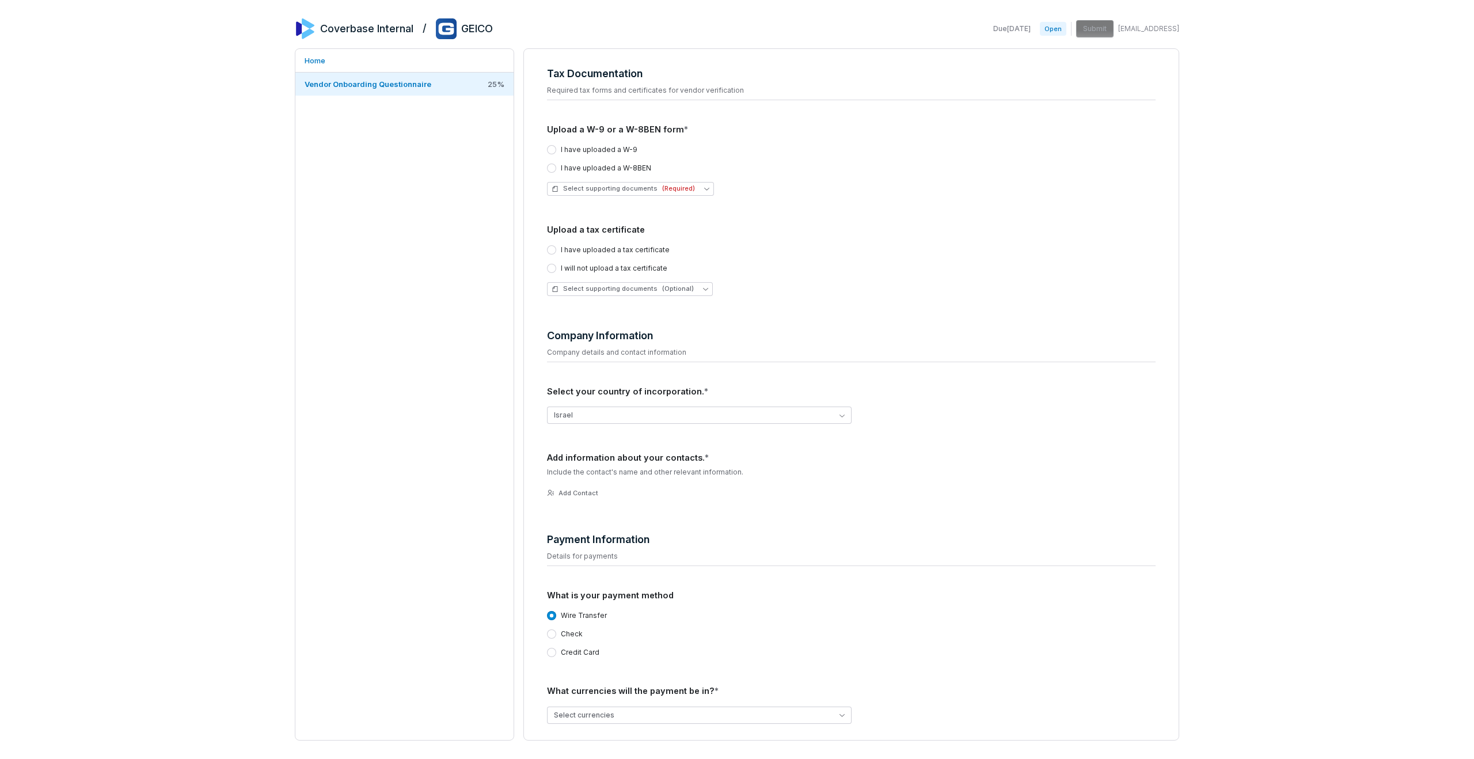
scroll to position [48, 0]
click at [592, 421] on button "Israel" at bounding box center [699, 416] width 305 height 17
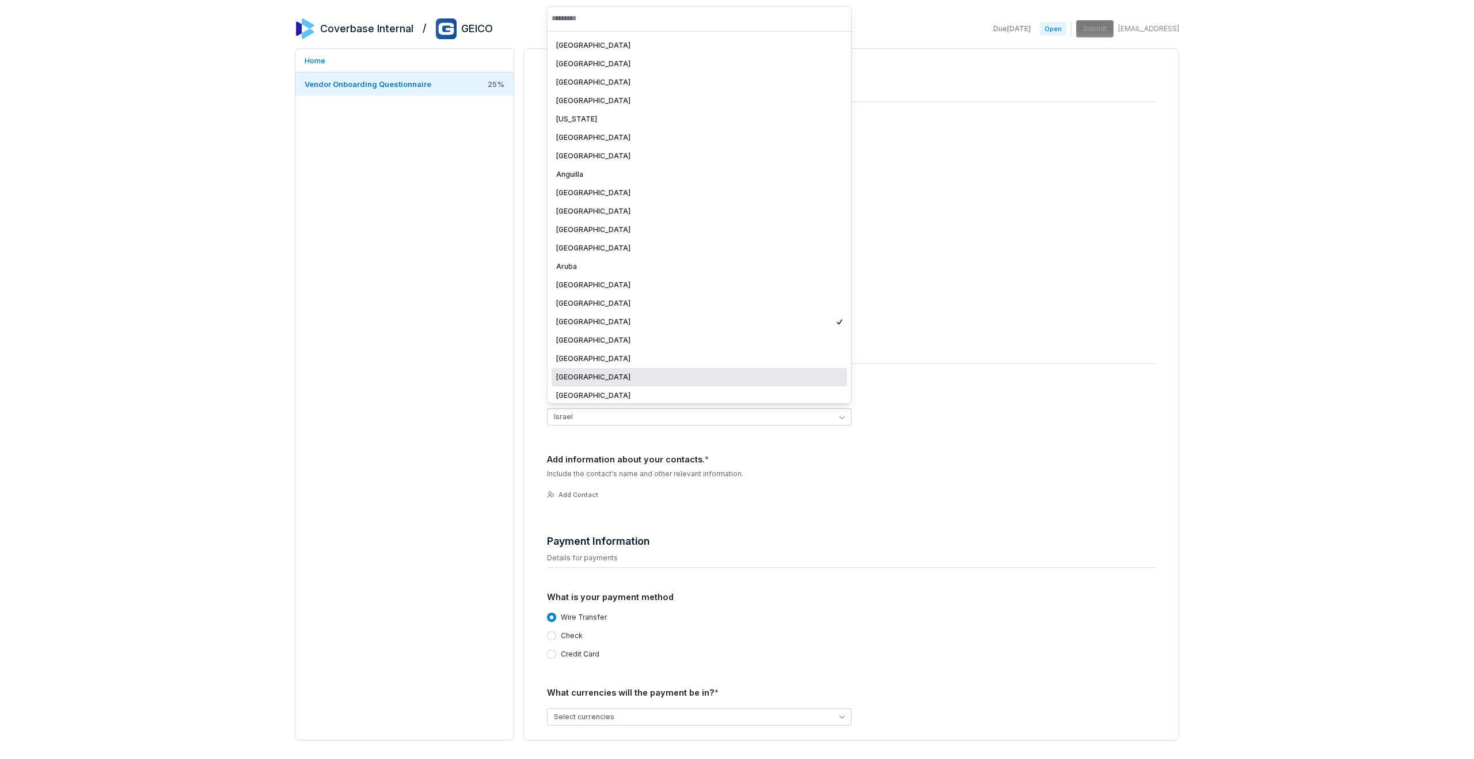
click at [450, 333] on div "Home Vendor Onboarding Questionnaire 25 %" at bounding box center [404, 394] width 219 height 692
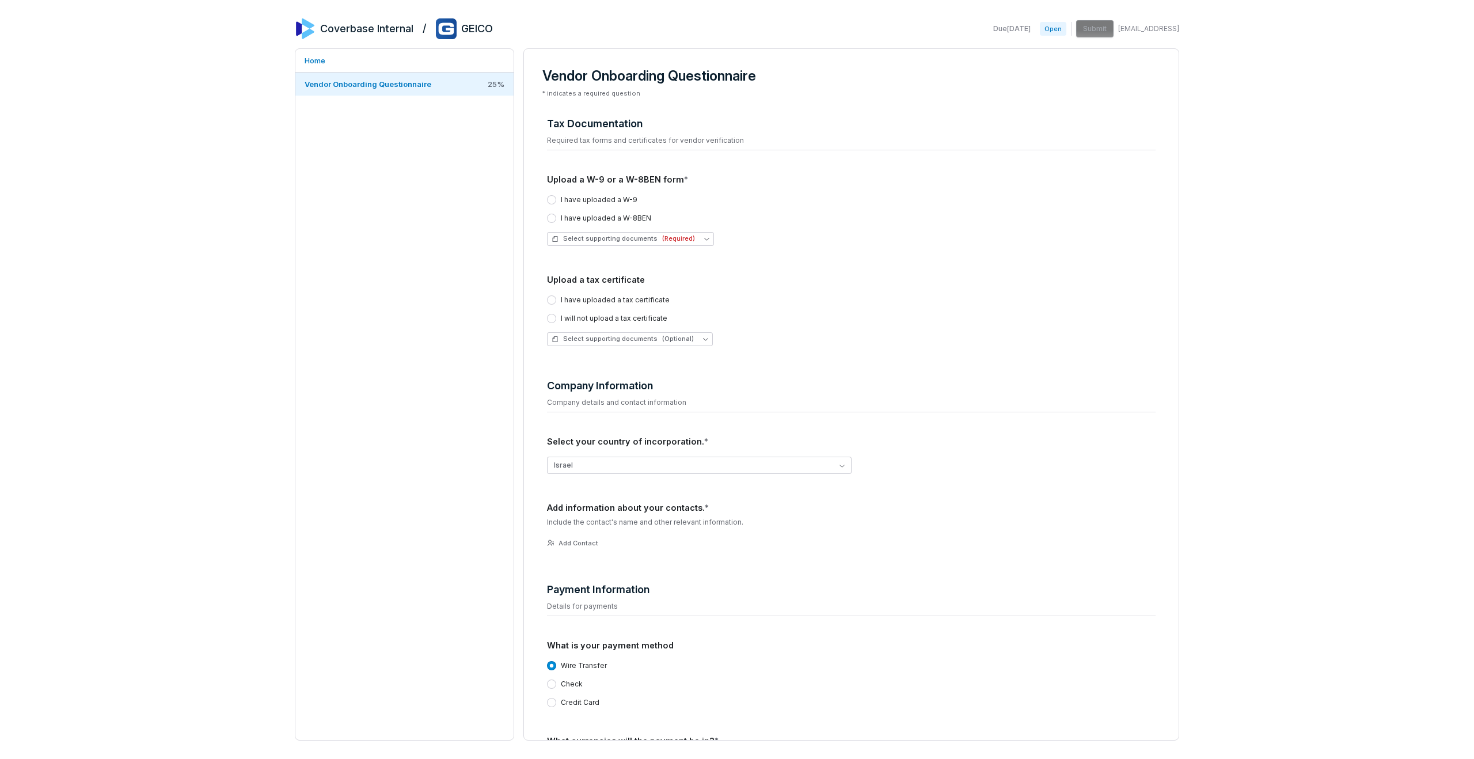
scroll to position [741, 0]
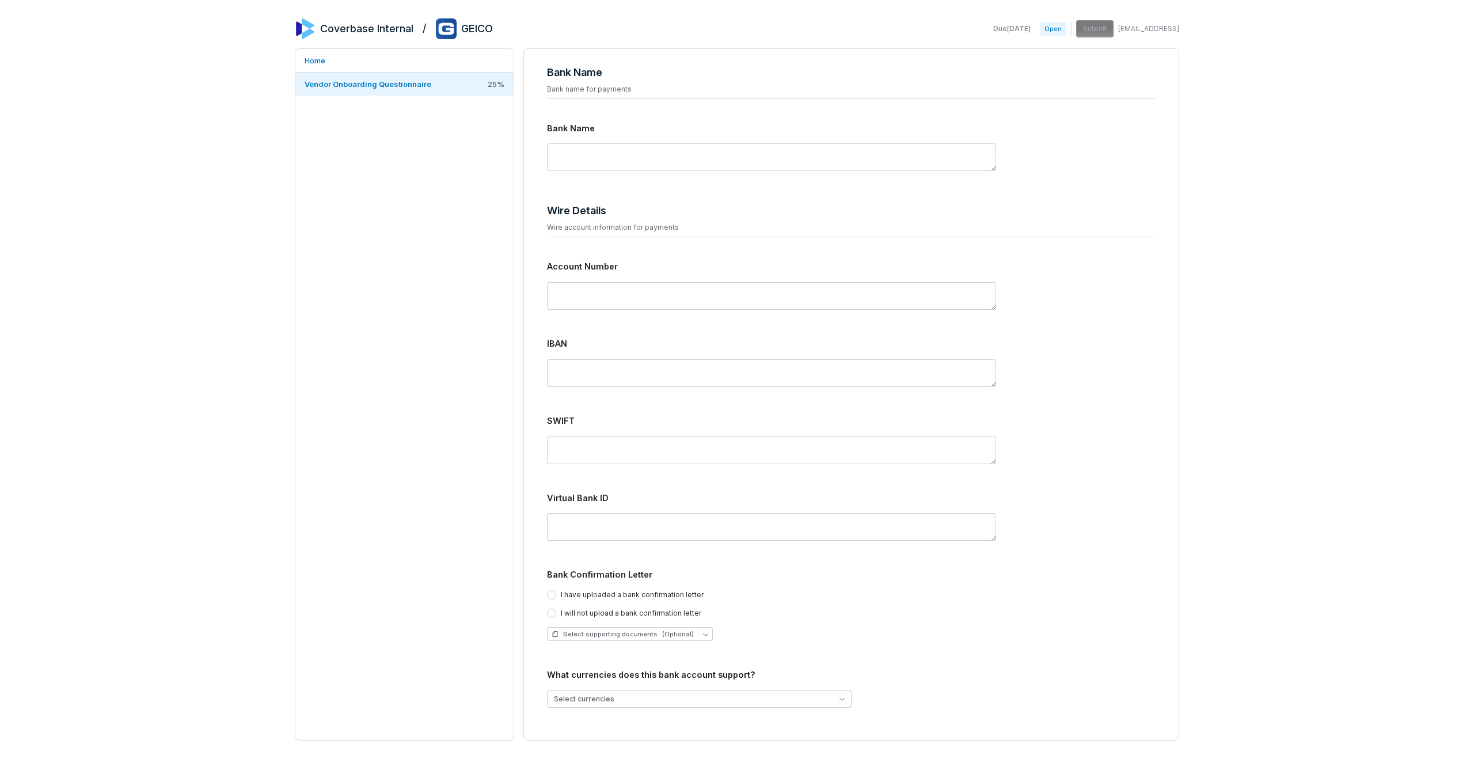
click at [582, 612] on label "I will not upload a bank confirmation letter" at bounding box center [631, 613] width 140 height 9
click at [556, 612] on button "I will not upload a bank confirmation letter" at bounding box center [551, 613] width 9 height 9
click at [591, 694] on button "Select currencies" at bounding box center [699, 698] width 305 height 17
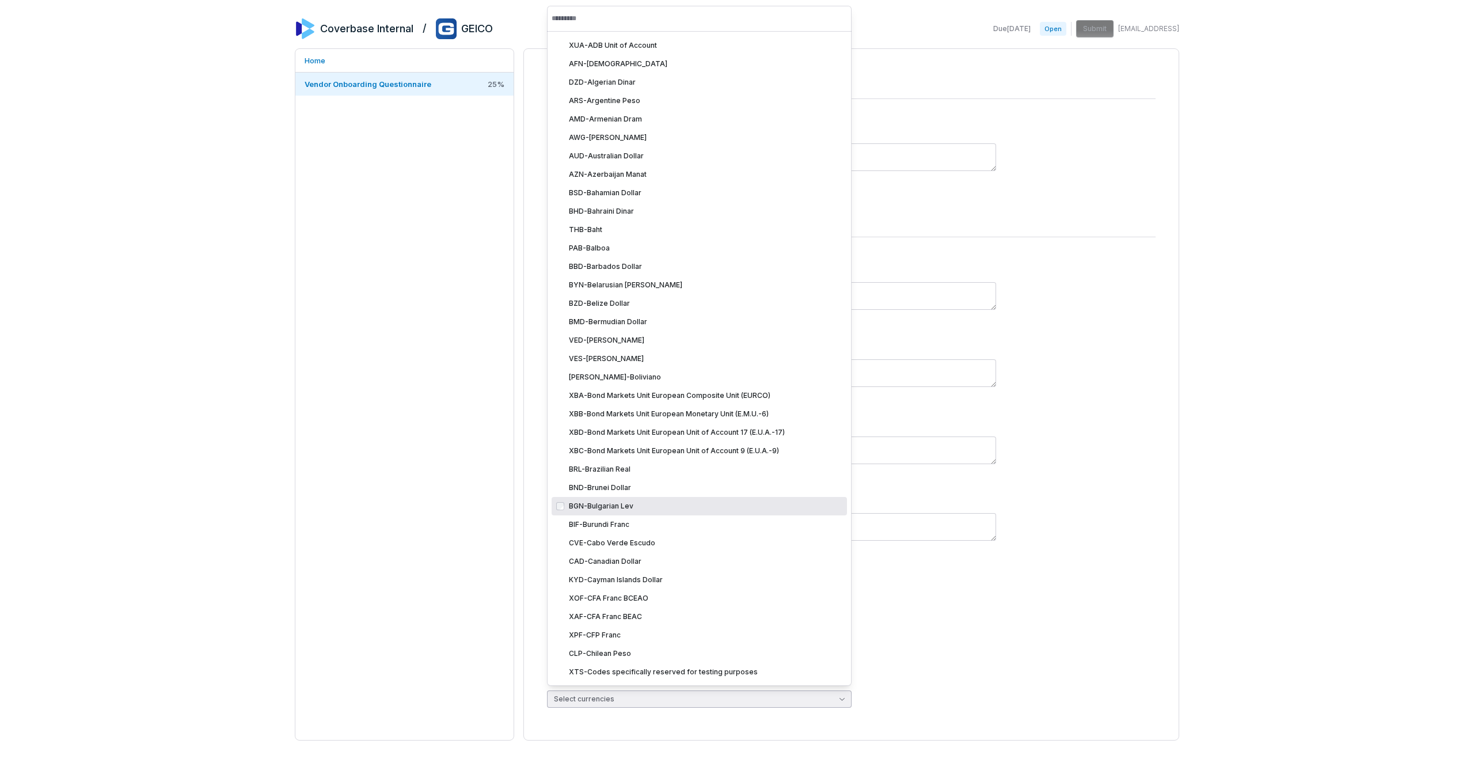
click at [595, 507] on div "BGN - Bulgarian Lev" at bounding box center [705, 505] width 273 height 9
click at [592, 480] on div "BND - Brunei Dollar" at bounding box center [699, 487] width 295 height 18
click at [384, 486] on div "Home Vendor Onboarding Questionnaire 25 %" at bounding box center [404, 394] width 219 height 692
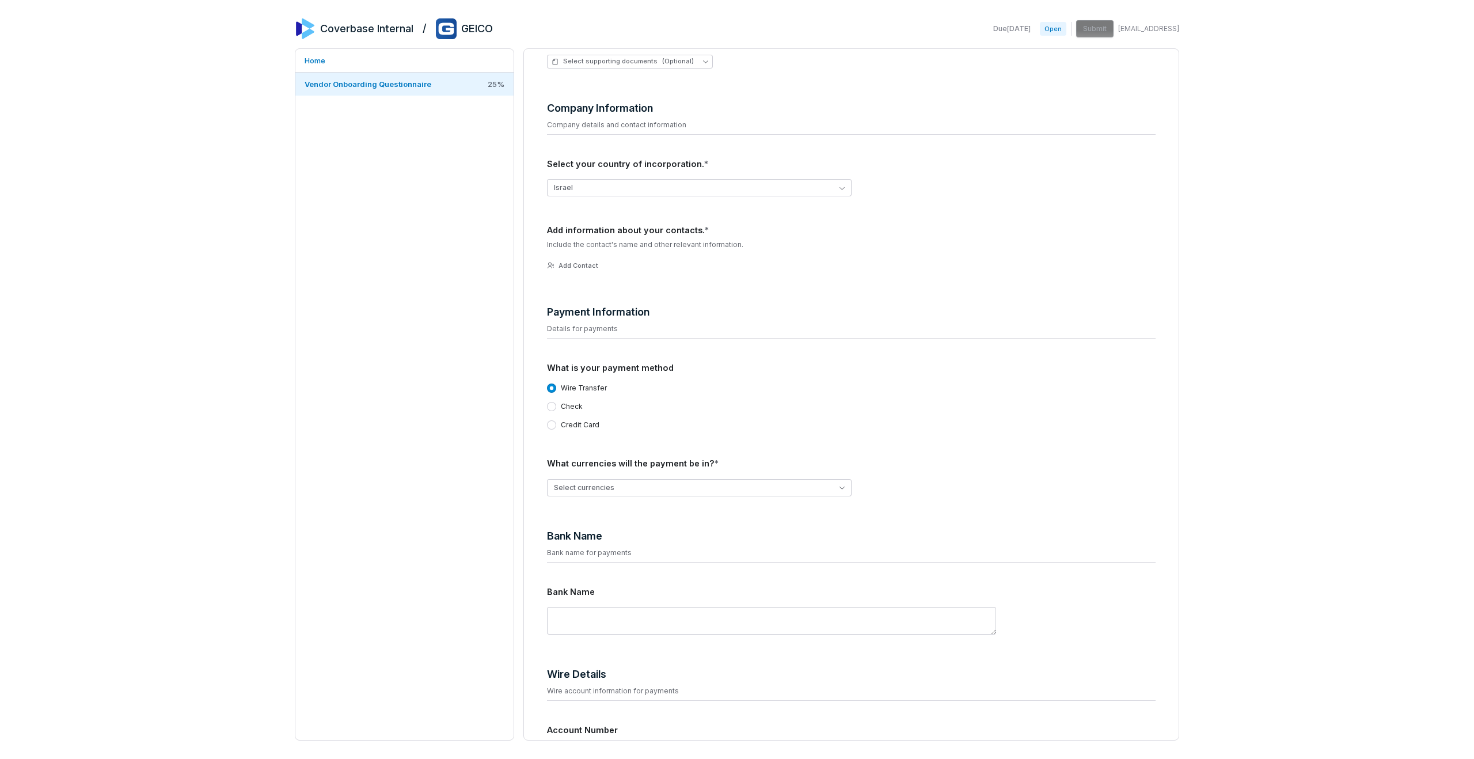
scroll to position [278, 0]
click at [580, 180] on button "Israel" at bounding box center [699, 186] width 305 height 17
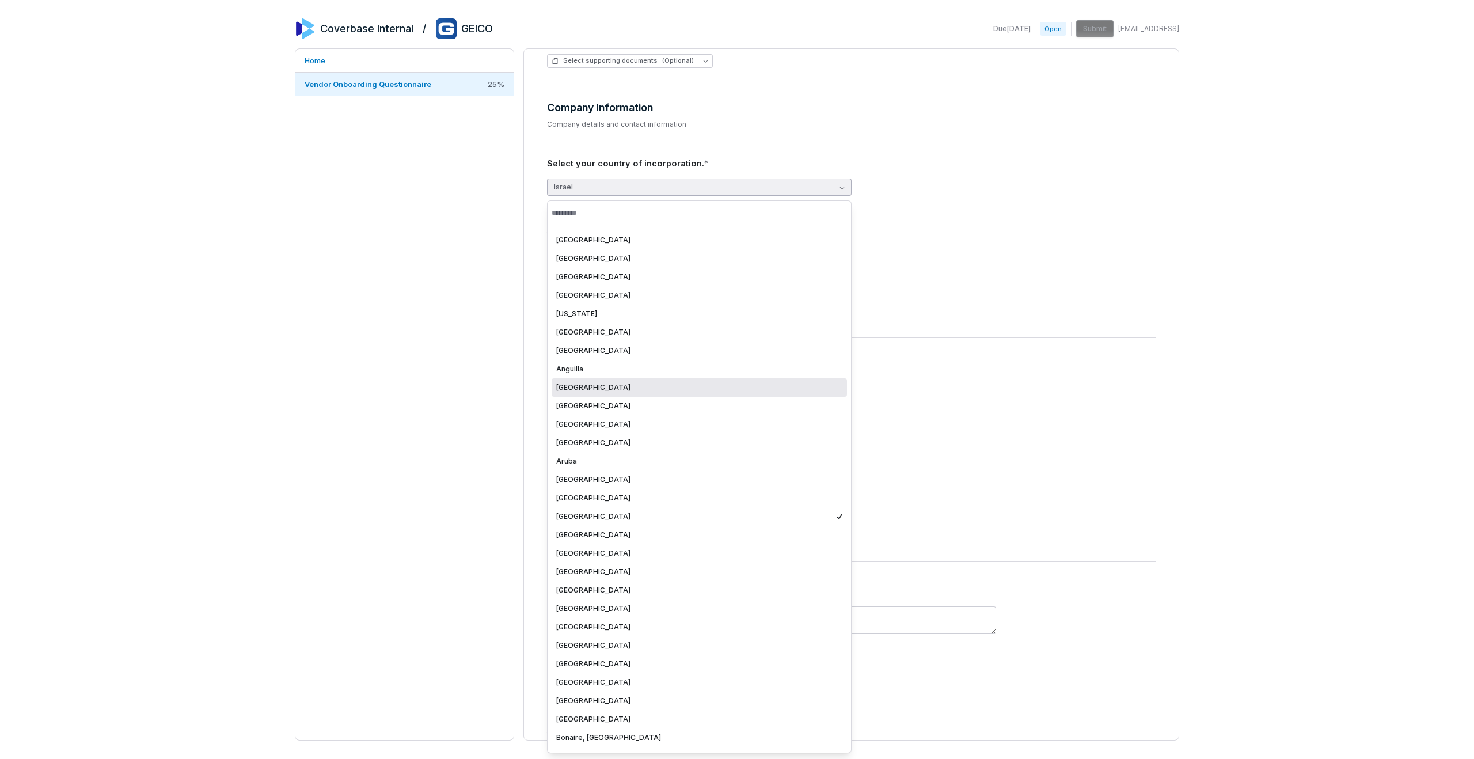
click at [575, 389] on div "Antarctica" at bounding box center [699, 387] width 286 height 9
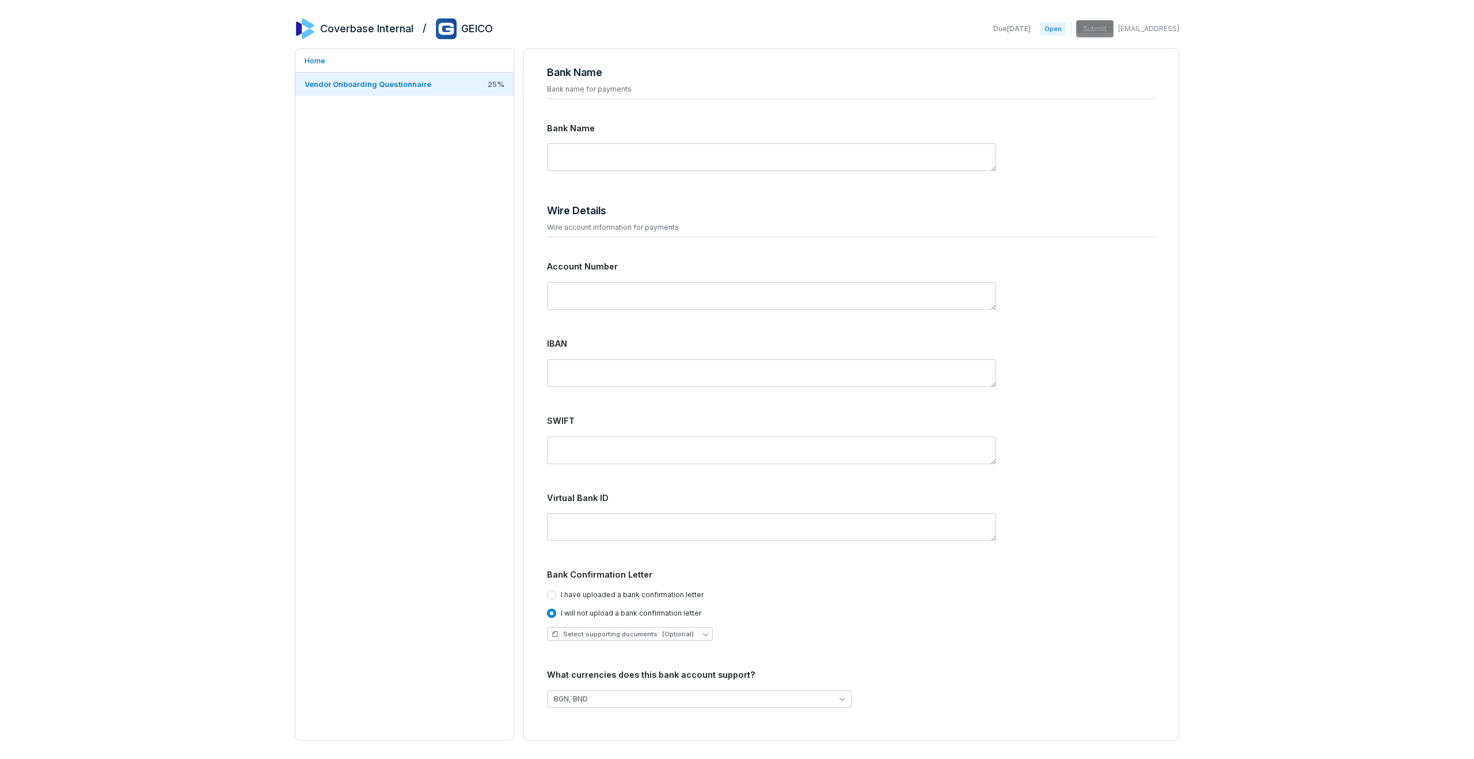
scroll to position [618, 0]
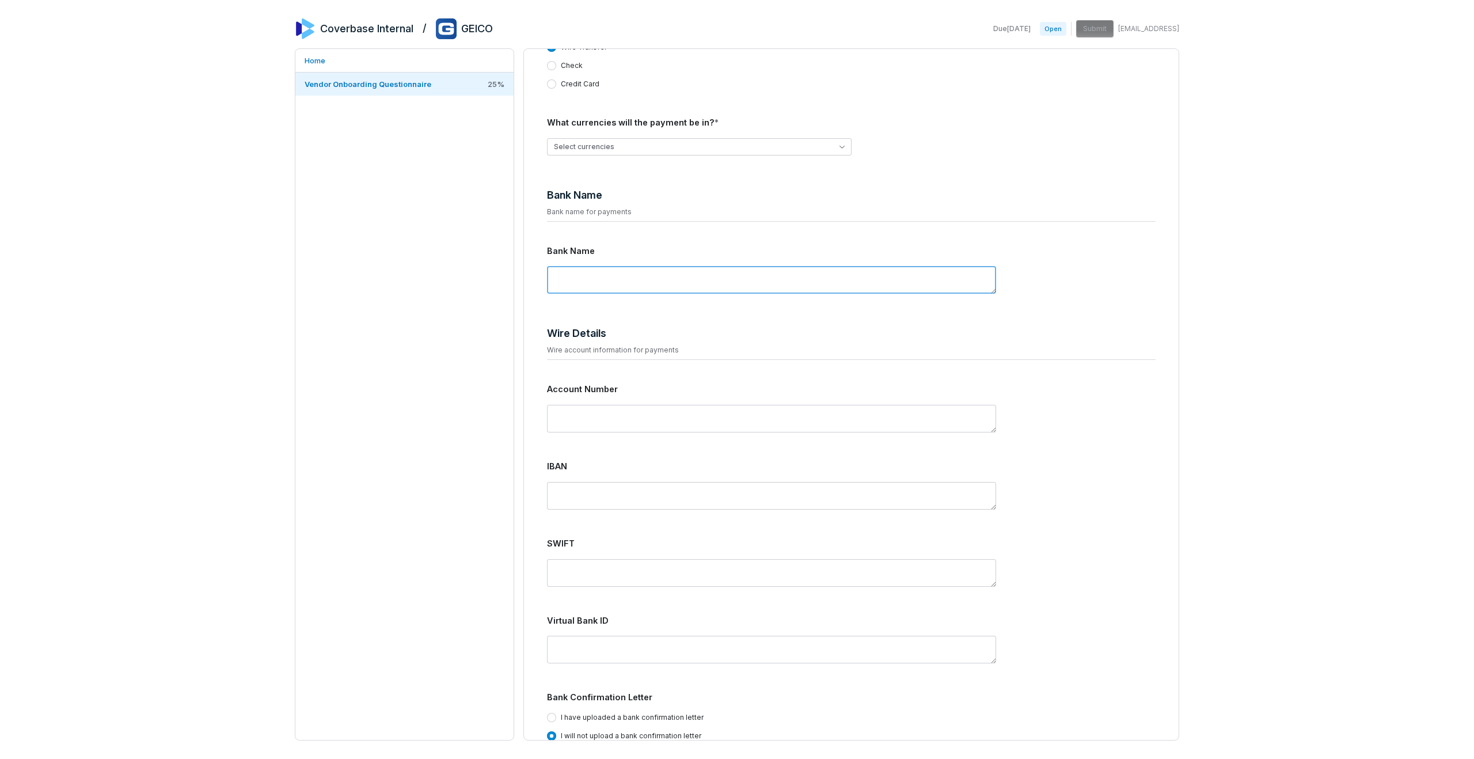
click at [584, 278] on textarea at bounding box center [771, 280] width 449 height 28
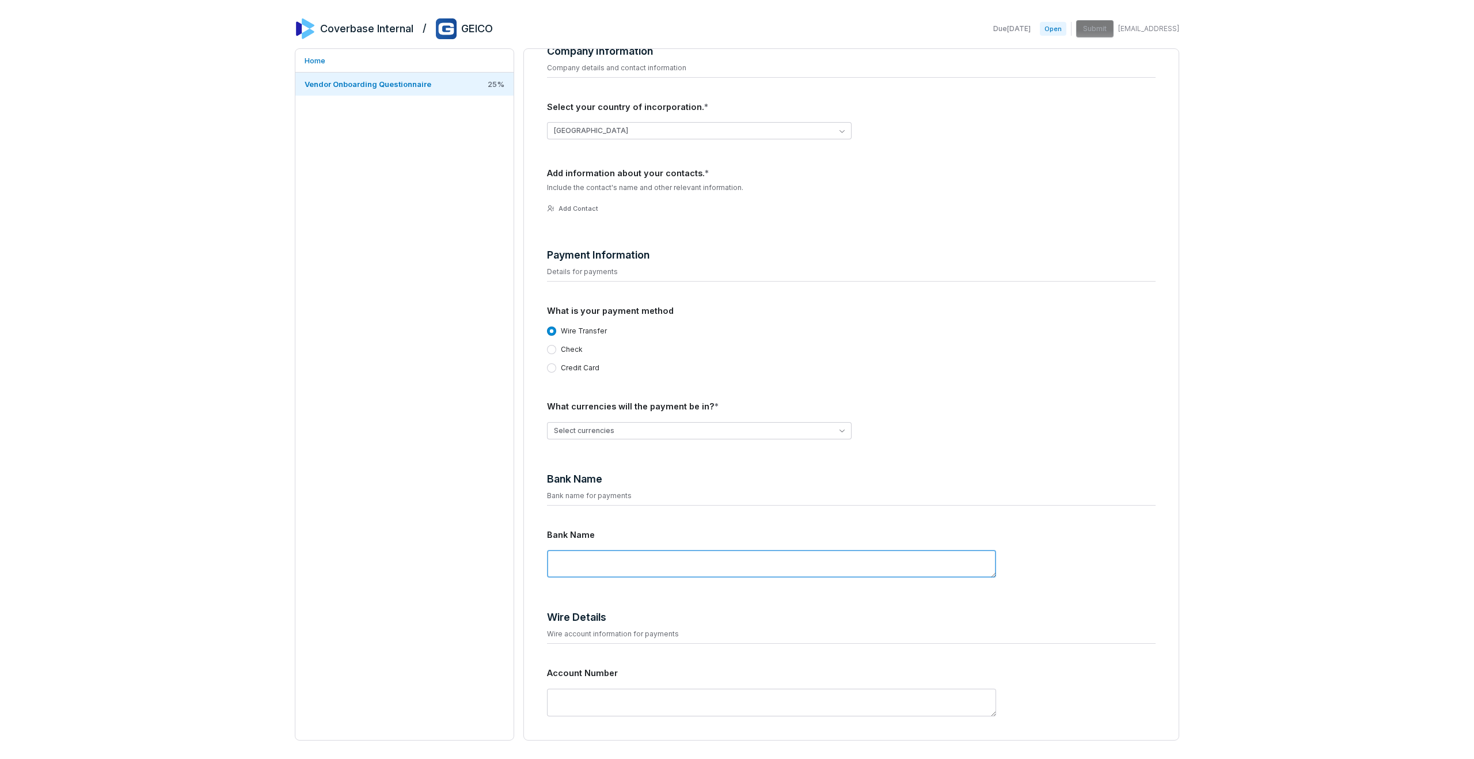
scroll to position [335, 0]
click at [563, 132] on button "Antarctica" at bounding box center [699, 129] width 305 height 17
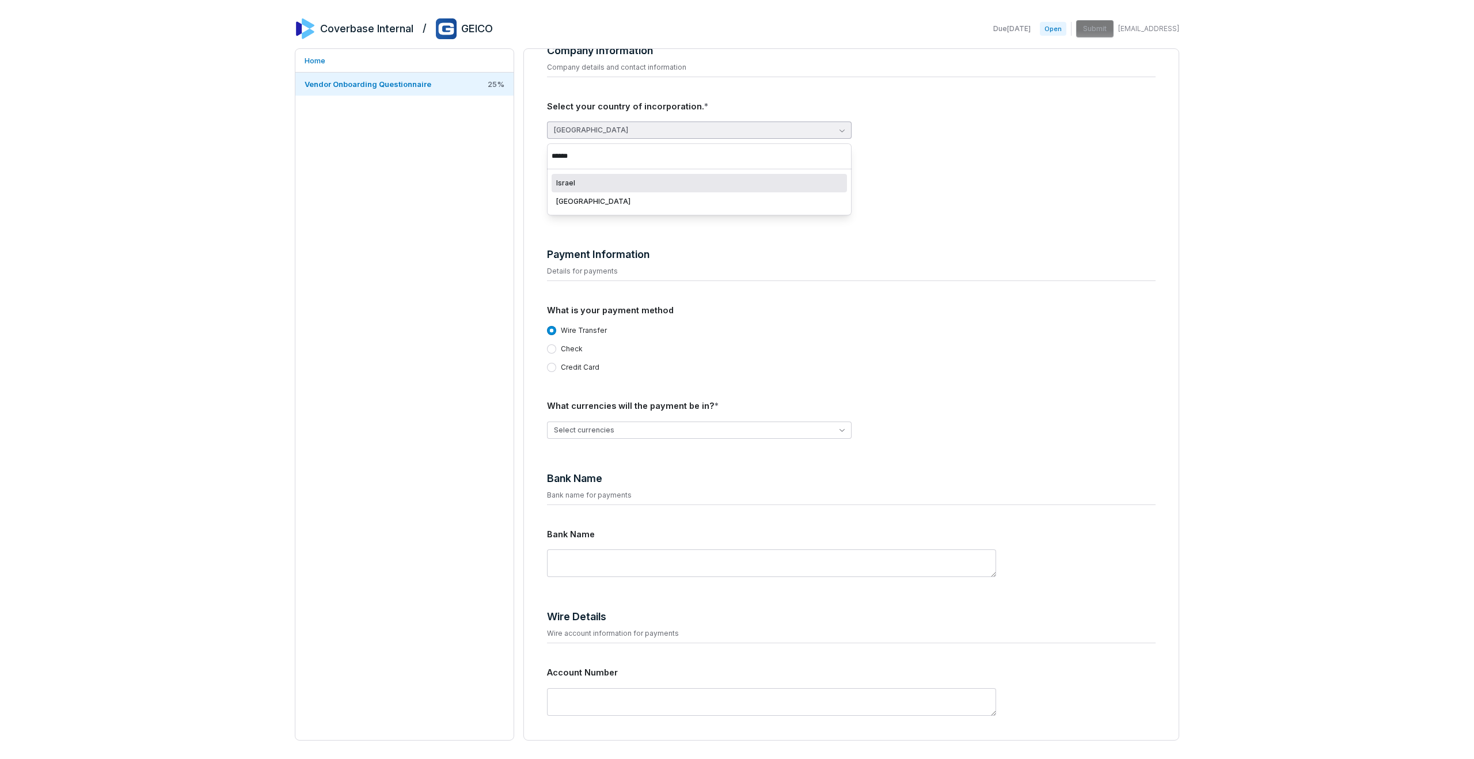
type input "******"
click at [572, 186] on div "Israel" at bounding box center [699, 182] width 286 height 9
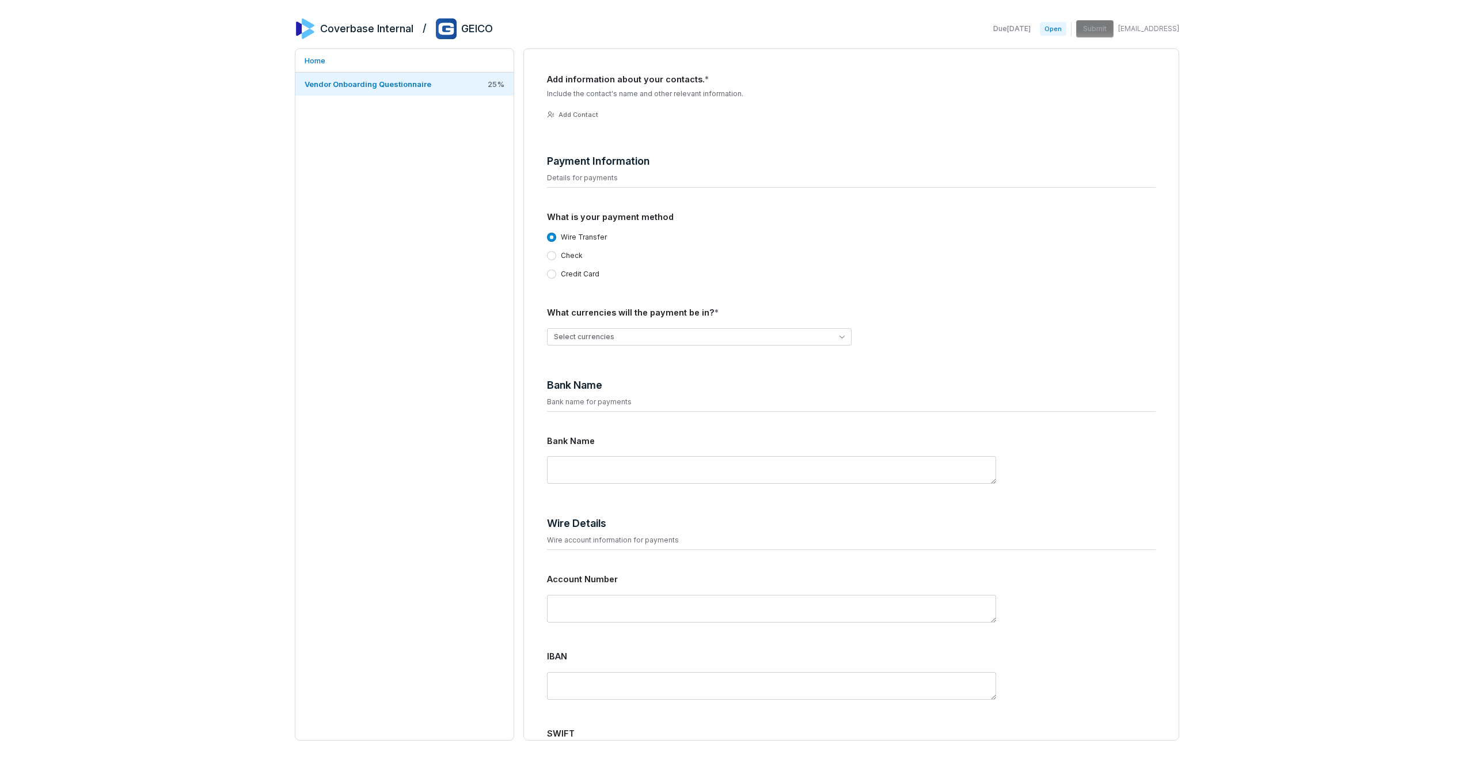
scroll to position [438, 0]
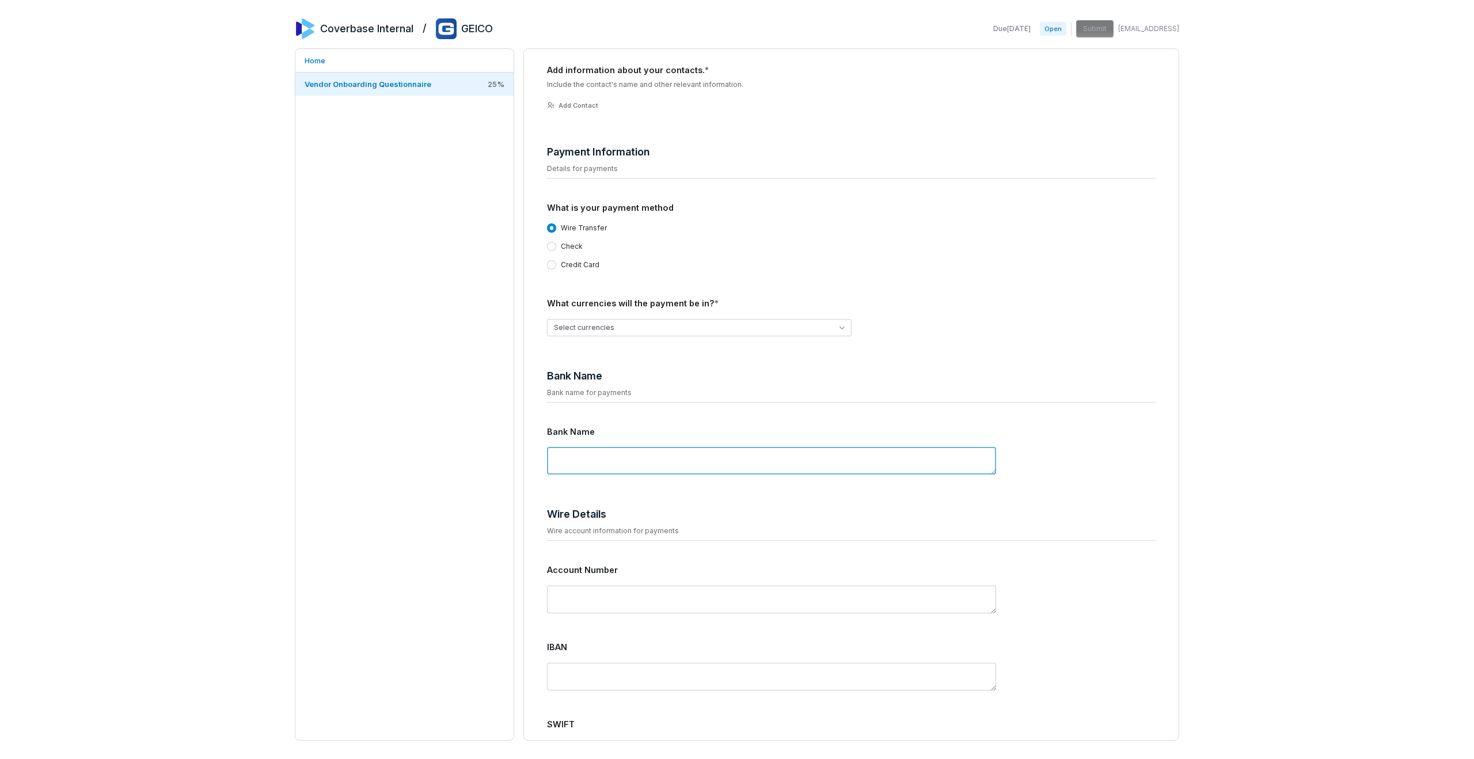
click at [581, 447] on textarea at bounding box center [771, 461] width 449 height 28
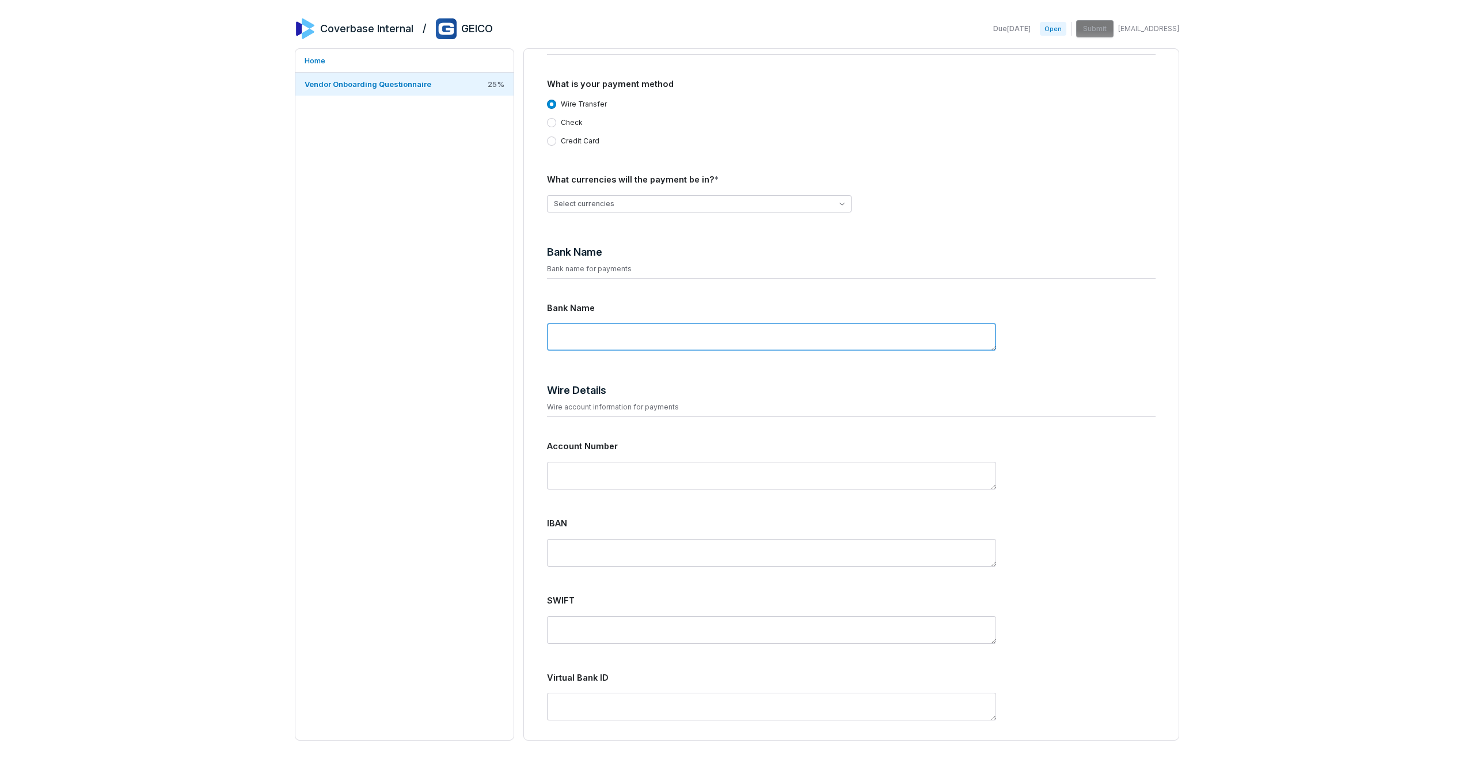
scroll to position [564, 0]
click at [622, 287] on div "Bank Name Bank name for payments Bank Name" at bounding box center [851, 298] width 609 height 120
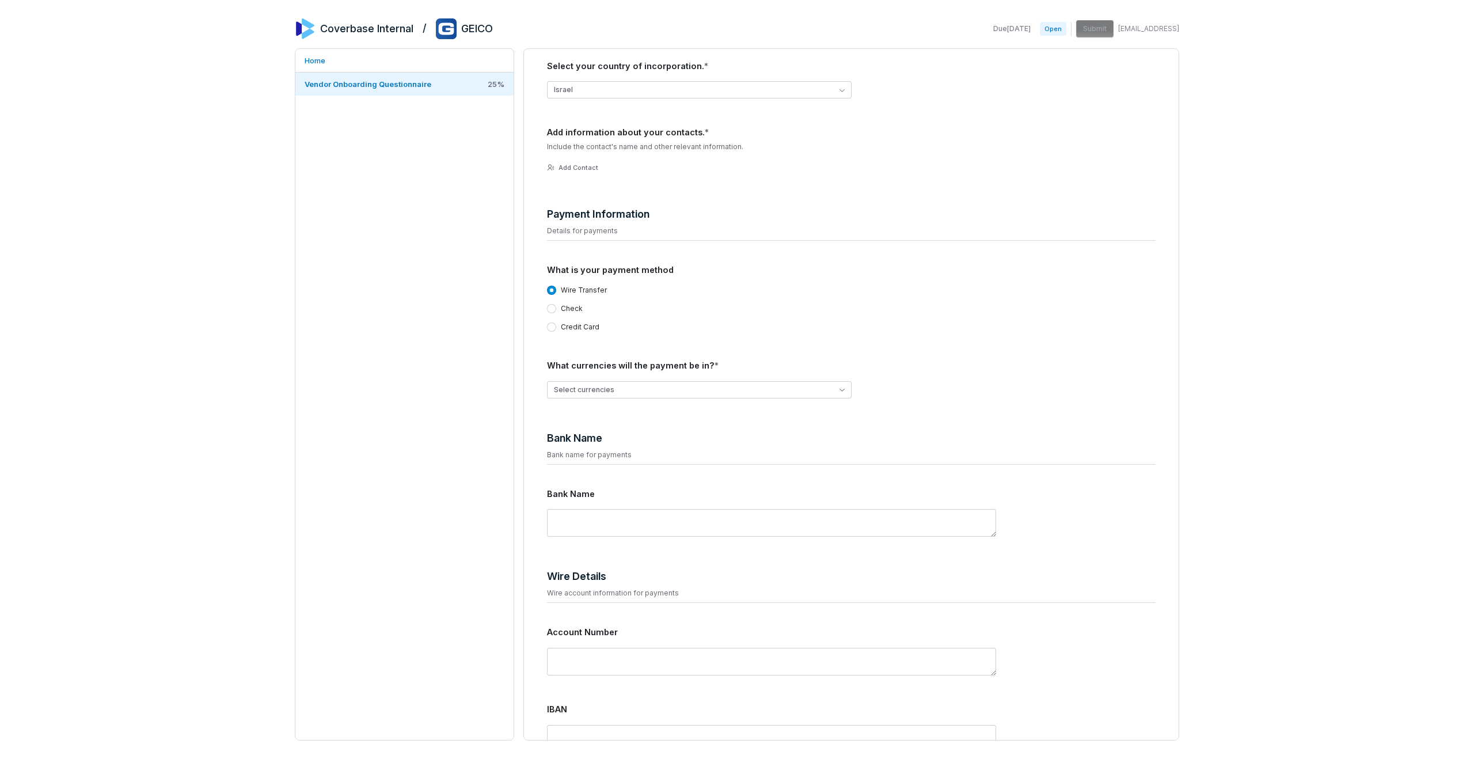
scroll to position [374, 0]
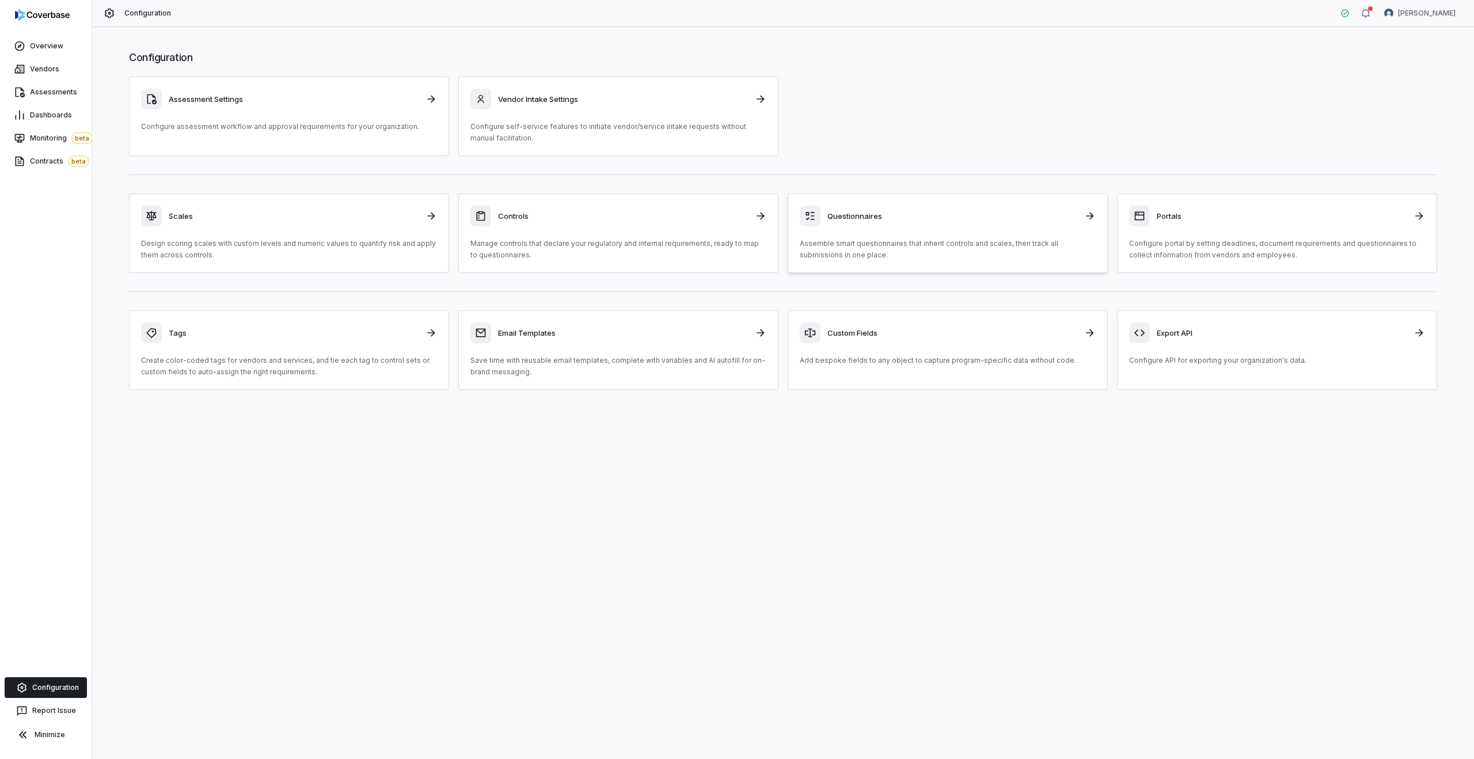
click at [884, 252] on p "Assemble smart questionnaires that inherit controls and scales, then track all …" at bounding box center [948, 249] width 296 height 23
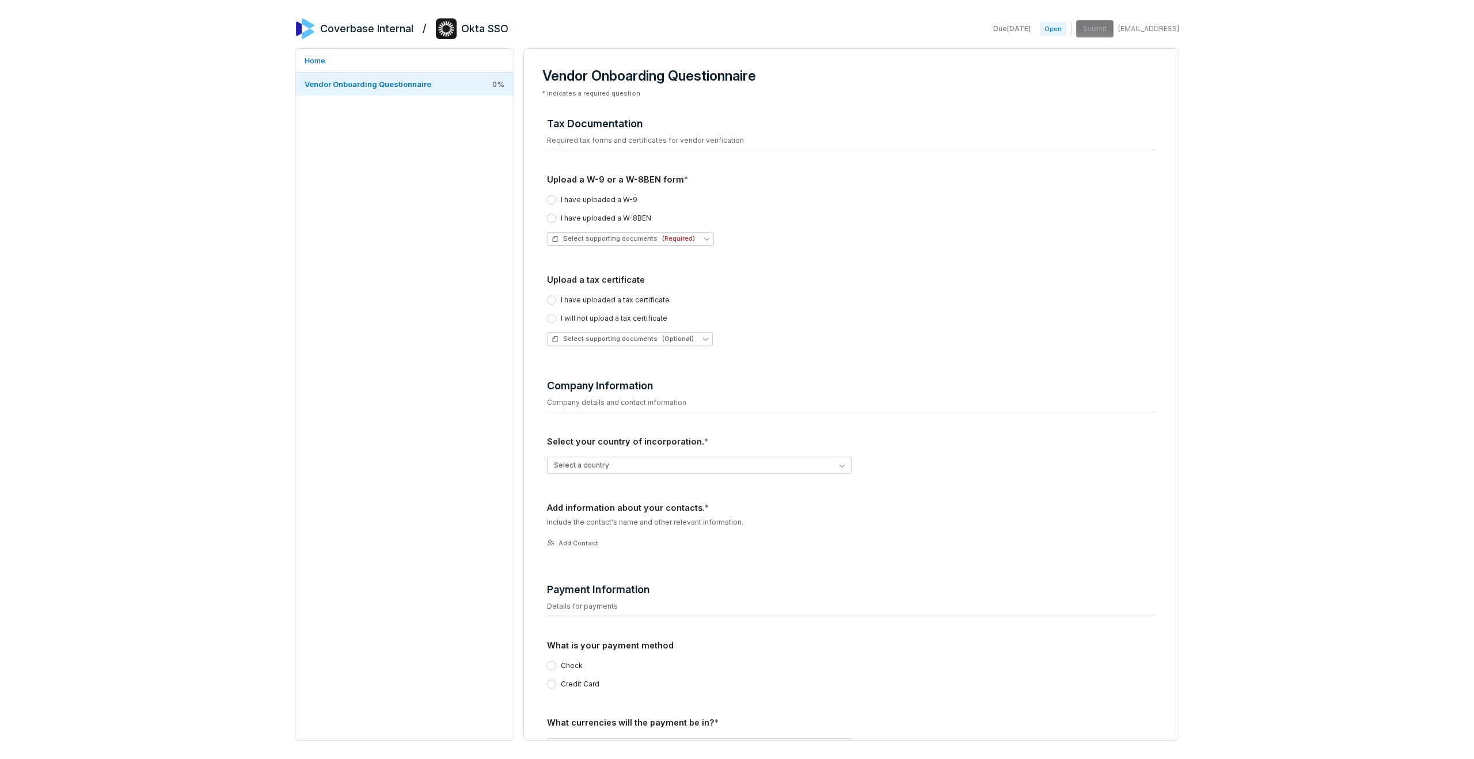
scroll to position [48, 0]
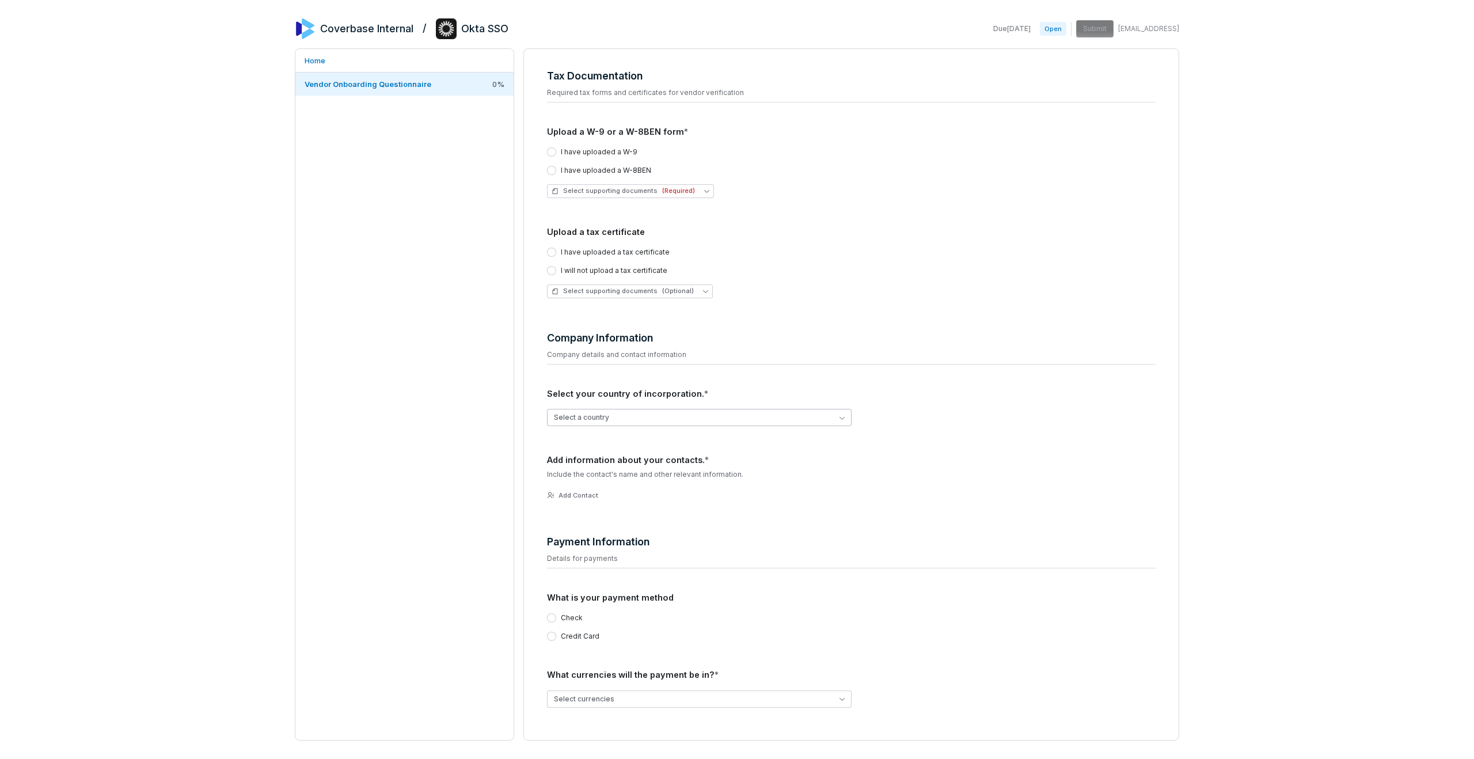
click at [625, 417] on button "Select a country" at bounding box center [699, 417] width 305 height 17
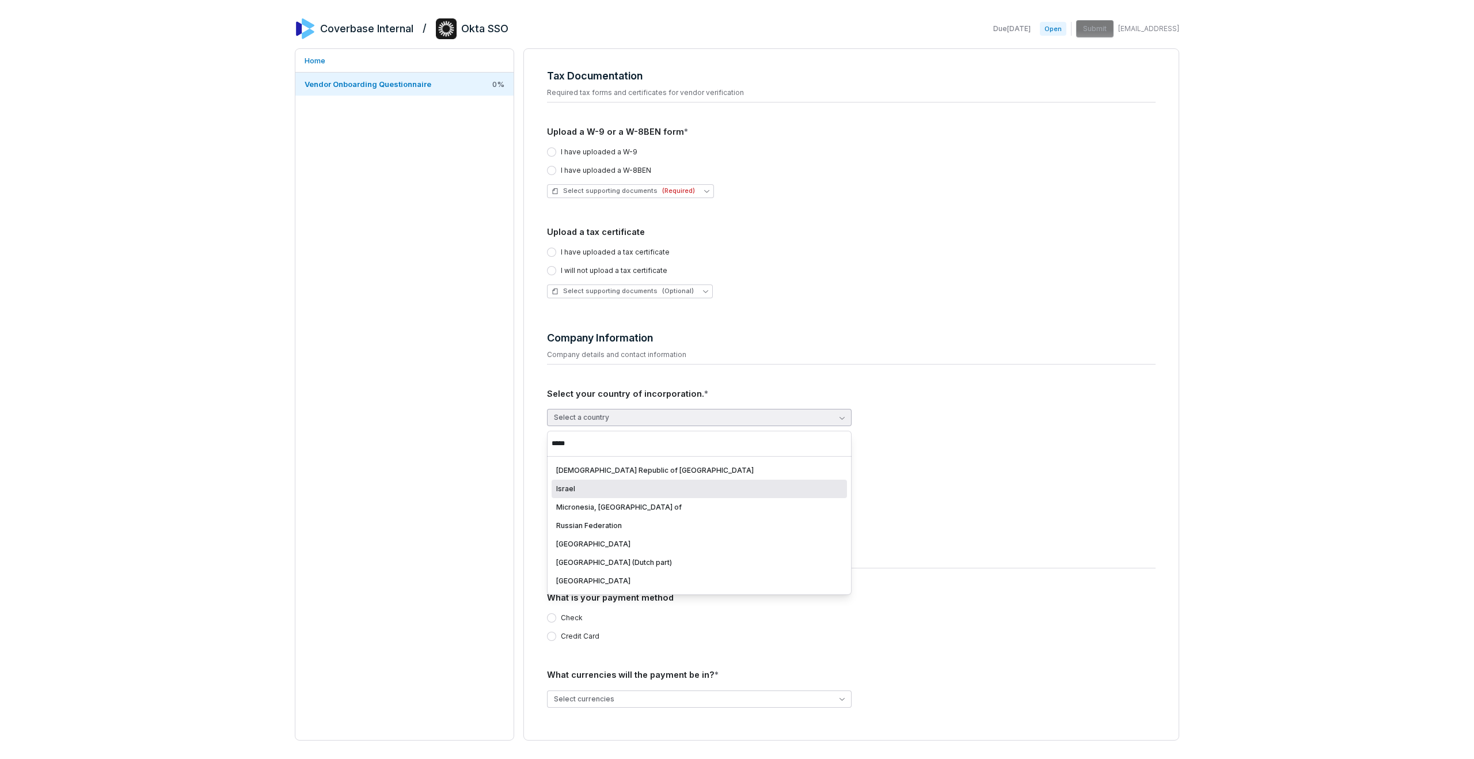
type input "*****"
click at [576, 493] on div "Israel" at bounding box center [699, 489] width 295 height 18
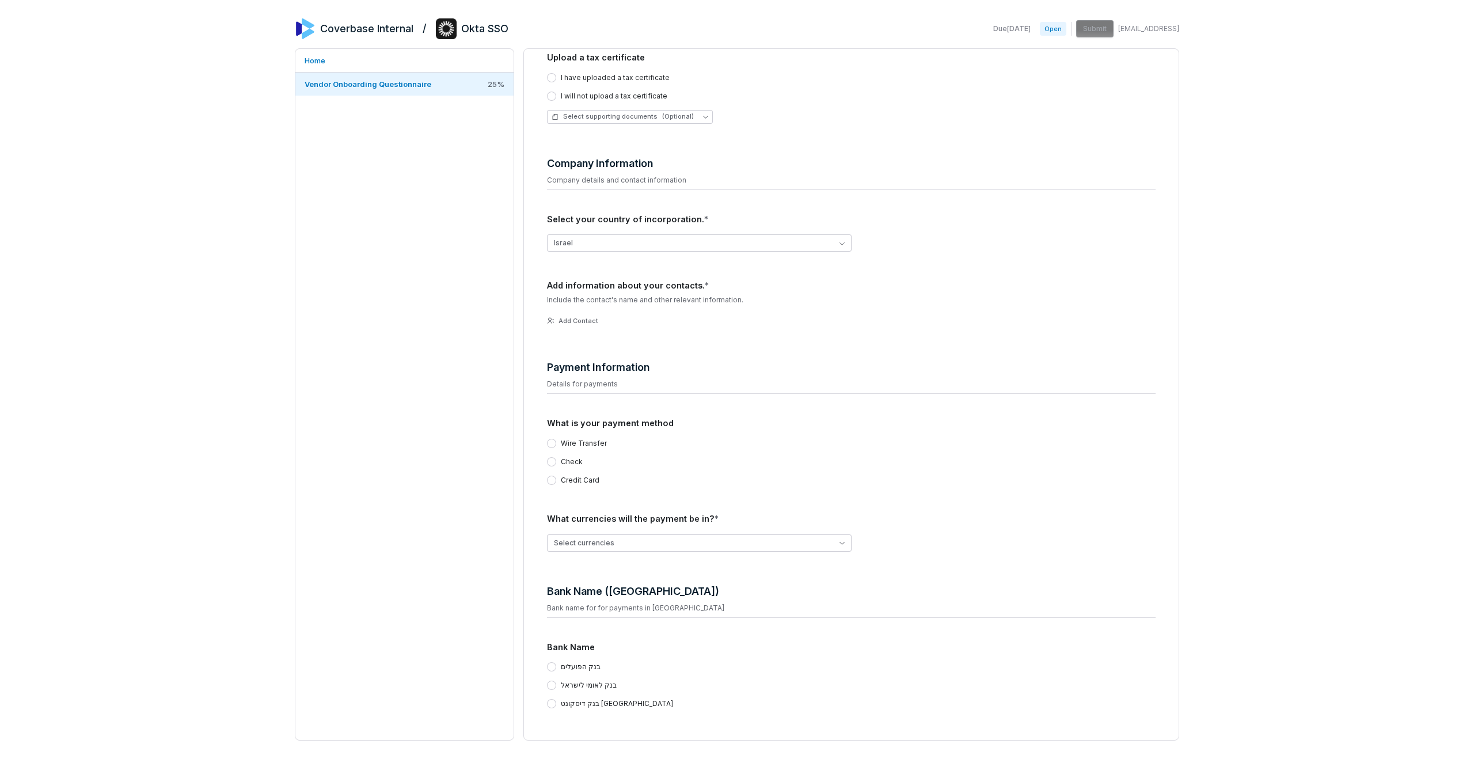
scroll to position [223, 0]
click at [551, 664] on button "בנק הפועלים" at bounding box center [551, 666] width 9 height 9
click at [567, 240] on button "Israel" at bounding box center [699, 242] width 305 height 17
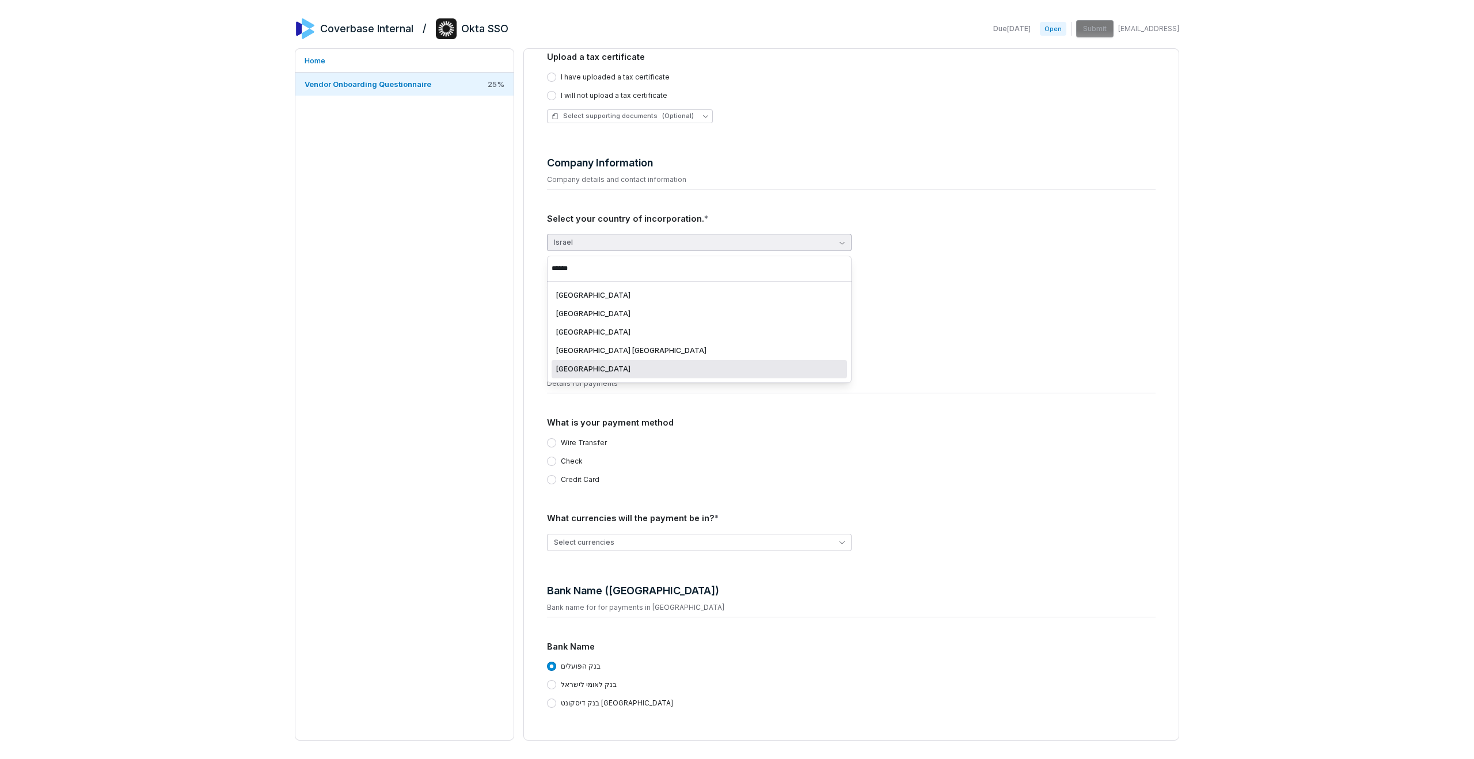
type input "******"
click at [630, 373] on div "[GEOGRAPHIC_DATA]" at bounding box center [699, 368] width 286 height 9
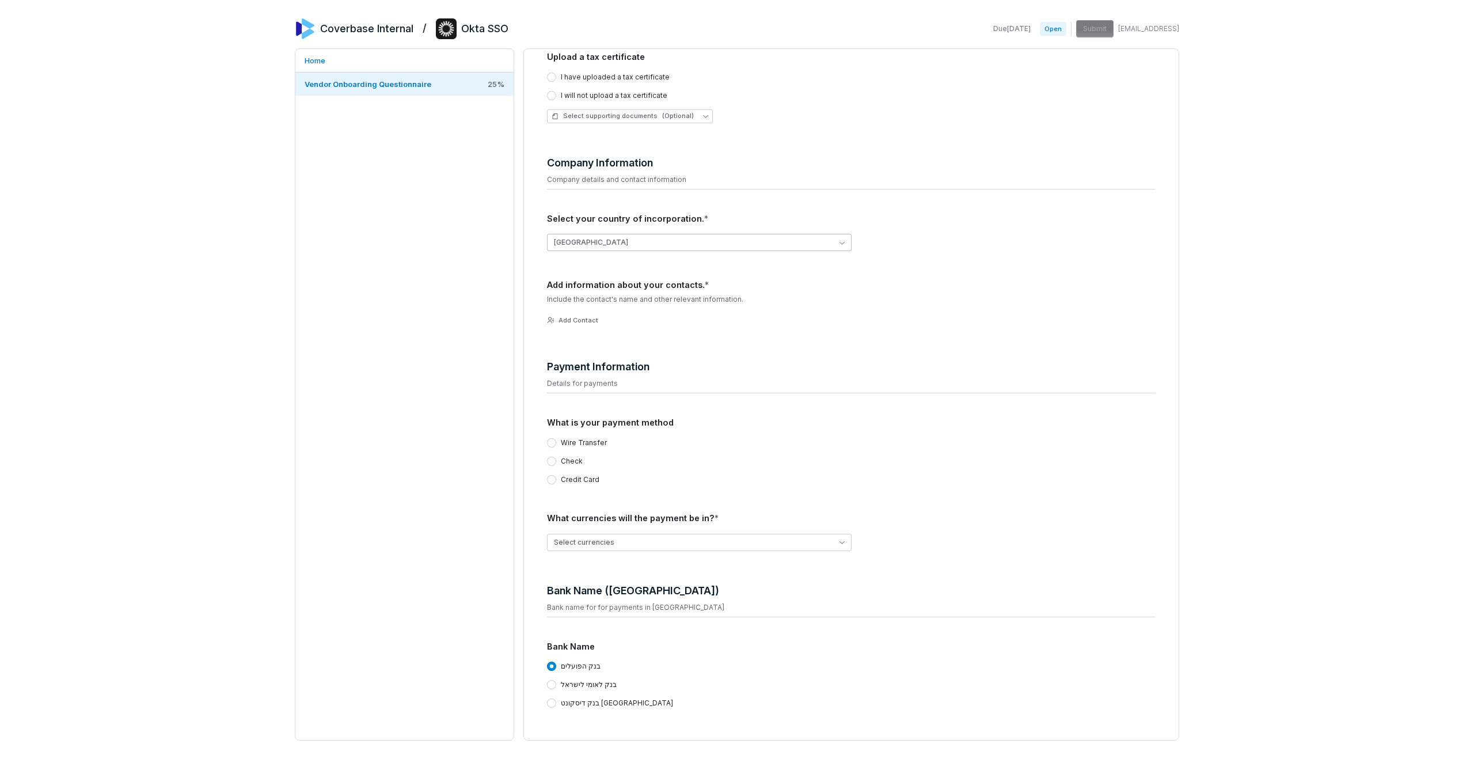
click at [553, 242] on button "[GEOGRAPHIC_DATA]" at bounding box center [699, 242] width 305 height 17
type input "******"
click at [618, 297] on div "Israel" at bounding box center [695, 295] width 278 height 9
click at [584, 443] on label "Wire Transfer" at bounding box center [584, 442] width 46 height 9
click at [556, 443] on button "Wire Transfer" at bounding box center [551, 442] width 9 height 9
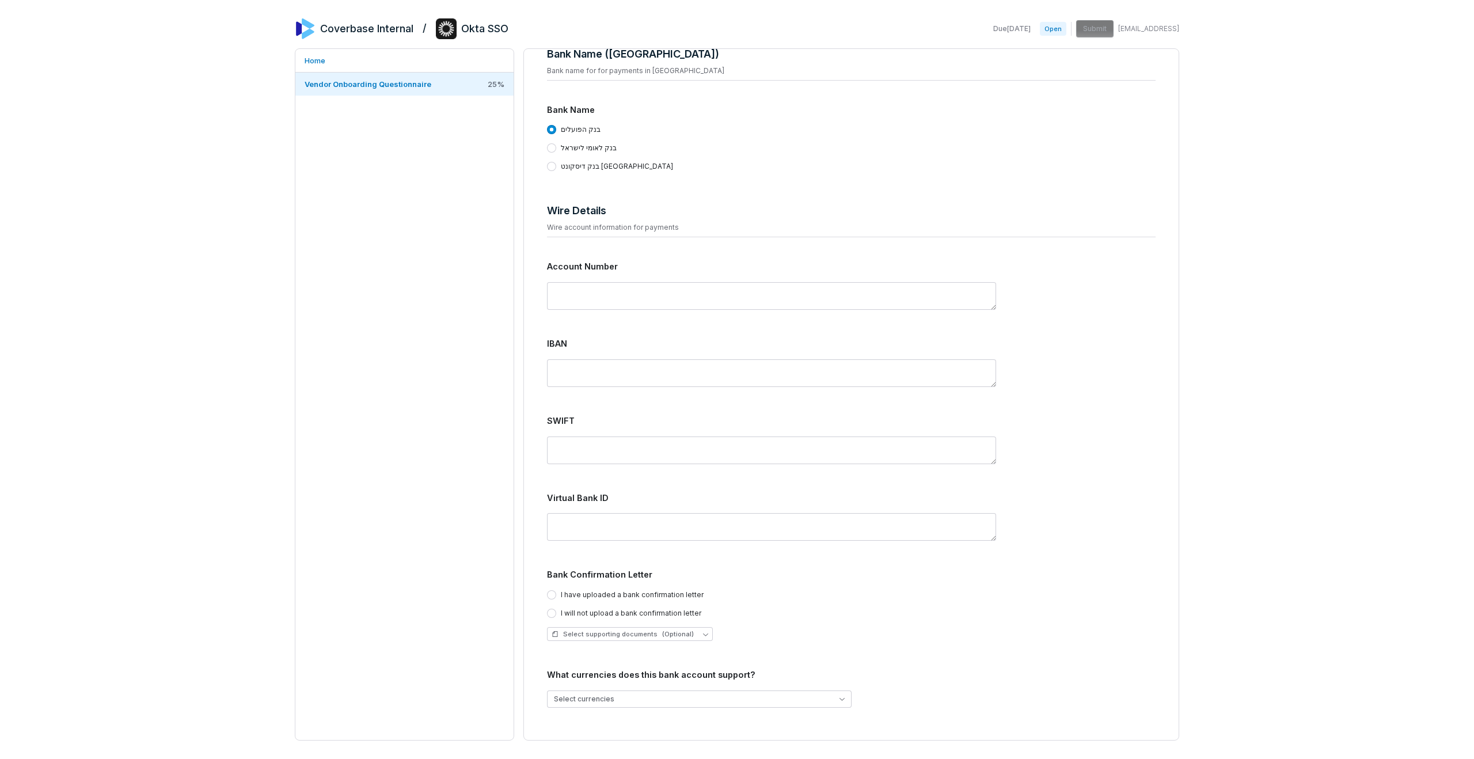
scroll to position [0, 0]
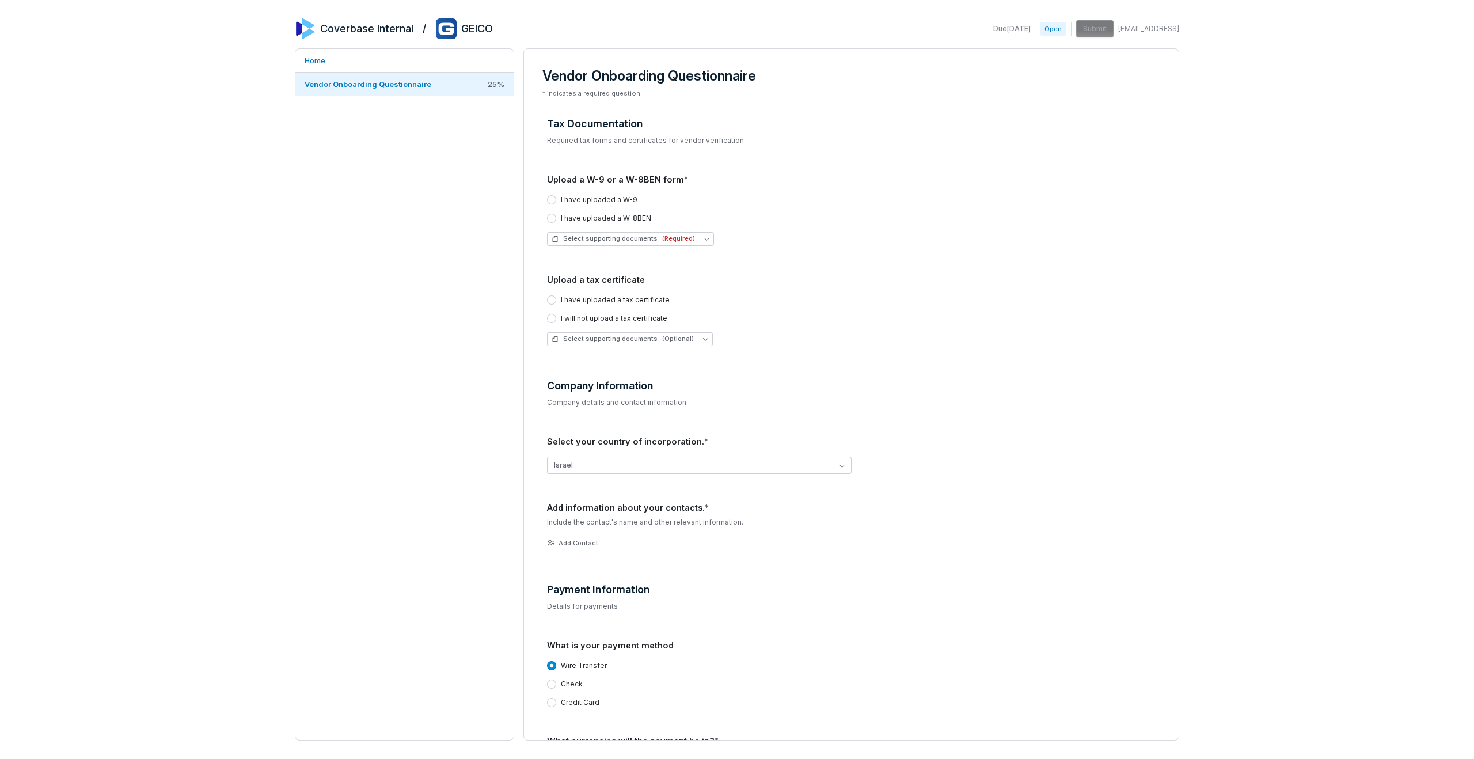
scroll to position [374, 0]
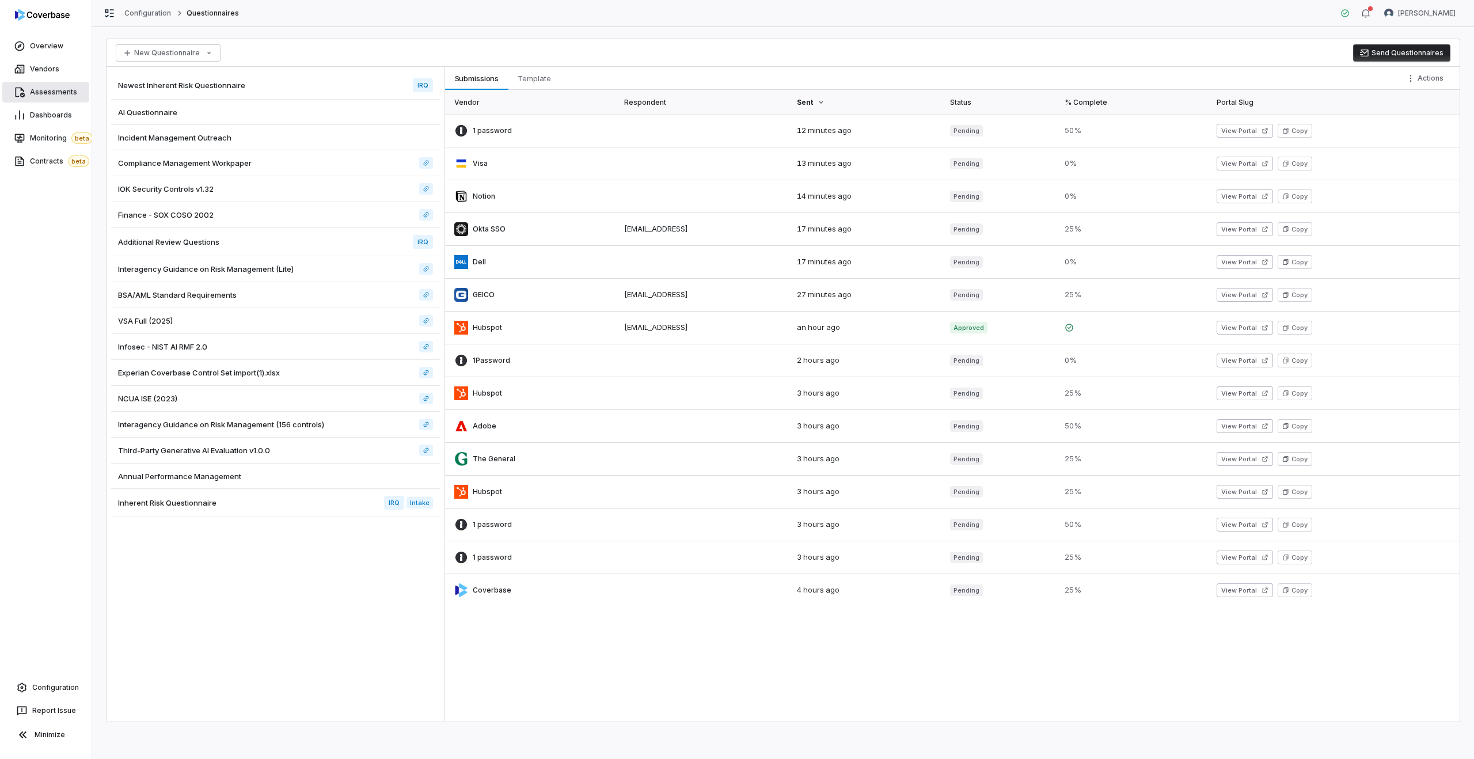
click at [40, 95] on span "Assessments" at bounding box center [53, 92] width 47 height 9
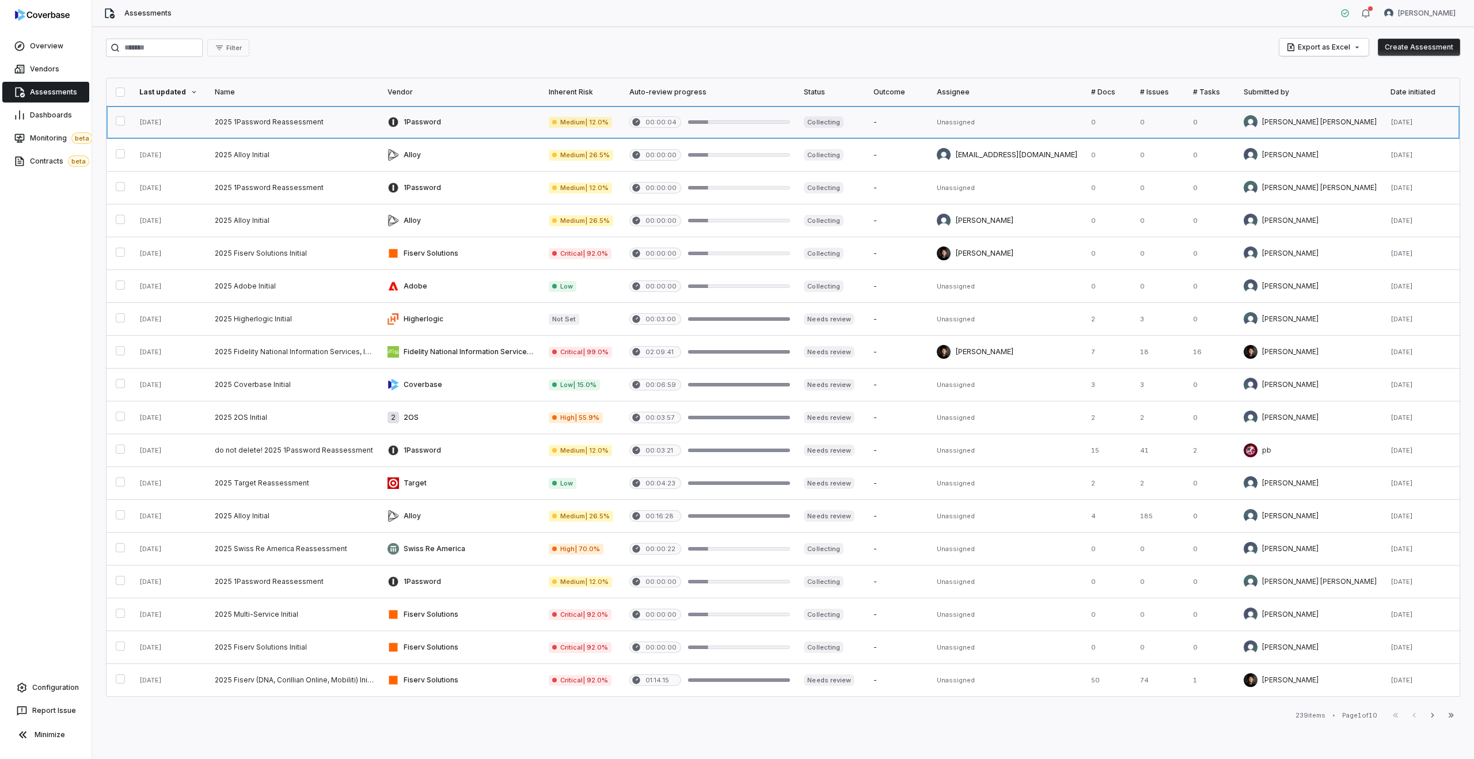
click at [422, 118] on link at bounding box center [461, 122] width 161 height 32
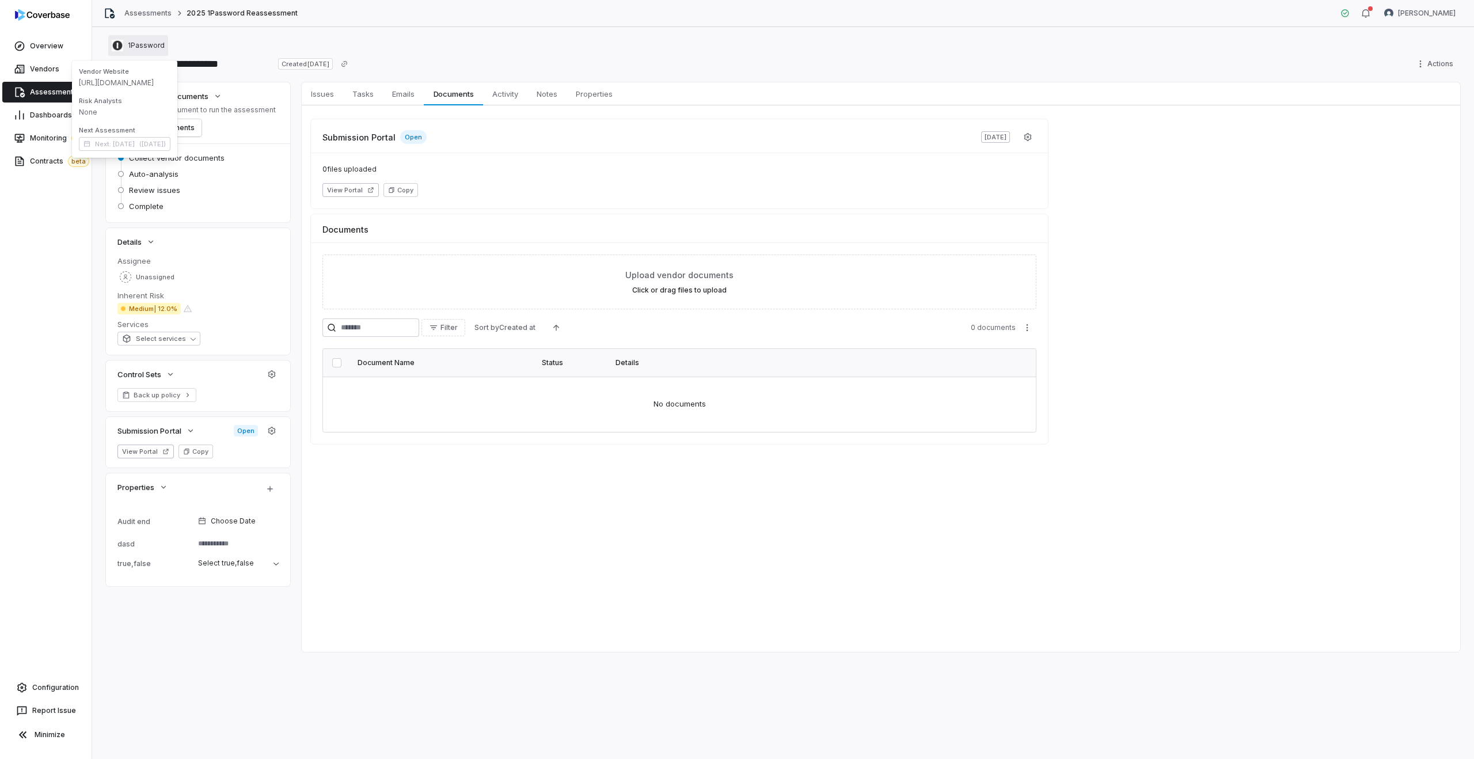
click at [142, 45] on span "1Password" at bounding box center [146, 45] width 37 height 9
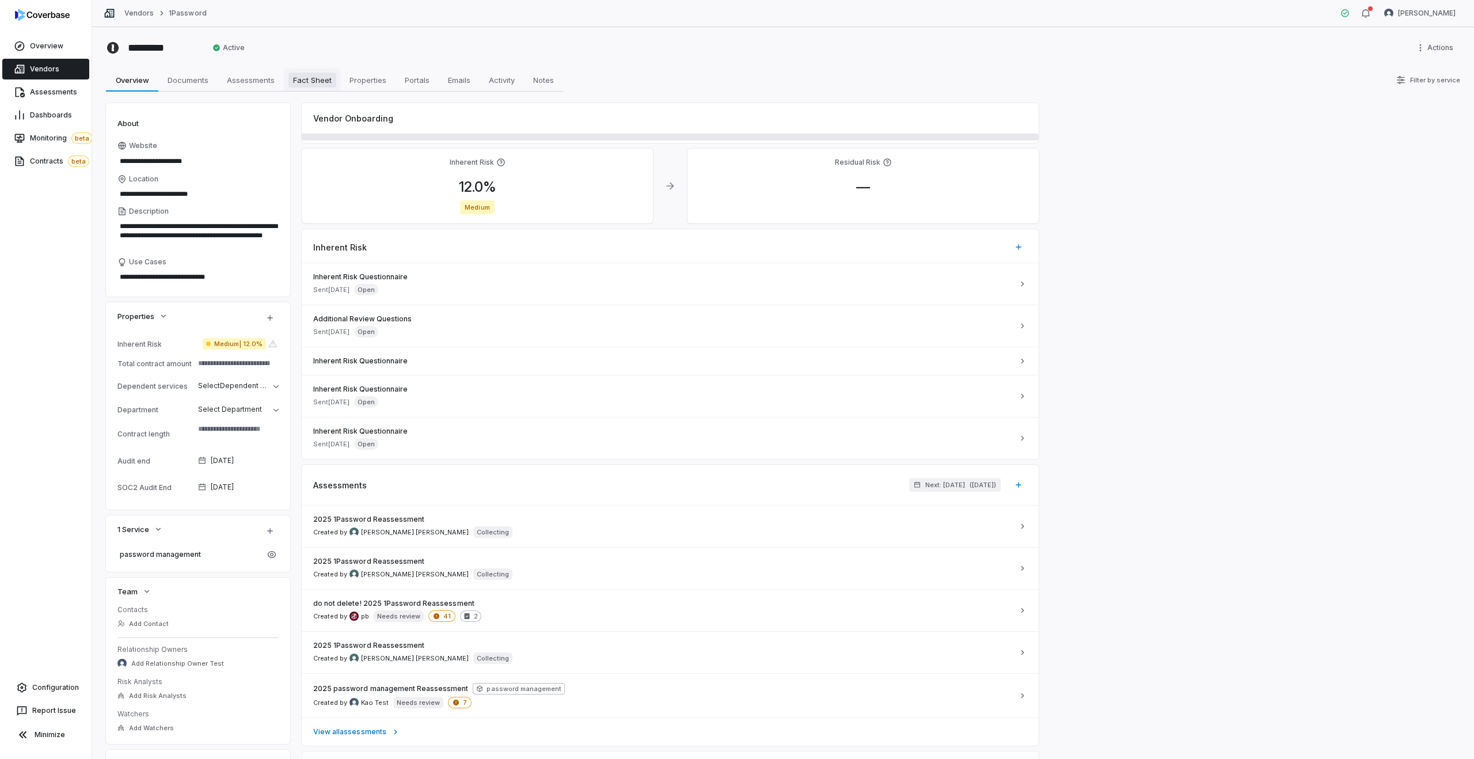
click at [302, 80] on span "Fact Sheet" at bounding box center [312, 80] width 48 height 15
type textarea "*"
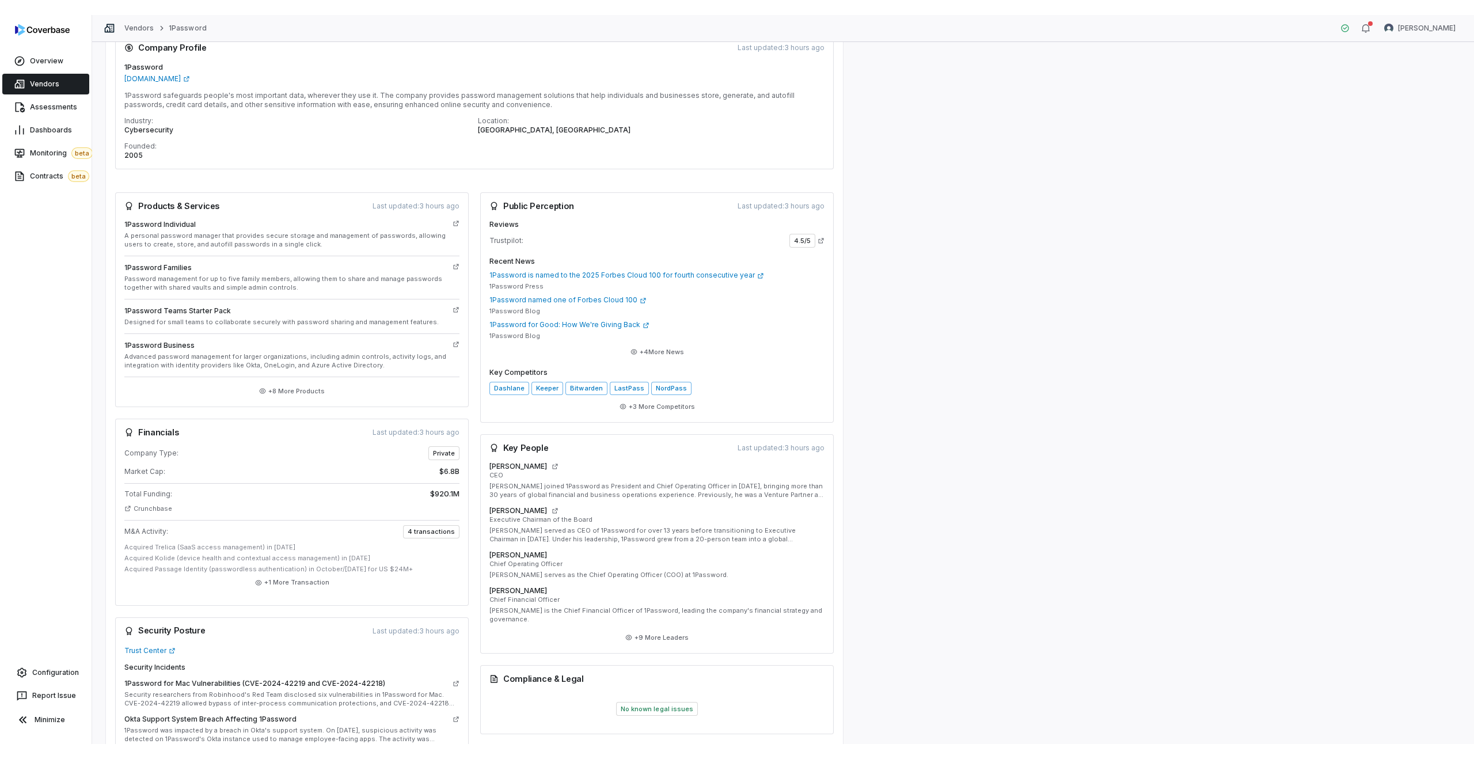
scroll to position [120, 0]
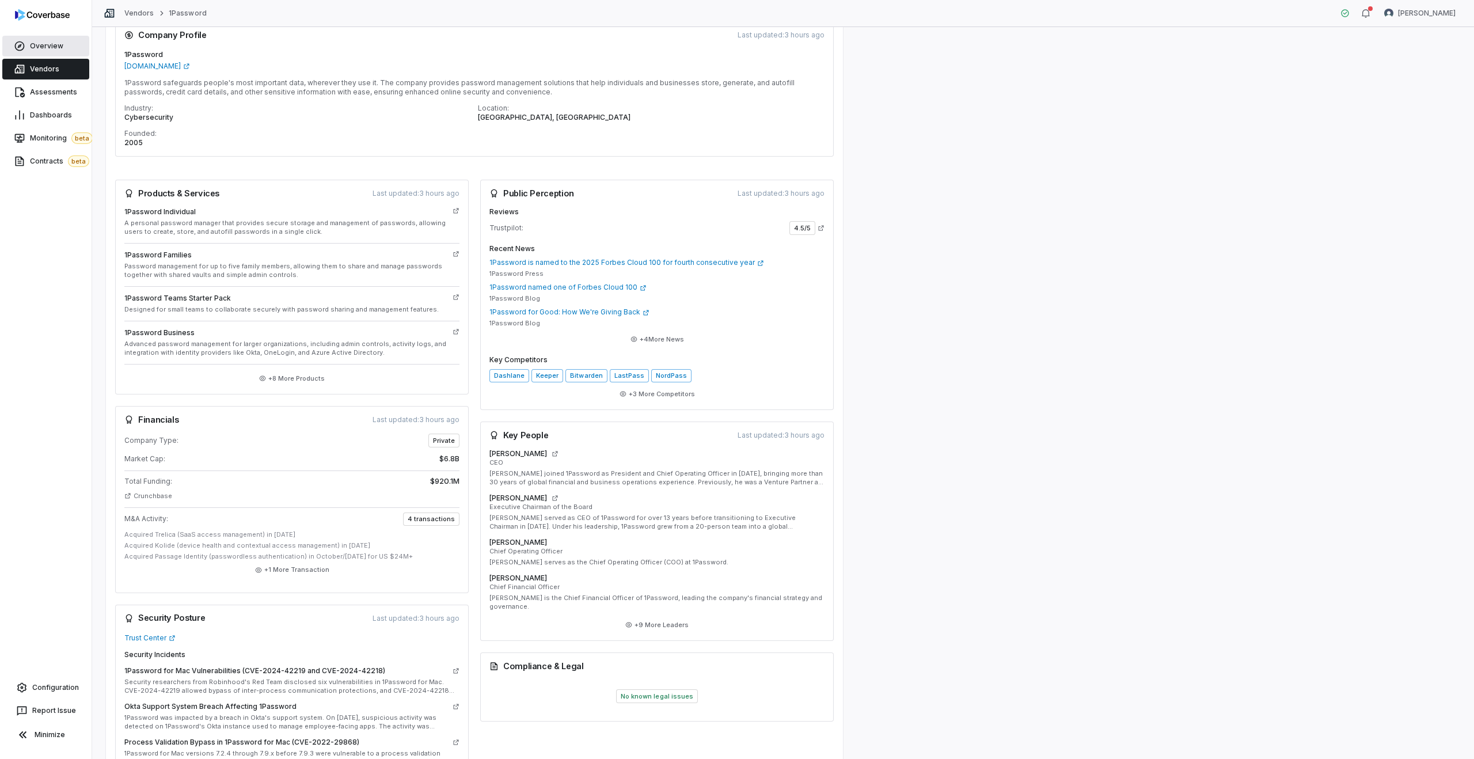
click at [42, 44] on span "Overview" at bounding box center [46, 45] width 33 height 9
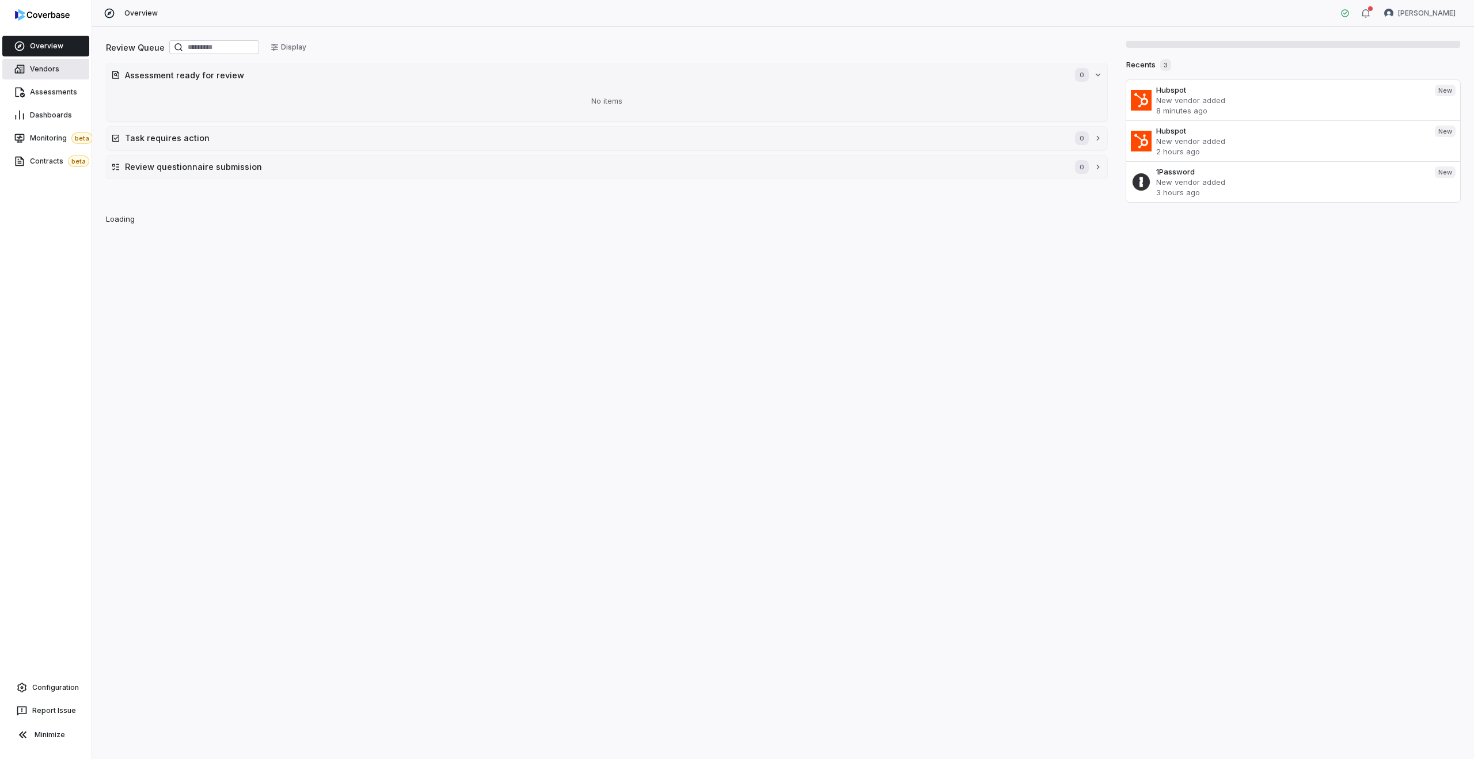
click at [35, 65] on span "Vendors" at bounding box center [44, 68] width 29 height 9
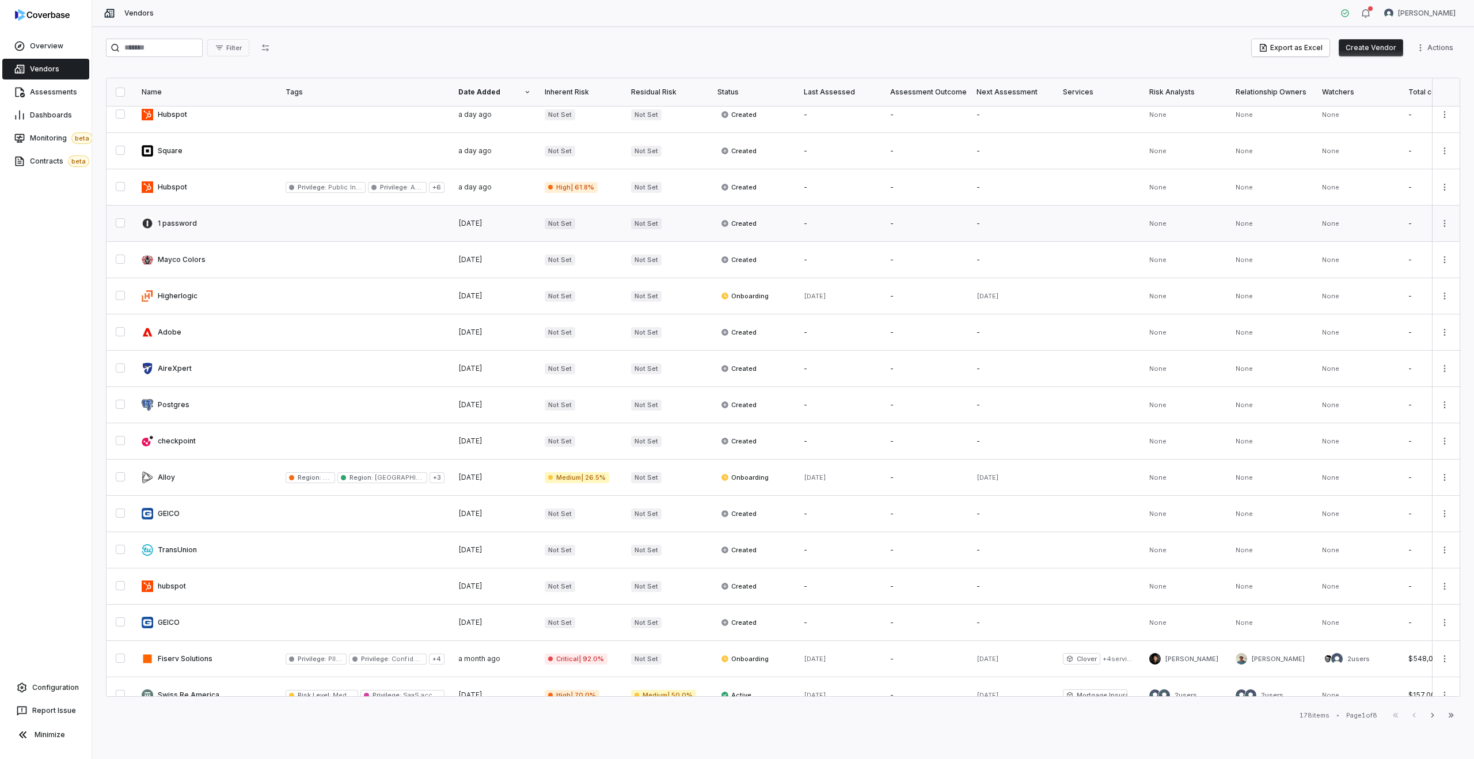
scroll to position [316, 0]
